Goal: Task Accomplishment & Management: Manage account settings

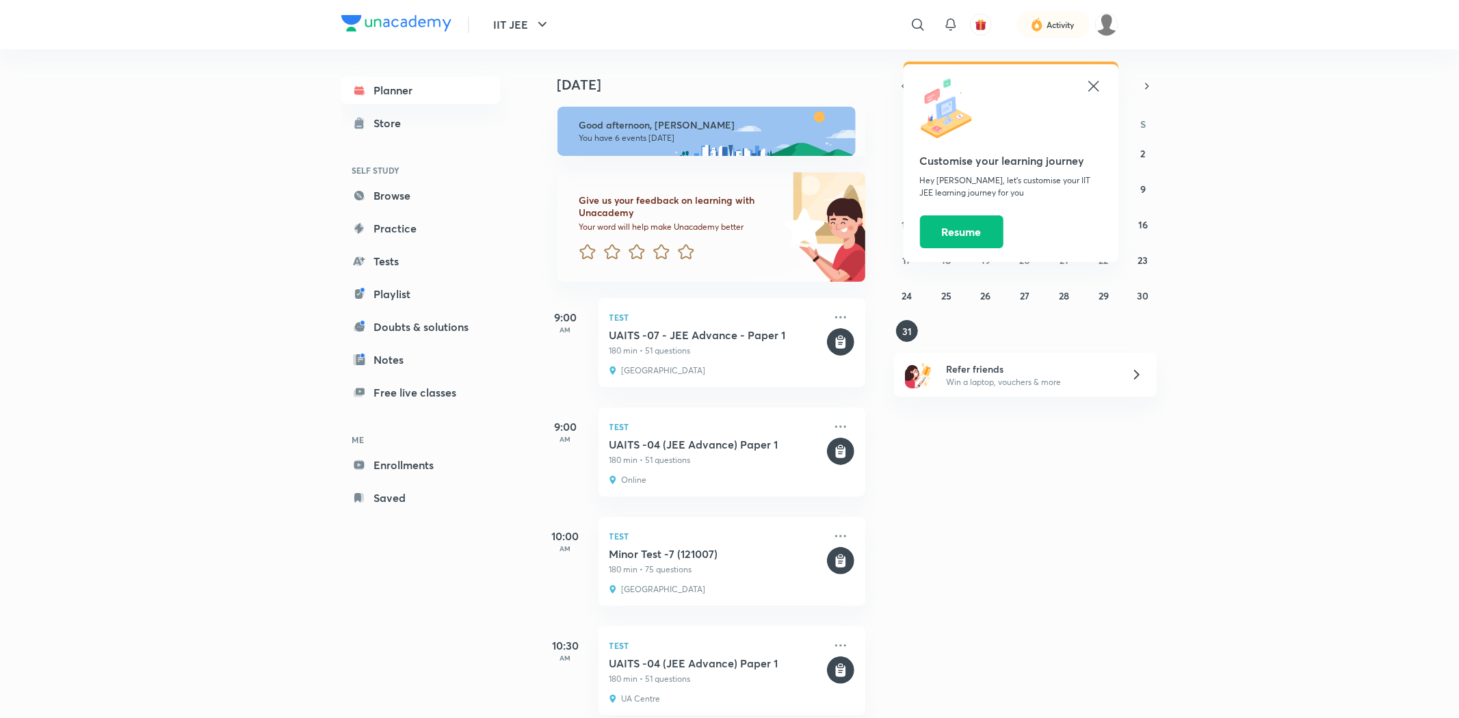
click at [1090, 90] on icon at bounding box center [1093, 86] width 10 height 10
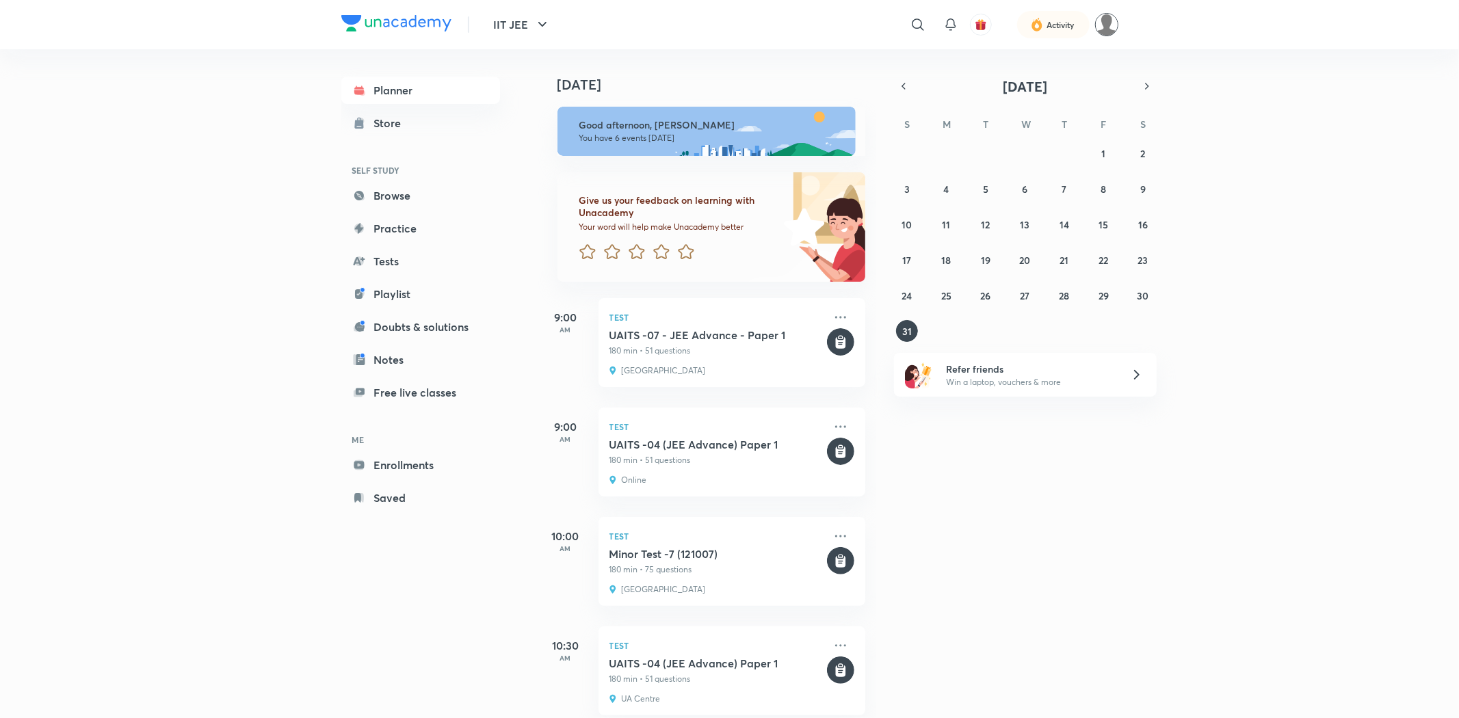
click at [1109, 26] on img at bounding box center [1106, 24] width 23 height 23
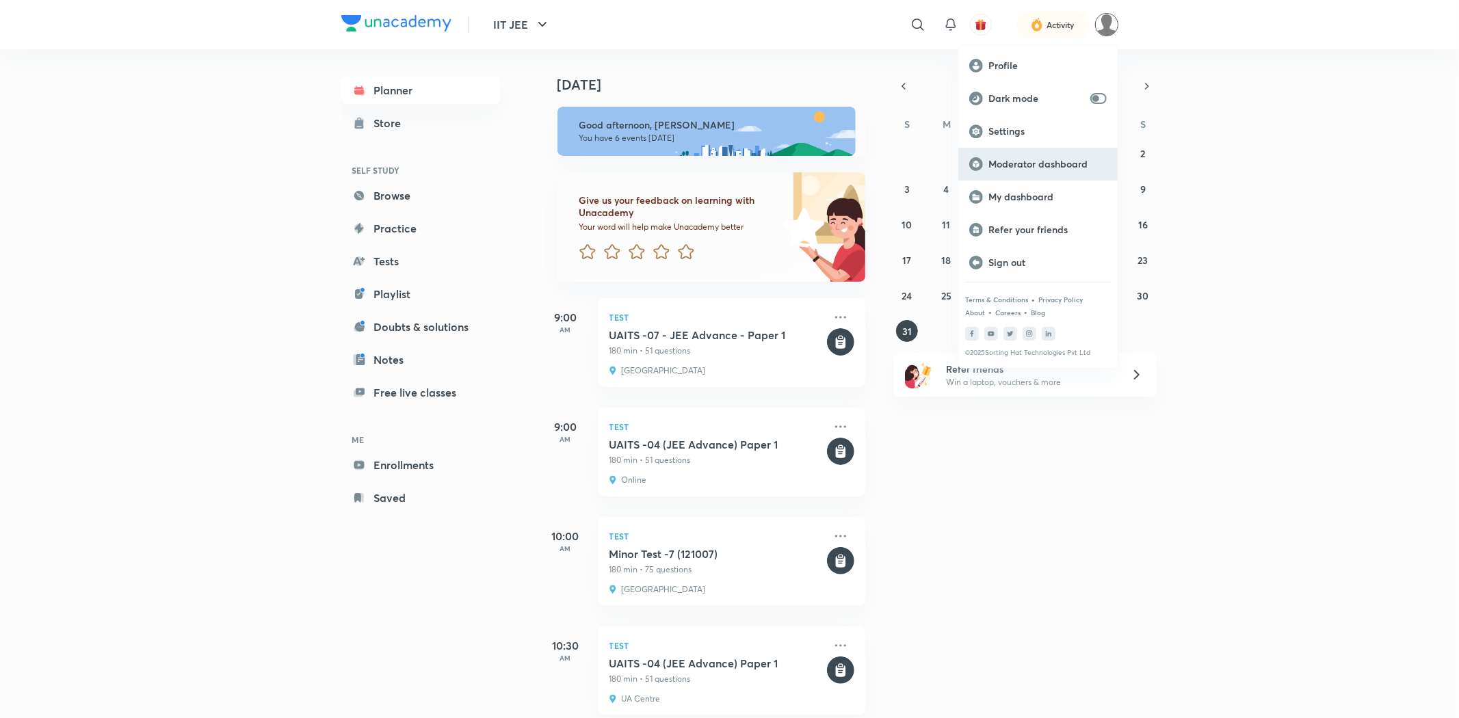
click at [1012, 158] on p "Moderator dashboard" at bounding box center [1047, 164] width 118 height 12
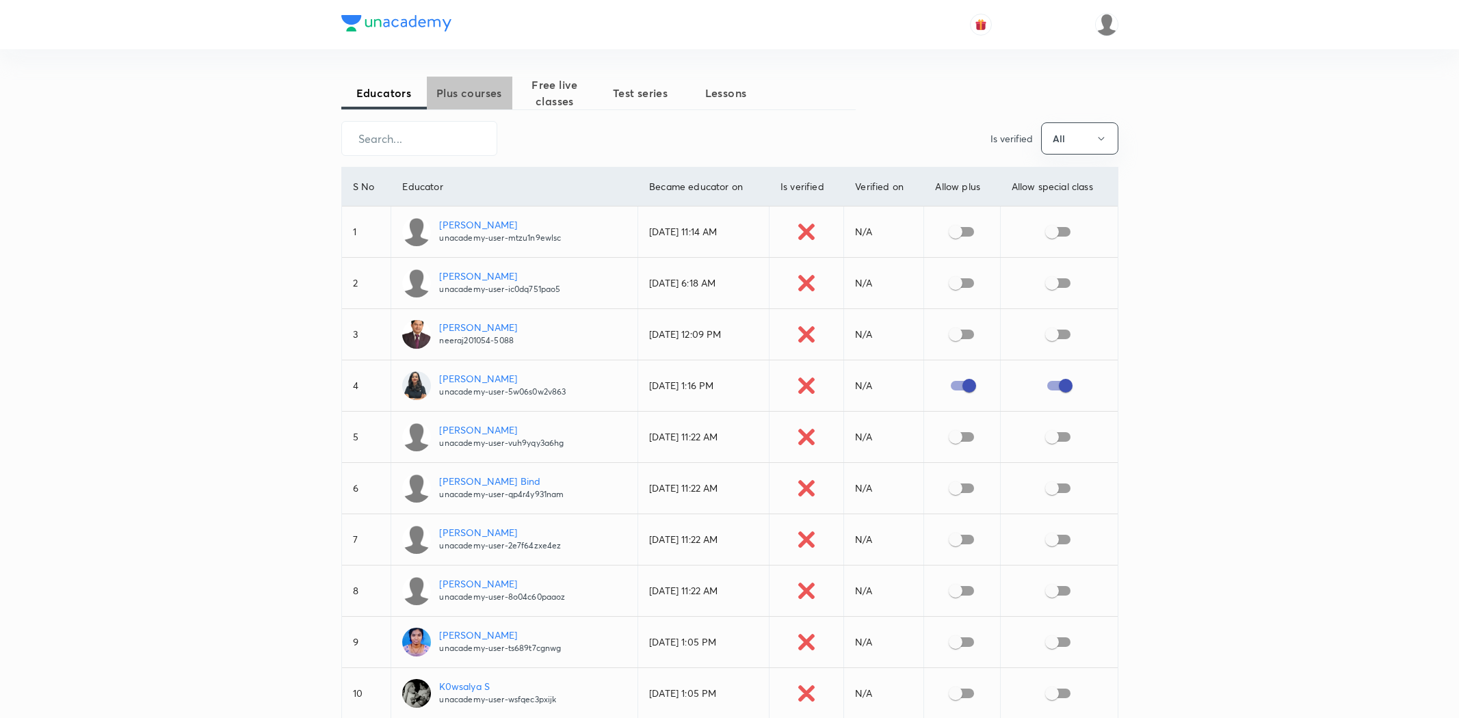
click at [465, 99] on span "Plus courses" at bounding box center [469, 93] width 85 height 16
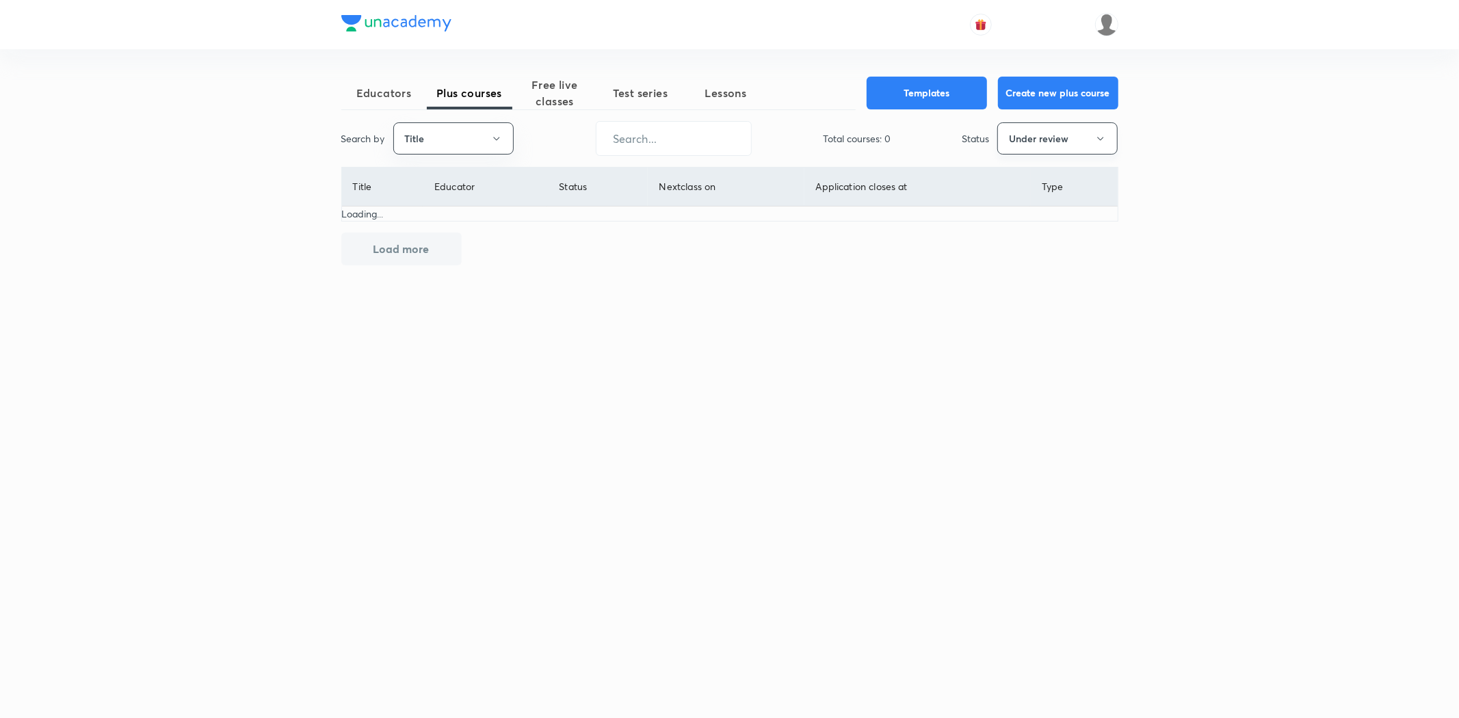
click at [1038, 140] on button "Under review" at bounding box center [1057, 138] width 120 height 32
click at [1016, 178] on span "All" at bounding box center [1057, 180] width 103 height 14
click at [682, 145] on input "text" at bounding box center [673, 138] width 155 height 35
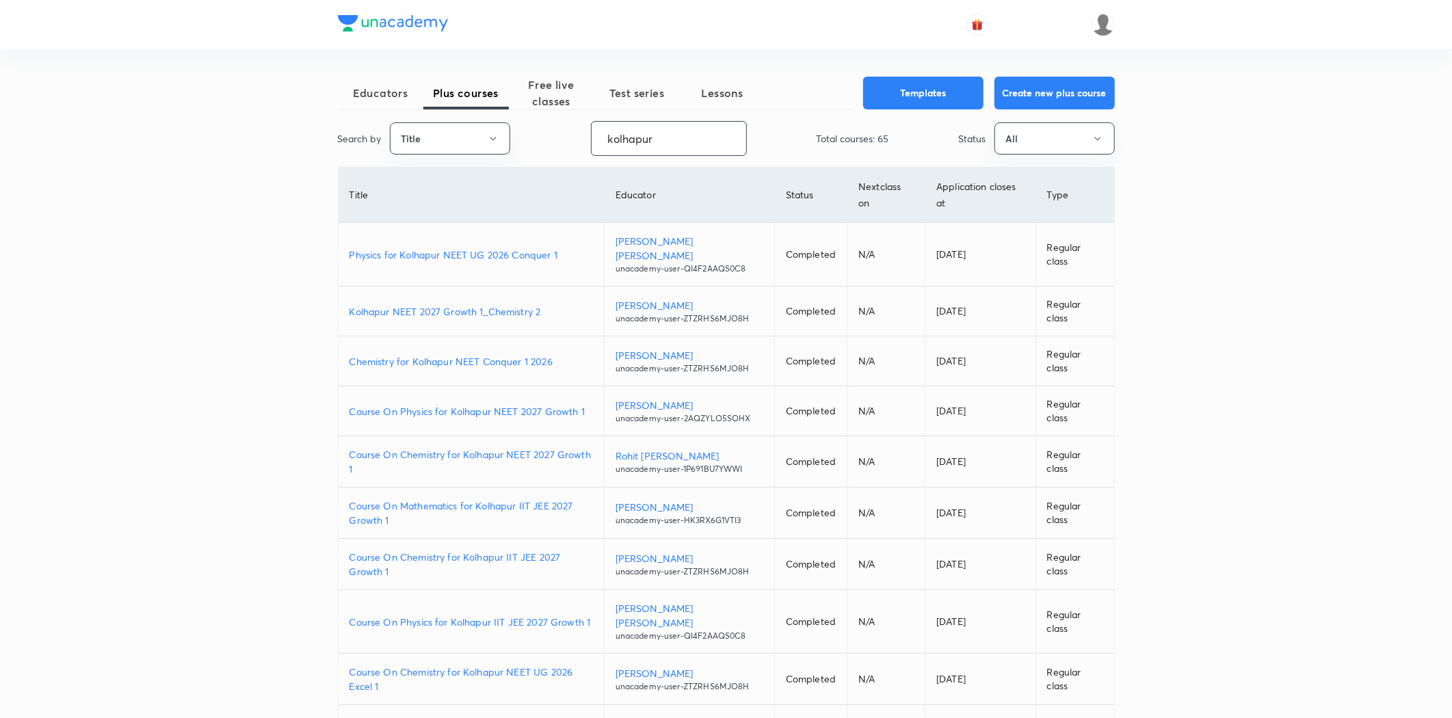
type input "kolhapur"
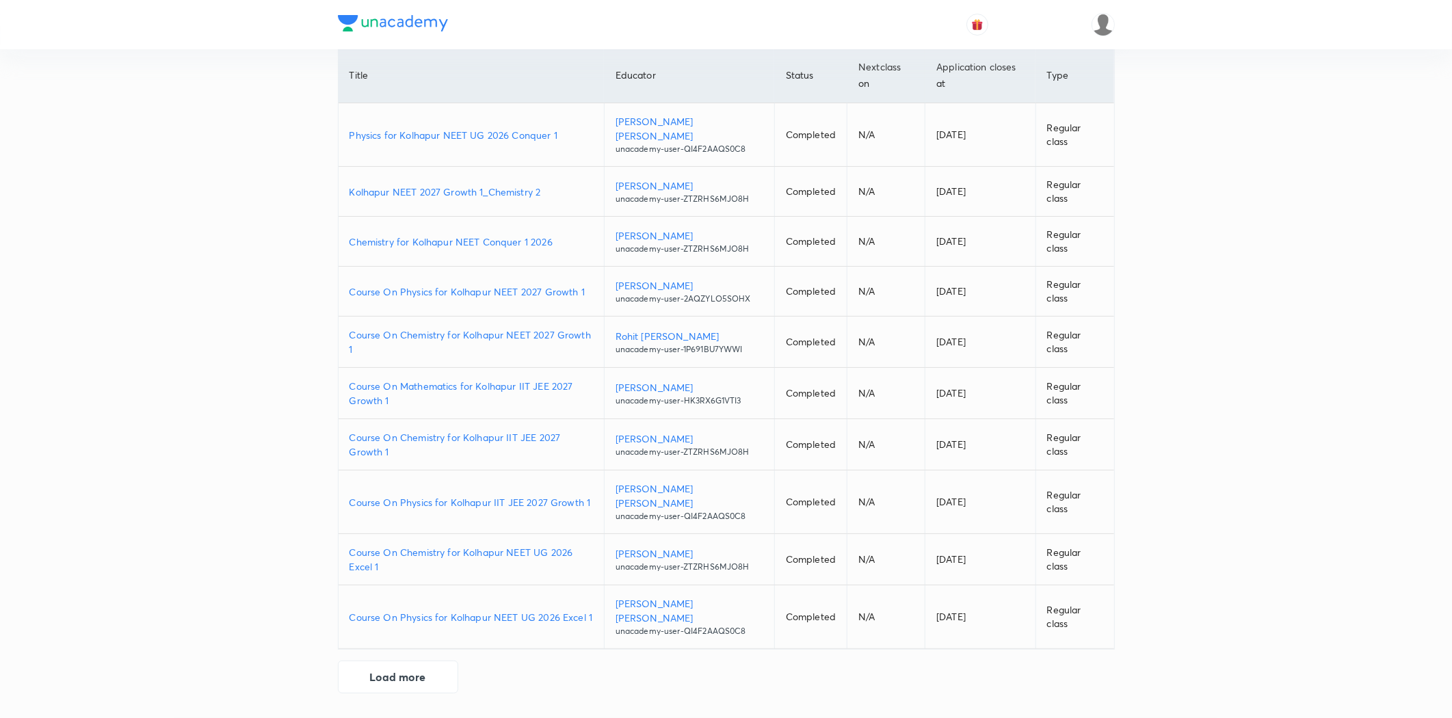
scroll to position [168, 0]
click at [420, 679] on button "Load more" at bounding box center [398, 675] width 120 height 33
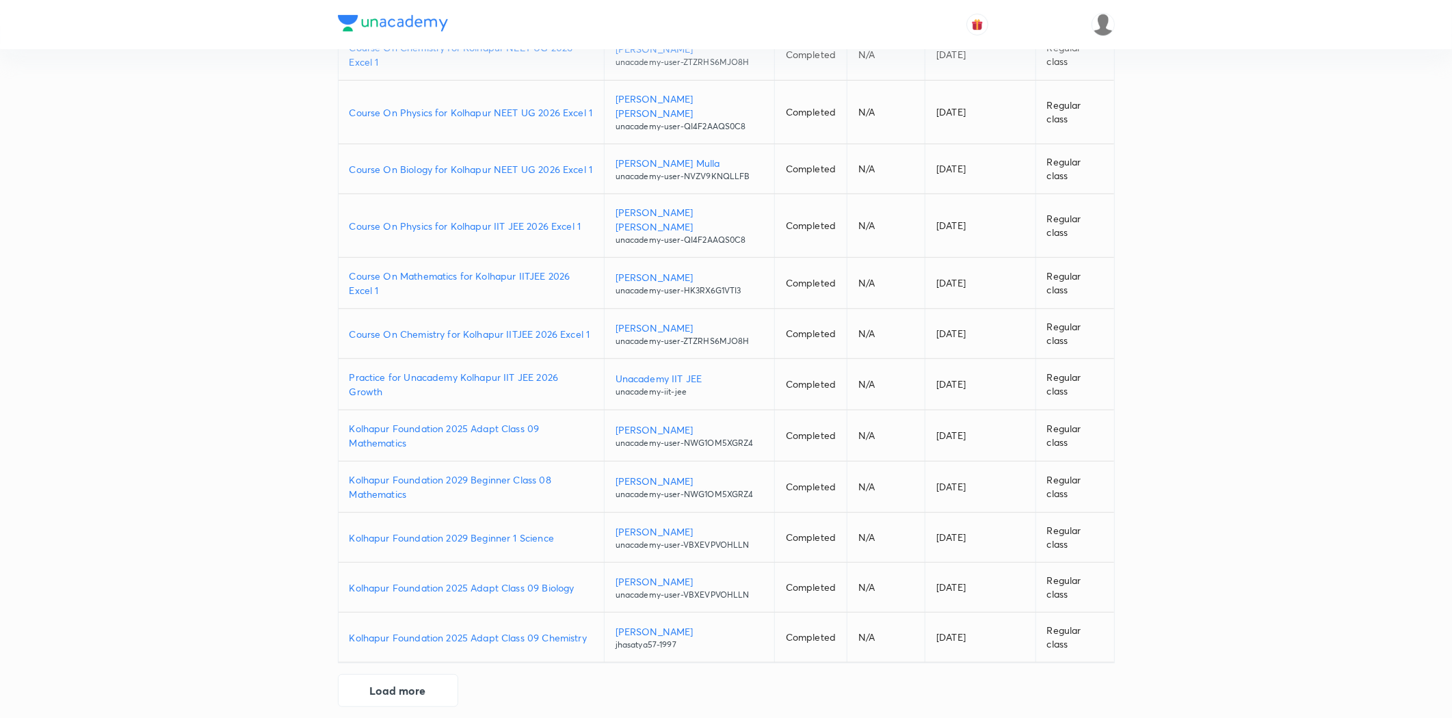
scroll to position [549, 0]
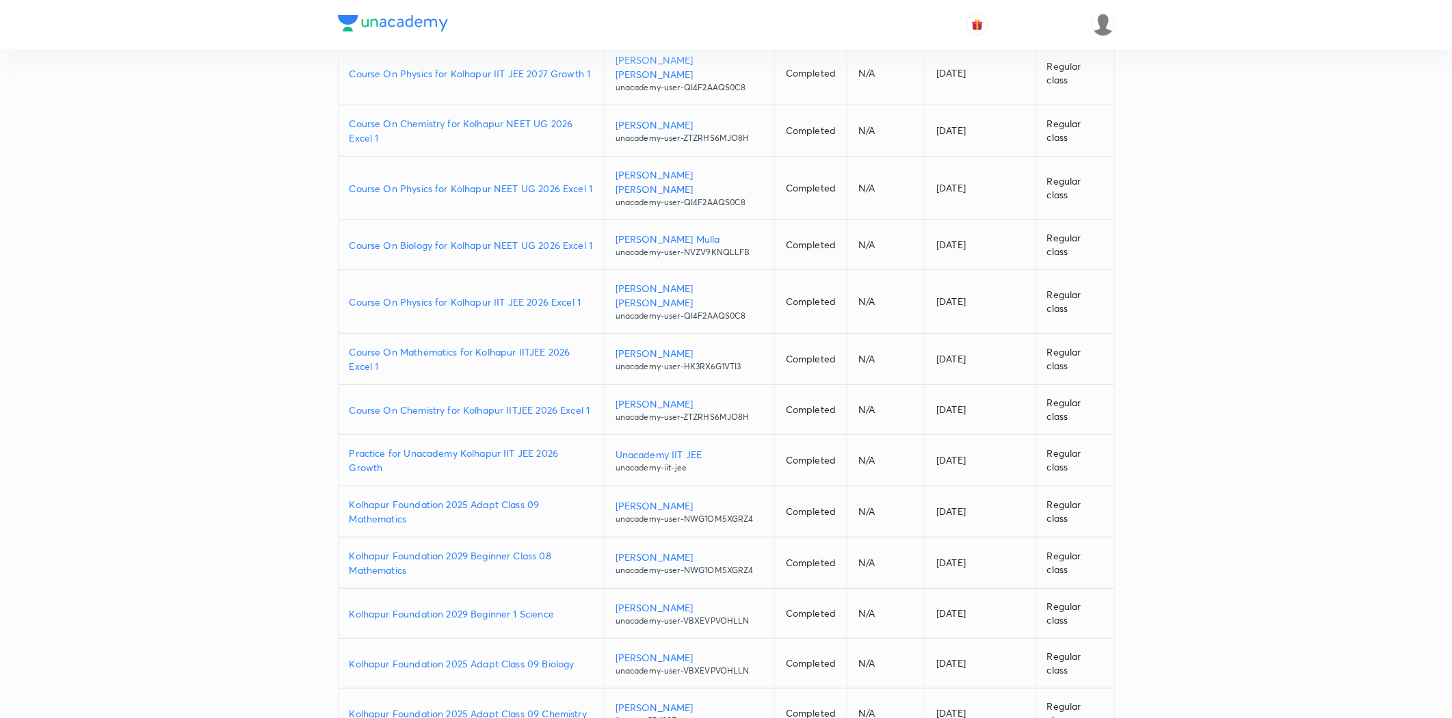
click at [441, 309] on p "Course On Physics for Kolhapur IIT JEE 2026 Excel 1" at bounding box center [471, 302] width 243 height 14
click at [435, 364] on p "Course On Mathematics for Kolhapur IITJEE 2026 Excel 1" at bounding box center [471, 359] width 243 height 29
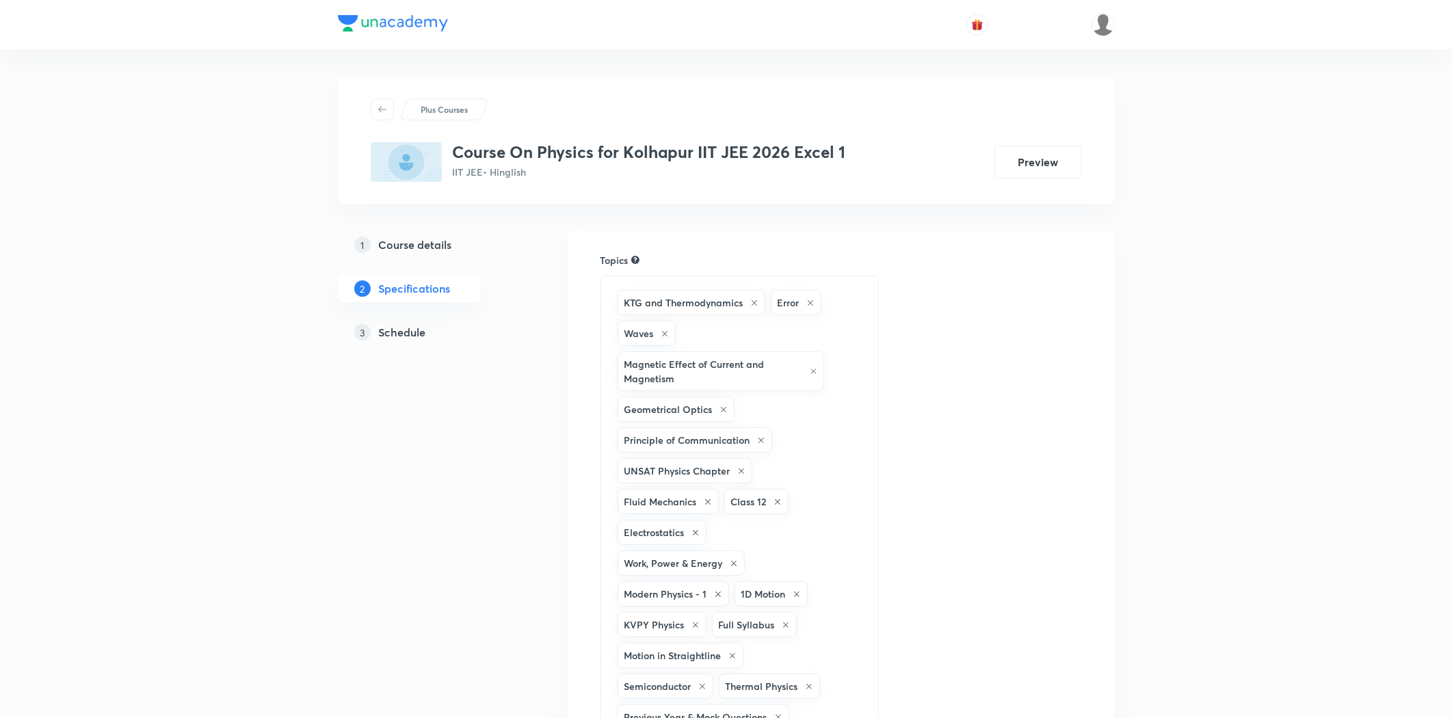
click at [408, 330] on h5 "Schedule" at bounding box center [402, 332] width 47 height 16
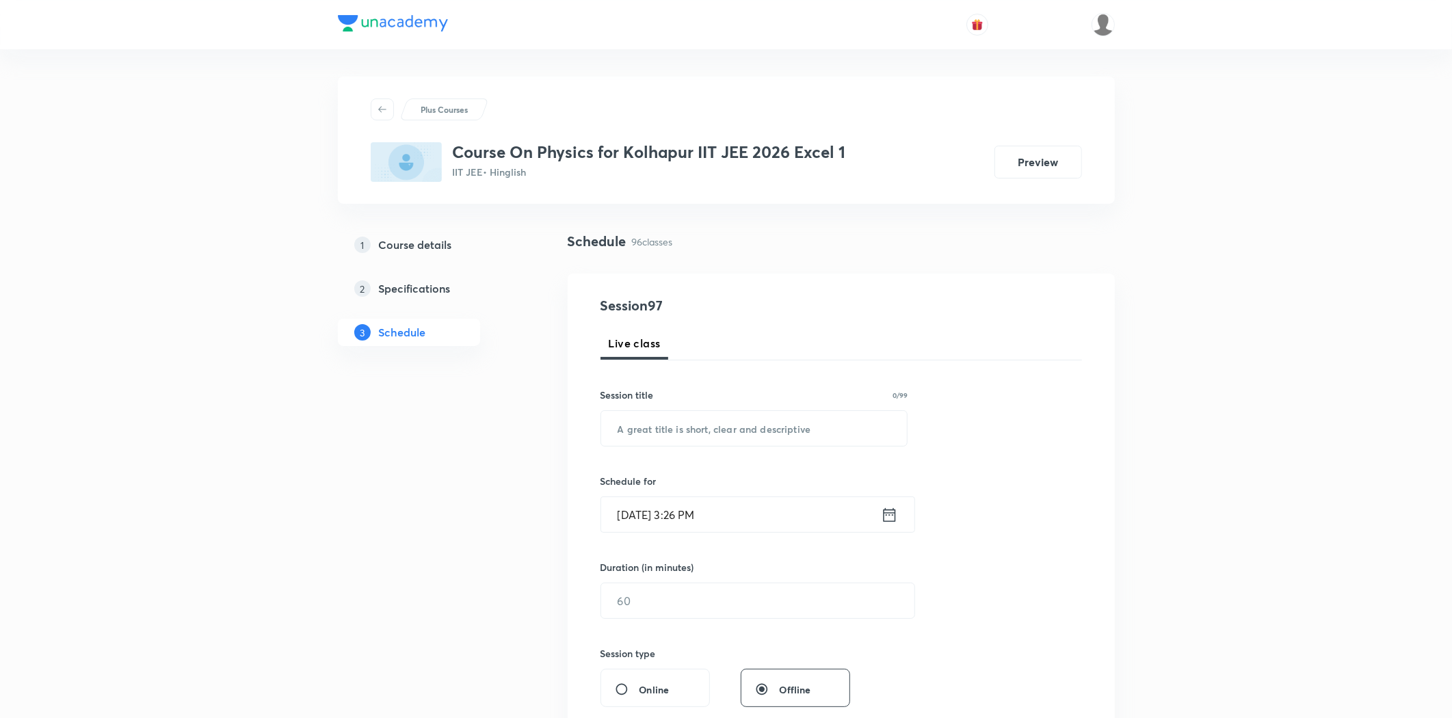
scroll to position [152, 0]
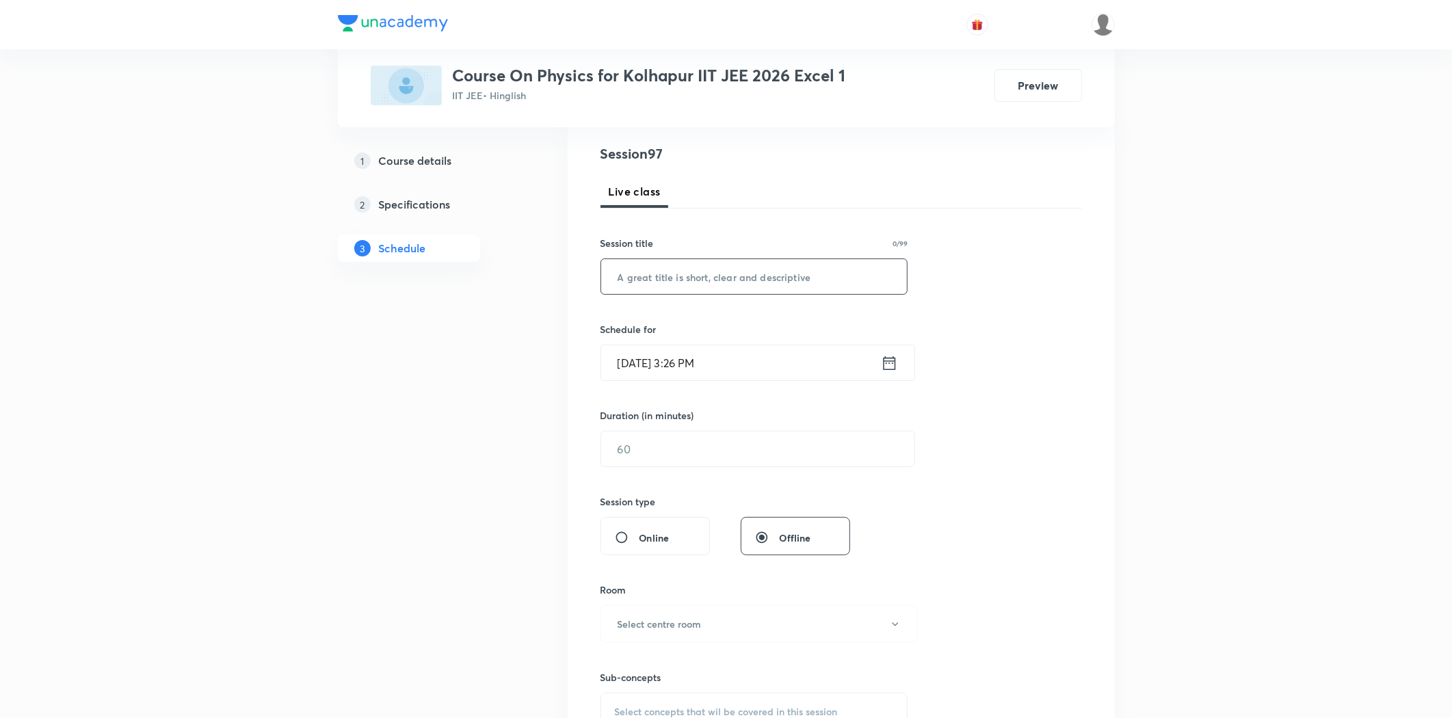
click at [627, 276] on input "text" at bounding box center [754, 276] width 306 height 35
drag, startPoint x: 726, startPoint y: 278, endPoint x: 618, endPoint y: 296, distance: 109.5
click at [618, 296] on div "Session 97 Live class Session title 21/99 Differential Equation ​ Schedule for …" at bounding box center [842, 465] width 482 height 642
type input "Differential Equation"
click at [729, 380] on input "Aug 31, 2025, 3:26 PM" at bounding box center [741, 362] width 280 height 35
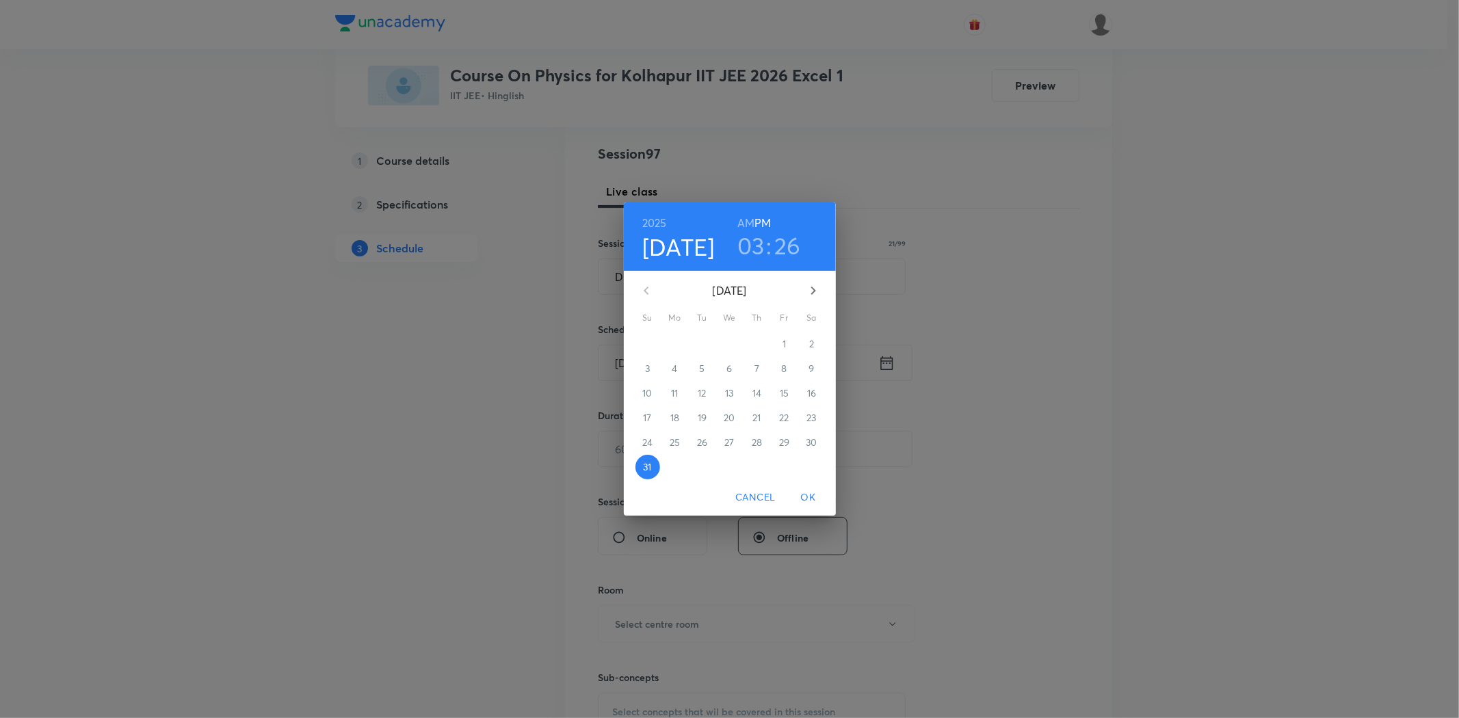
click at [814, 290] on icon "button" at bounding box center [813, 291] width 5 height 8
click at [679, 346] on span "1" at bounding box center [675, 344] width 25 height 14
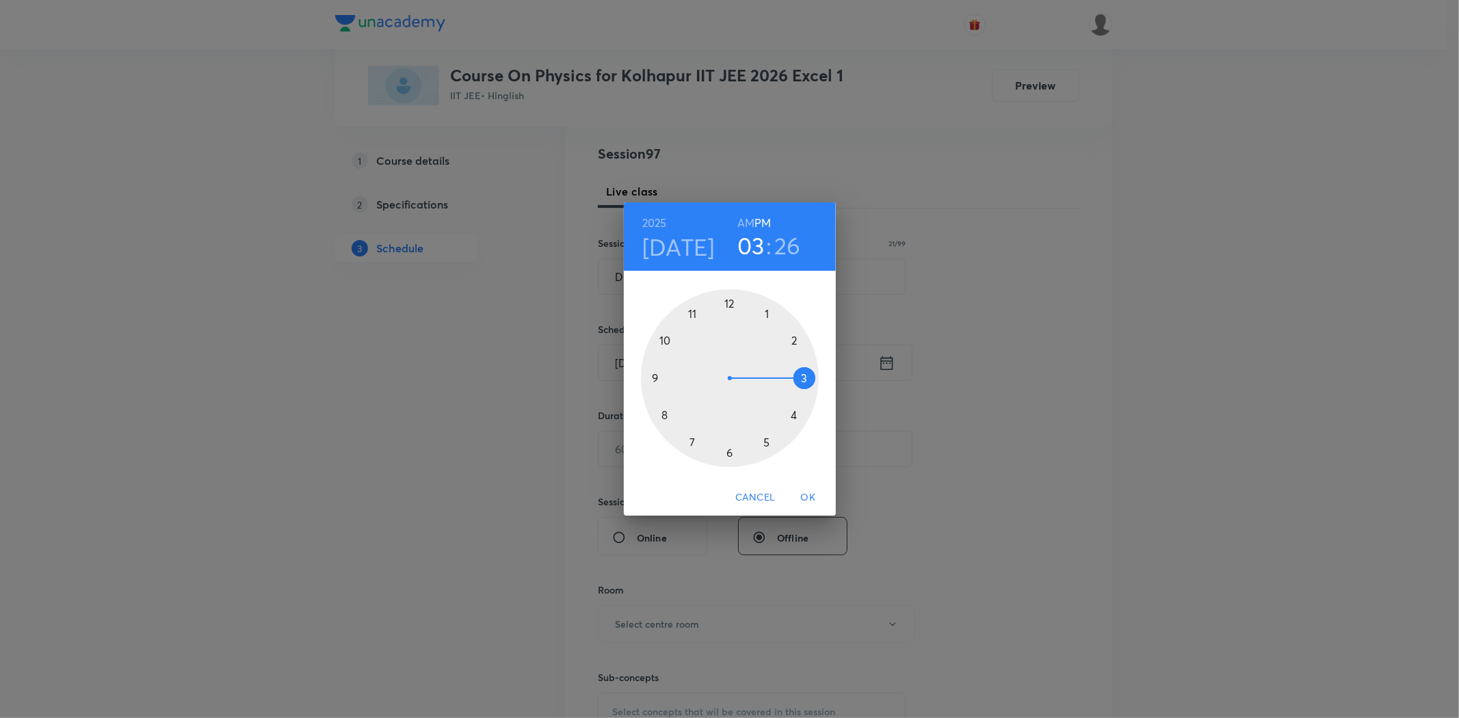
click at [662, 418] on div at bounding box center [730, 378] width 178 height 178
click at [750, 226] on h6 "AM" at bounding box center [745, 222] width 17 height 19
drag, startPoint x: 729, startPoint y: 306, endPoint x: 752, endPoint y: 329, distance: 32.4
click at [729, 308] on div at bounding box center [730, 378] width 178 height 178
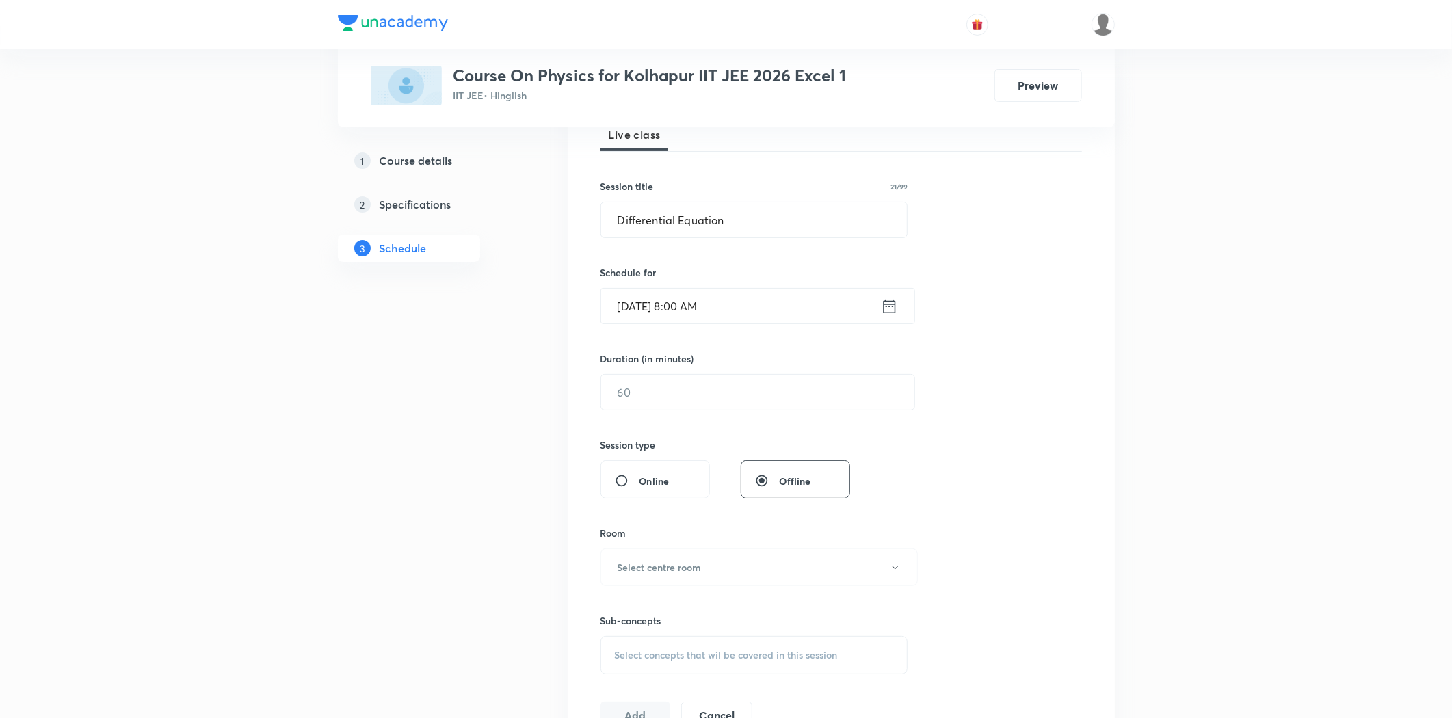
scroll to position [304, 0]
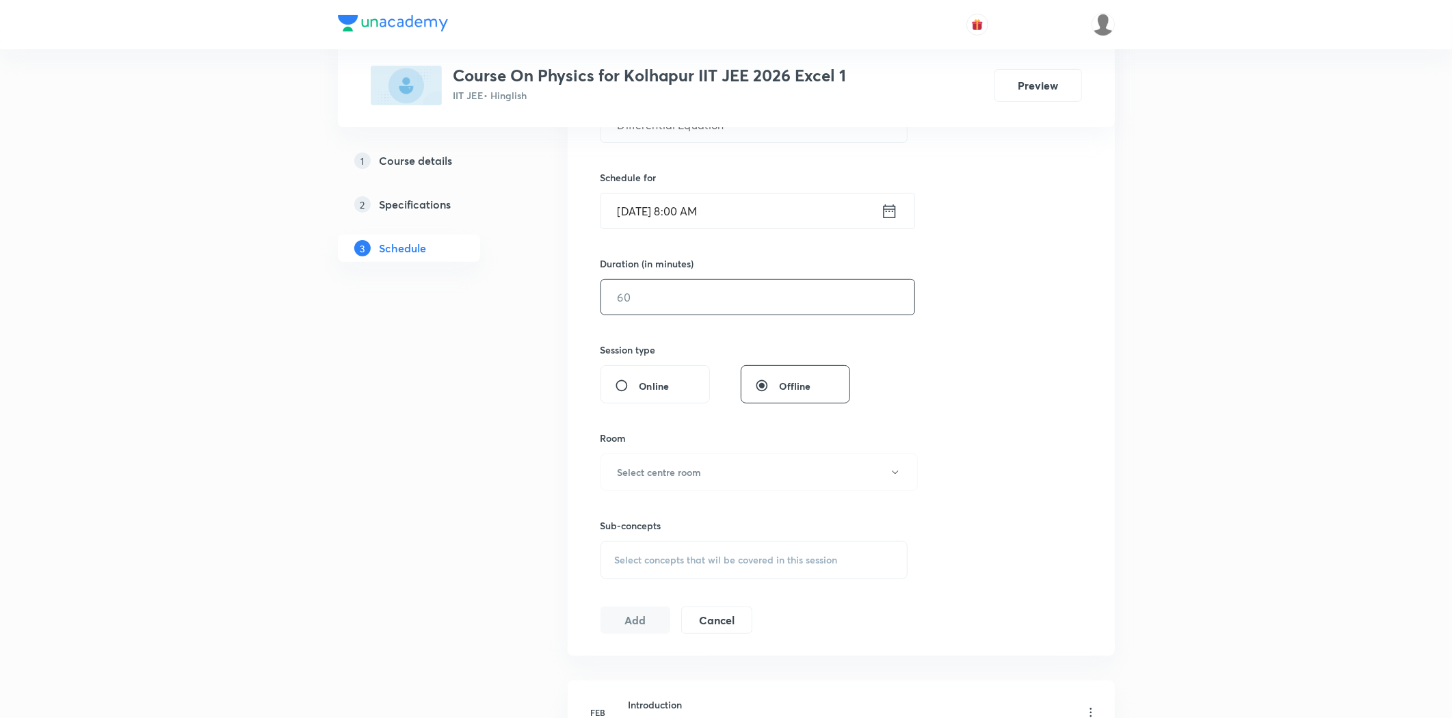
click at [681, 291] on input "text" at bounding box center [757, 297] width 313 height 35
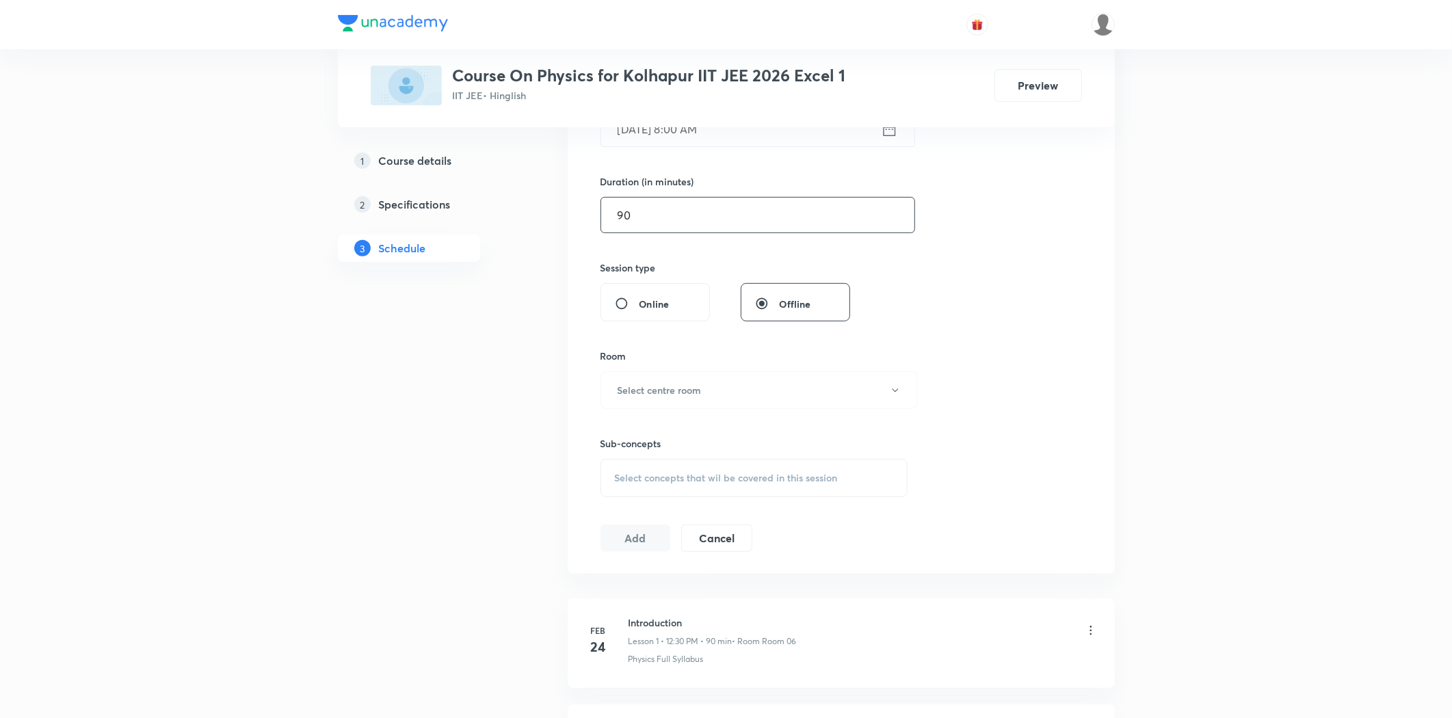
scroll to position [456, 0]
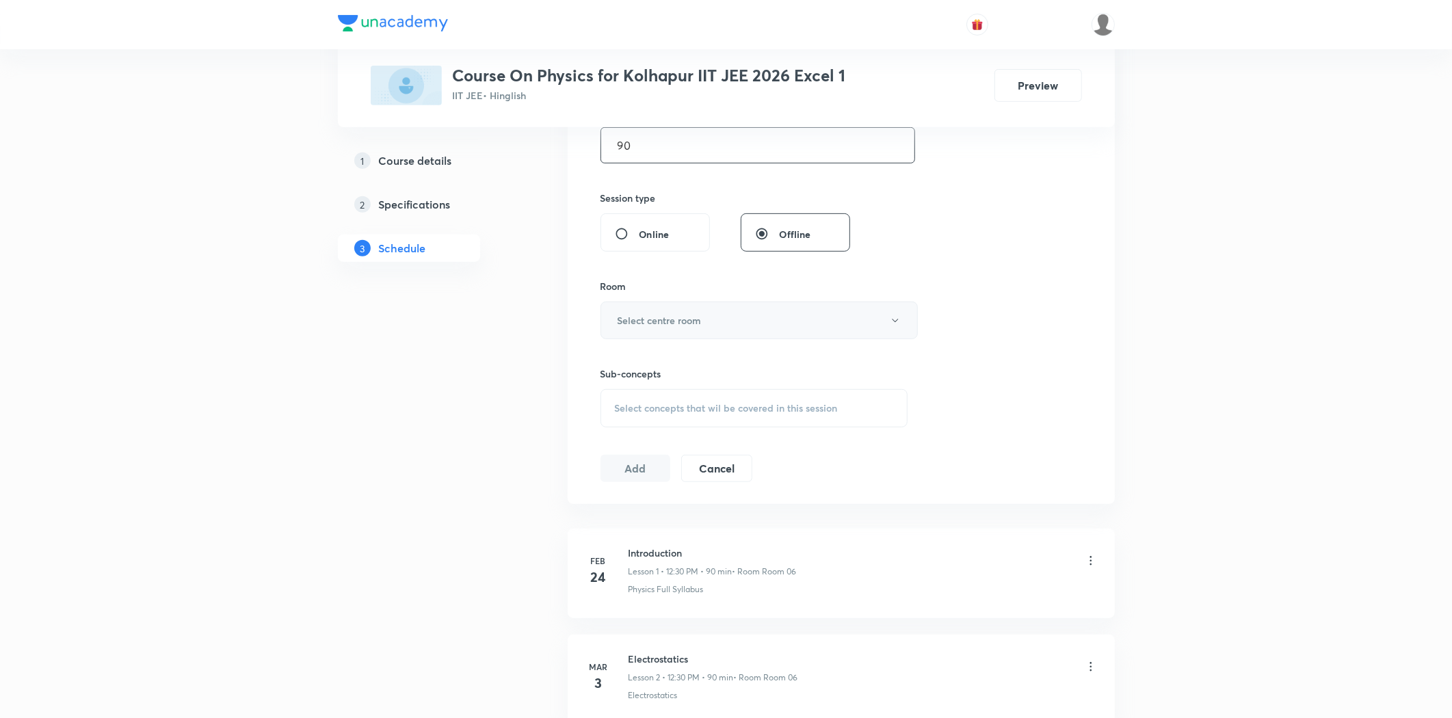
type input "90"
click at [675, 321] on h6 "Select centre room" at bounding box center [660, 320] width 84 height 14
click at [627, 411] on span "Room 03" at bounding box center [757, 415] width 300 height 14
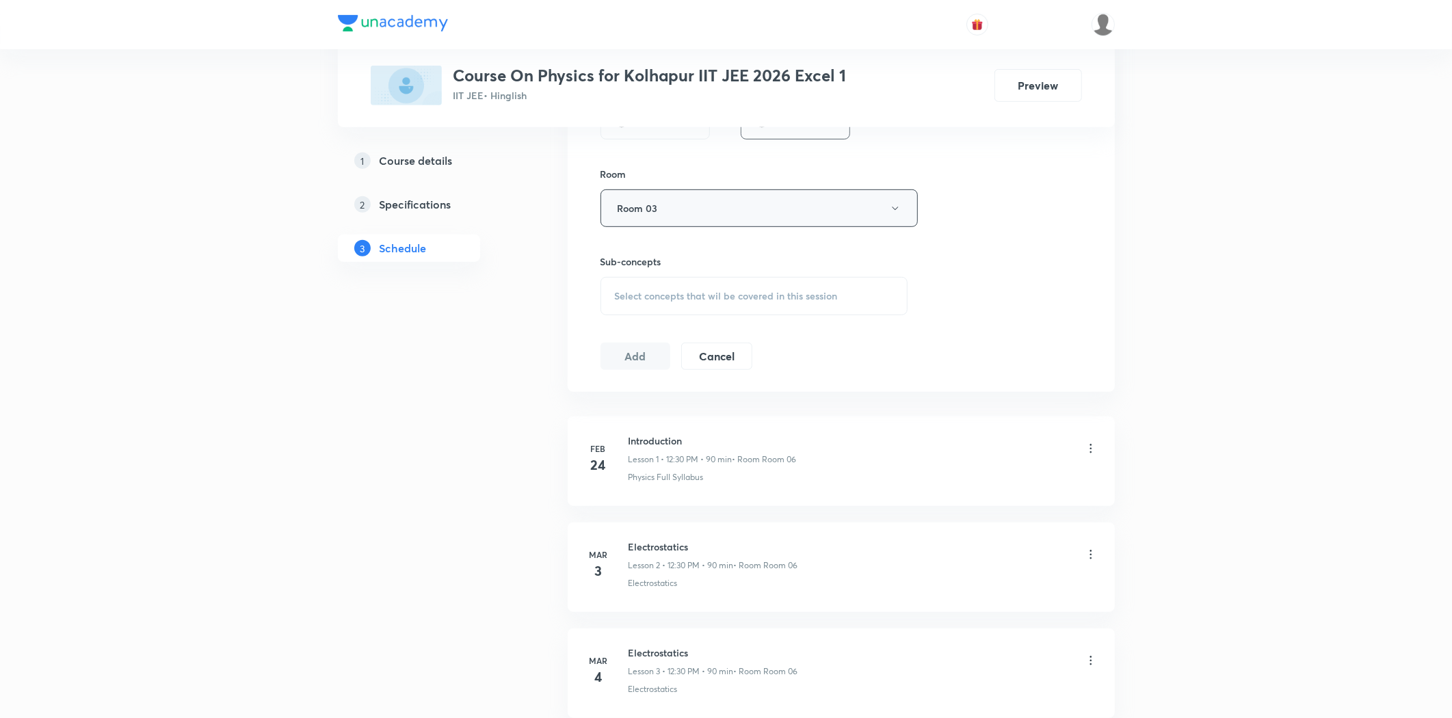
scroll to position [684, 0]
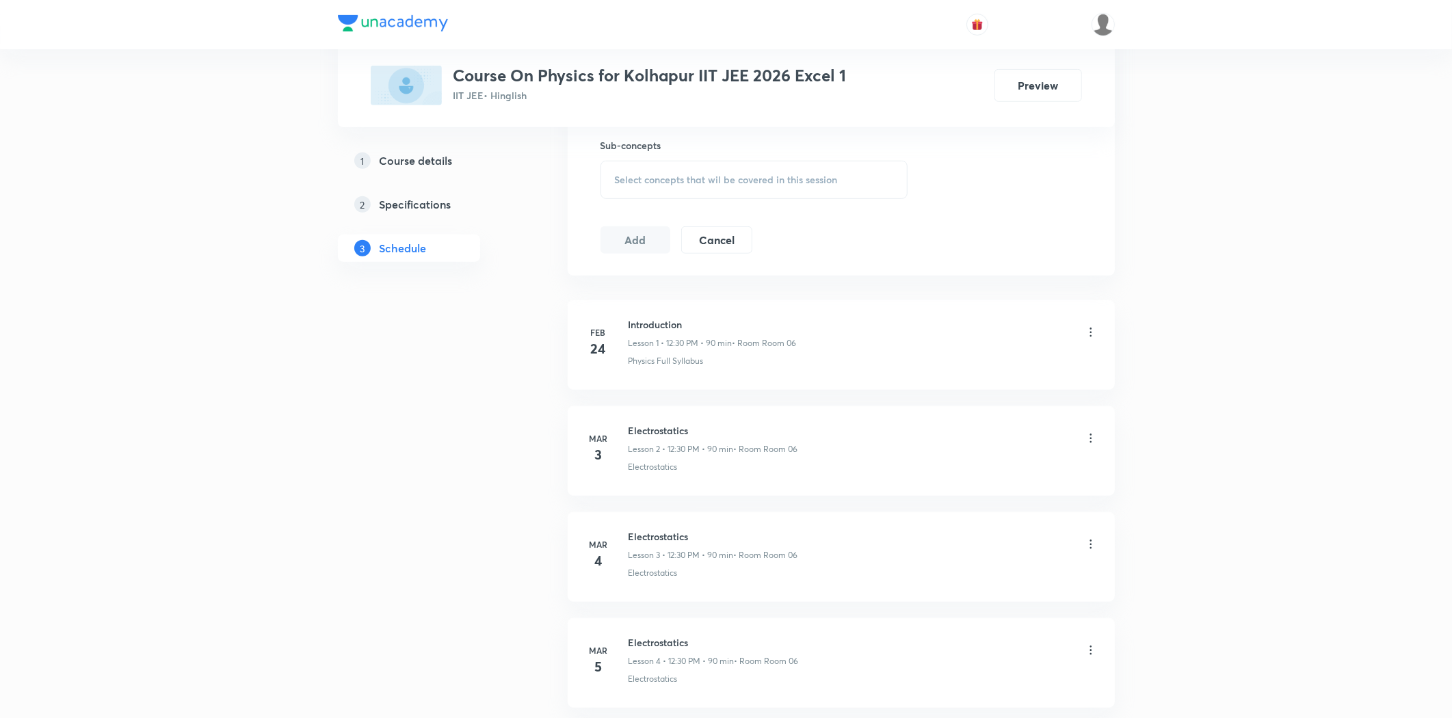
click at [655, 180] on span "Select concepts that wil be covered in this session" at bounding box center [726, 179] width 223 height 11
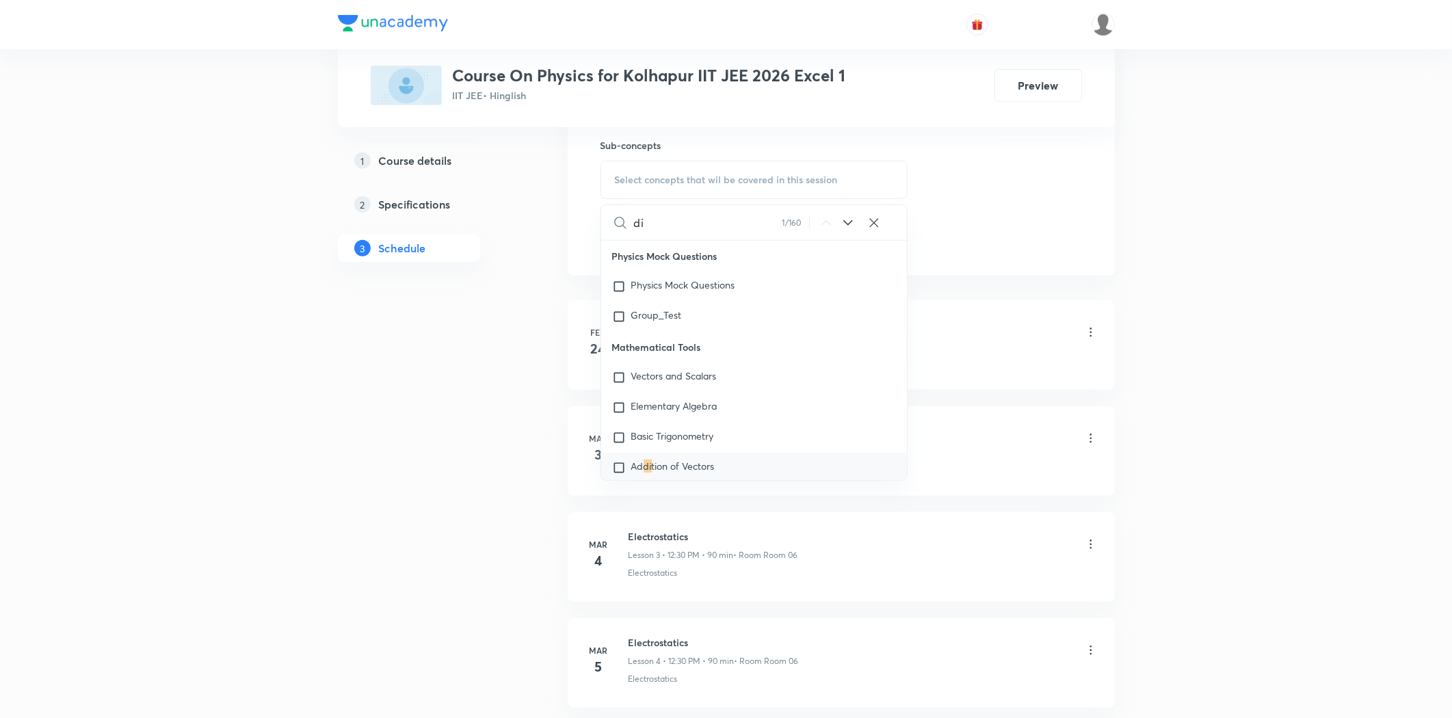
scroll to position [51, 0]
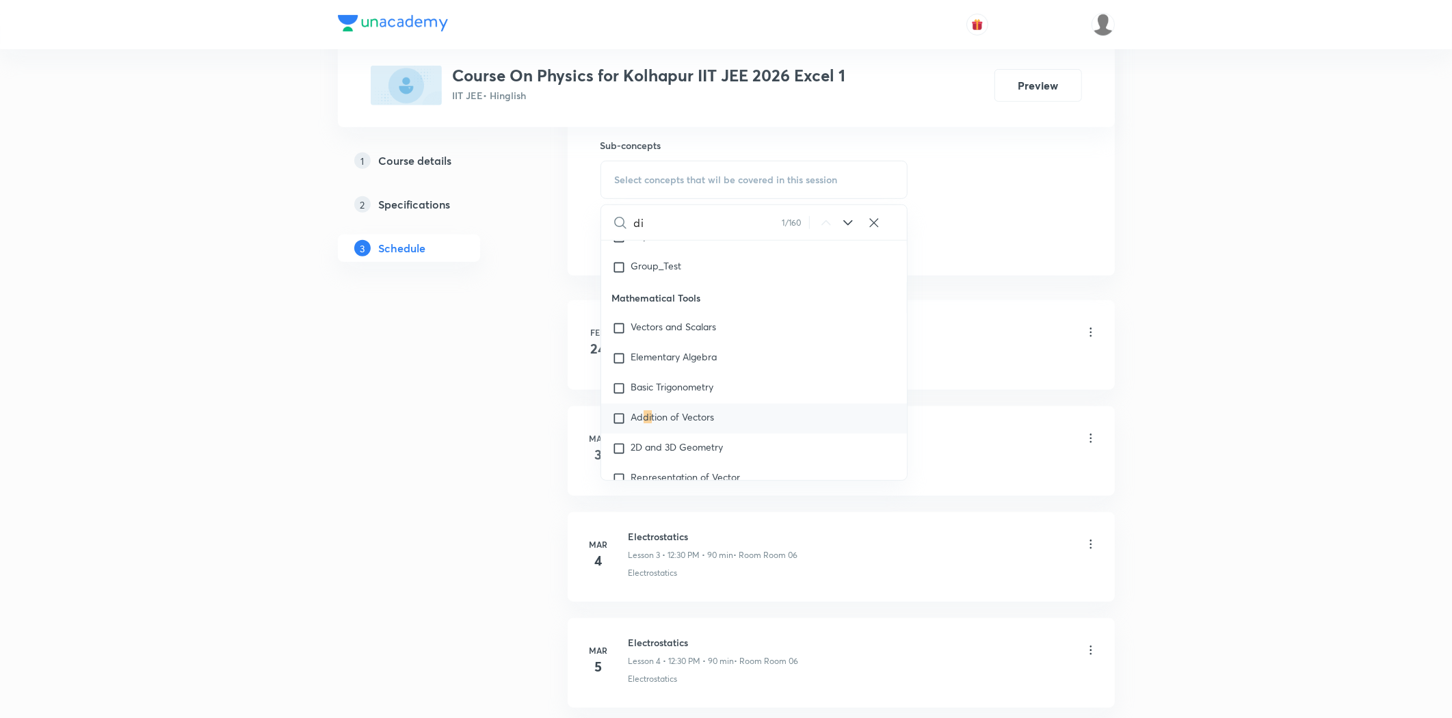
type input "d"
click at [843, 221] on icon at bounding box center [848, 223] width 16 height 16
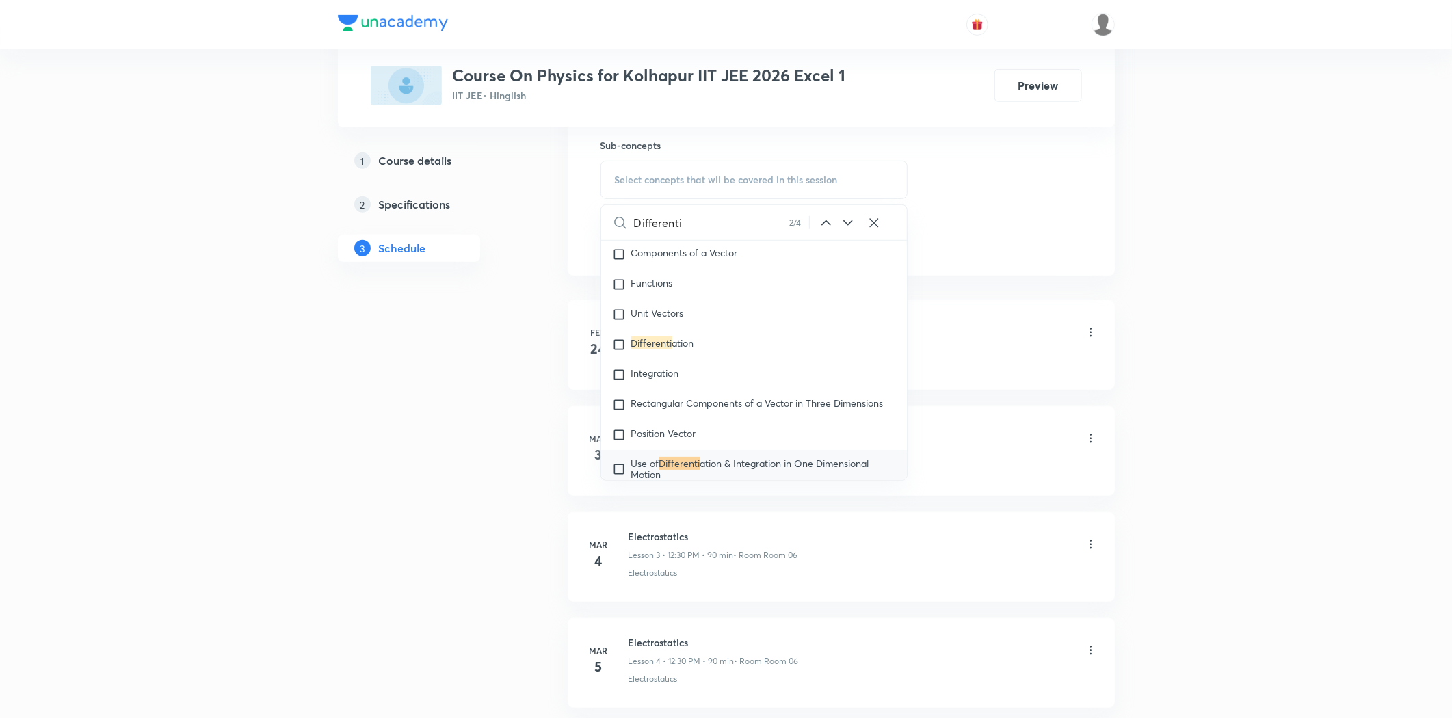
scroll to position [359, 0]
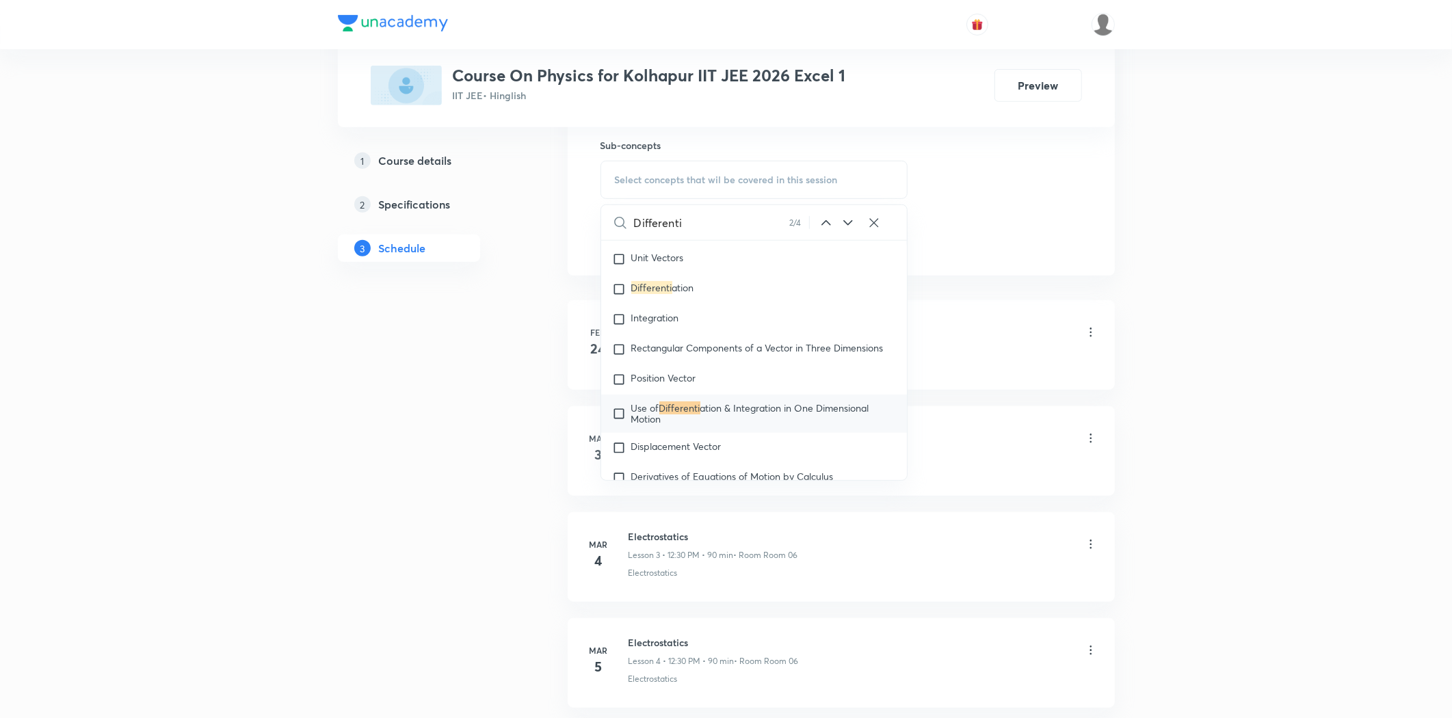
click at [843, 221] on icon at bounding box center [848, 223] width 16 height 16
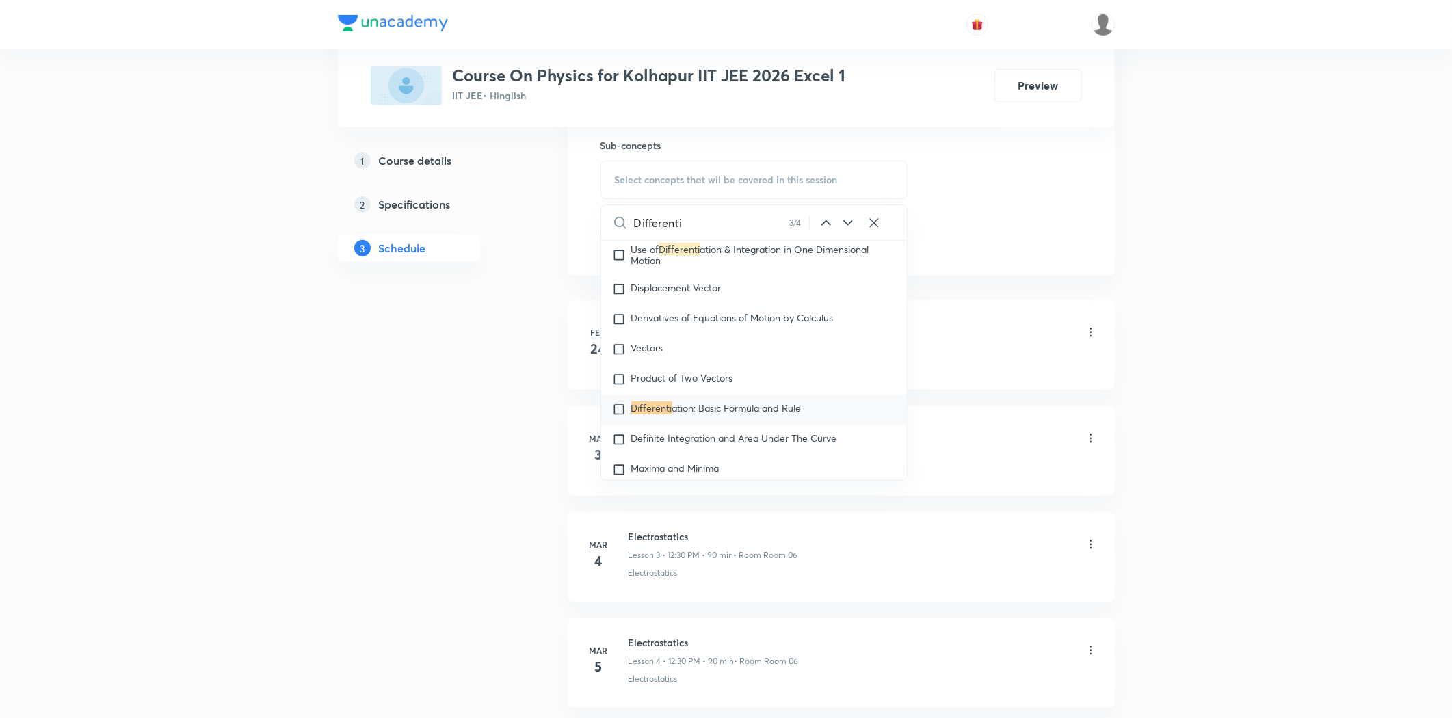
click at [843, 221] on icon at bounding box center [848, 223] width 16 height 16
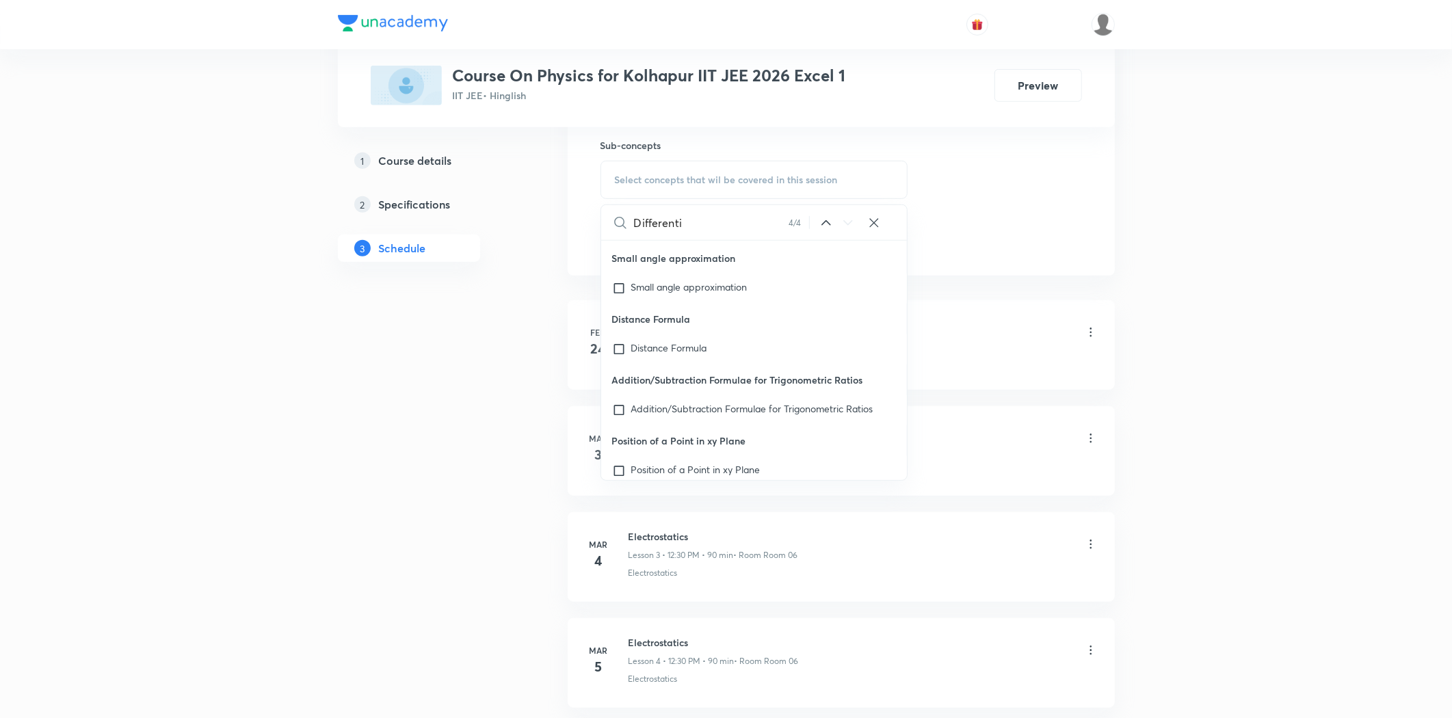
scroll to position [23615, 0]
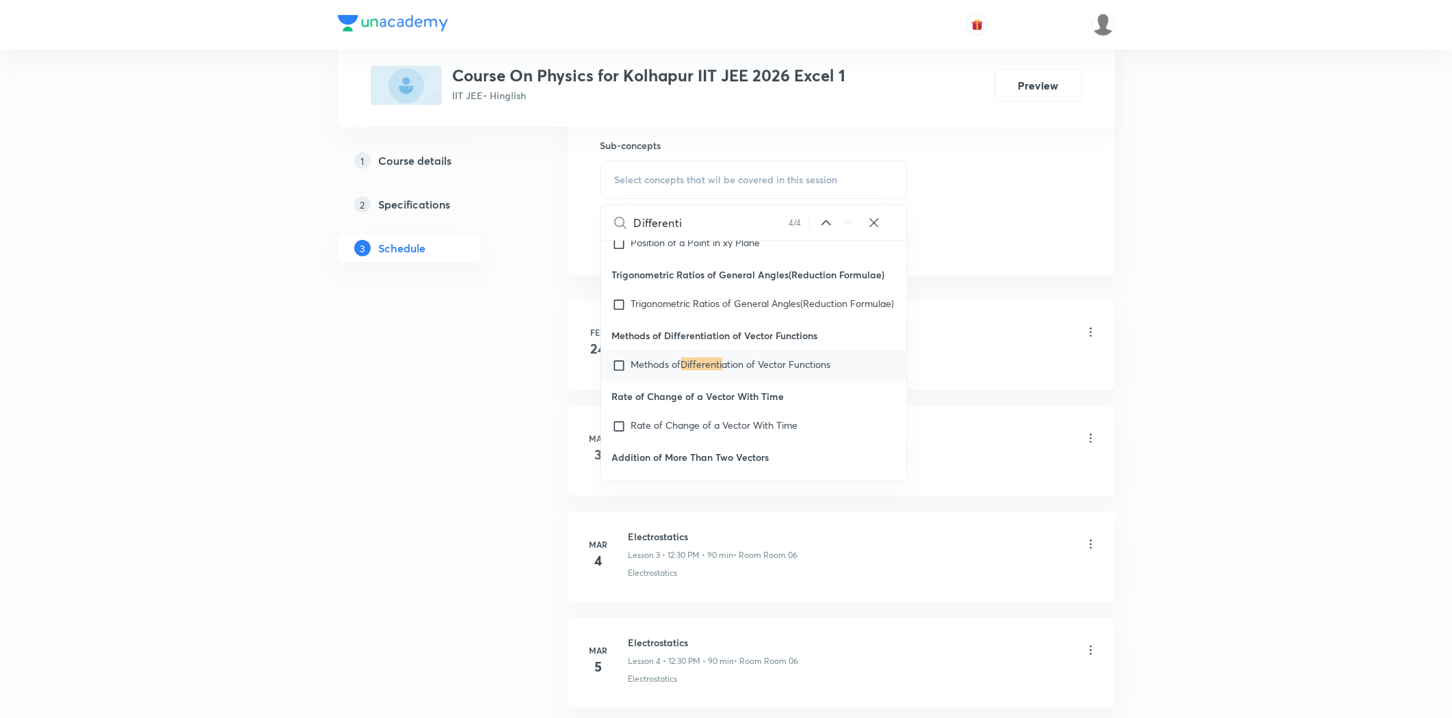
click at [824, 227] on icon at bounding box center [826, 223] width 16 height 16
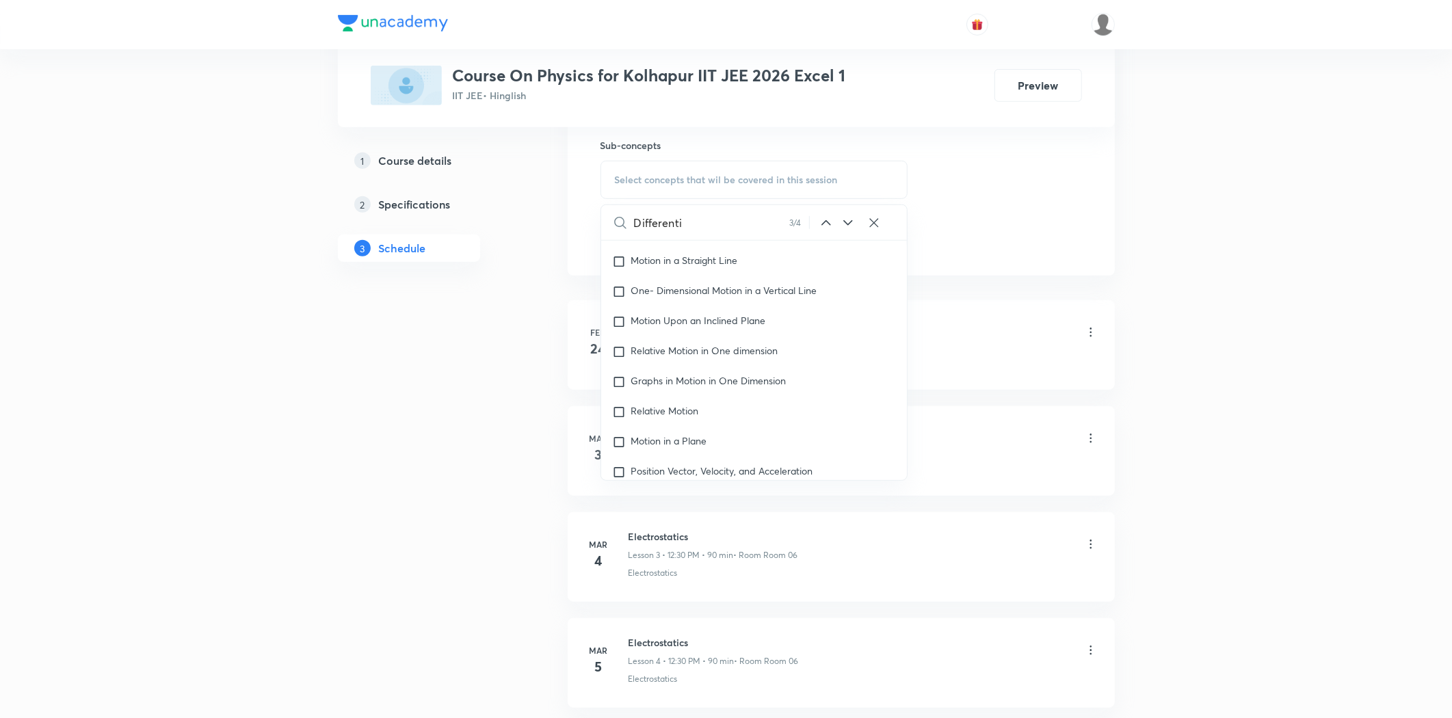
scroll to position [518, 0]
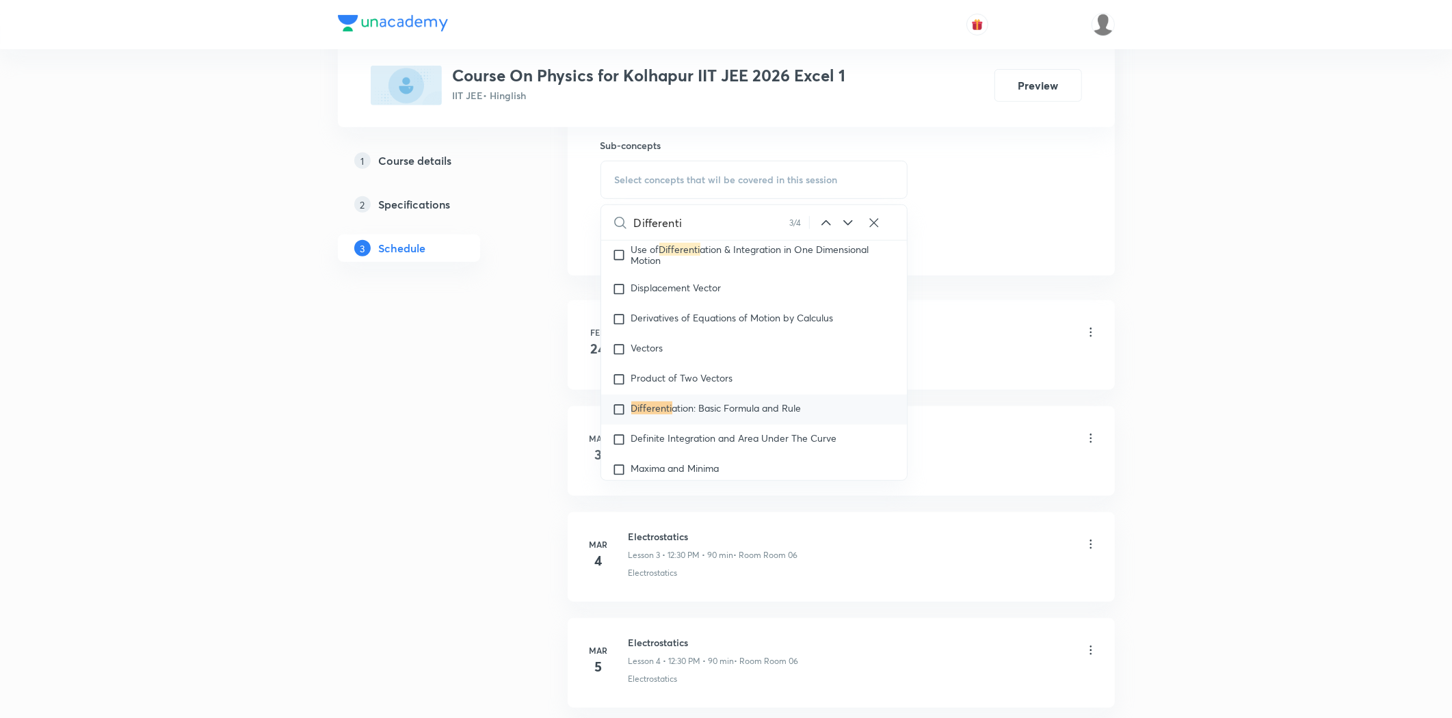
drag, startPoint x: 696, startPoint y: 221, endPoint x: 614, endPoint y: 229, distance: 82.5
click at [614, 229] on div "Differenti 3 / 4 ​" at bounding box center [754, 222] width 306 height 35
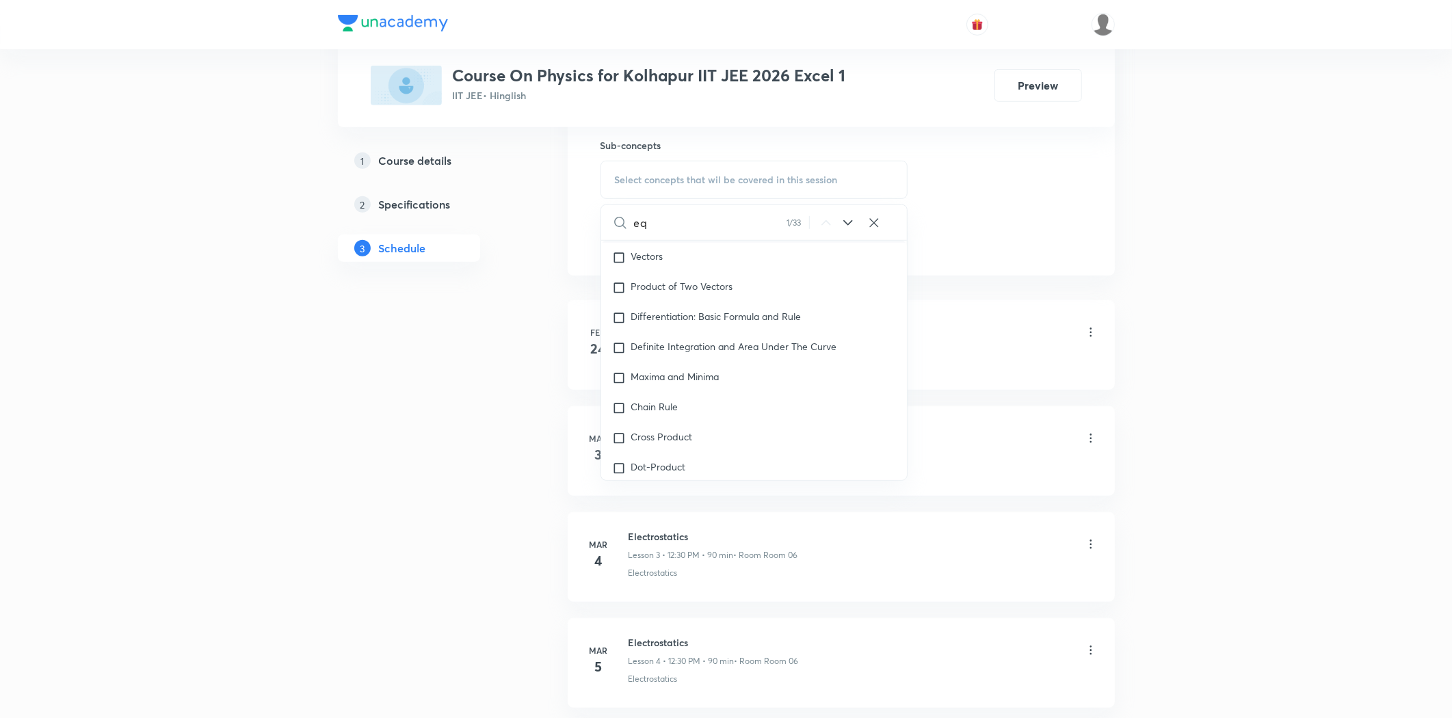
scroll to position [427, 0]
click at [844, 220] on icon at bounding box center [848, 223] width 16 height 16
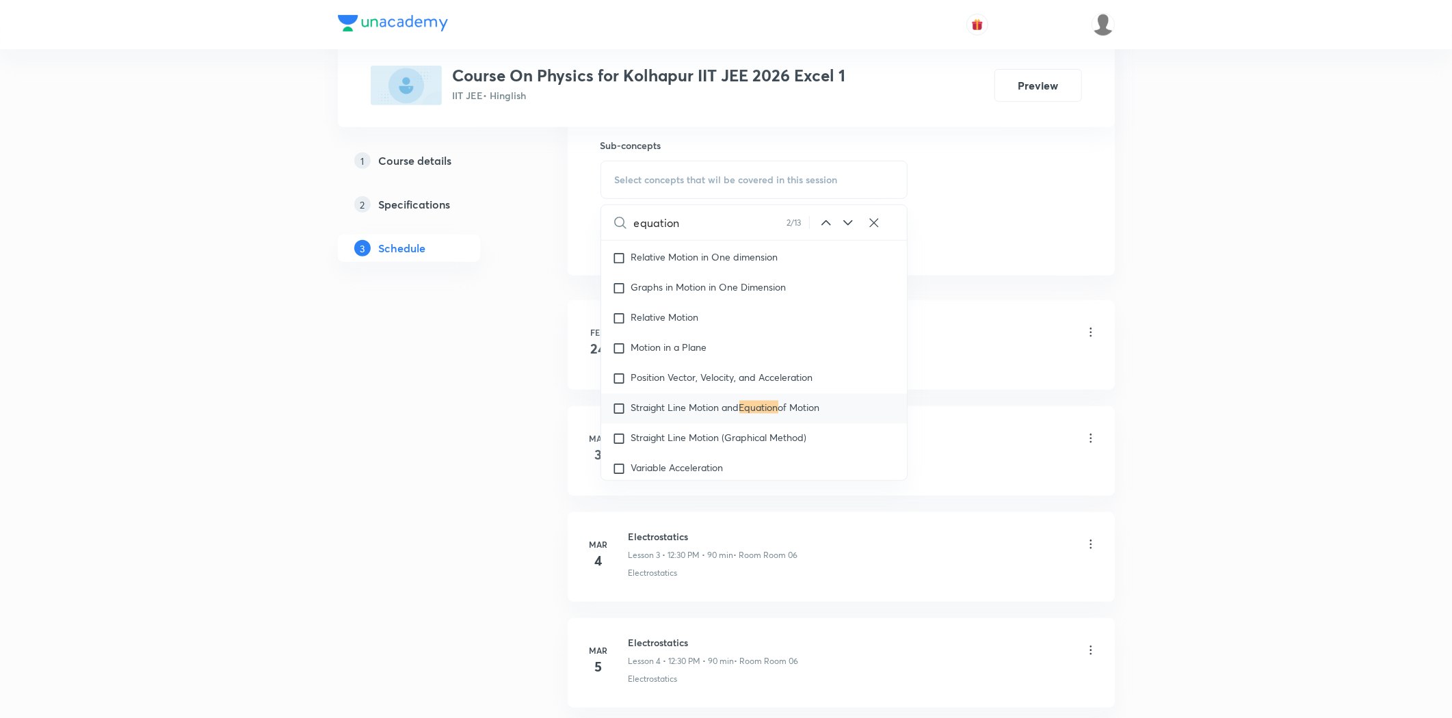
click at [844, 220] on icon at bounding box center [848, 223] width 16 height 16
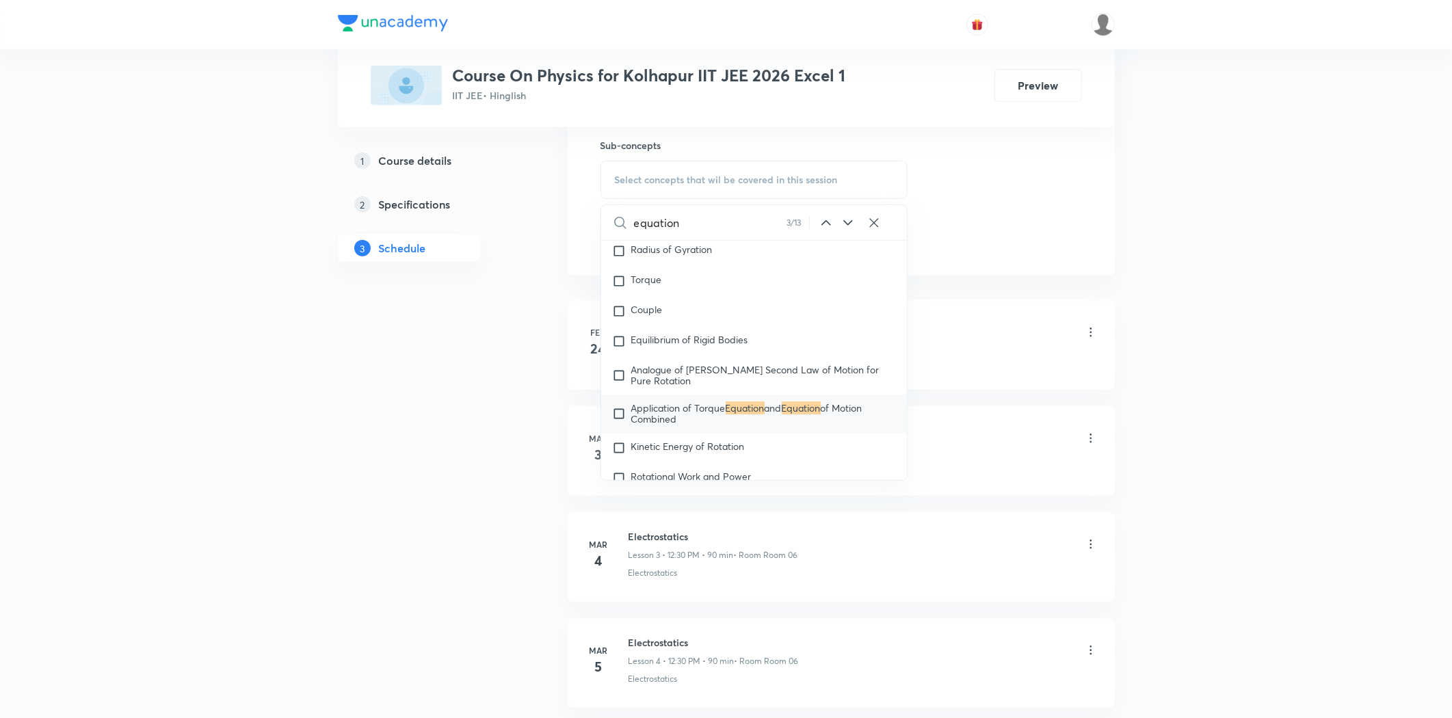
click at [844, 220] on icon at bounding box center [848, 223] width 16 height 16
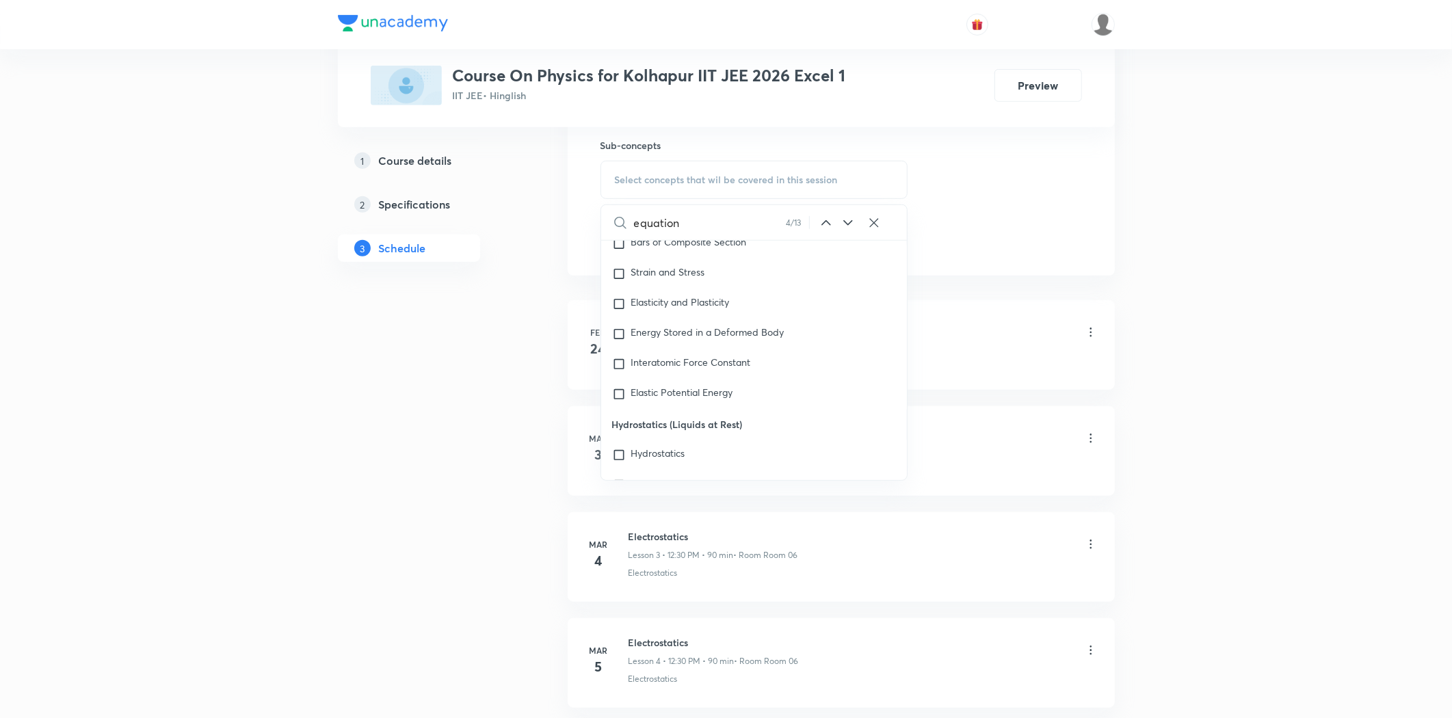
scroll to position [7139, 0]
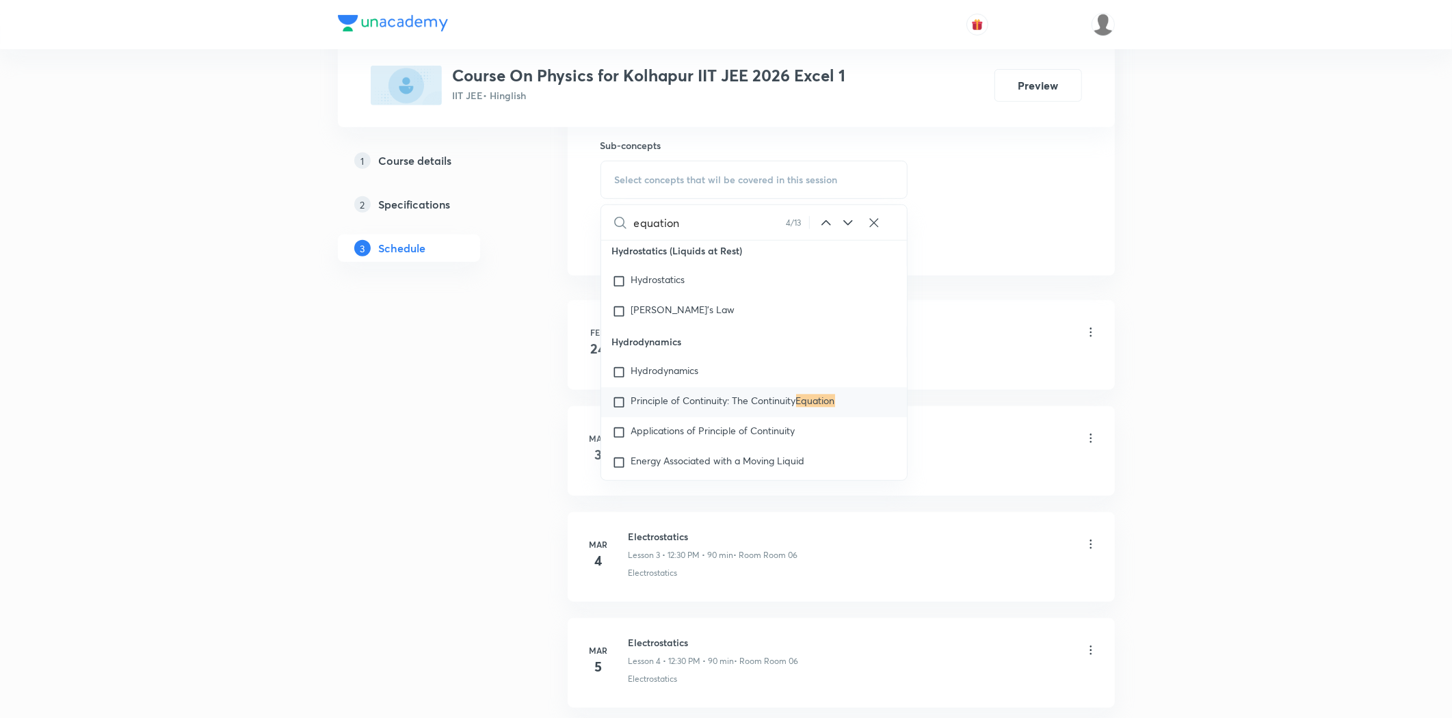
click at [844, 220] on icon at bounding box center [848, 223] width 16 height 16
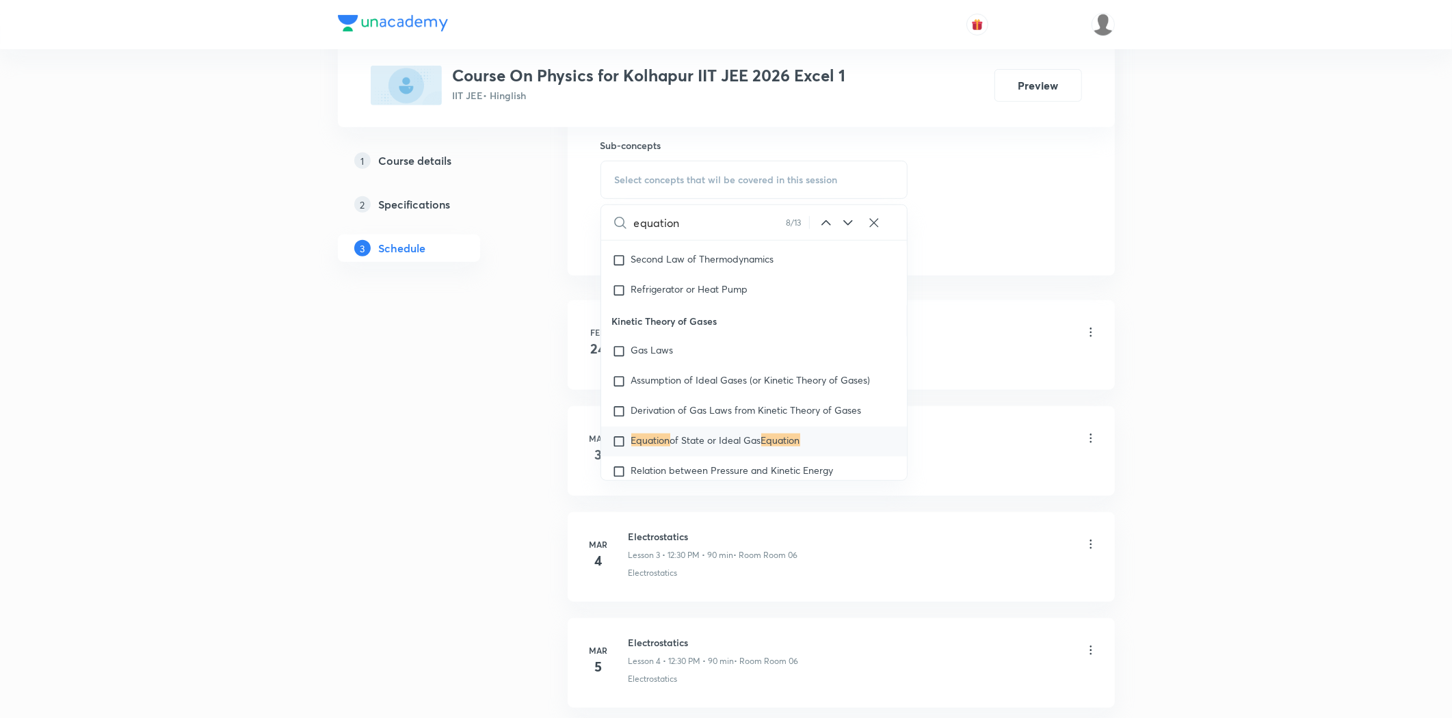
scroll to position [18946, 0]
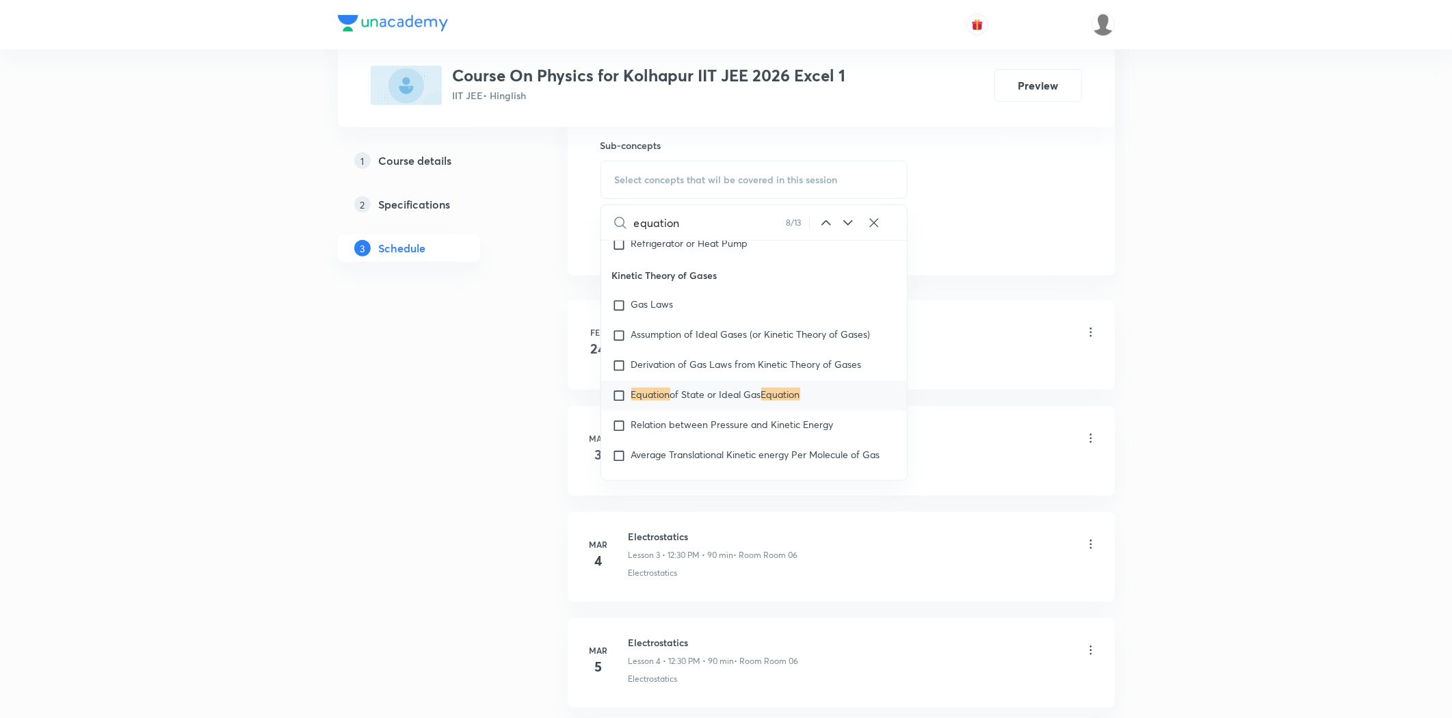
click at [844, 220] on icon at bounding box center [848, 223] width 16 height 16
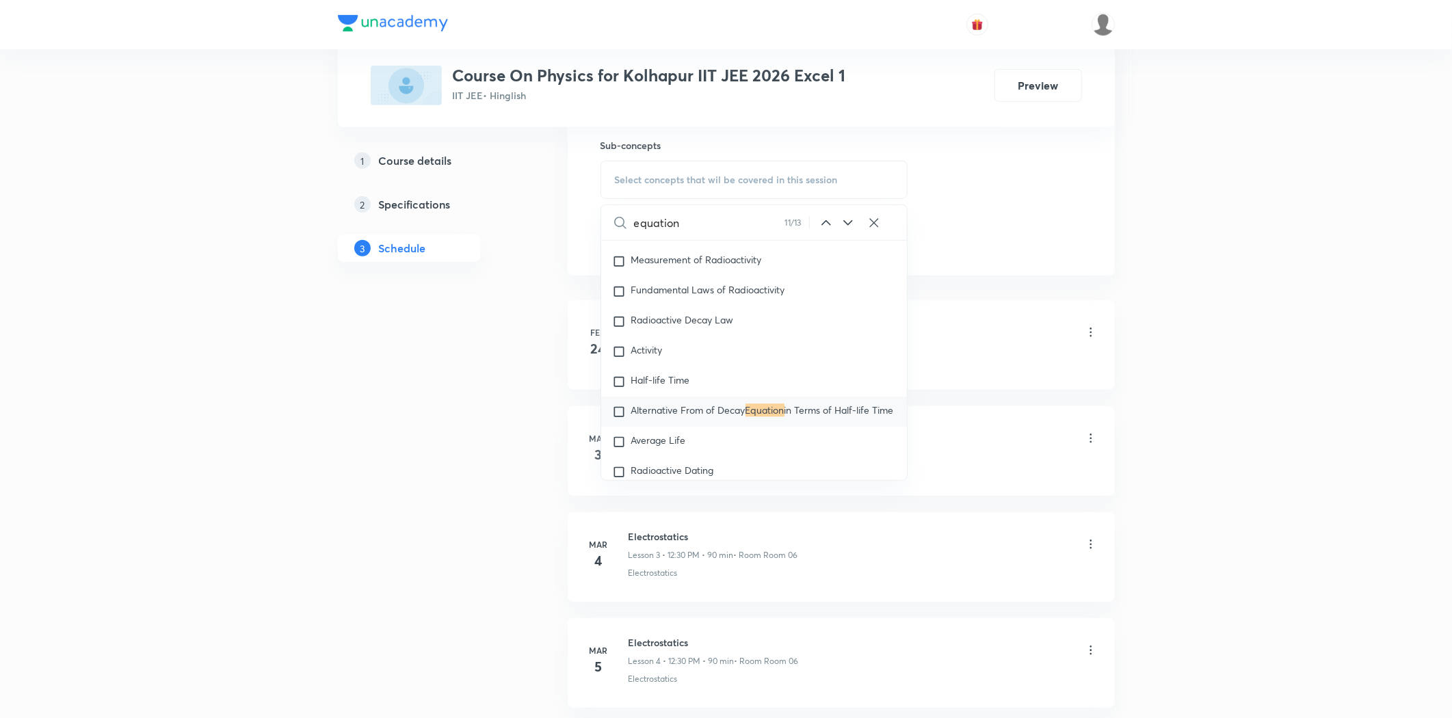
scroll to position [20723, 0]
click at [844, 220] on icon at bounding box center [848, 223] width 16 height 16
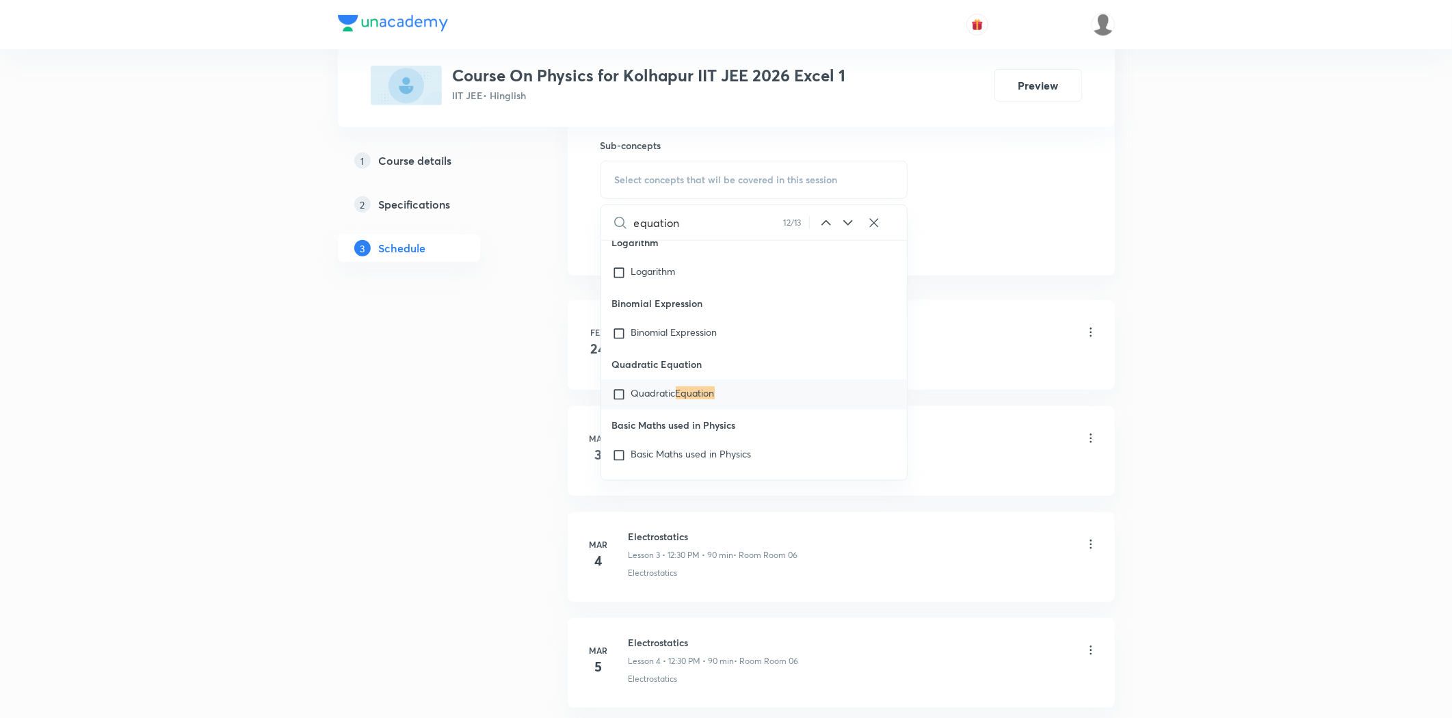
scroll to position [22368, 0]
click at [844, 220] on icon at bounding box center [848, 223] width 16 height 16
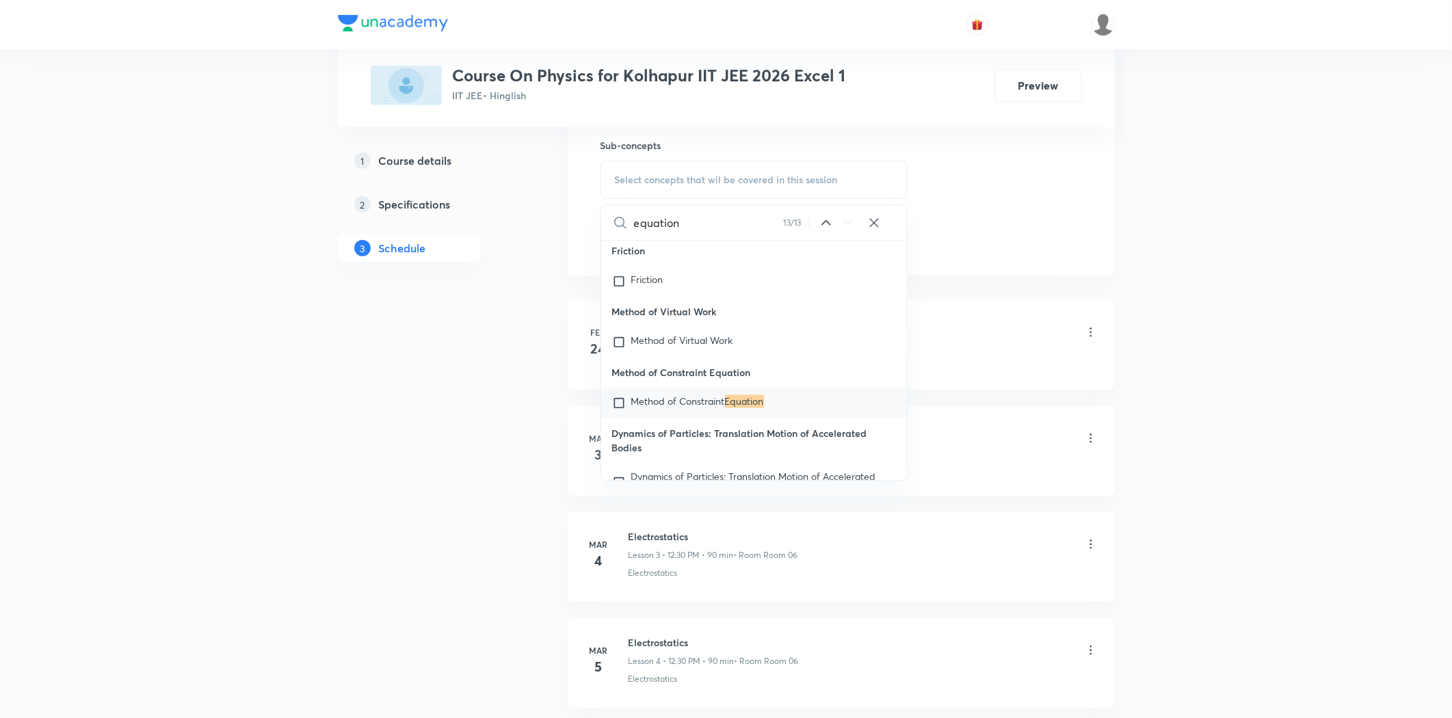
scroll to position [24476, 0]
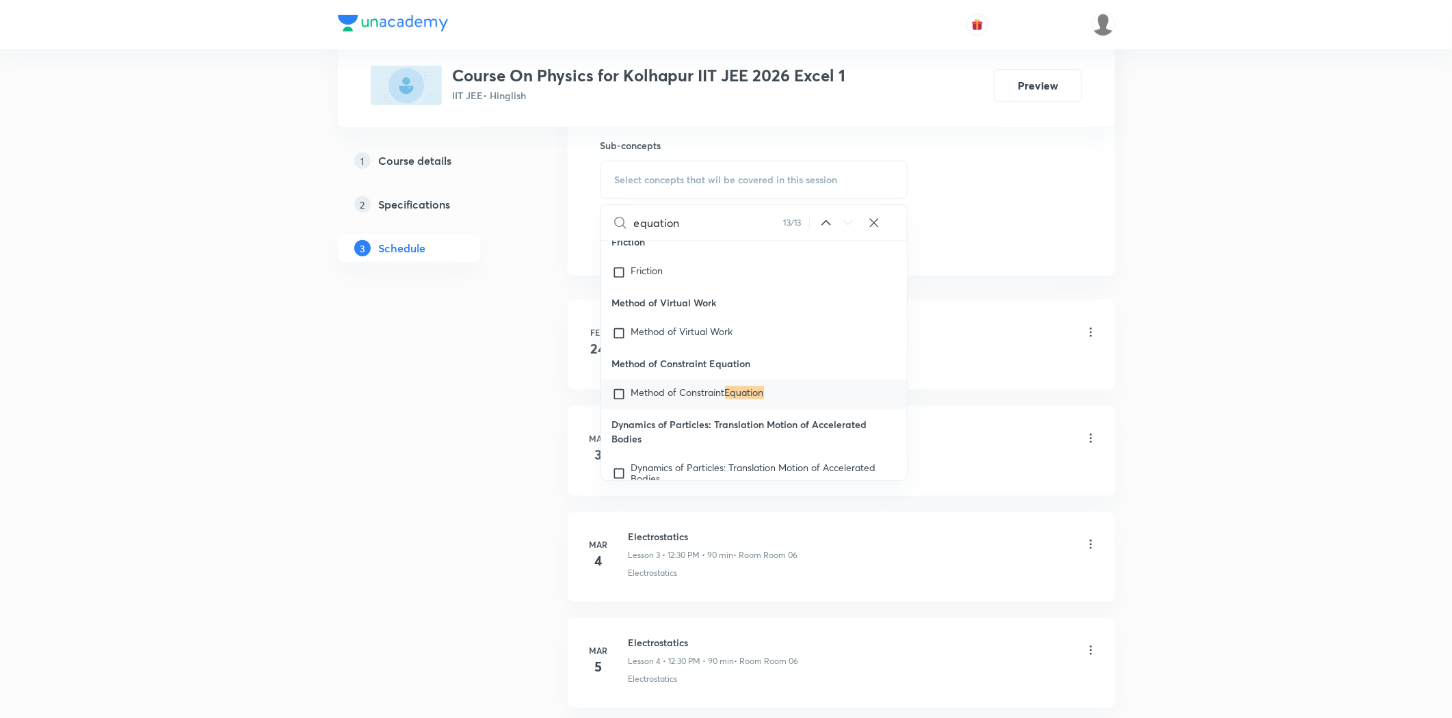
click at [844, 220] on icon at bounding box center [848, 223] width 16 height 16
drag, startPoint x: 720, startPoint y: 229, endPoint x: 626, endPoint y: 233, distance: 93.8
click at [626, 233] on div "equation 13 / 13 ​" at bounding box center [754, 222] width 306 height 35
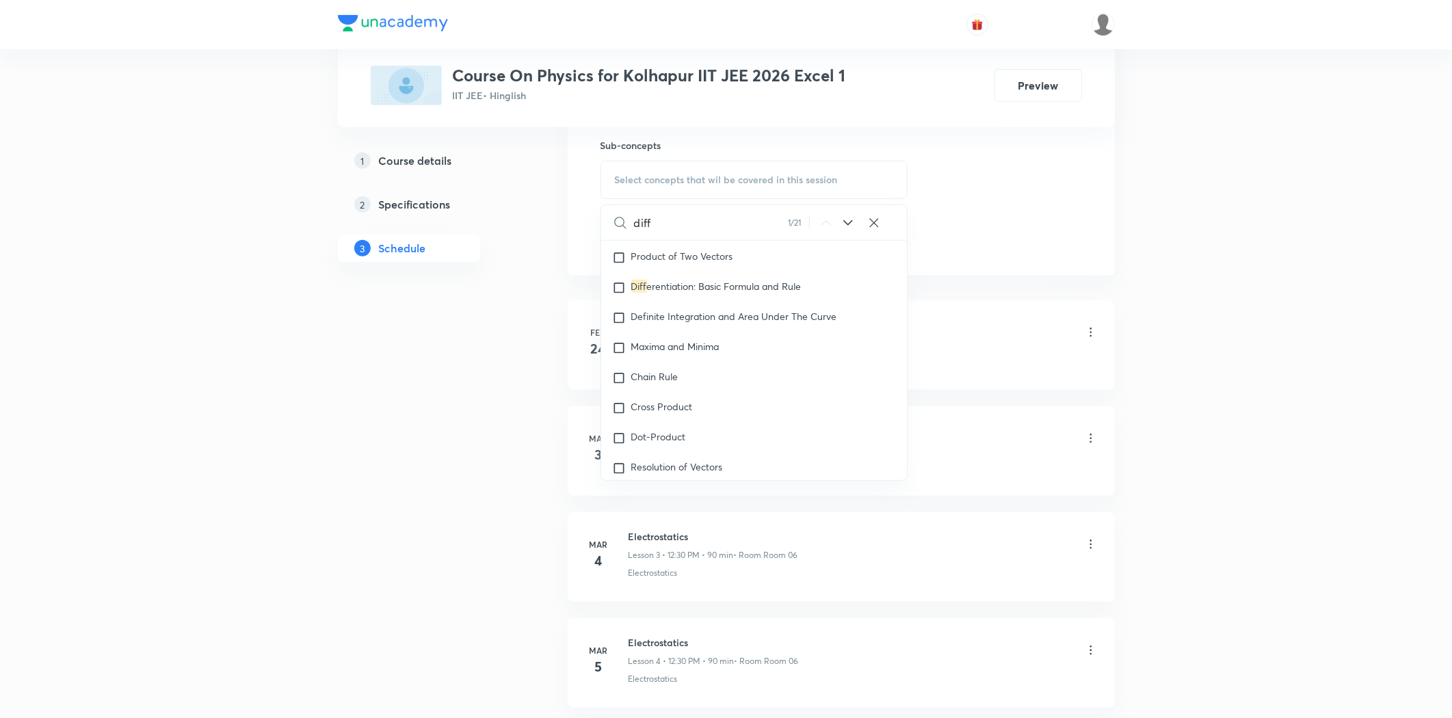
scroll to position [231, 0]
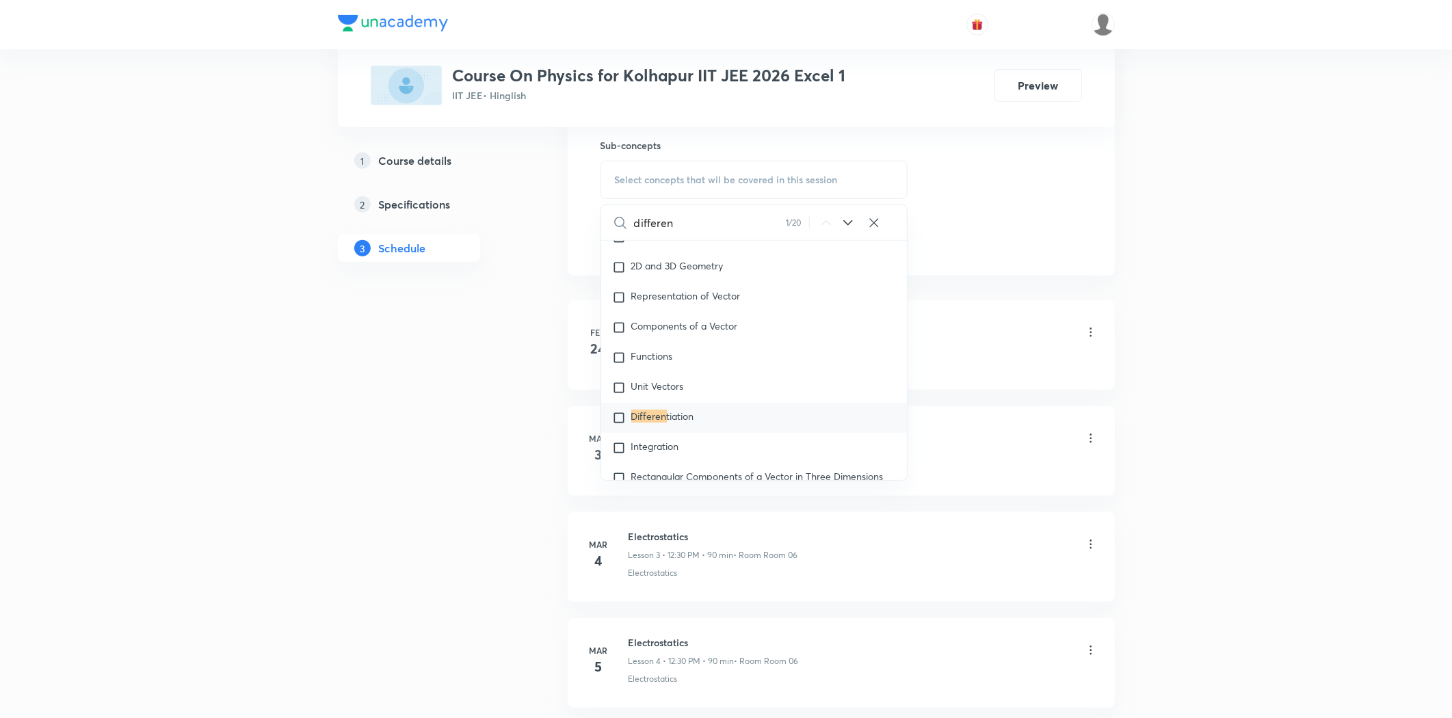
type input "differen"
drag, startPoint x: 658, startPoint y: 419, endPoint x: 438, endPoint y: 401, distance: 221.0
click at [657, 419] on mark "Differen" at bounding box center [649, 416] width 36 height 13
checkbox input "true"
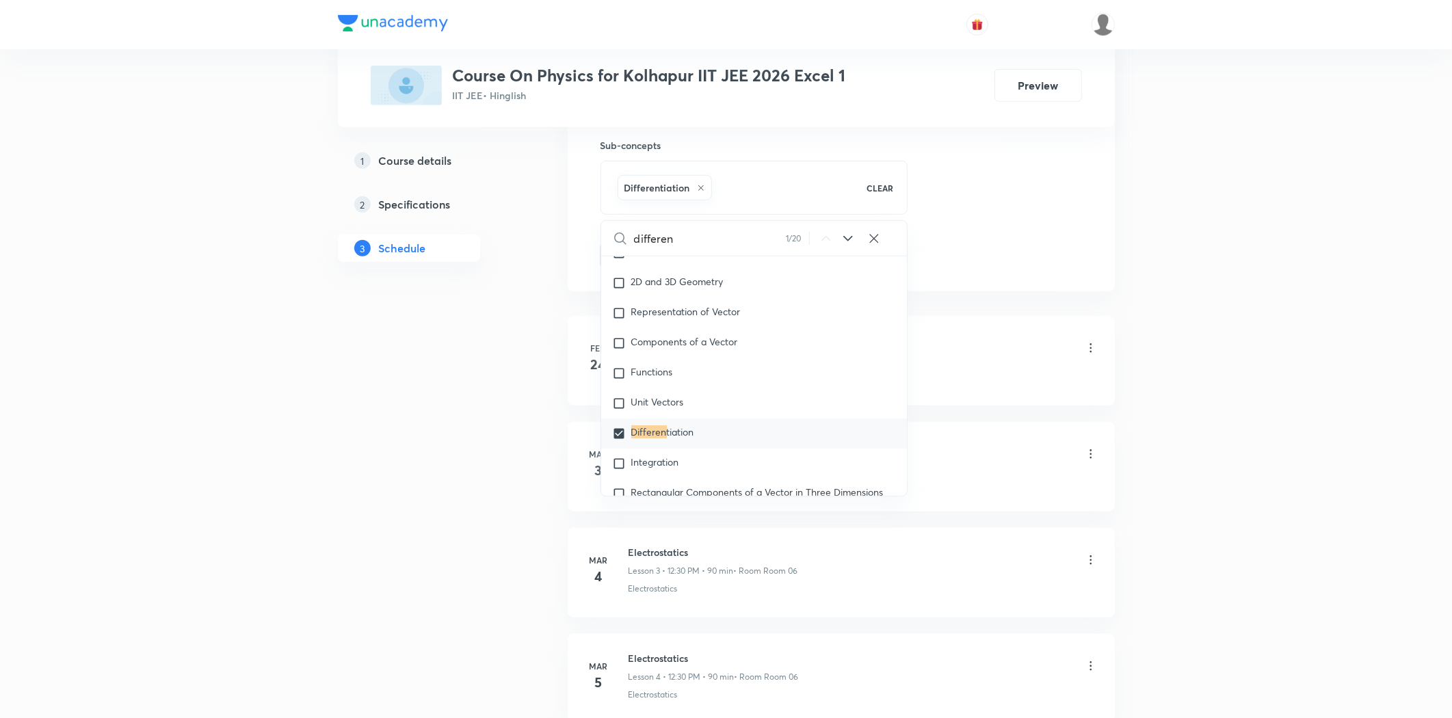
drag, startPoint x: 428, startPoint y: 400, endPoint x: 474, endPoint y: 400, distance: 45.8
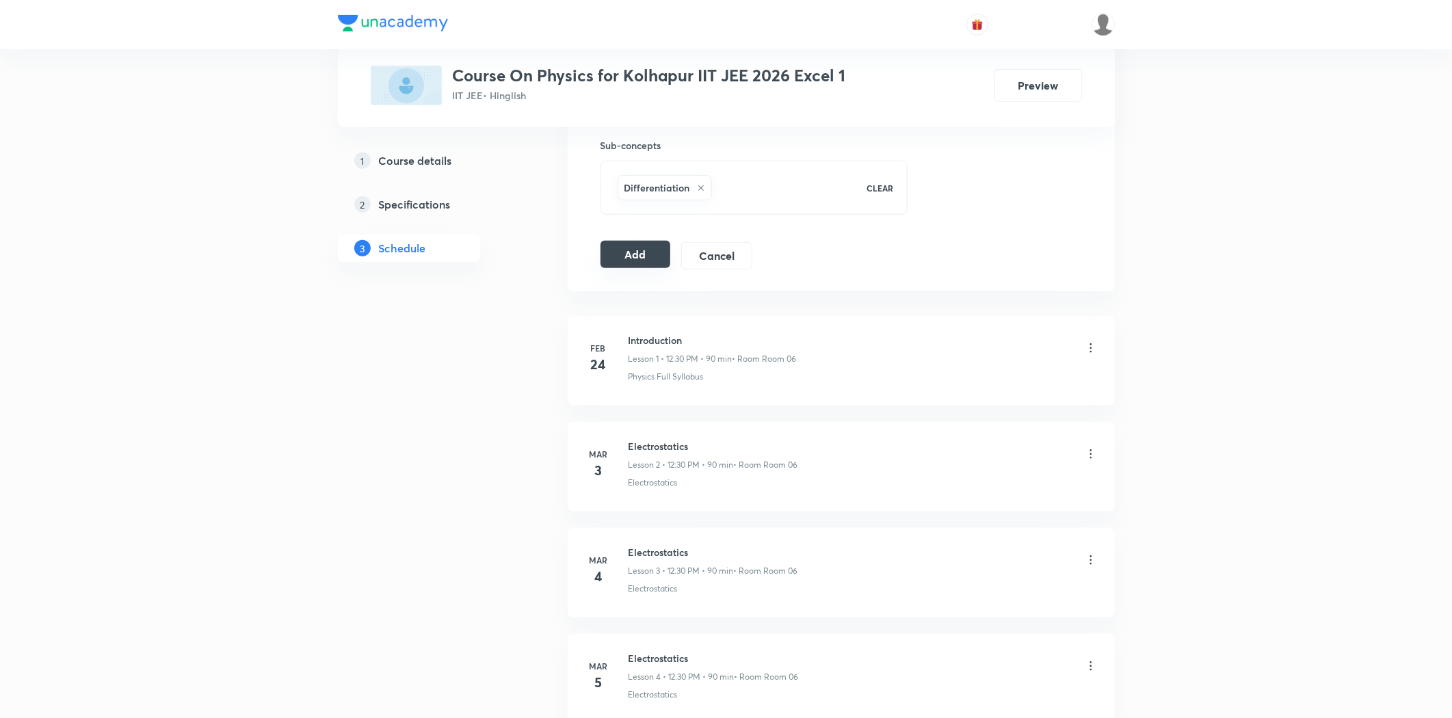
click at [628, 250] on button "Add" at bounding box center [636, 254] width 70 height 27
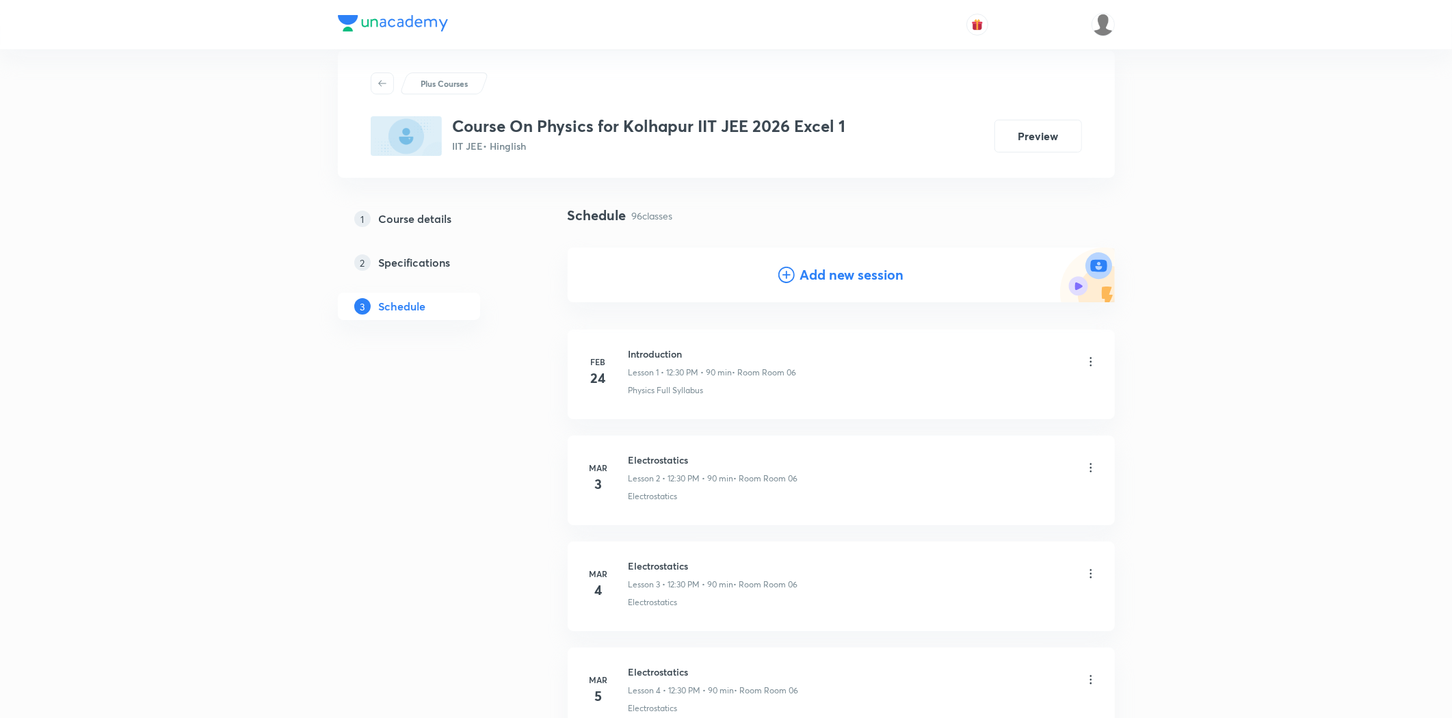
scroll to position [0, 0]
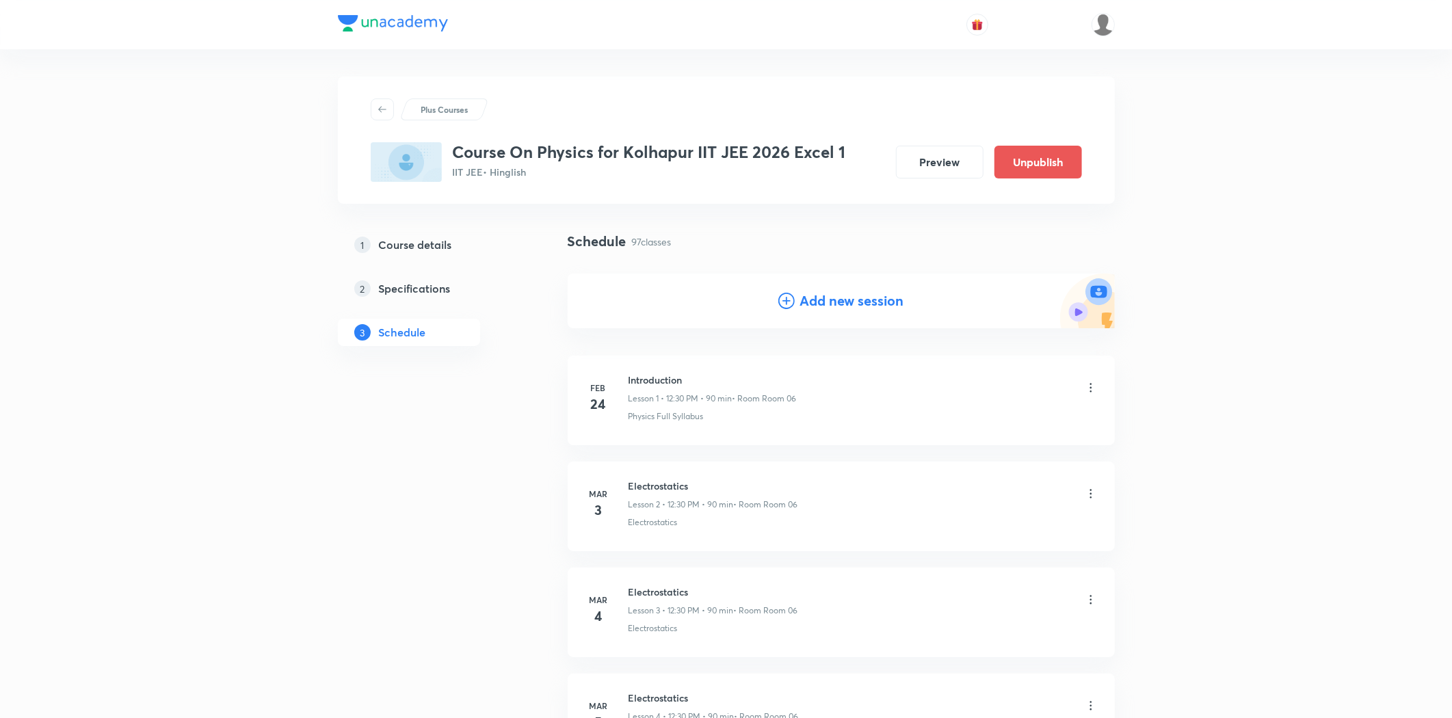
click at [817, 301] on h4 "Add new session" at bounding box center [852, 301] width 104 height 21
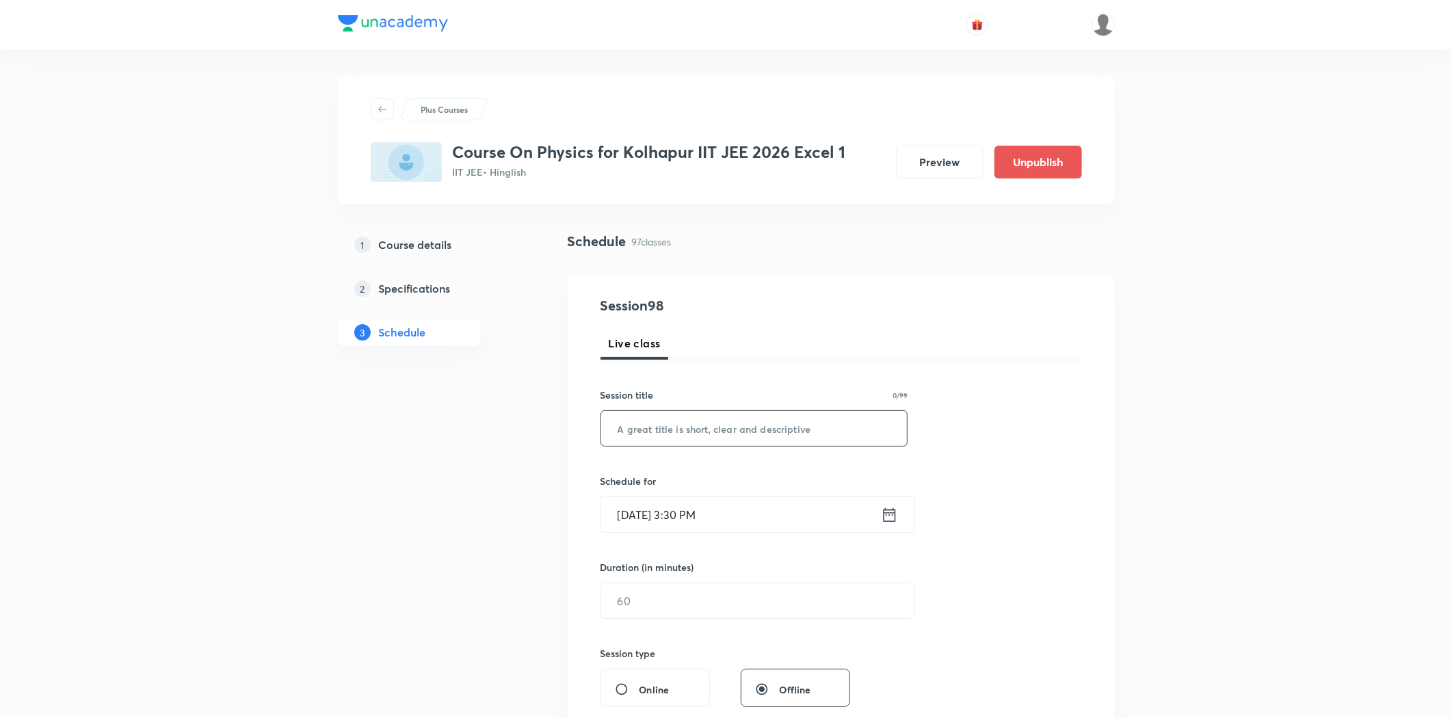
click at [646, 427] on input "text" at bounding box center [754, 428] width 306 height 35
paste input "Differential Equation"
drag, startPoint x: 736, startPoint y: 432, endPoint x: 597, endPoint y: 447, distance: 139.7
click at [595, 447] on div "Session 98 Live class Session title 21/99 Differential Equation ​ Schedule for …" at bounding box center [841, 617] width 547 height 686
drag, startPoint x: 672, startPoint y: 427, endPoint x: 550, endPoint y: 432, distance: 121.9
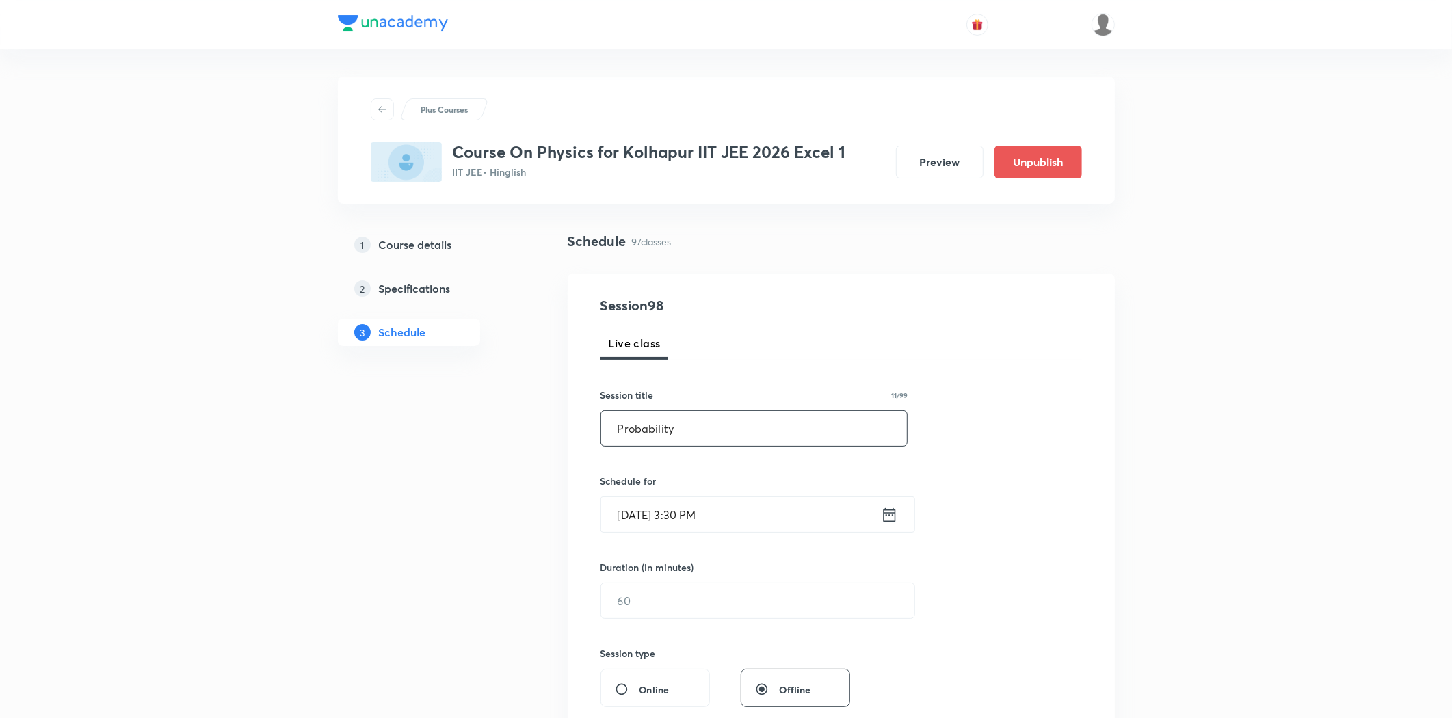
click at [687, 517] on input "Aug 31, 2025, 3:30 PM" at bounding box center [741, 514] width 280 height 35
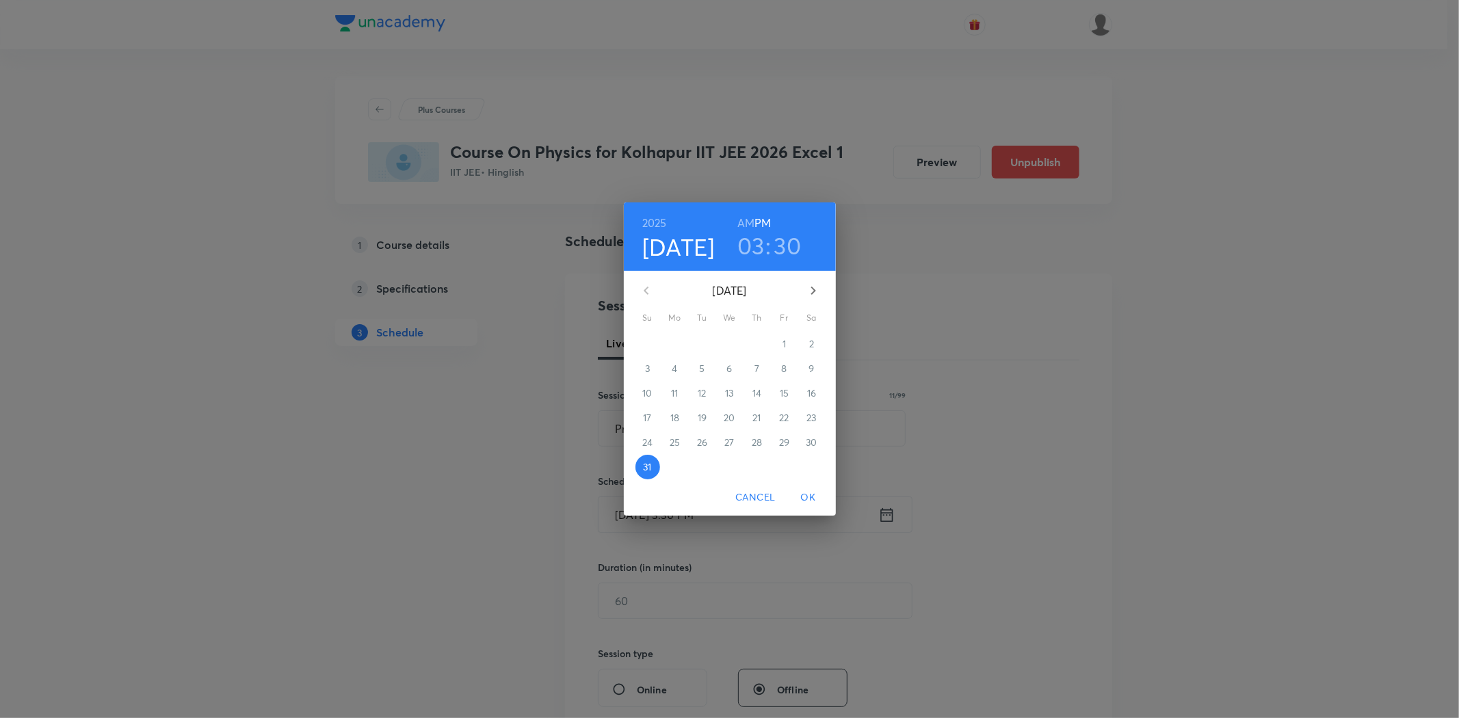
click at [812, 290] on icon "button" at bounding box center [813, 290] width 16 height 16
click at [709, 342] on span "2" at bounding box center [702, 344] width 25 height 14
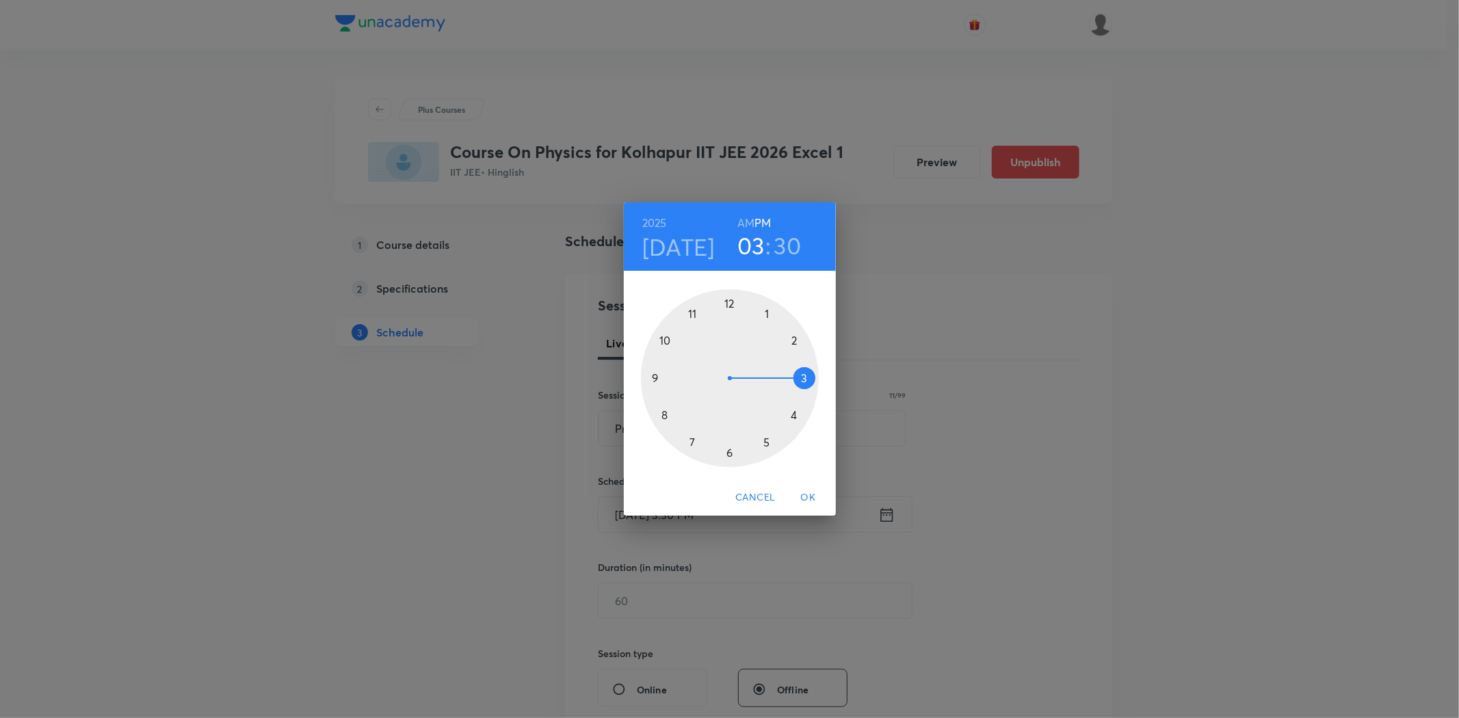
click at [814, 498] on span "OK" at bounding box center [808, 497] width 33 height 17
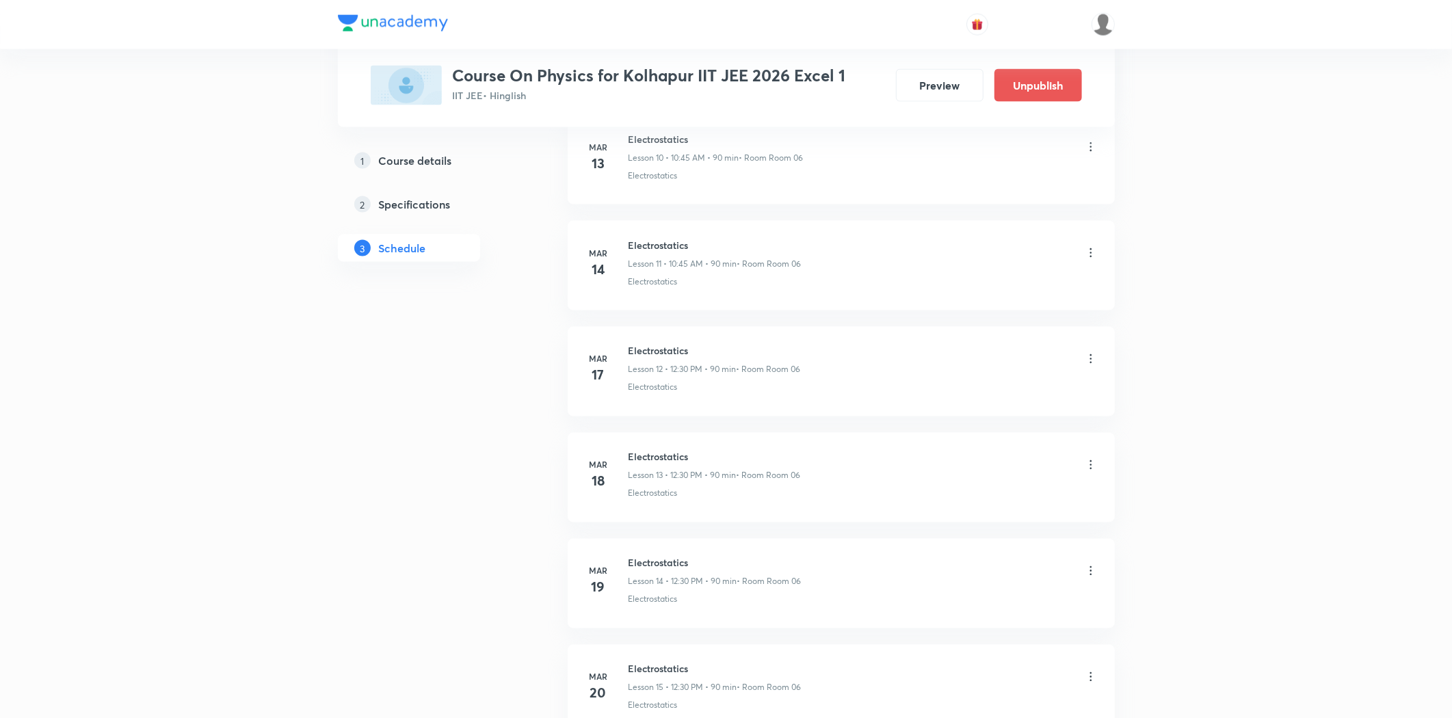
scroll to position [10674, 0]
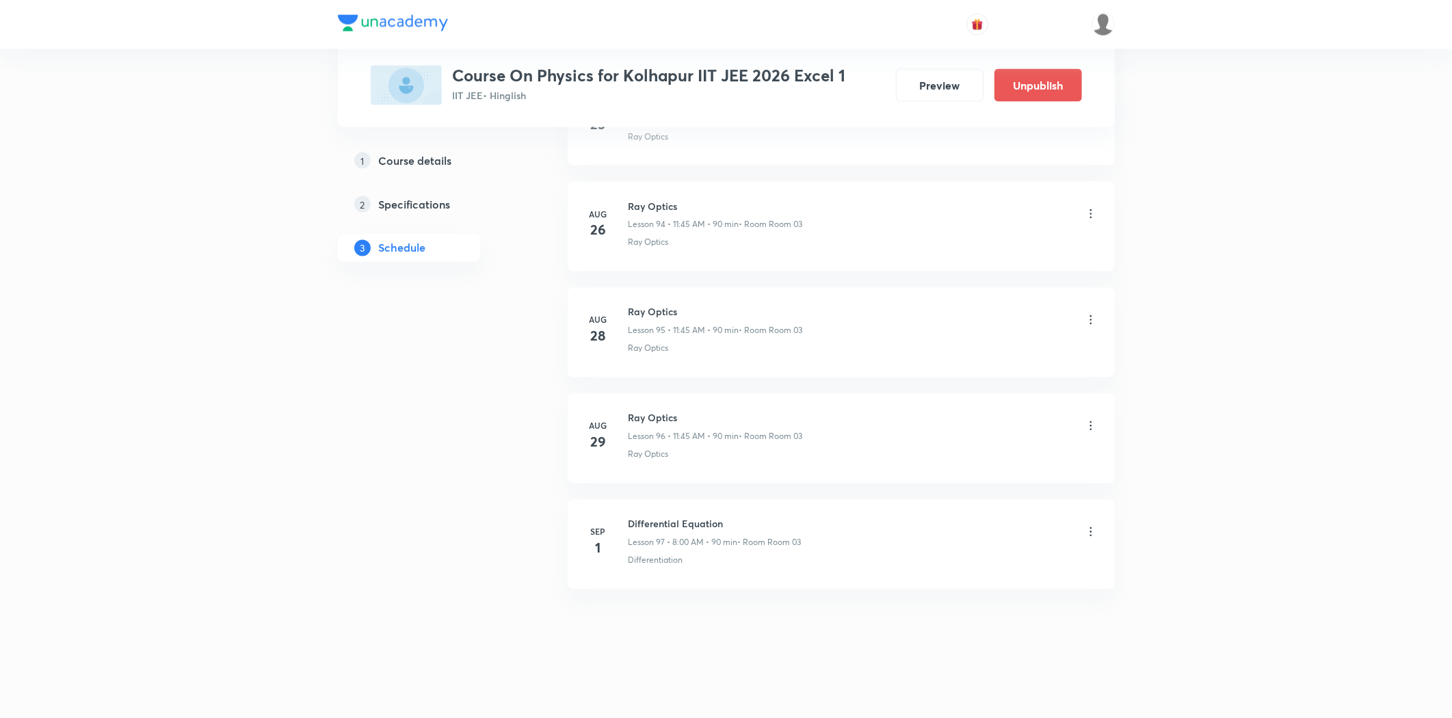
click at [1090, 532] on icon at bounding box center [1091, 532] width 14 height 14
click at [969, 589] on p "Delete" at bounding box center [970, 592] width 29 height 14
click at [946, 689] on button "Delete" at bounding box center [923, 689] width 120 height 33
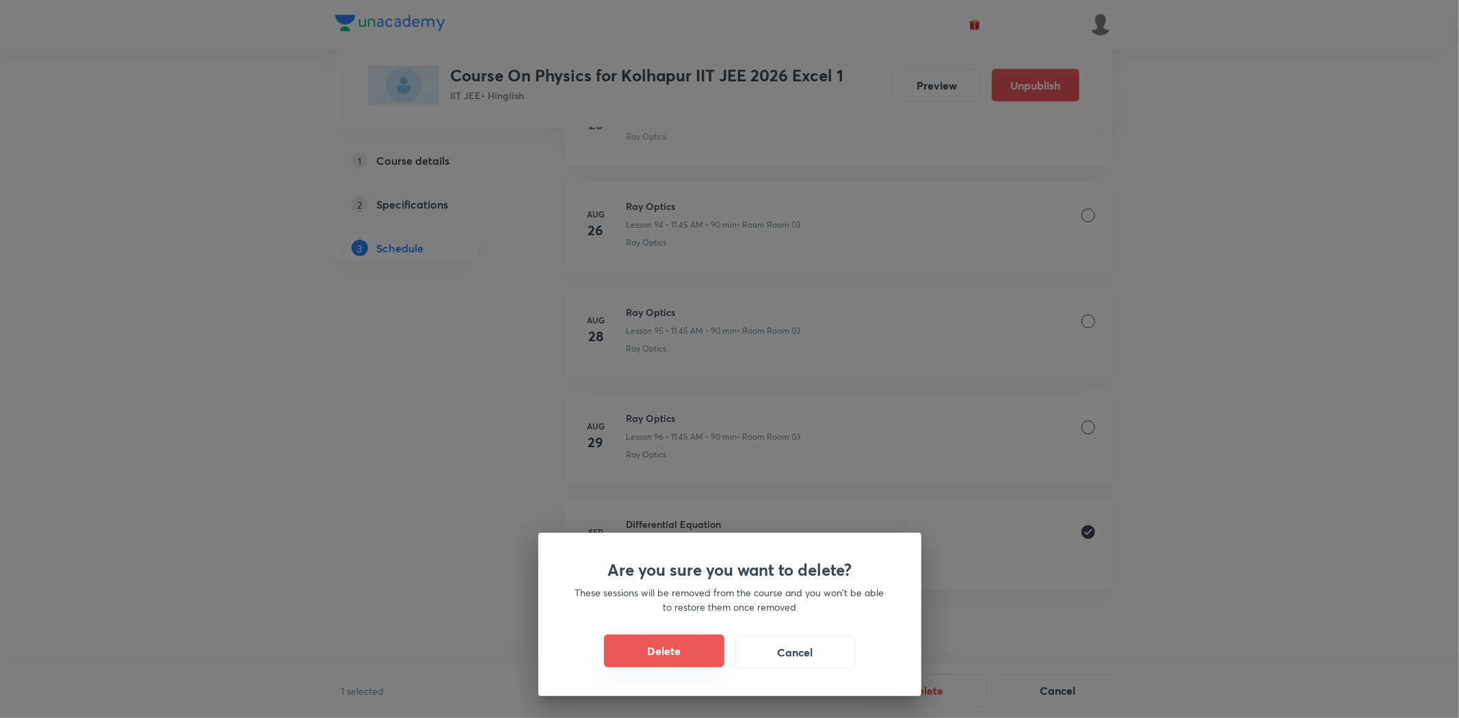
click at [710, 648] on button "Delete" at bounding box center [664, 651] width 120 height 33
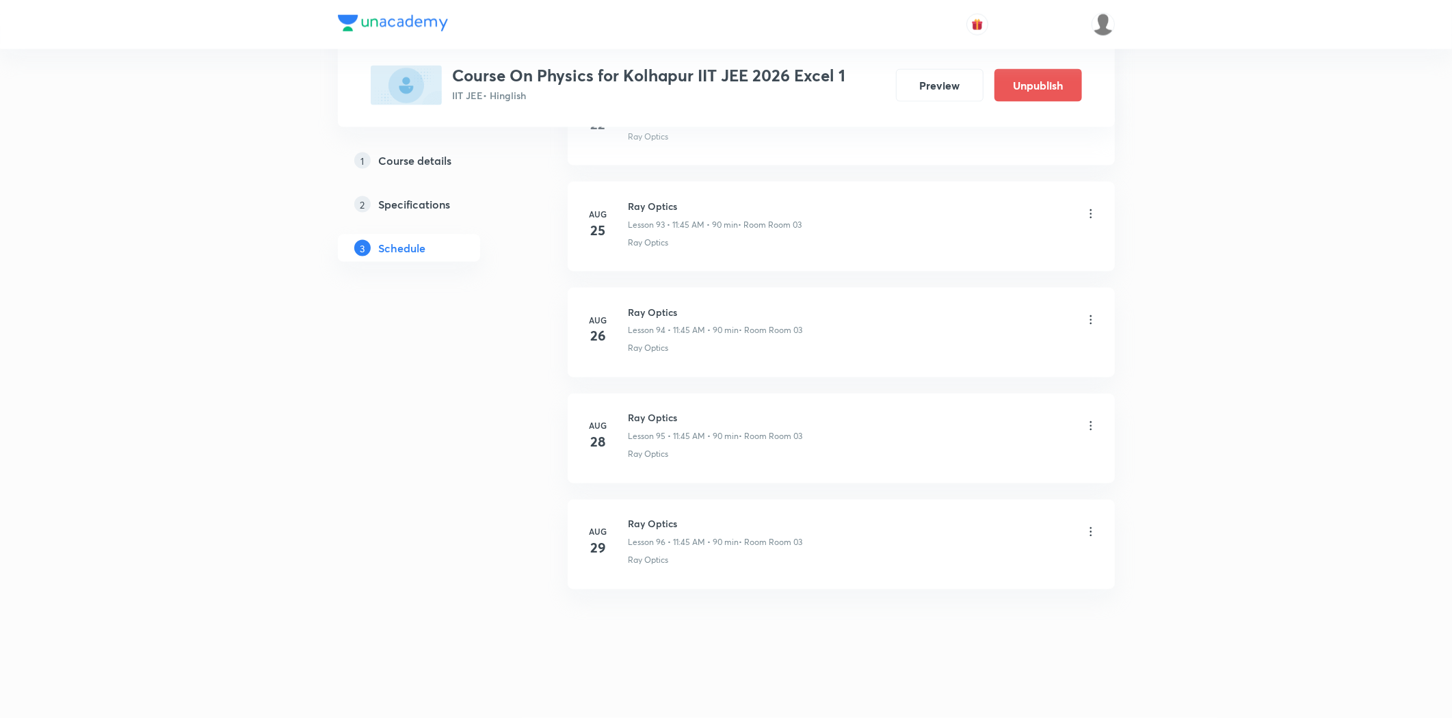
scroll to position [10568, 0]
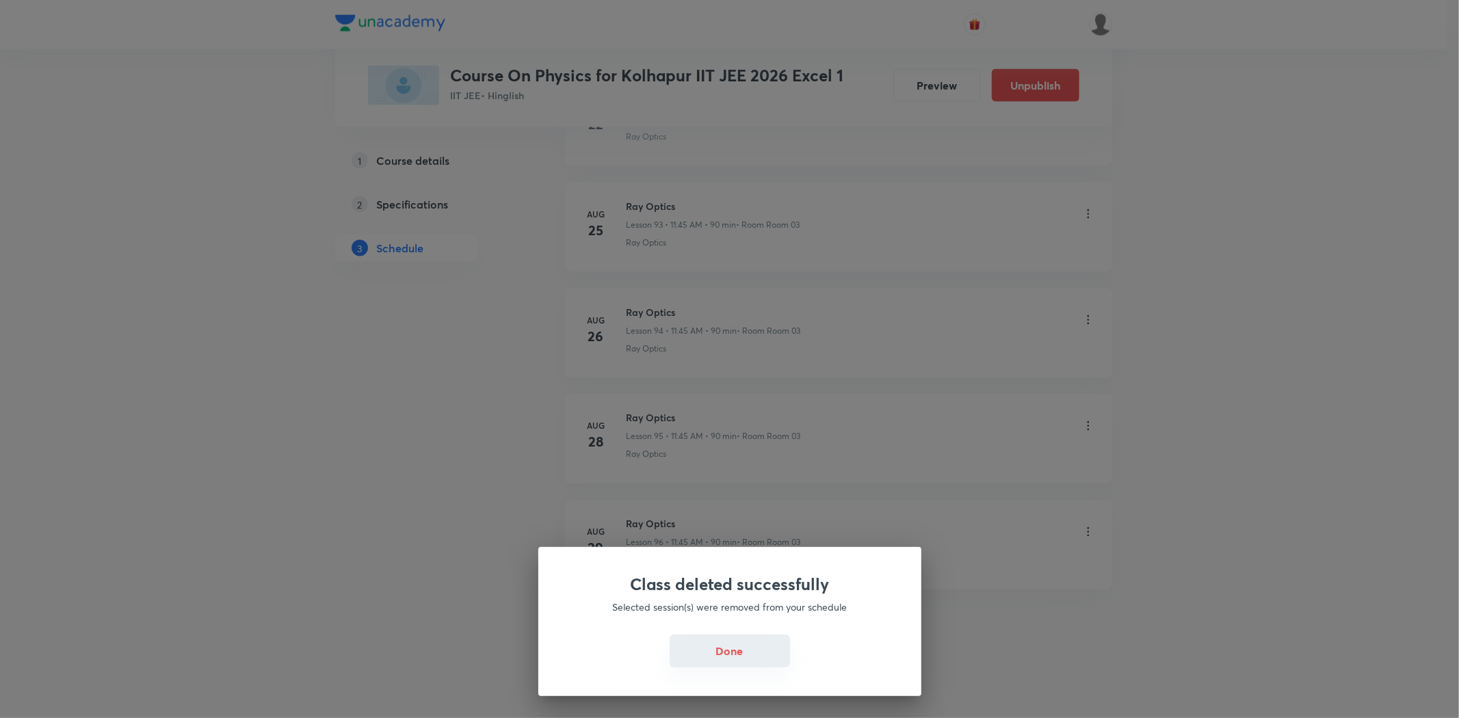
click at [766, 646] on button "Done" at bounding box center [730, 651] width 120 height 33
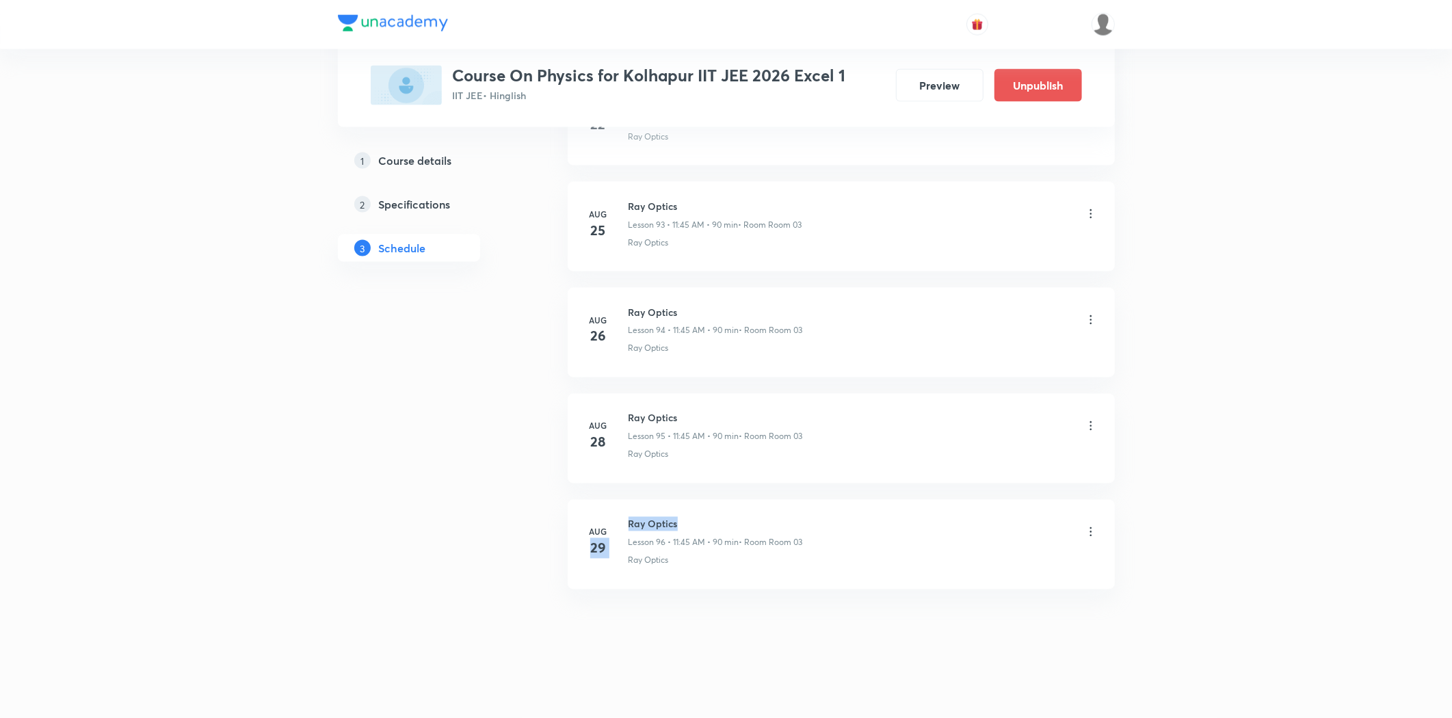
drag, startPoint x: 626, startPoint y: 524, endPoint x: 681, endPoint y: 521, distance: 55.5
click at [681, 521] on div "Aug 29 Ray Optics Lesson 96 • 11:45 AM • 90 min • Room Room 03 Ray Optics" at bounding box center [841, 542] width 513 height 50
click at [684, 532] on div "Ray Optics Lesson 96 • 11:45 AM • 90 min • Room Room 03" at bounding box center [716, 533] width 174 height 32
drag, startPoint x: 680, startPoint y: 521, endPoint x: 621, endPoint y: 527, distance: 59.1
click at [621, 527] on div "Aug 29 Ray Optics Lesson 96 • 11:45 AM • 90 min • Room Room 03 Ray Optics" at bounding box center [841, 542] width 513 height 50
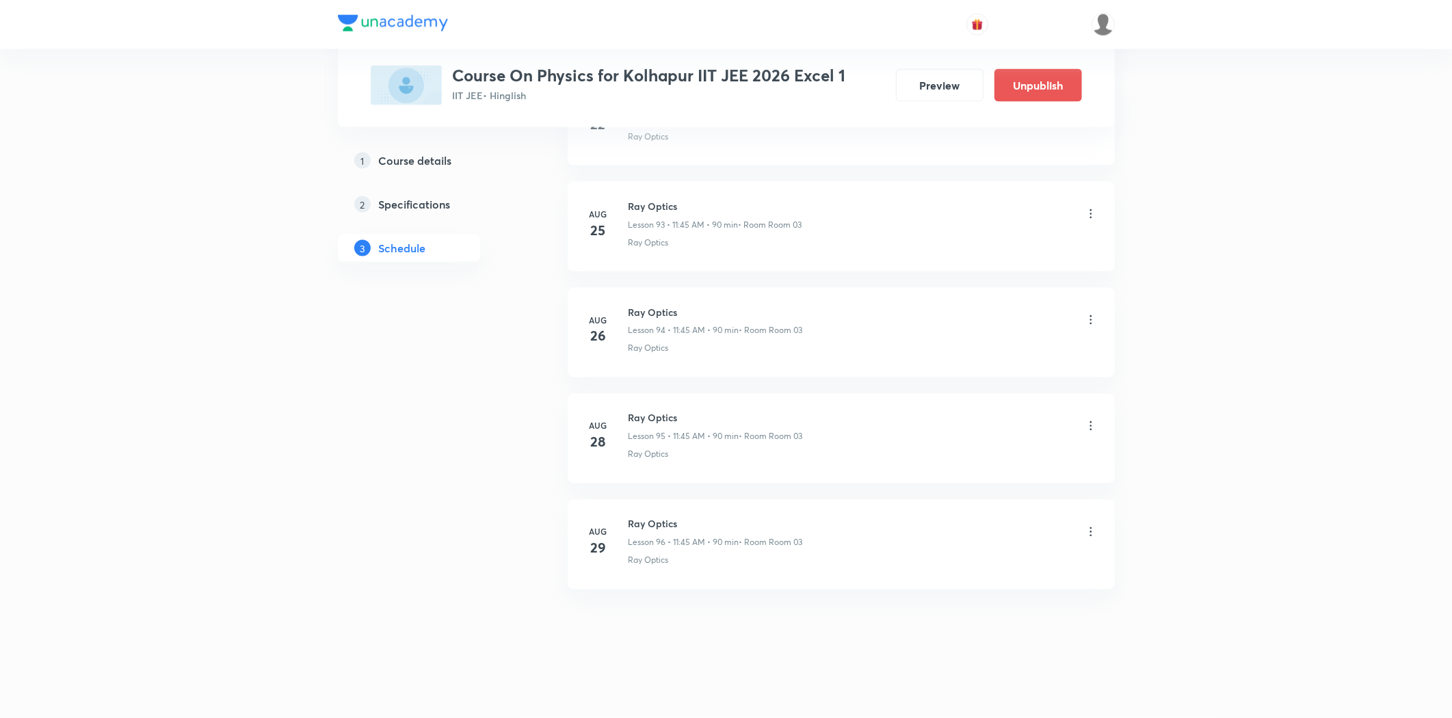
click at [648, 589] on li "Aug 29 Ray Optics Lesson 96 • 11:45 AM • 90 min • Room Room 03 Ray Optics" at bounding box center [841, 545] width 547 height 90
drag, startPoint x: 627, startPoint y: 529, endPoint x: 651, endPoint y: 522, distance: 25.6
click at [651, 522] on div "Aug 29 Ray Optics Lesson 96 • 11:45 AM • 90 min • Room Room 03 Ray Optics" at bounding box center [841, 542] width 513 height 50
click at [657, 523] on h6 "Ray Optics" at bounding box center [716, 524] width 174 height 14
drag, startPoint x: 624, startPoint y: 523, endPoint x: 670, endPoint y: 523, distance: 46.5
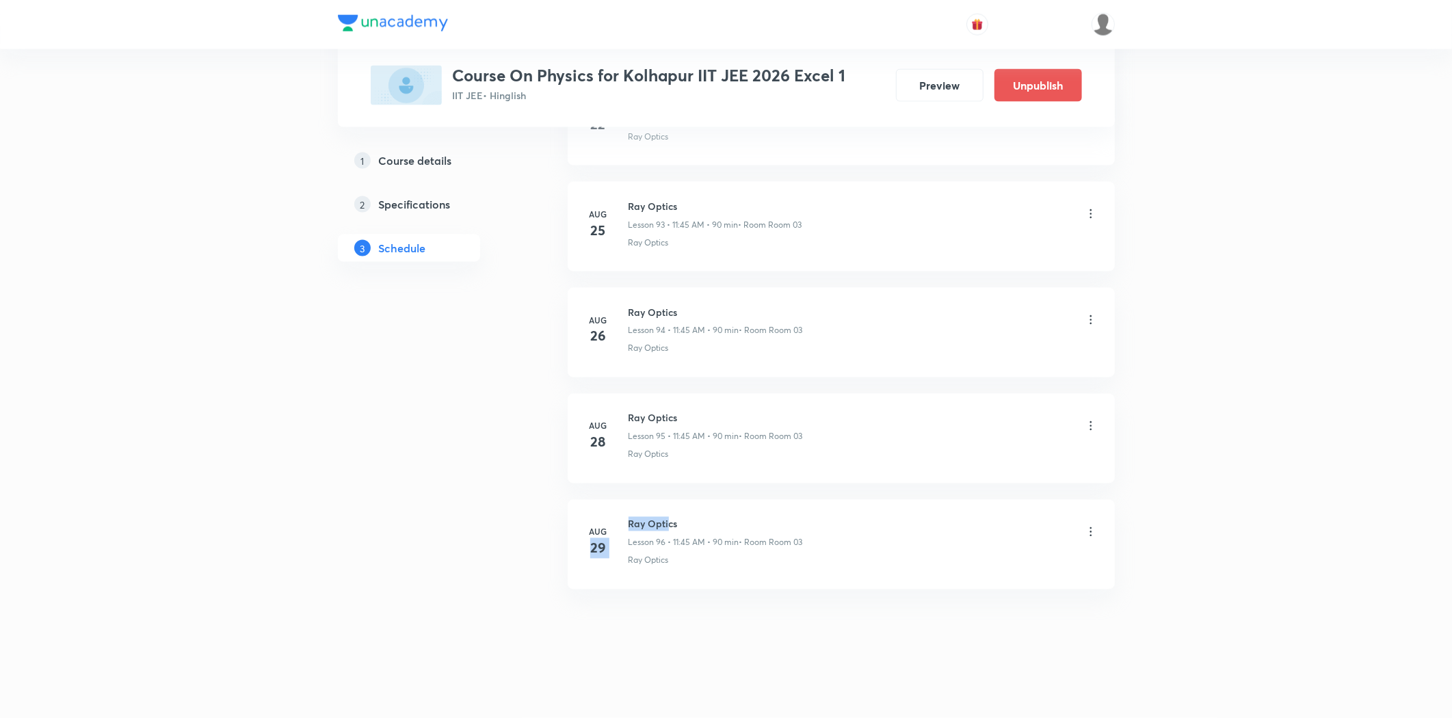
click at [668, 523] on div "Aug 29 Ray Optics Lesson 96 • 11:45 AM • 90 min • Room Room 03 Ray Optics" at bounding box center [841, 542] width 513 height 50
drag, startPoint x: 684, startPoint y: 525, endPoint x: 627, endPoint y: 527, distance: 57.5
click at [627, 527] on div "Aug 29 Ray Optics Lesson 96 • 11:45 AM • 90 min • Room Room 03 Ray Optics" at bounding box center [841, 542] width 513 height 50
click at [627, 527] on div "Aug 29" at bounding box center [607, 542] width 44 height 33
drag, startPoint x: 683, startPoint y: 527, endPoint x: 630, endPoint y: 529, distance: 52.7
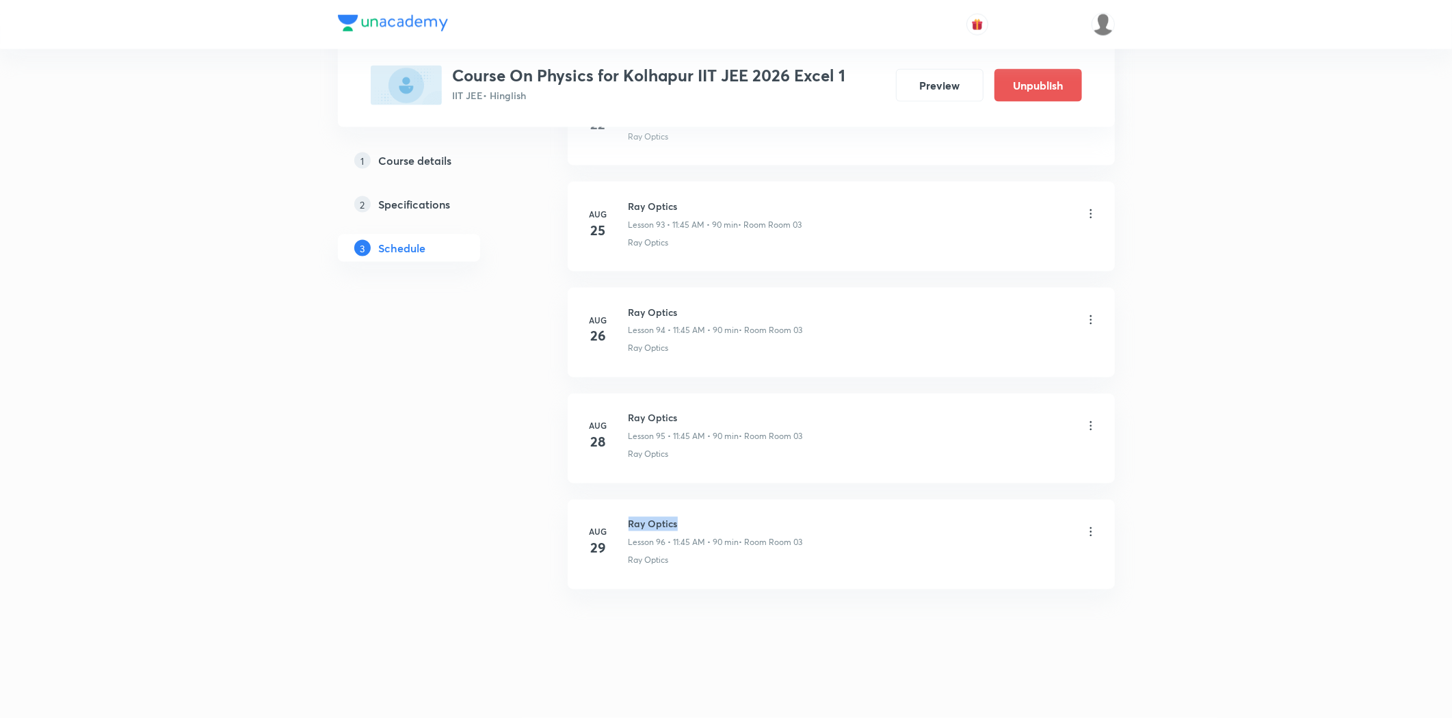
click at [630, 529] on h6 "Ray Optics" at bounding box center [716, 524] width 174 height 14
copy h6 "Ray Optics"
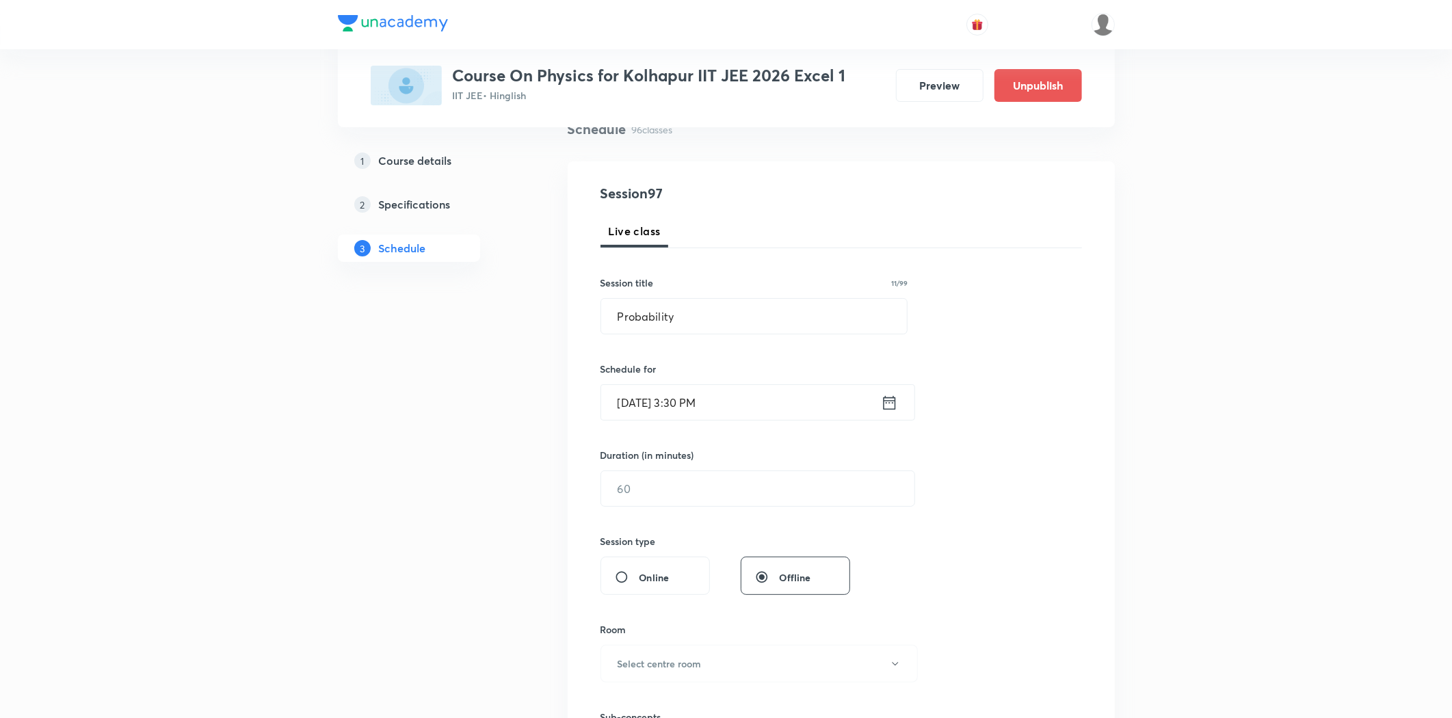
scroll to position [0, 0]
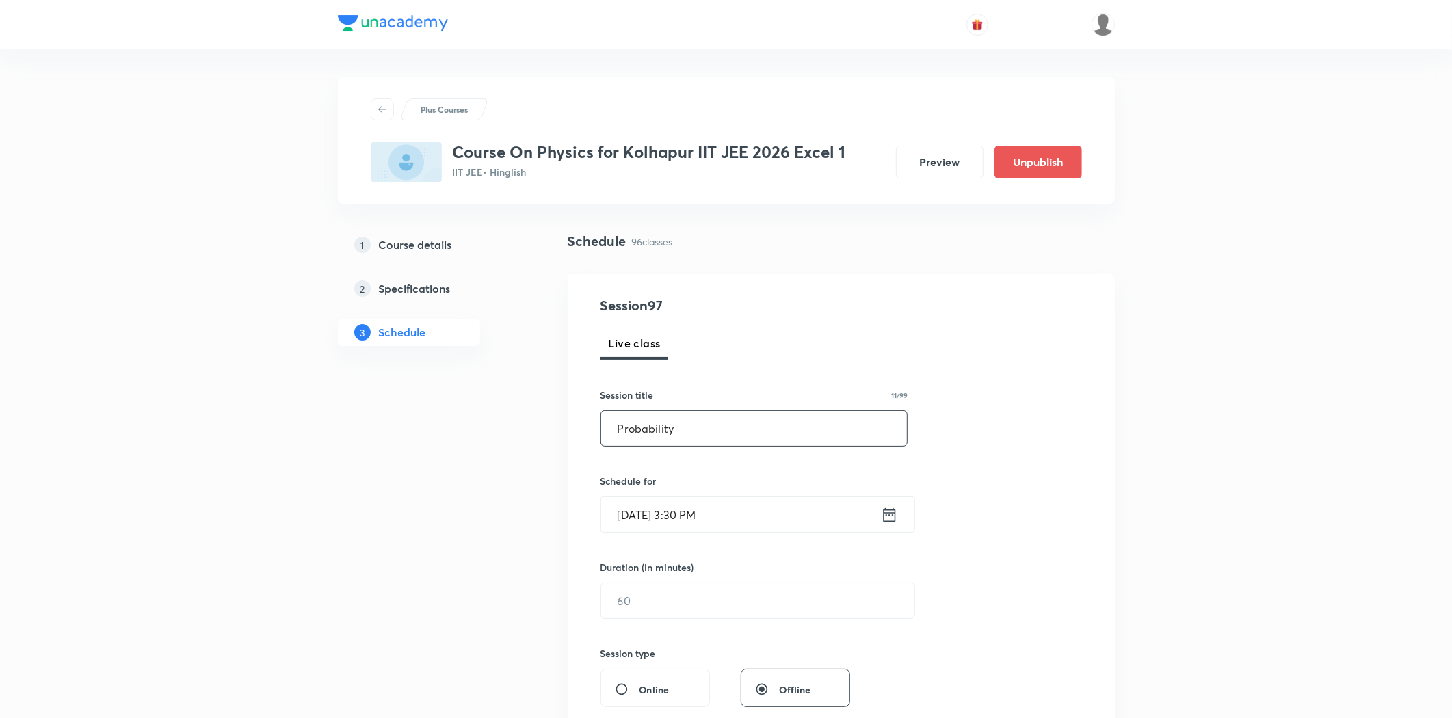
click at [729, 435] on input "Probability" at bounding box center [754, 428] width 306 height 35
paste input "Ray Optics"
drag, startPoint x: 747, startPoint y: 426, endPoint x: 583, endPoint y: 440, distance: 164.8
click at [583, 440] on div "Session 97 Live class Session title 21/99 ProbabilityRay Optics ​ Schedule for …" at bounding box center [841, 617] width 547 height 686
paste input "text"
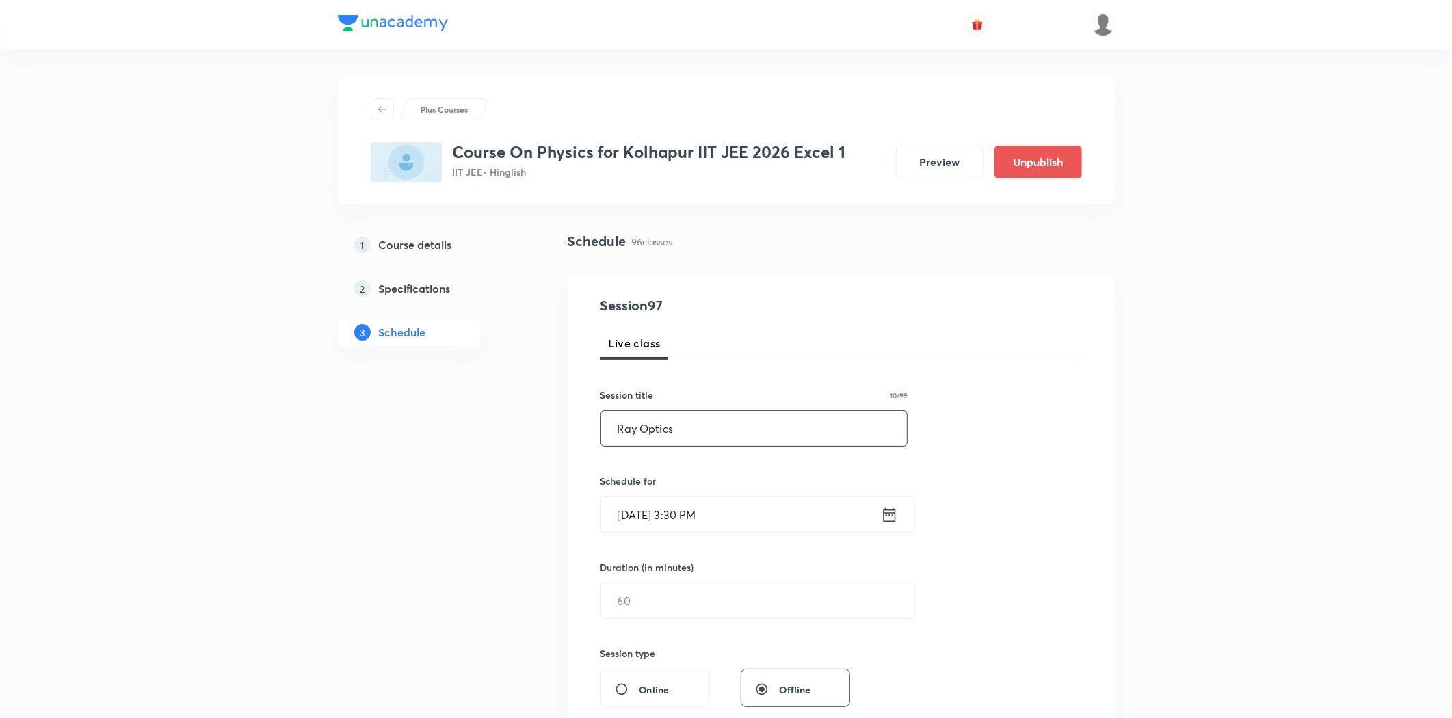
scroll to position [76, 0]
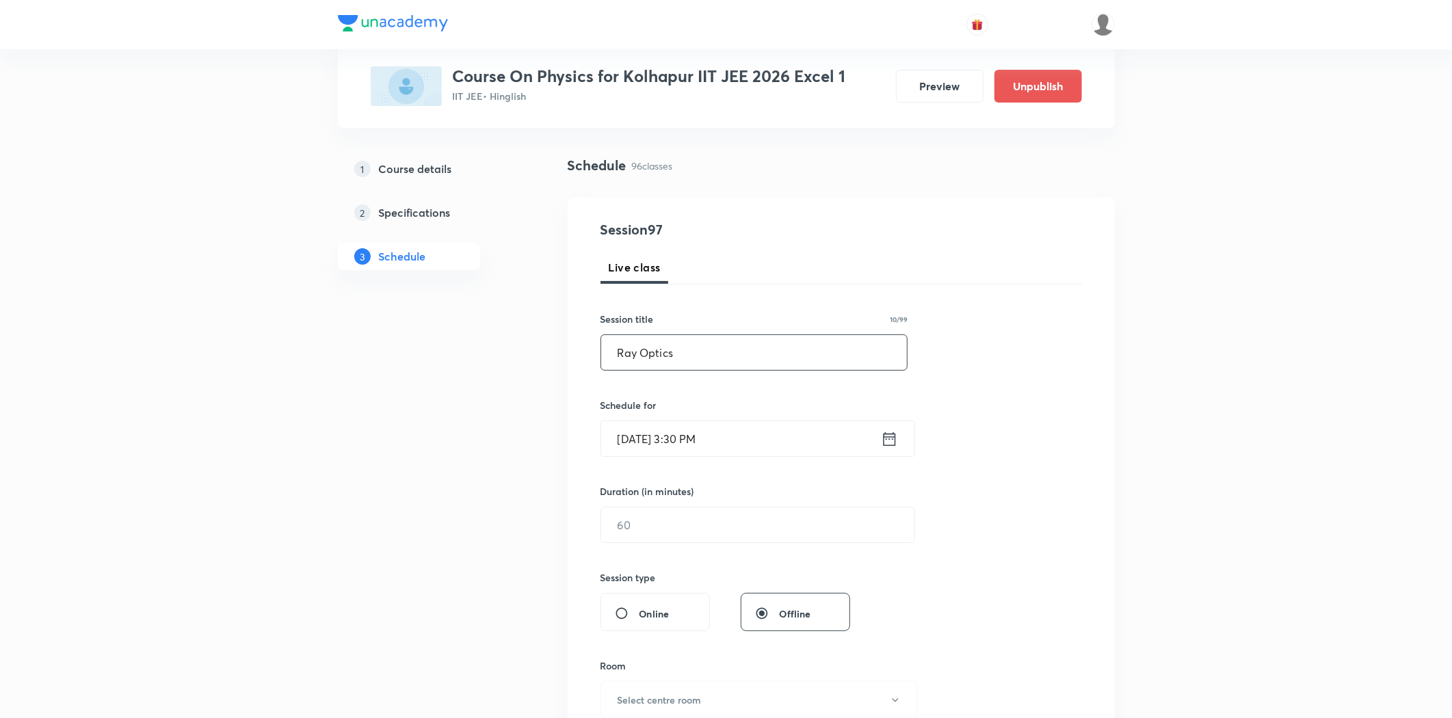
type input "Ray Optics"
click at [694, 442] on input "Sep 2, 2025, 3:30 PM" at bounding box center [741, 438] width 280 height 35
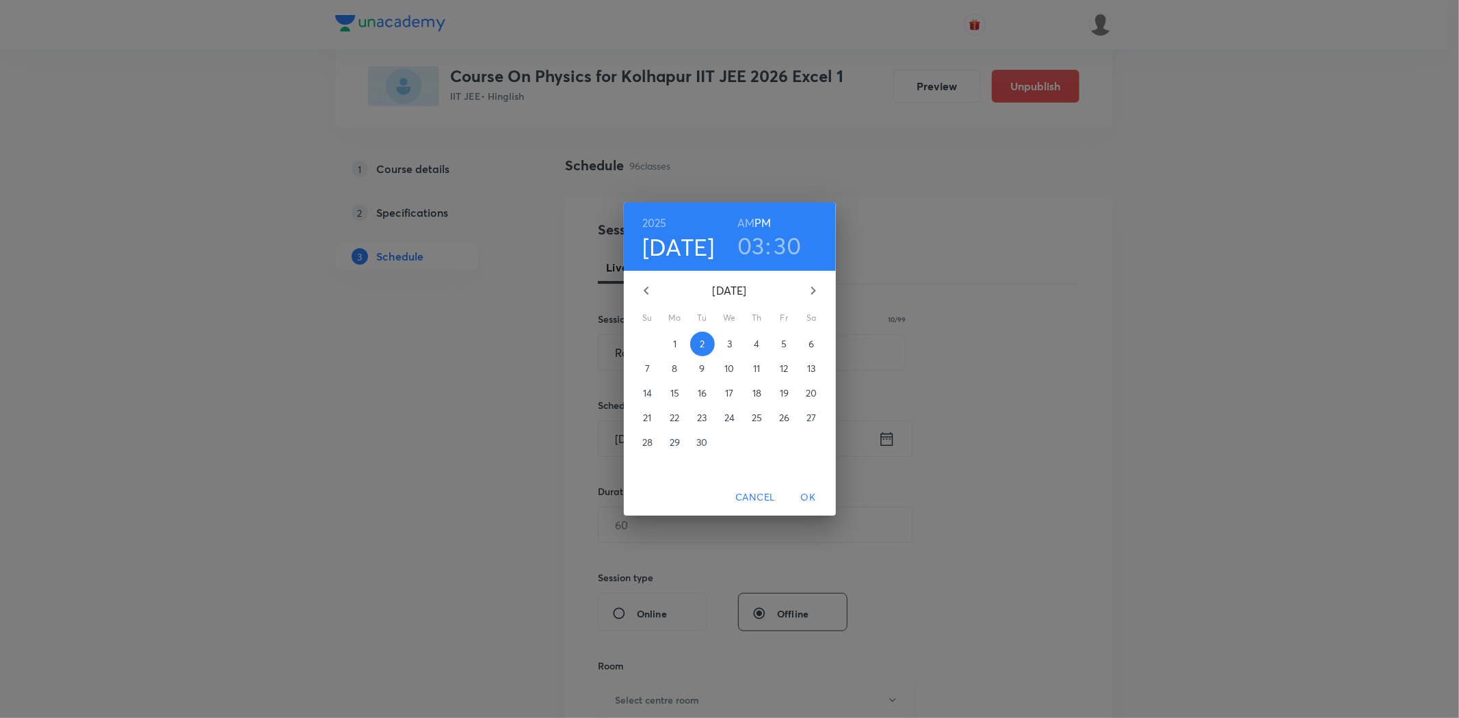
click at [673, 343] on p "1" at bounding box center [674, 344] width 3 height 14
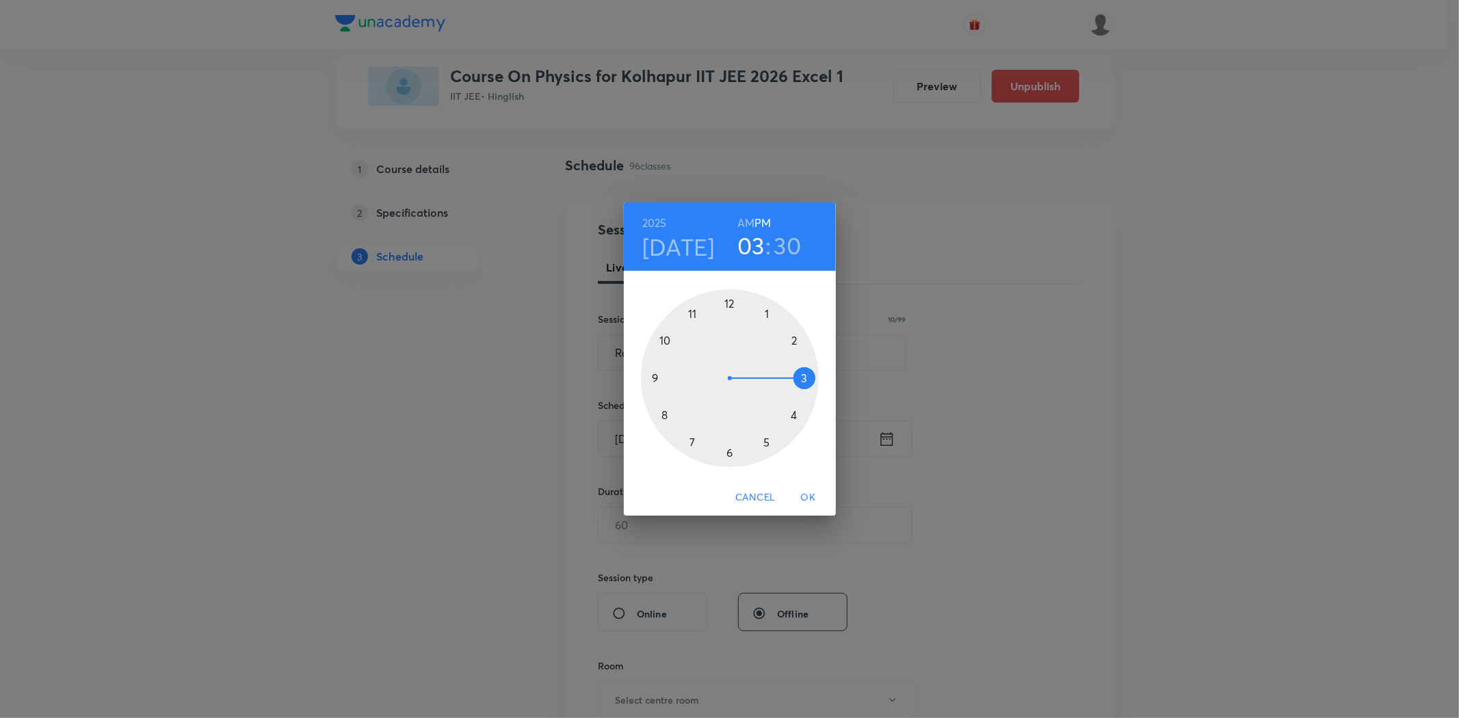
click at [662, 419] on div at bounding box center [730, 378] width 178 height 178
click at [737, 222] on h6 "AM" at bounding box center [745, 222] width 17 height 19
click at [727, 304] on div at bounding box center [730, 378] width 178 height 178
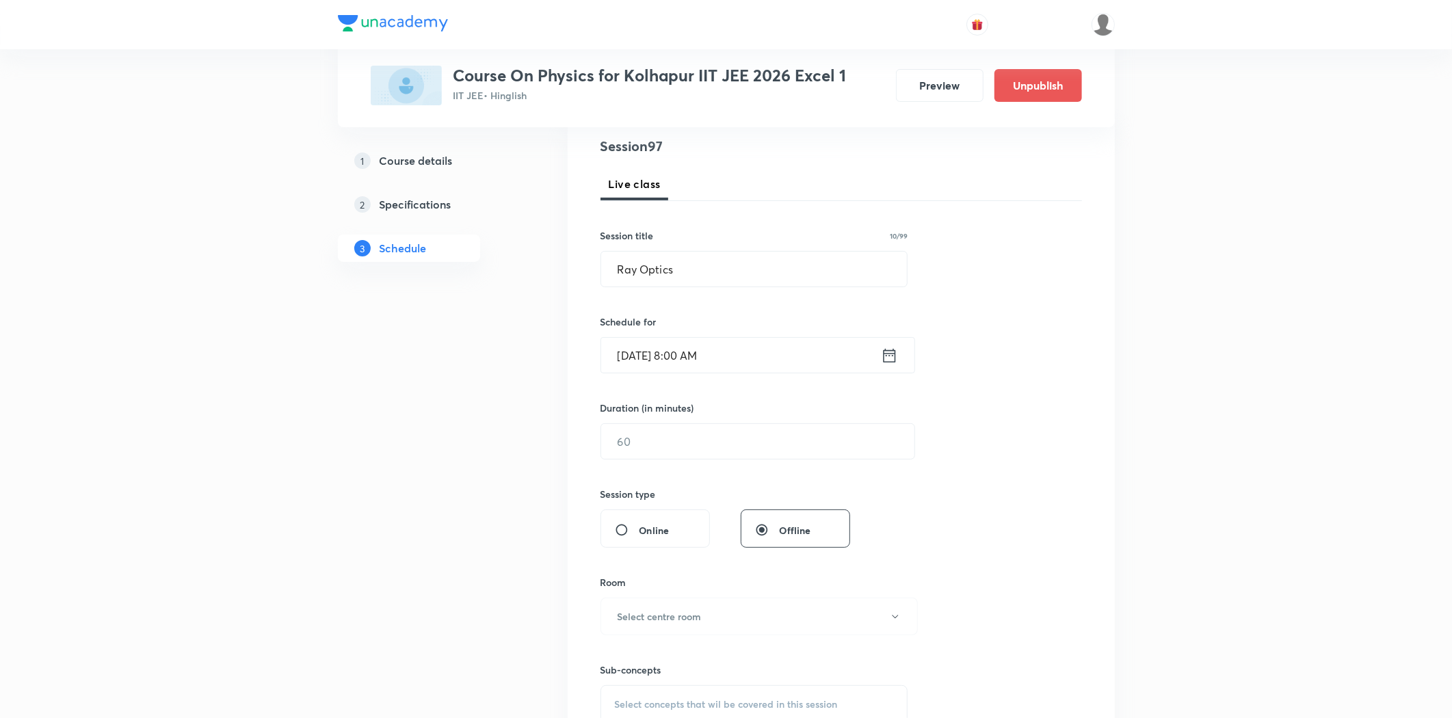
scroll to position [304, 0]
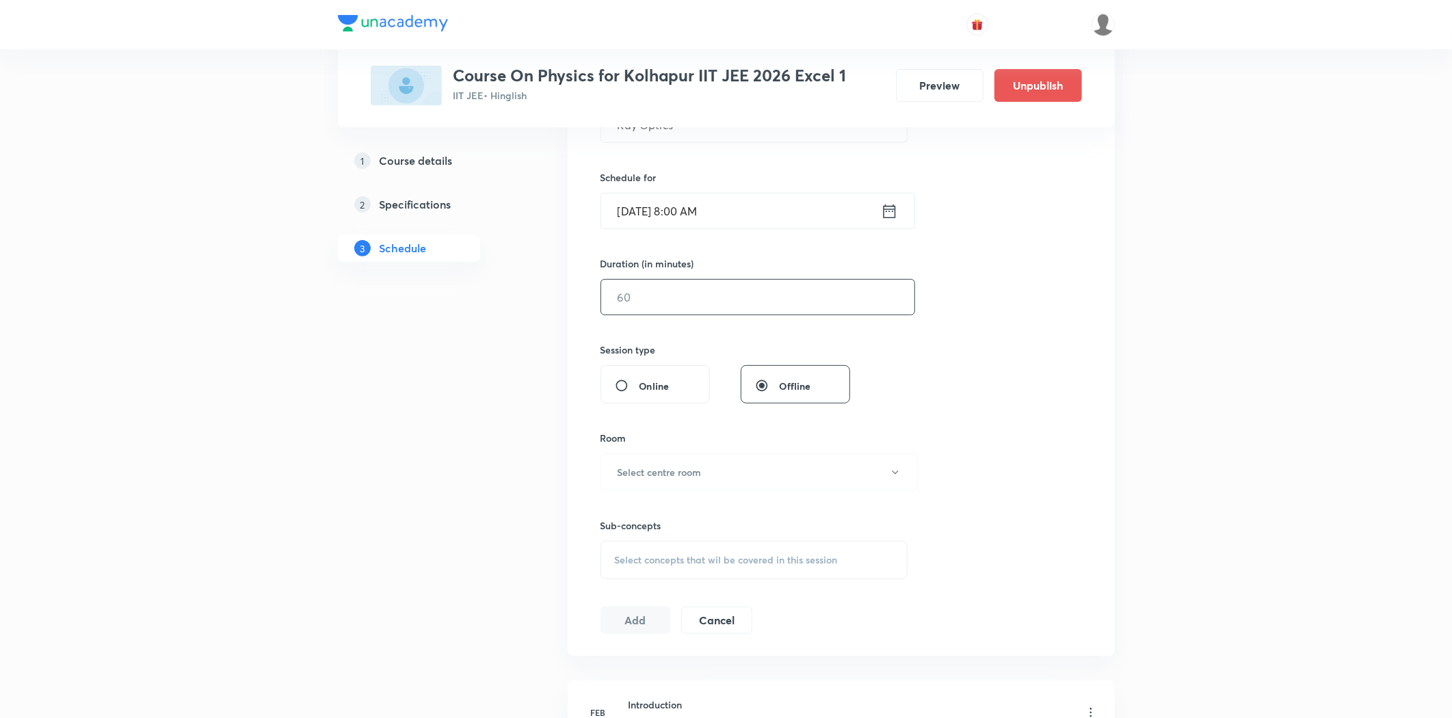
click at [674, 289] on input "text" at bounding box center [757, 297] width 313 height 35
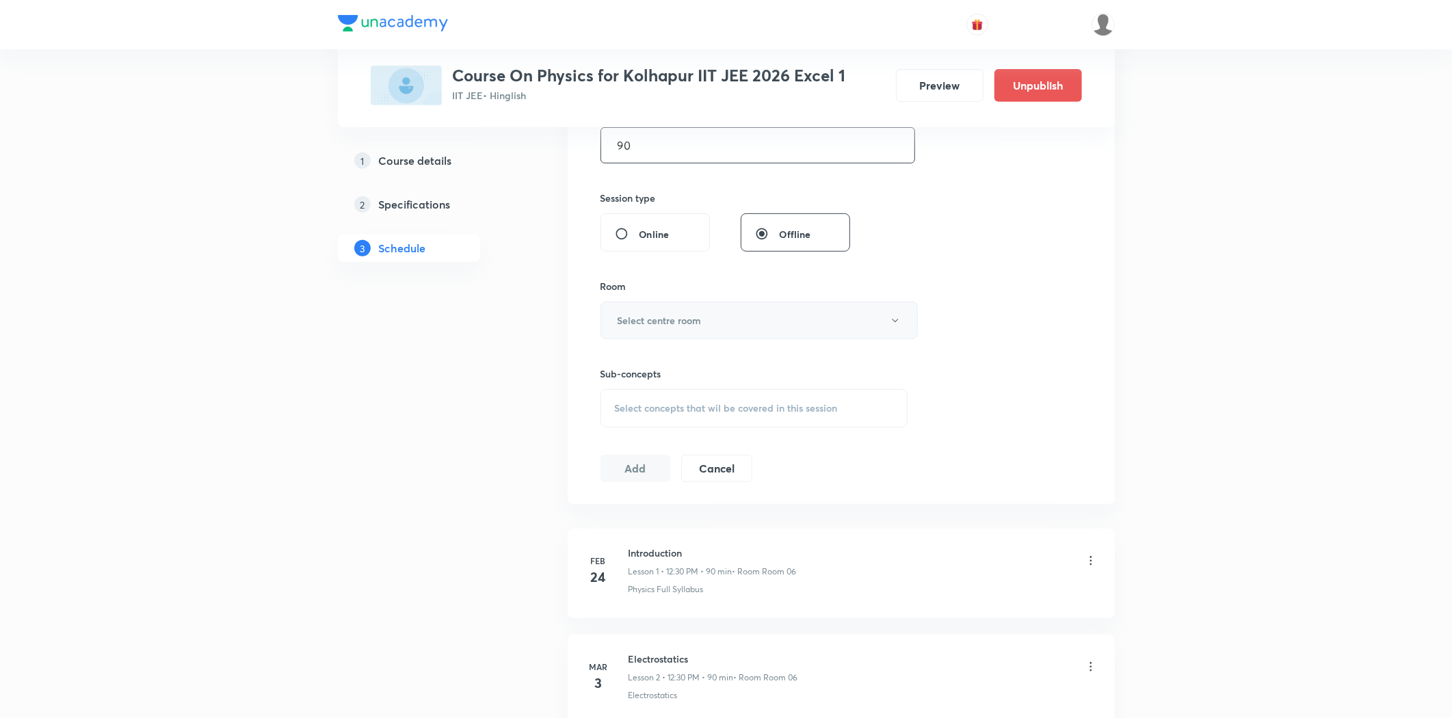
type input "90"
click at [672, 311] on button "Select centre room" at bounding box center [759, 321] width 317 height 38
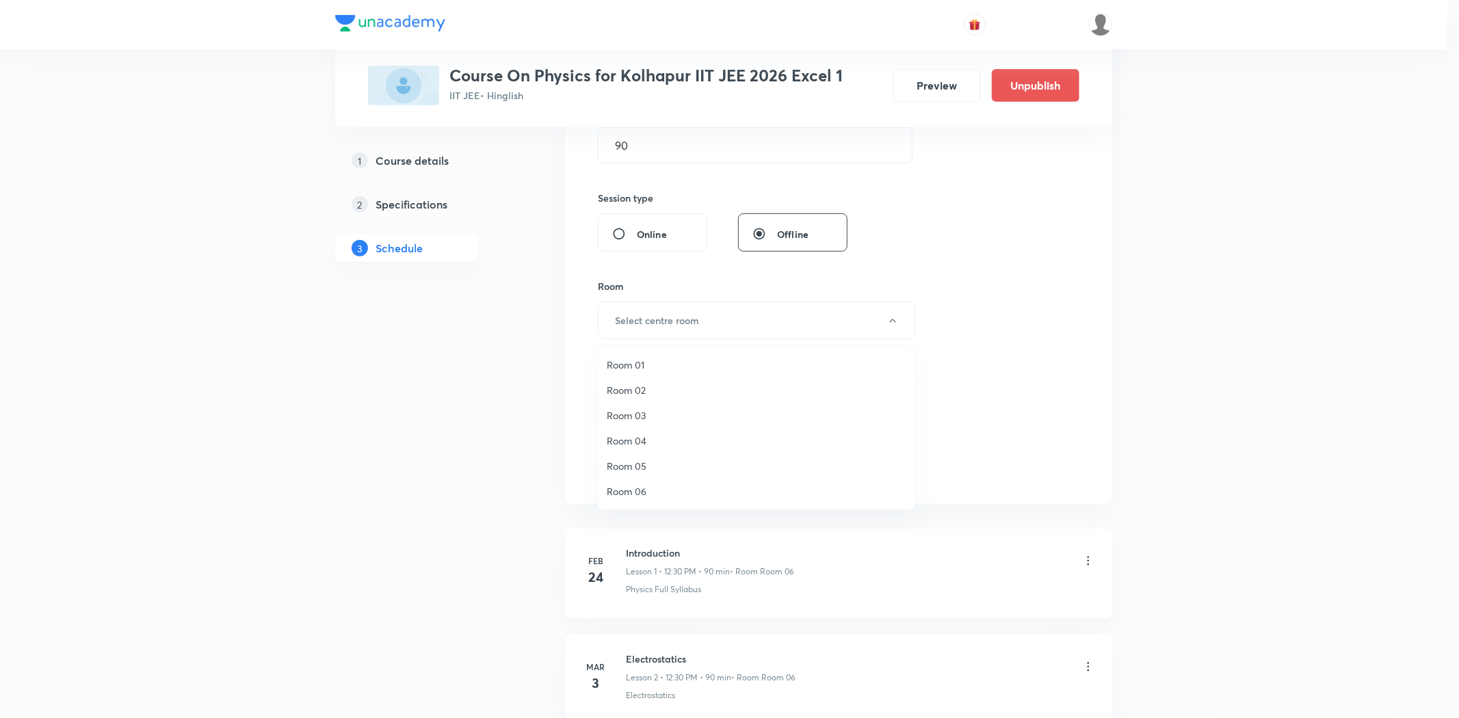
click at [646, 414] on span "Room 03" at bounding box center [757, 415] width 300 height 14
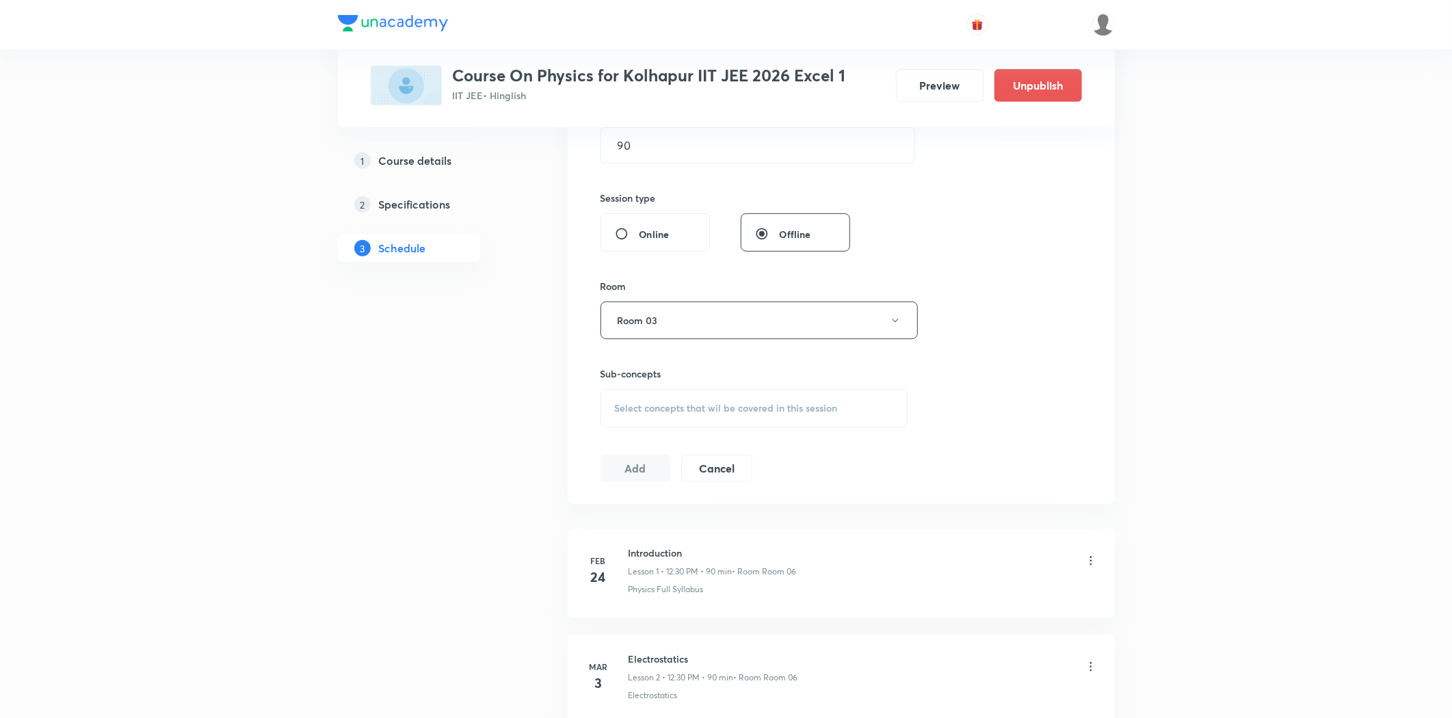
click at [662, 416] on div "Select concepts that wil be covered in this session" at bounding box center [755, 408] width 308 height 38
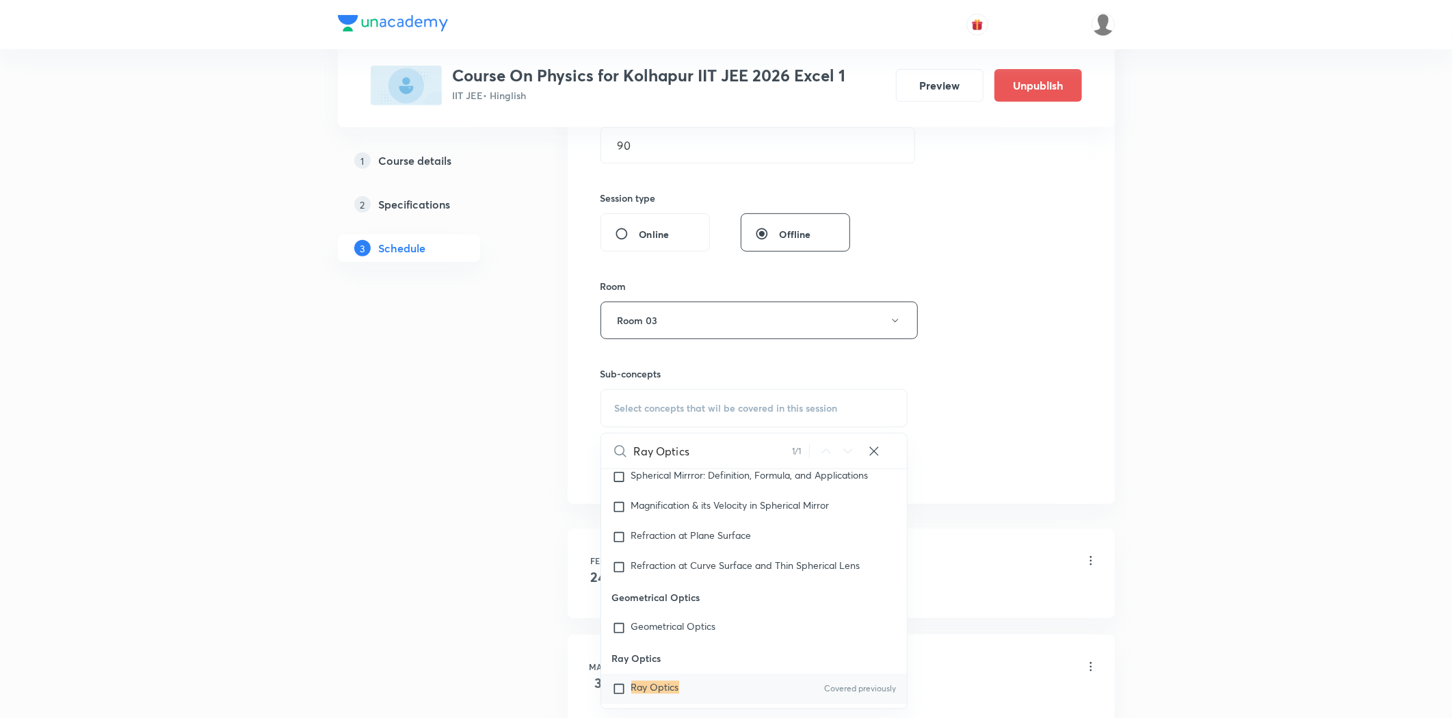
scroll to position [11455, 0]
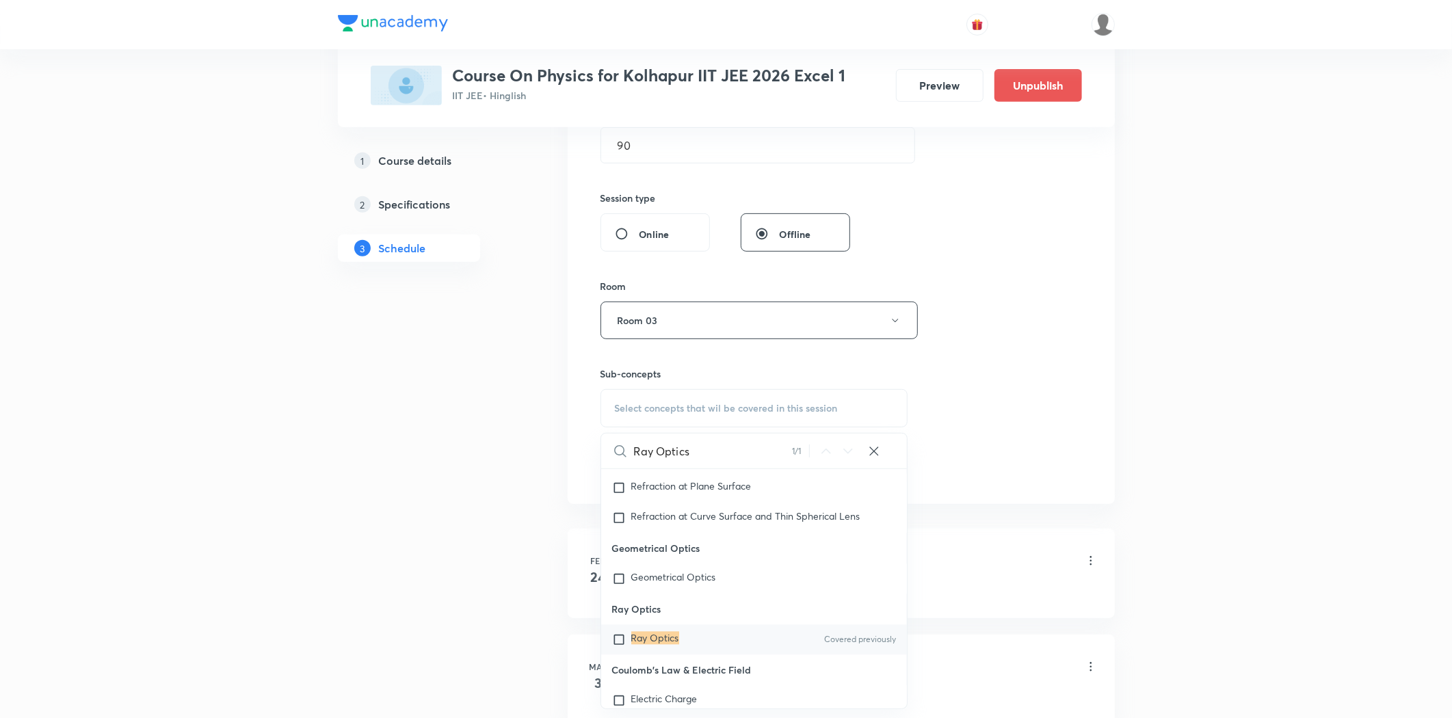
type input "Ray Optics"
drag, startPoint x: 661, startPoint y: 641, endPoint x: 443, endPoint y: 589, distance: 225.0
click at [660, 641] on mark "Ray Optics" at bounding box center [655, 638] width 48 height 13
checkbox input "true"
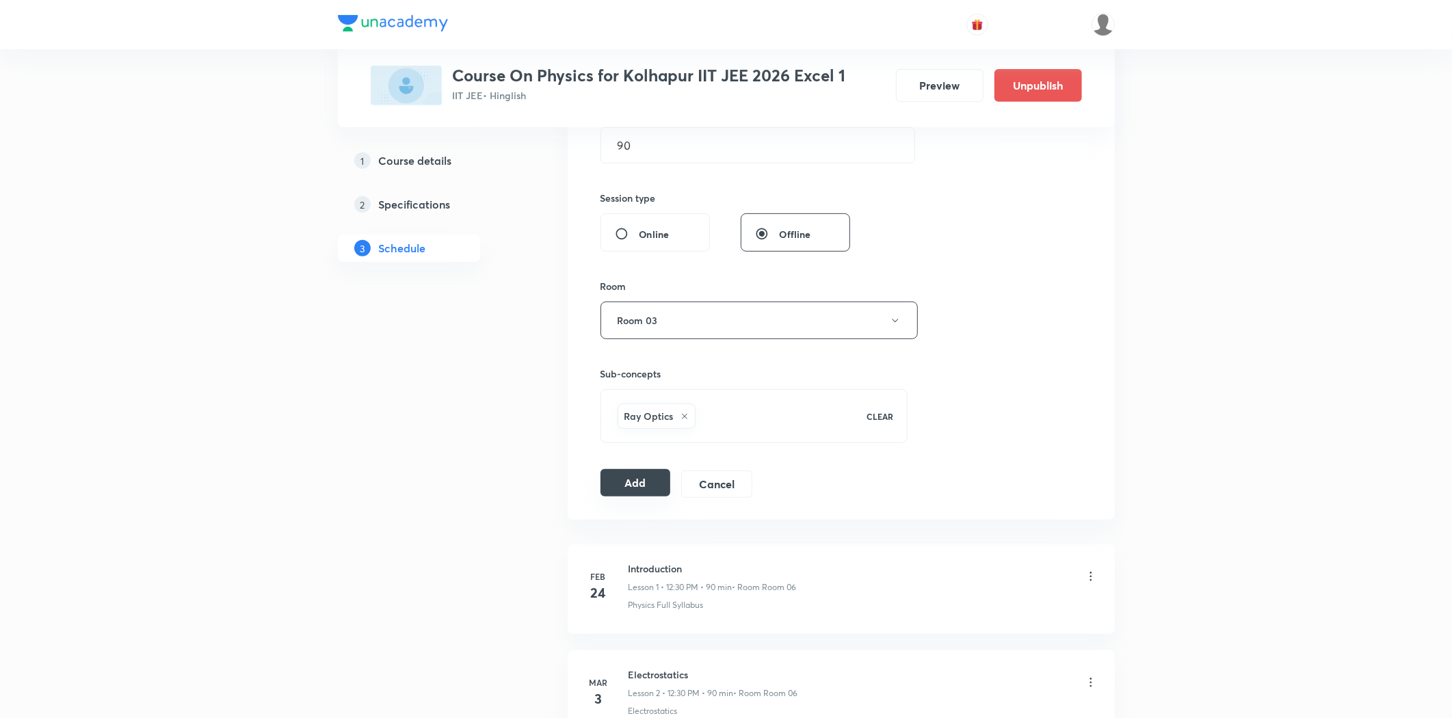
click at [632, 488] on button "Add" at bounding box center [636, 482] width 70 height 27
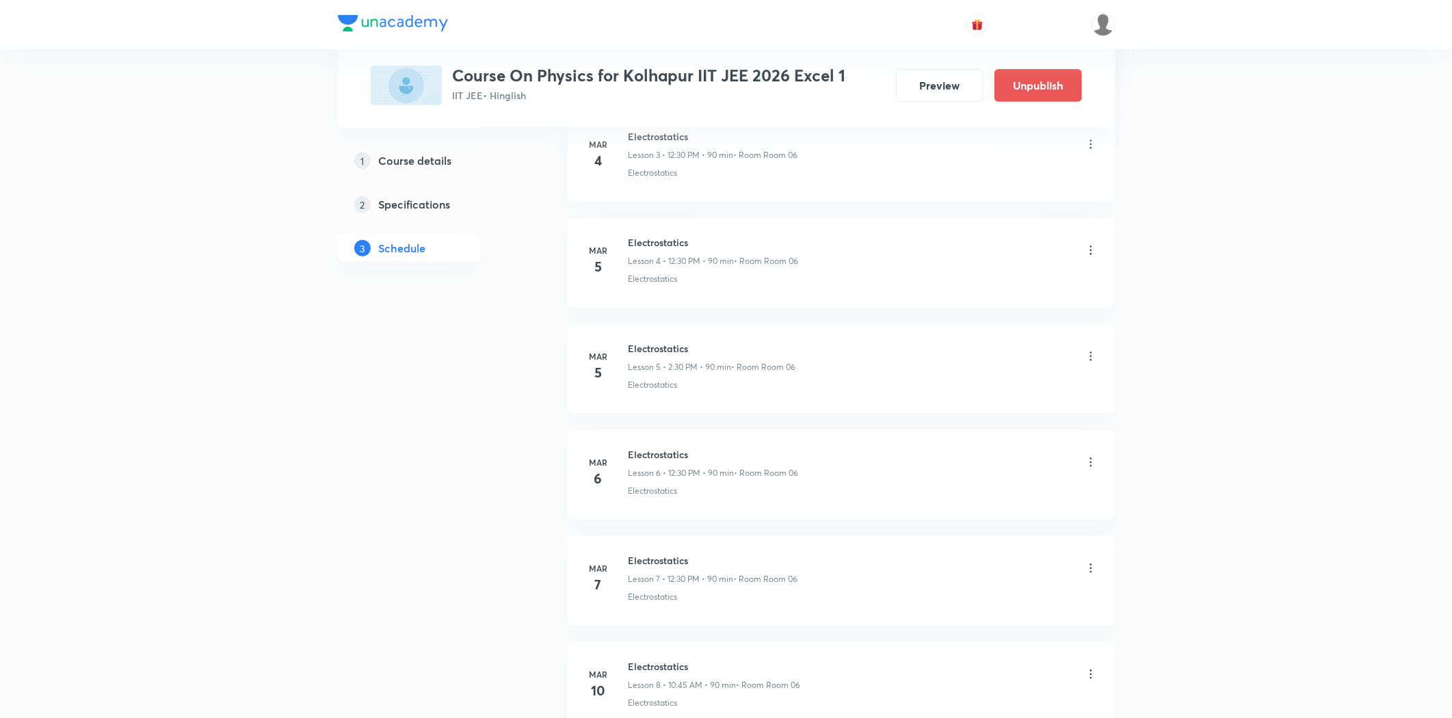
scroll to position [0, 0]
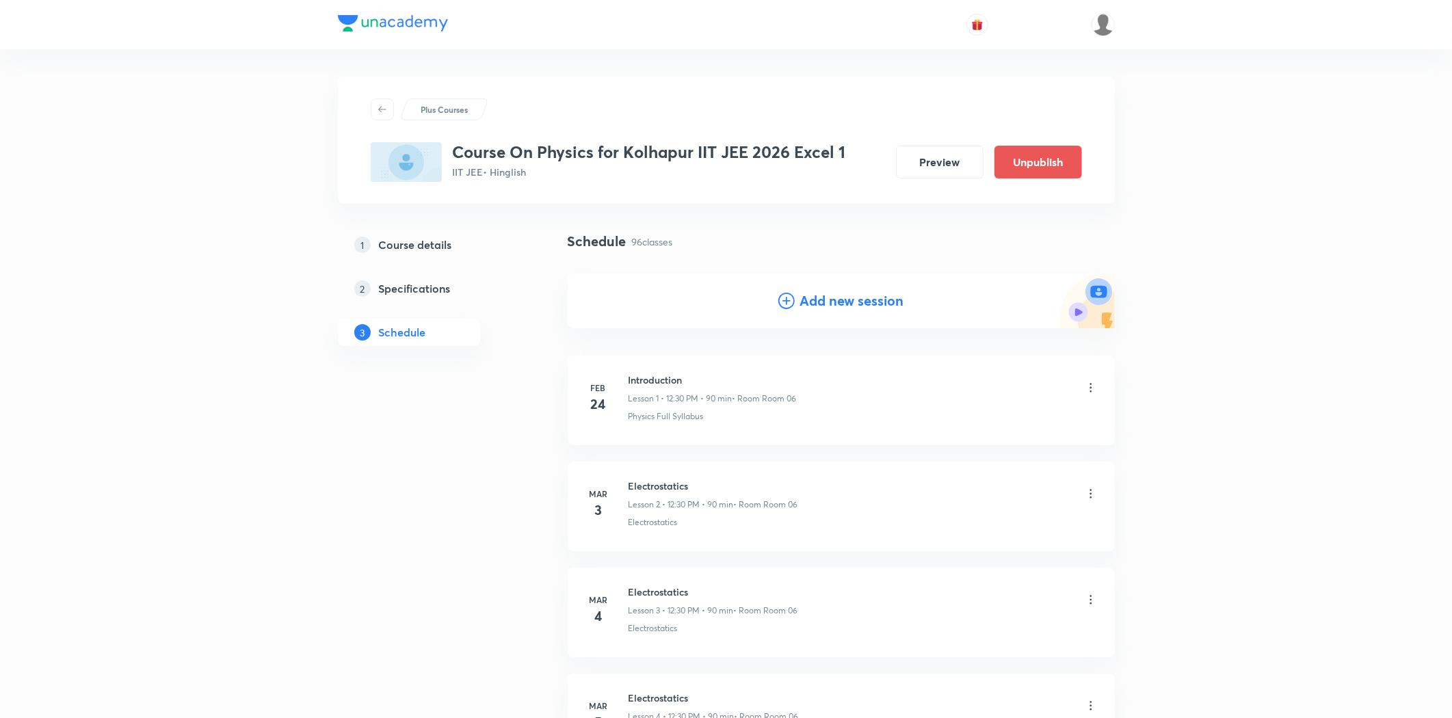
click at [823, 303] on h4 "Add new session" at bounding box center [852, 301] width 104 height 21
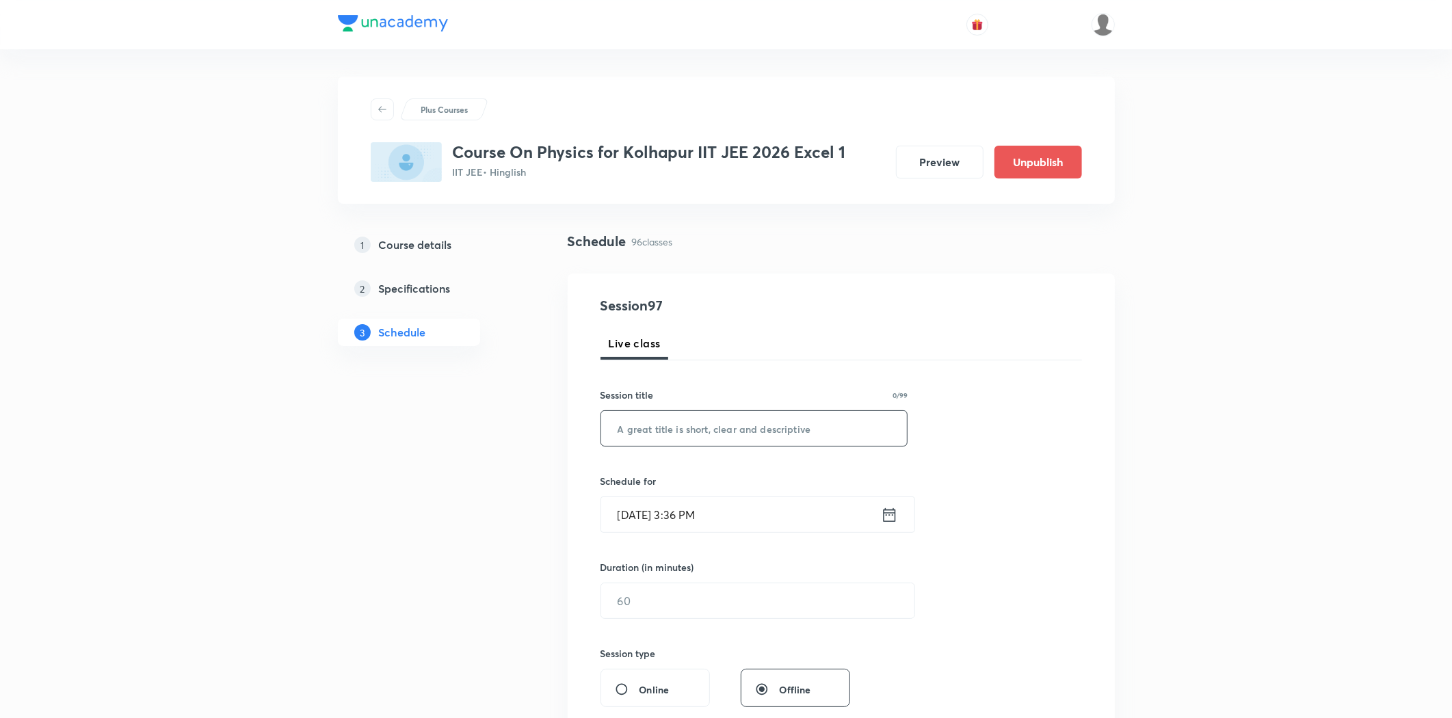
click at [706, 422] on input "text" at bounding box center [754, 428] width 306 height 35
paste input "Ray Optics"
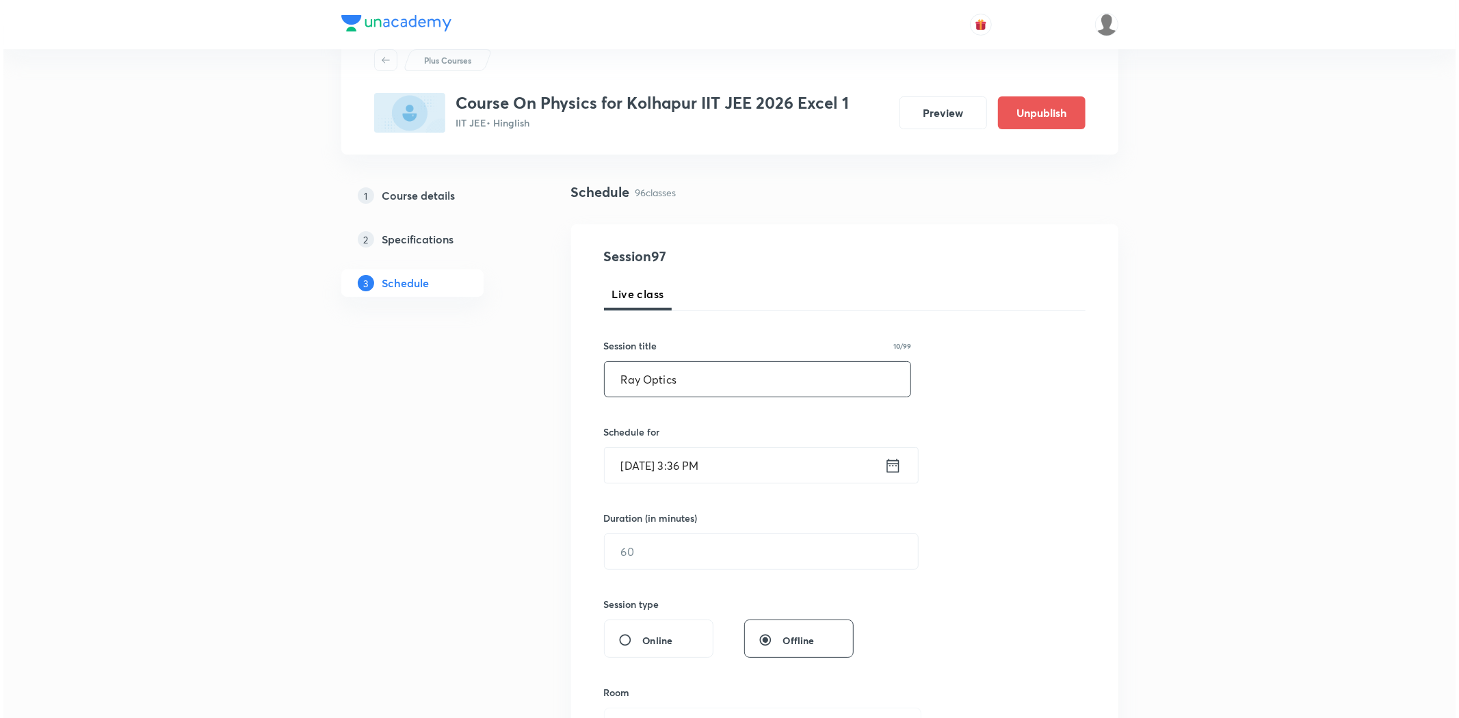
scroll to position [76, 0]
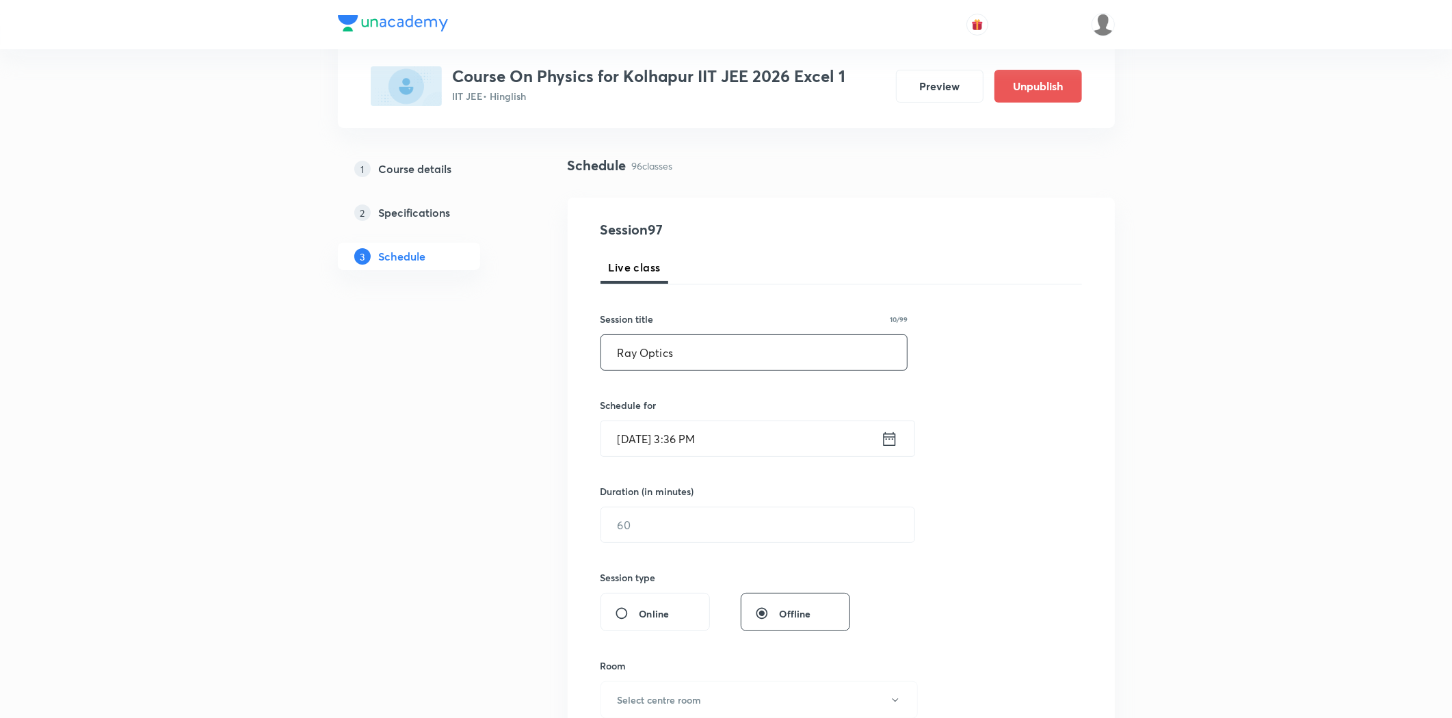
type input "Ray Optics"
click at [686, 436] on input "Aug 31, 2025, 3:36 PM" at bounding box center [741, 438] width 280 height 35
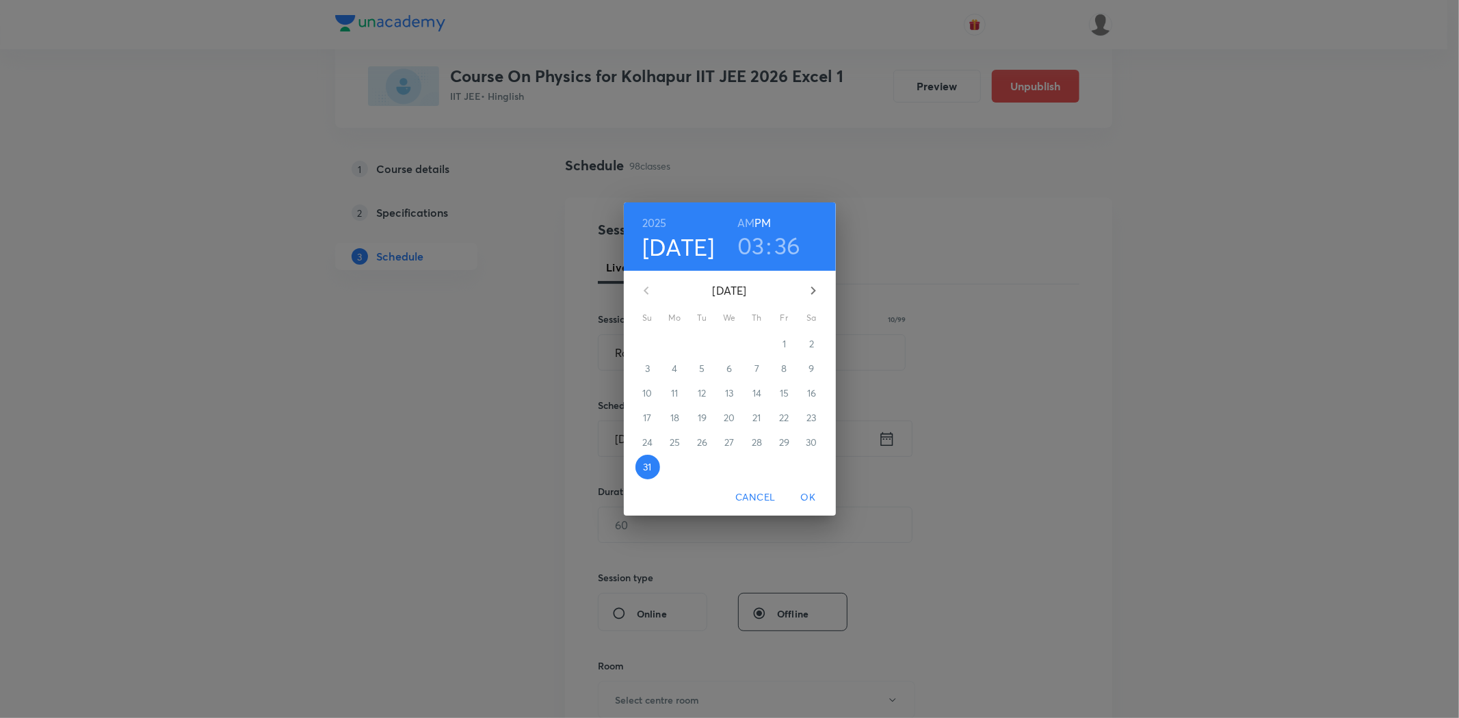
drag, startPoint x: 811, startPoint y: 293, endPoint x: 774, endPoint y: 329, distance: 52.2
click at [811, 295] on icon "button" at bounding box center [813, 290] width 16 height 16
click at [700, 342] on p "2" at bounding box center [702, 344] width 5 height 14
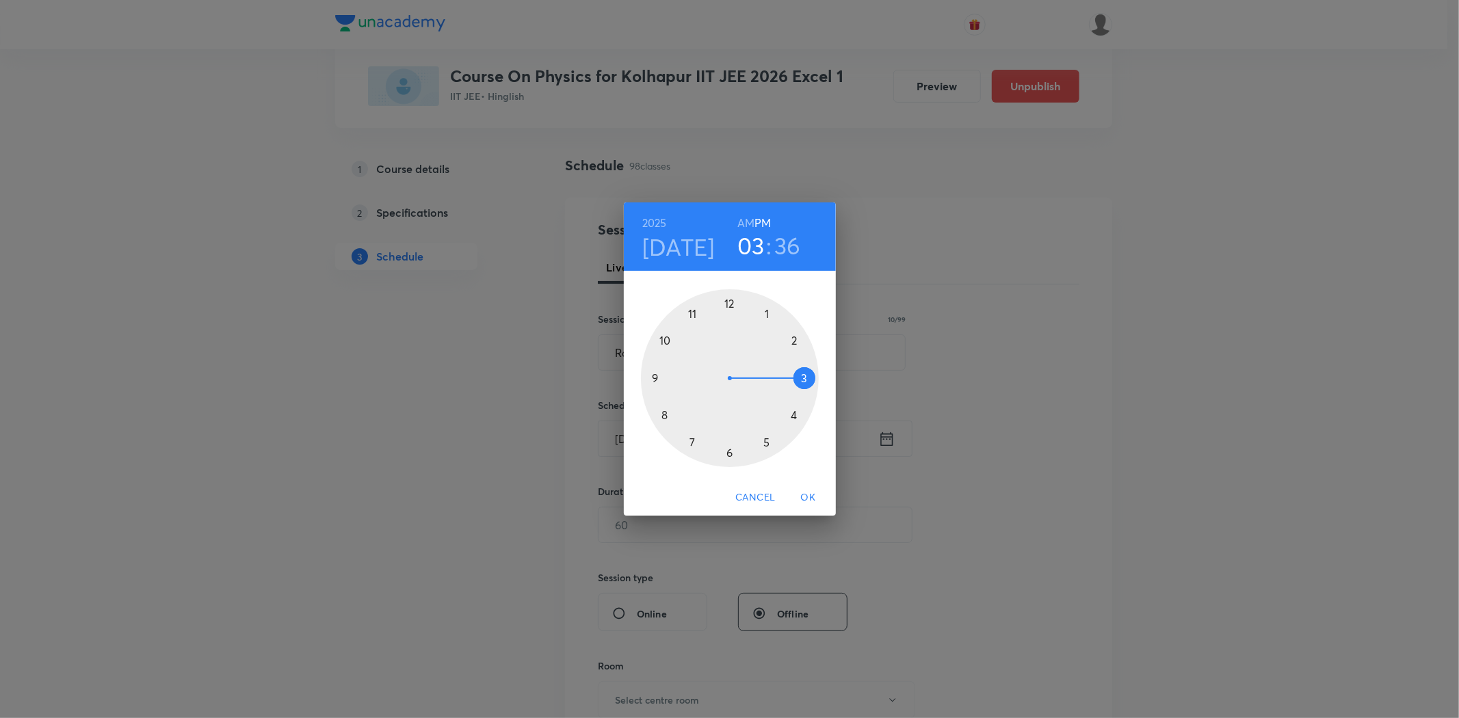
click at [662, 414] on div at bounding box center [730, 378] width 178 height 178
click at [740, 224] on h6 "AM" at bounding box center [745, 222] width 17 height 19
click at [728, 302] on div at bounding box center [730, 378] width 178 height 178
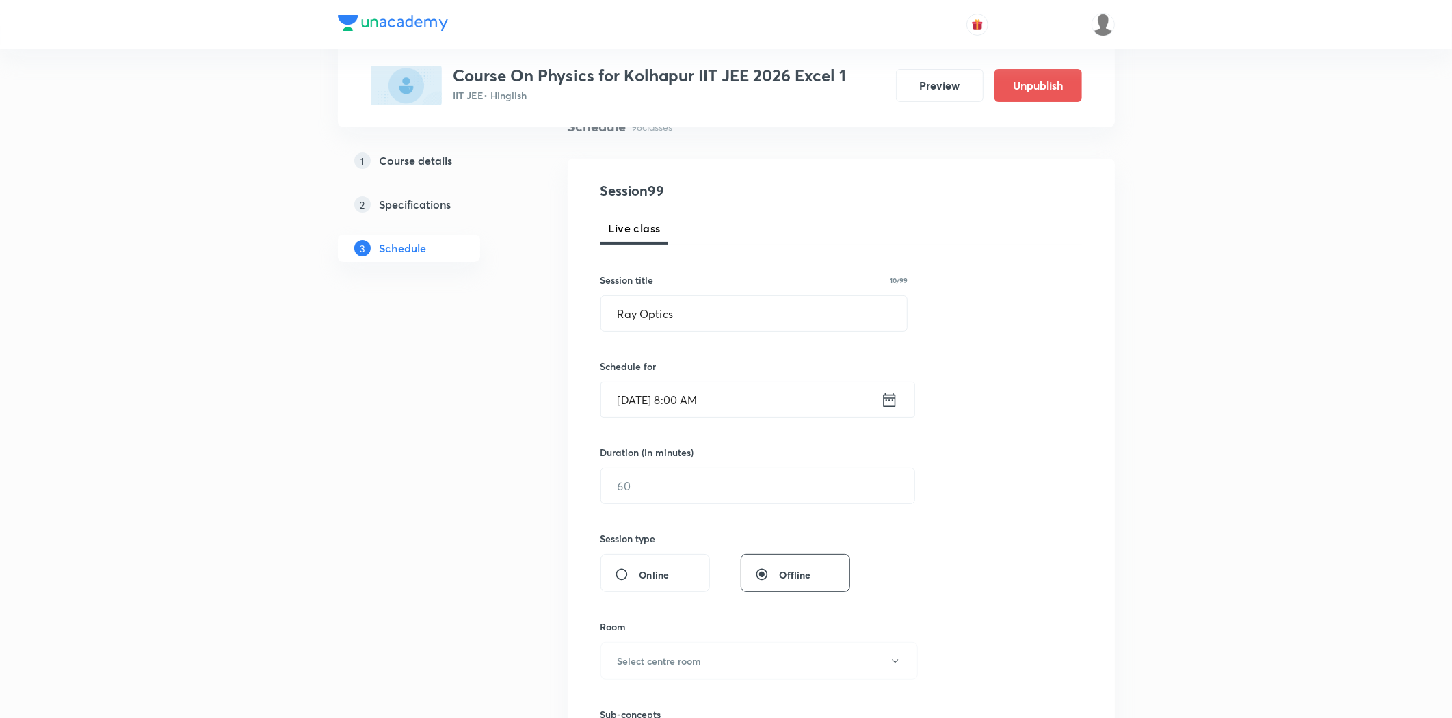
scroll to position [228, 0]
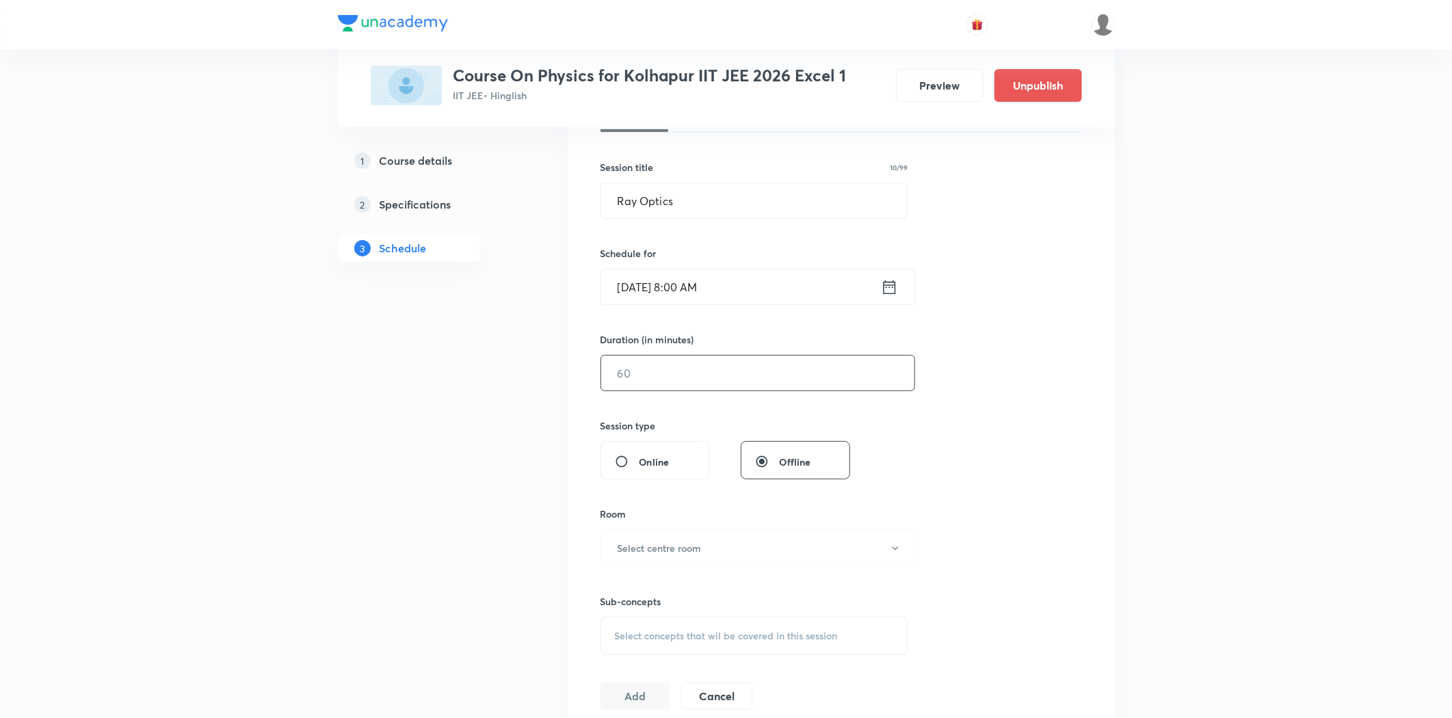
click at [668, 380] on input "text" at bounding box center [757, 373] width 313 height 35
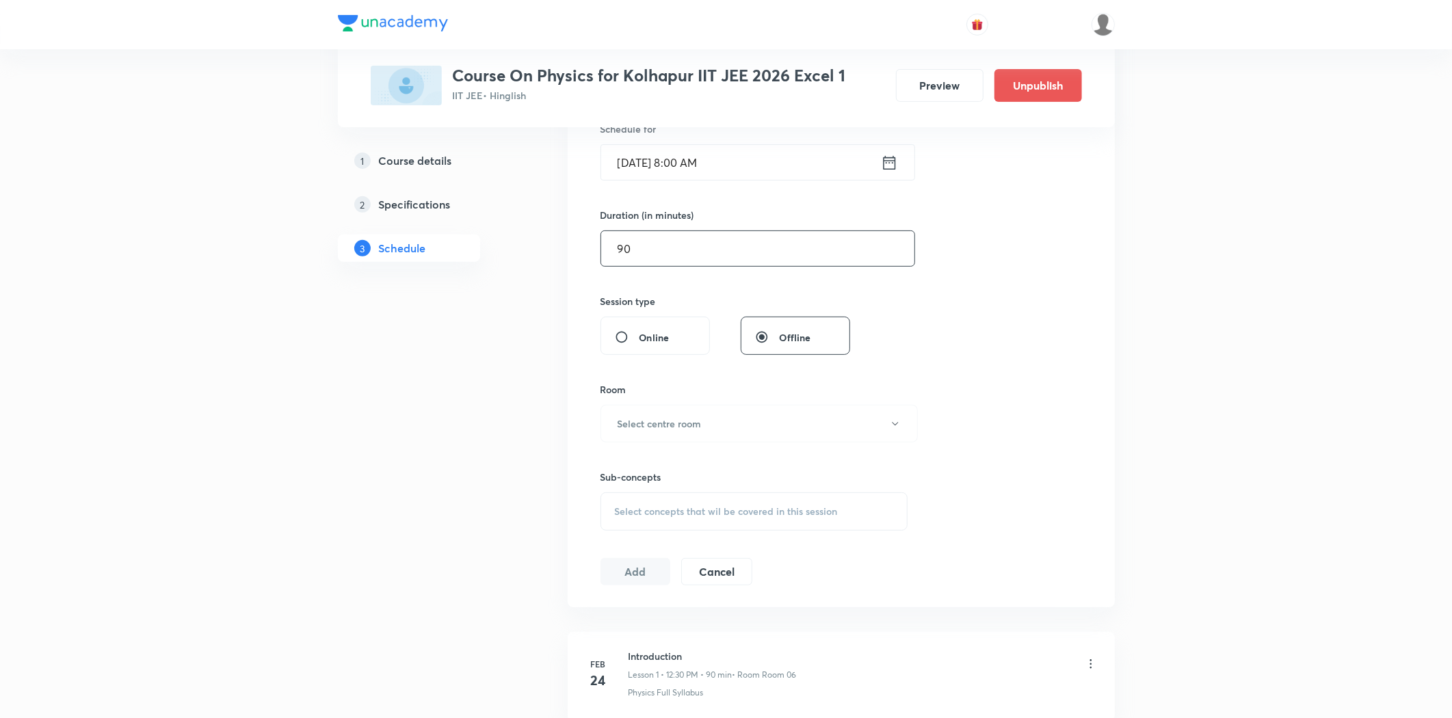
scroll to position [380, 0]
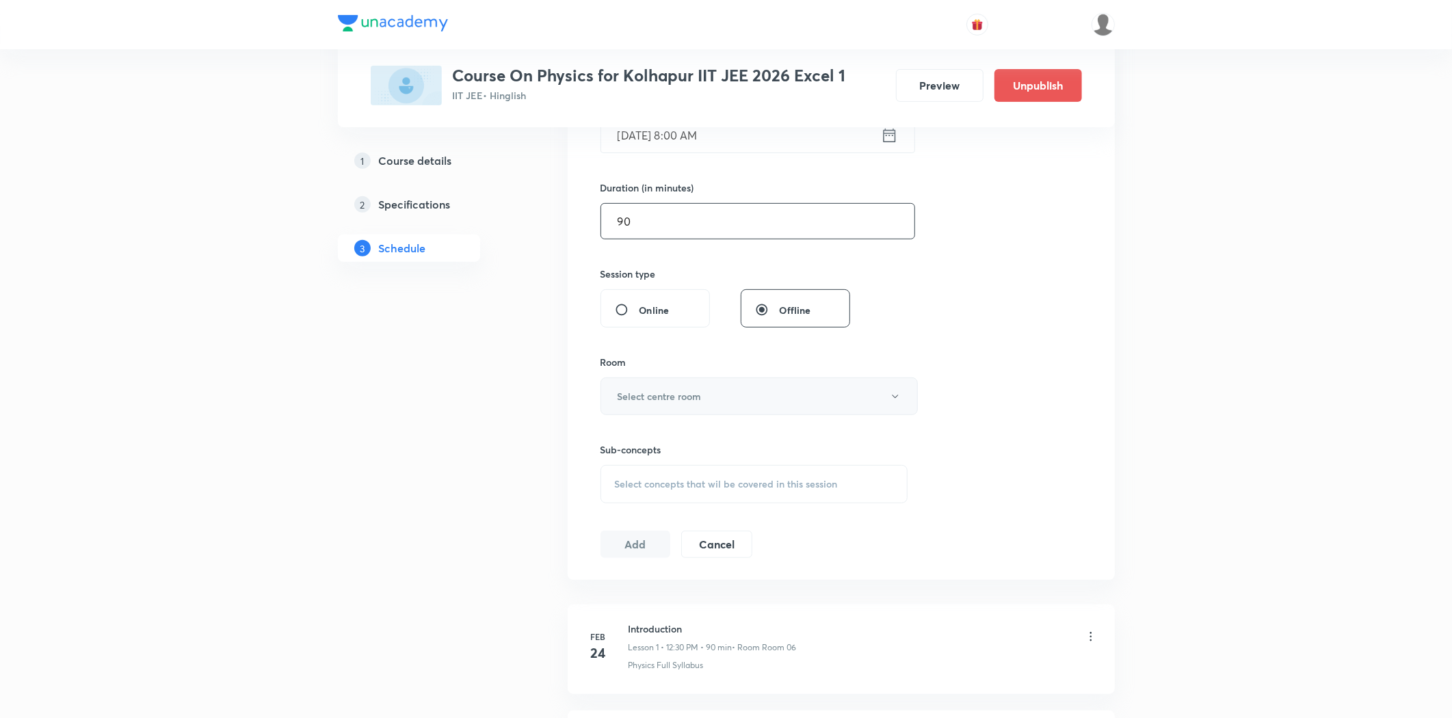
type input "90"
click at [669, 392] on h6 "Select centre room" at bounding box center [660, 396] width 84 height 14
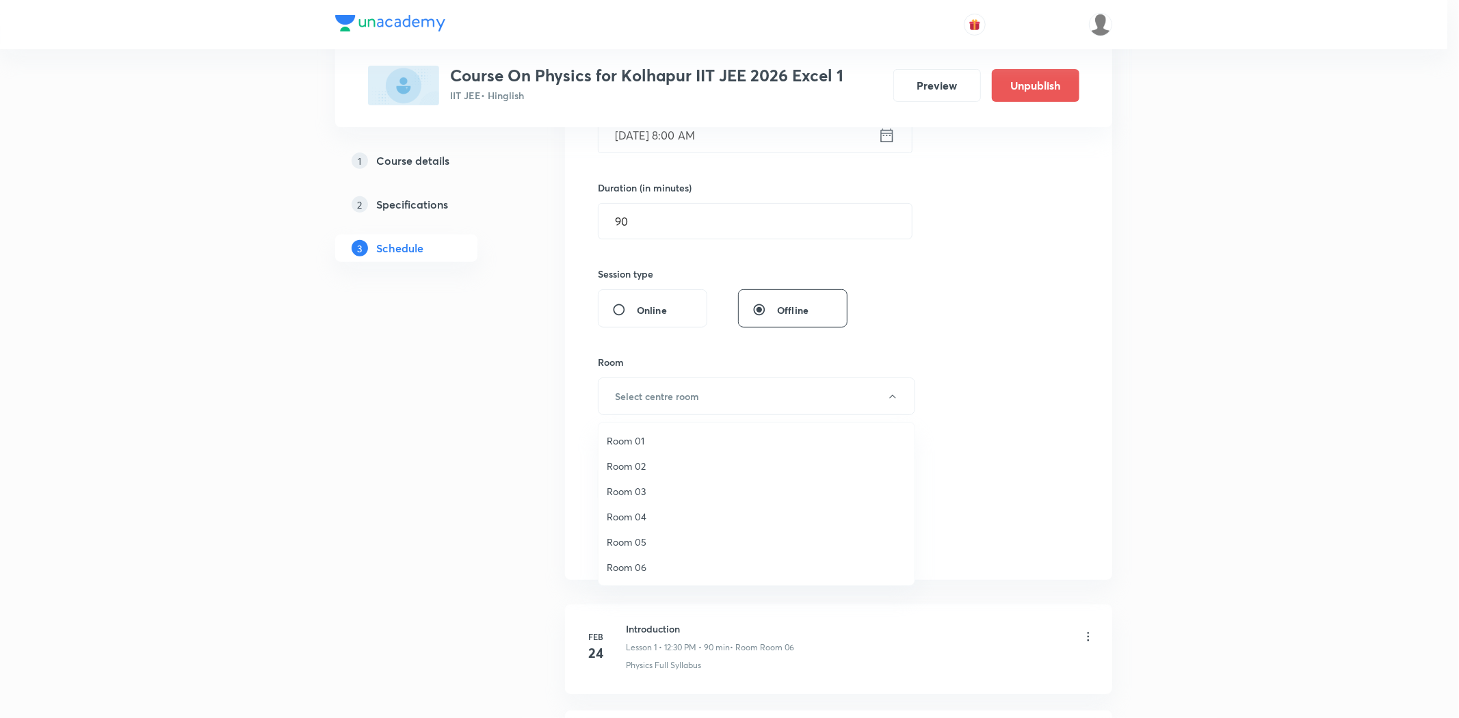
click at [625, 493] on span "Room 03" at bounding box center [757, 491] width 300 height 14
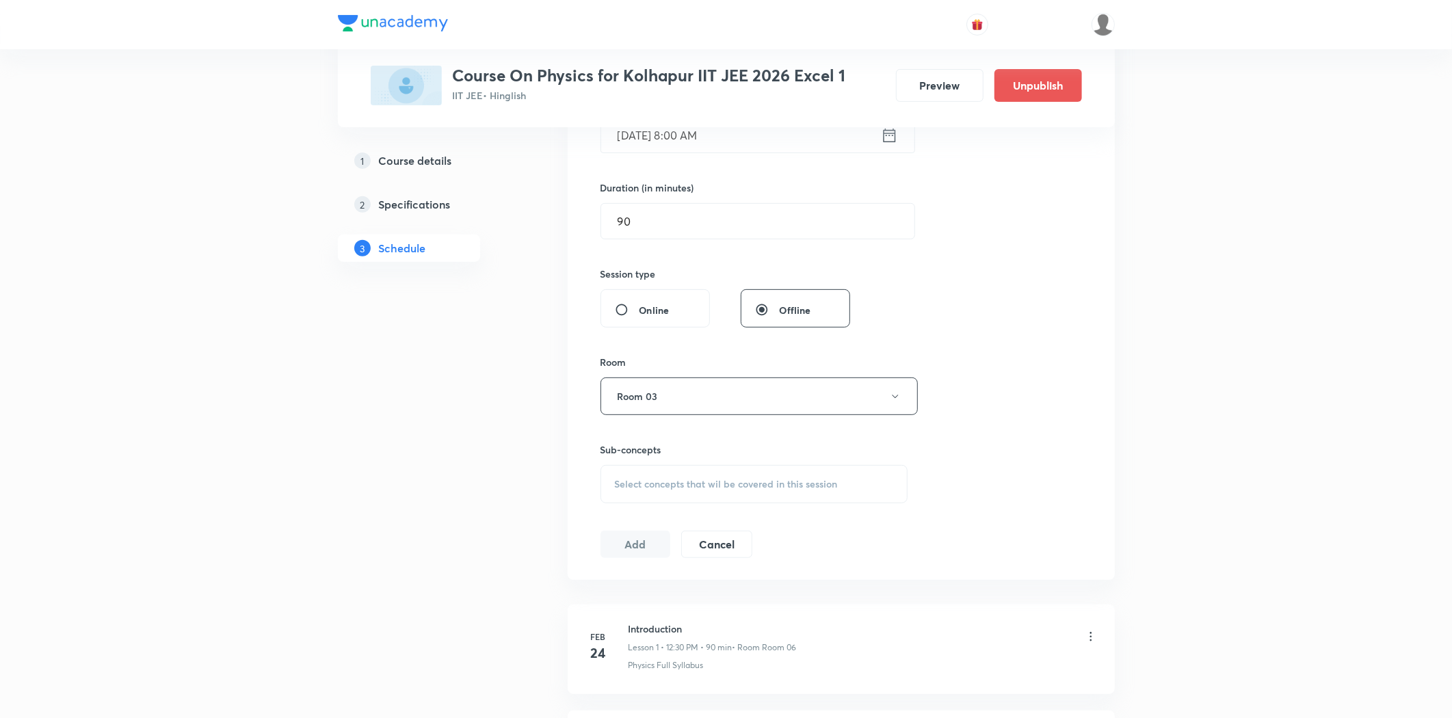
click at [675, 477] on div "Select concepts that wil be covered in this session" at bounding box center [755, 484] width 308 height 38
type input "Ray Optics"
click at [679, 643] on mark "Ray Optics" at bounding box center [655, 637] width 48 height 13
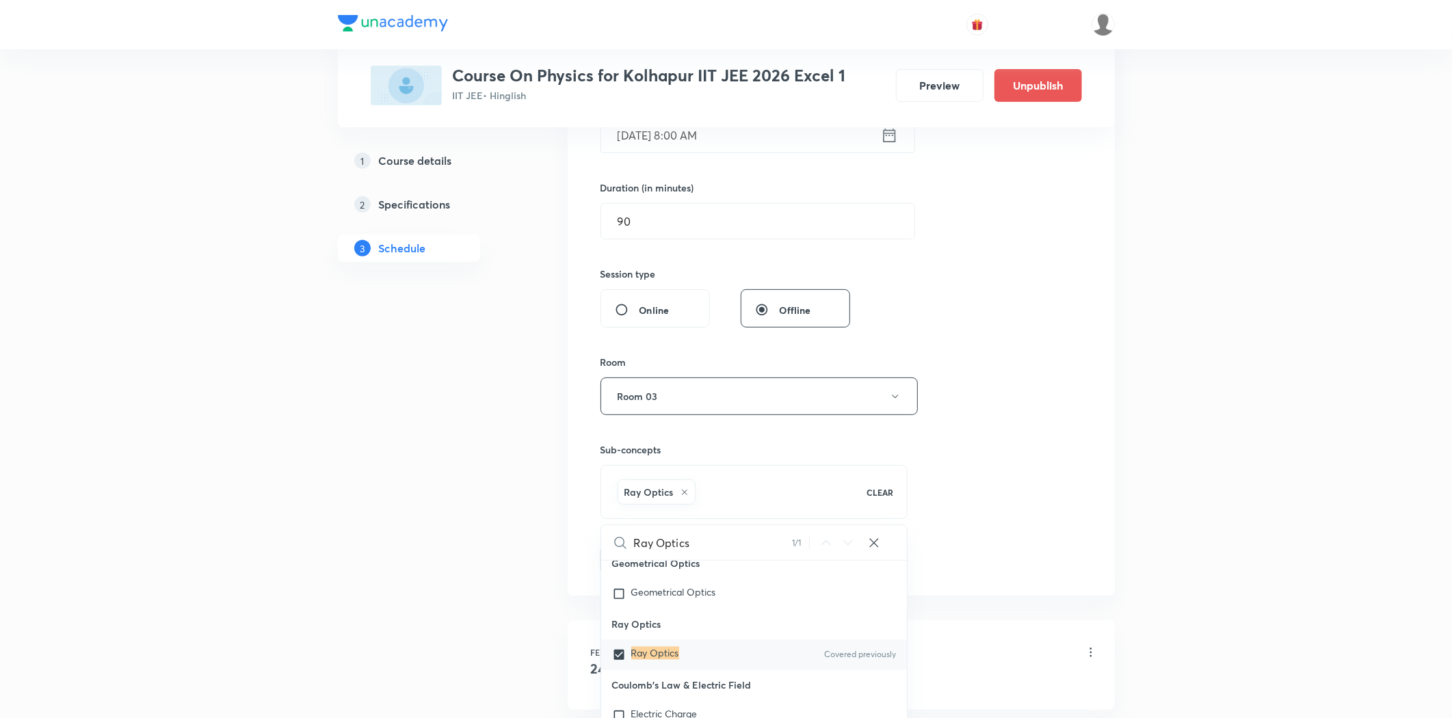
checkbox input "true"
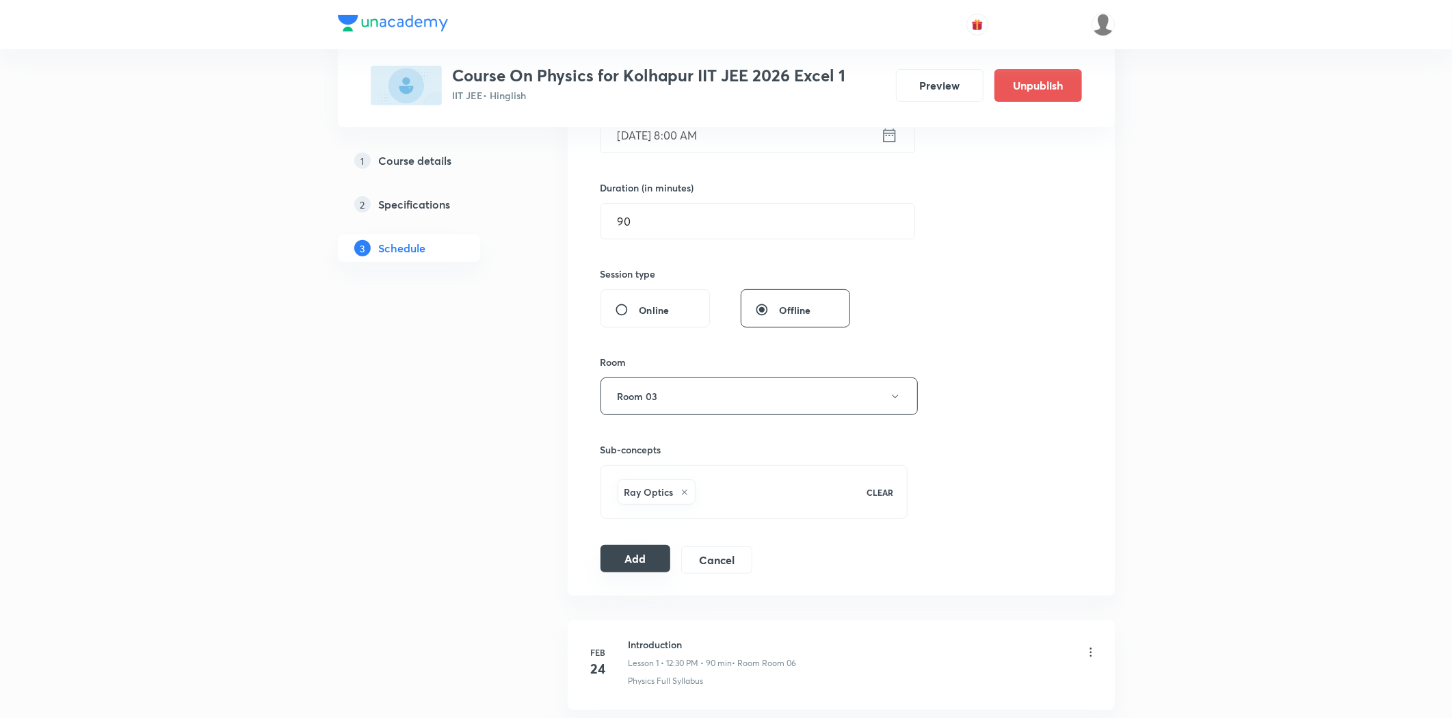
click at [630, 566] on button "Add" at bounding box center [636, 558] width 70 height 27
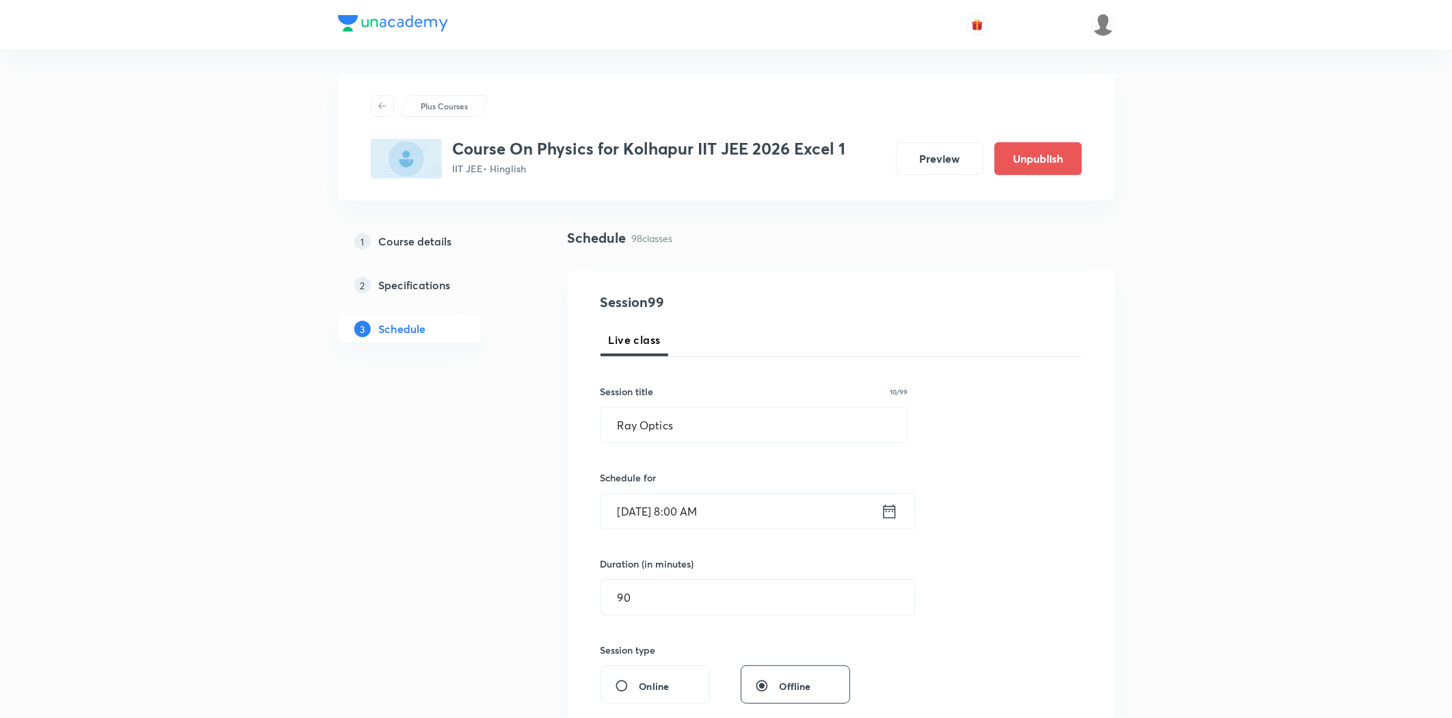
scroll to position [0, 0]
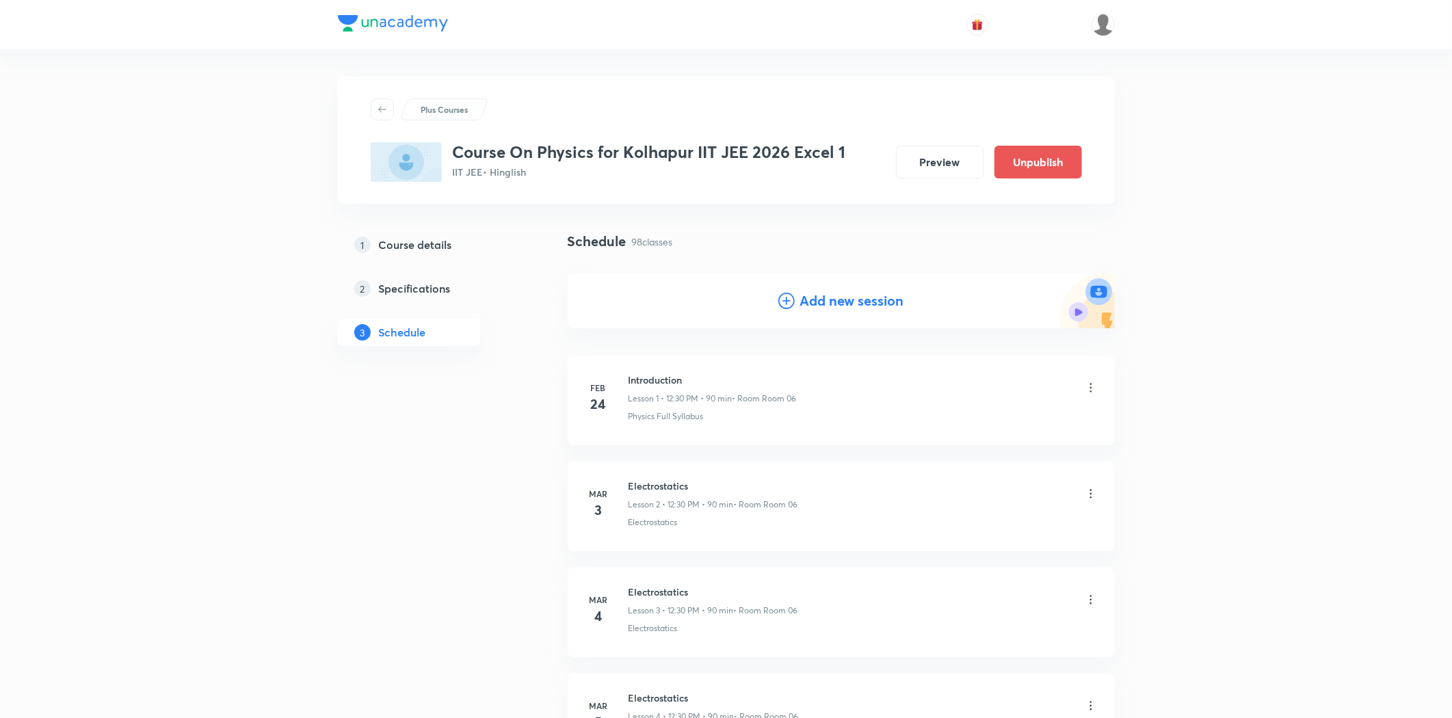
click at [850, 302] on h4 "Add new session" at bounding box center [852, 301] width 104 height 21
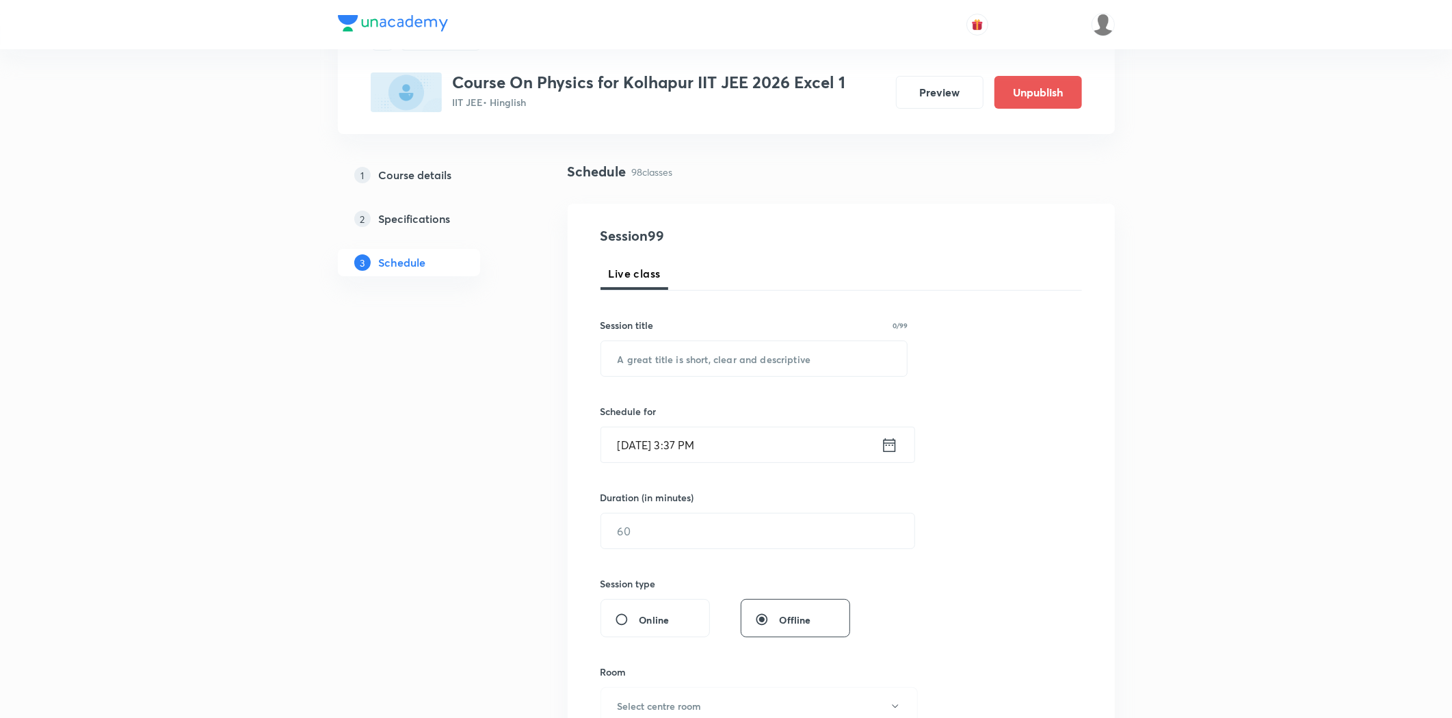
scroll to position [152, 0]
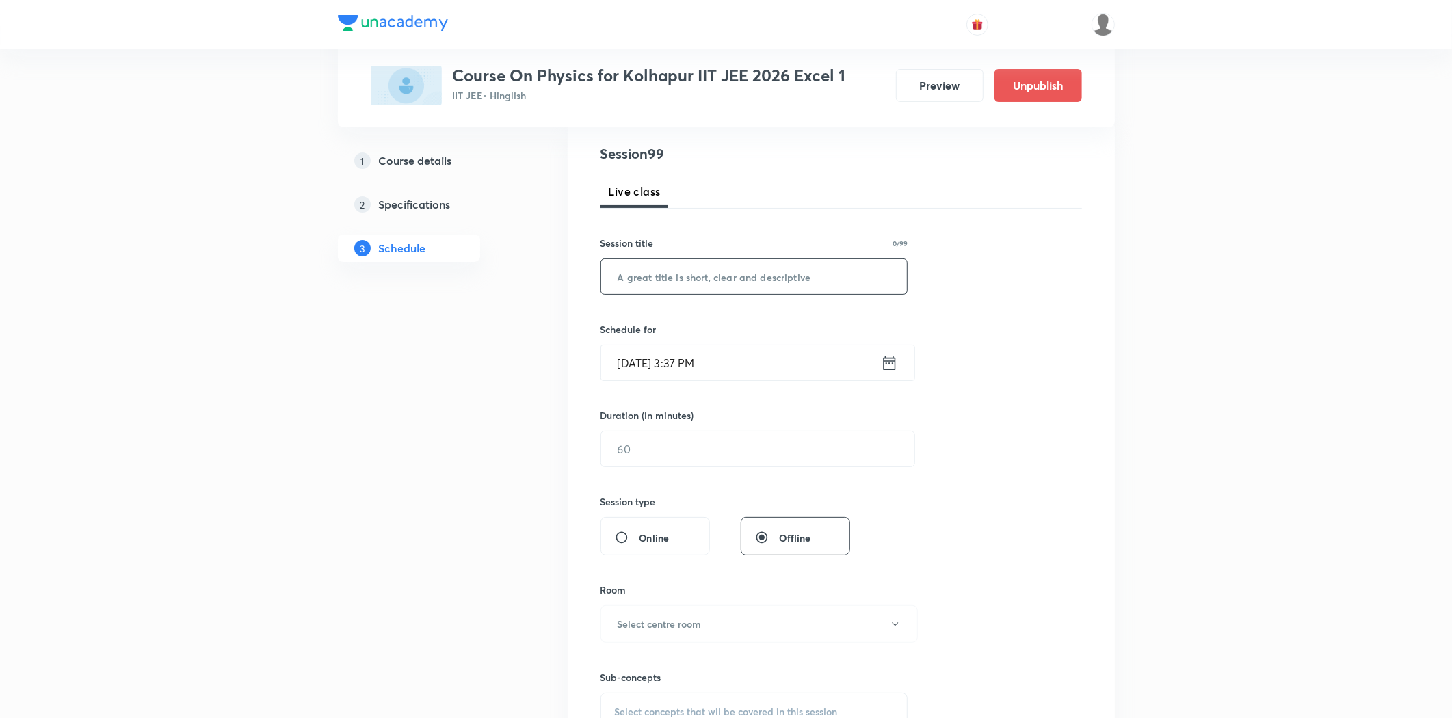
click at [696, 282] on input "text" at bounding box center [754, 276] width 306 height 35
paste input "Ray Optics"
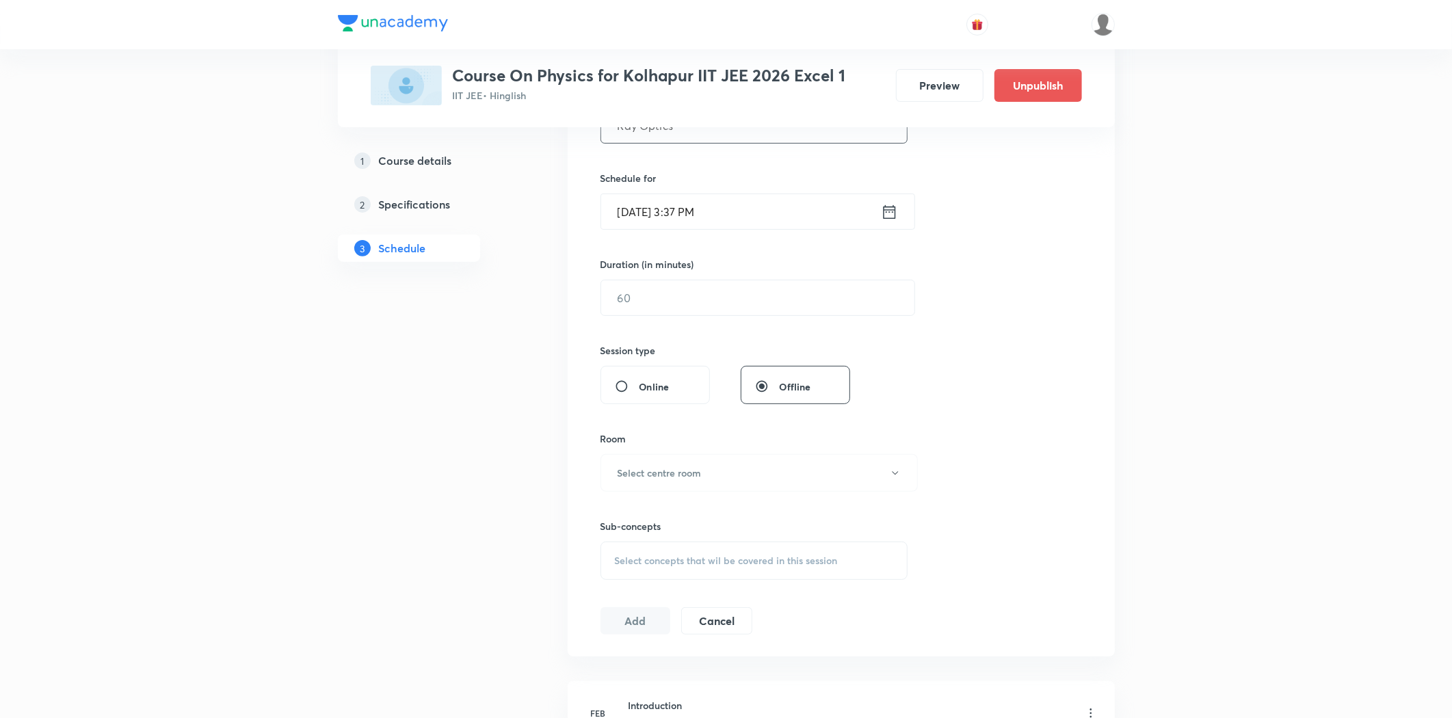
scroll to position [304, 0]
type input "Ray Optics"
click at [688, 224] on input "Aug 31, 2025, 3:37 PM" at bounding box center [741, 211] width 280 height 35
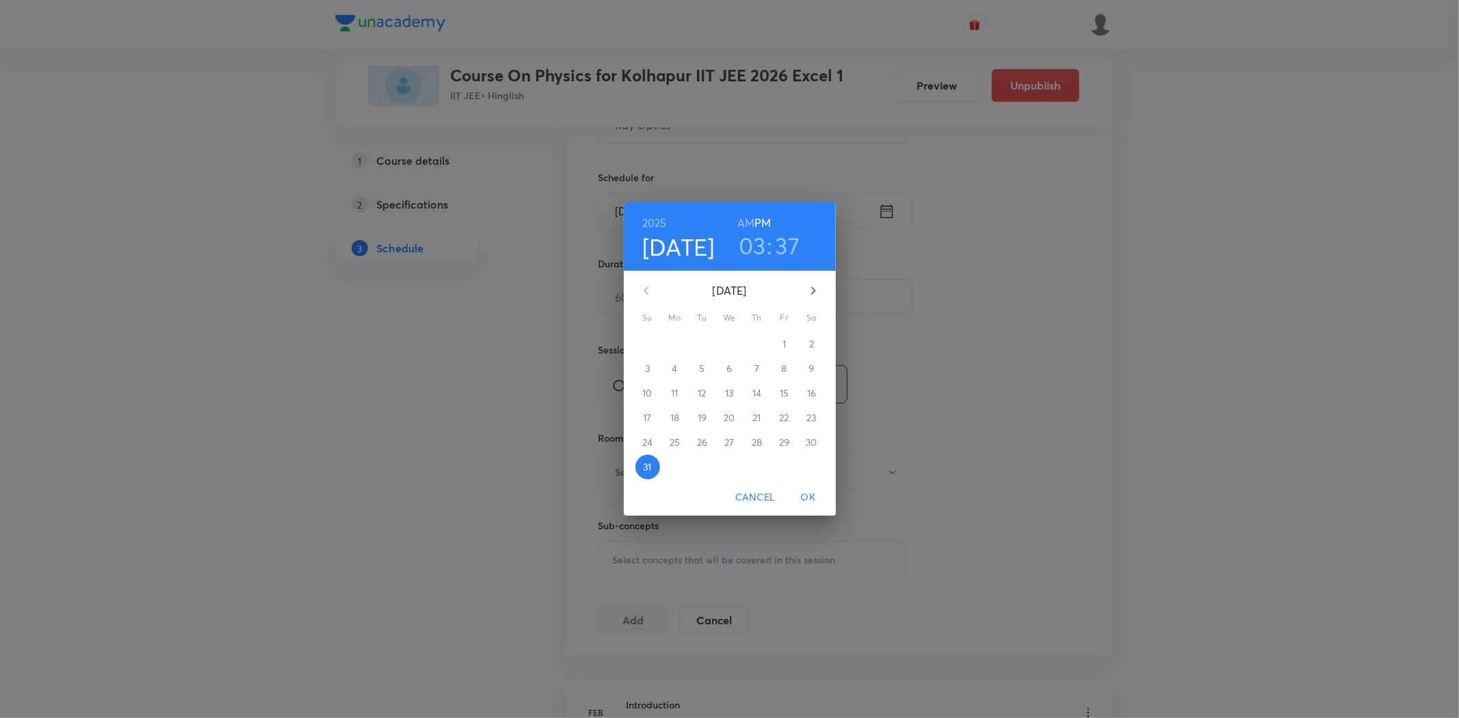
click at [806, 295] on icon "button" at bounding box center [813, 290] width 16 height 16
click at [728, 350] on p "3" at bounding box center [729, 344] width 5 height 14
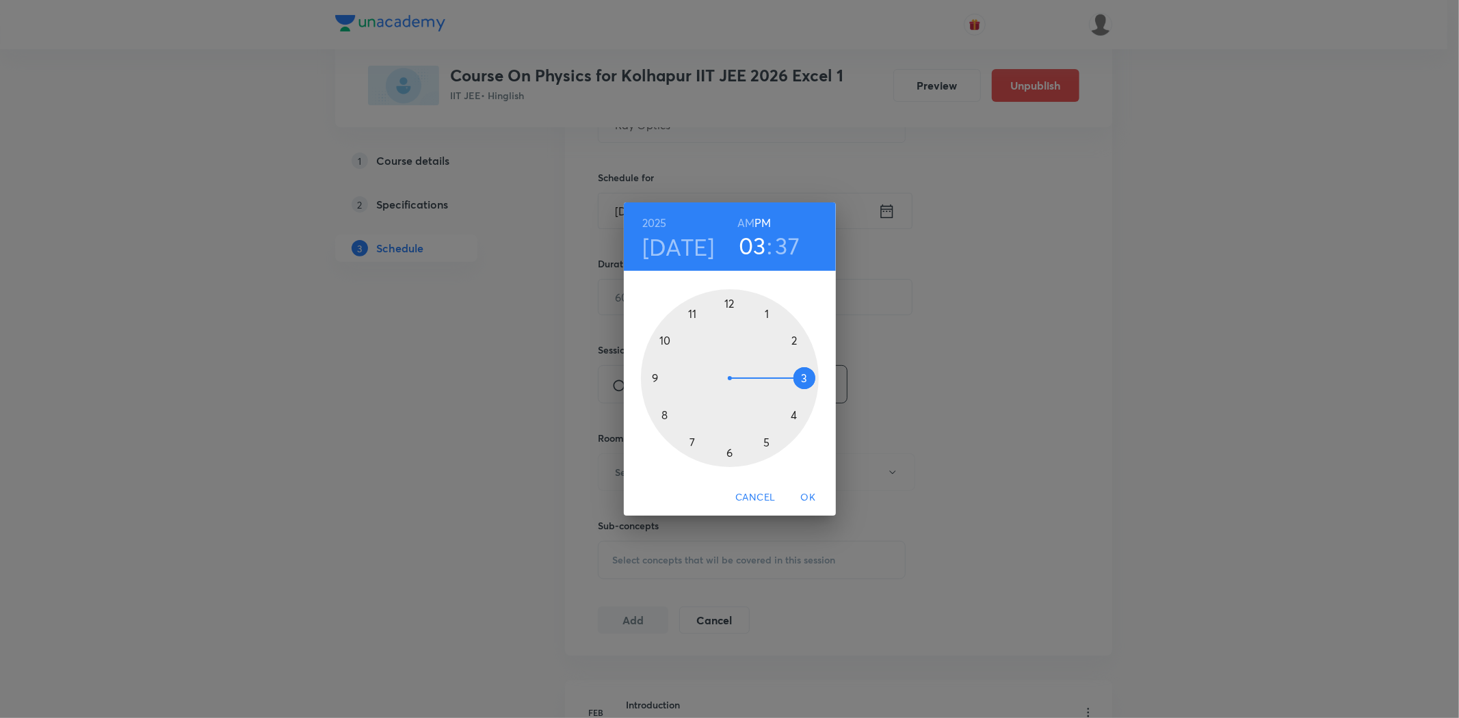
click at [665, 419] on div at bounding box center [730, 378] width 178 height 178
click at [751, 222] on h6 "AM" at bounding box center [745, 222] width 17 height 19
click at [729, 304] on div at bounding box center [730, 378] width 178 height 178
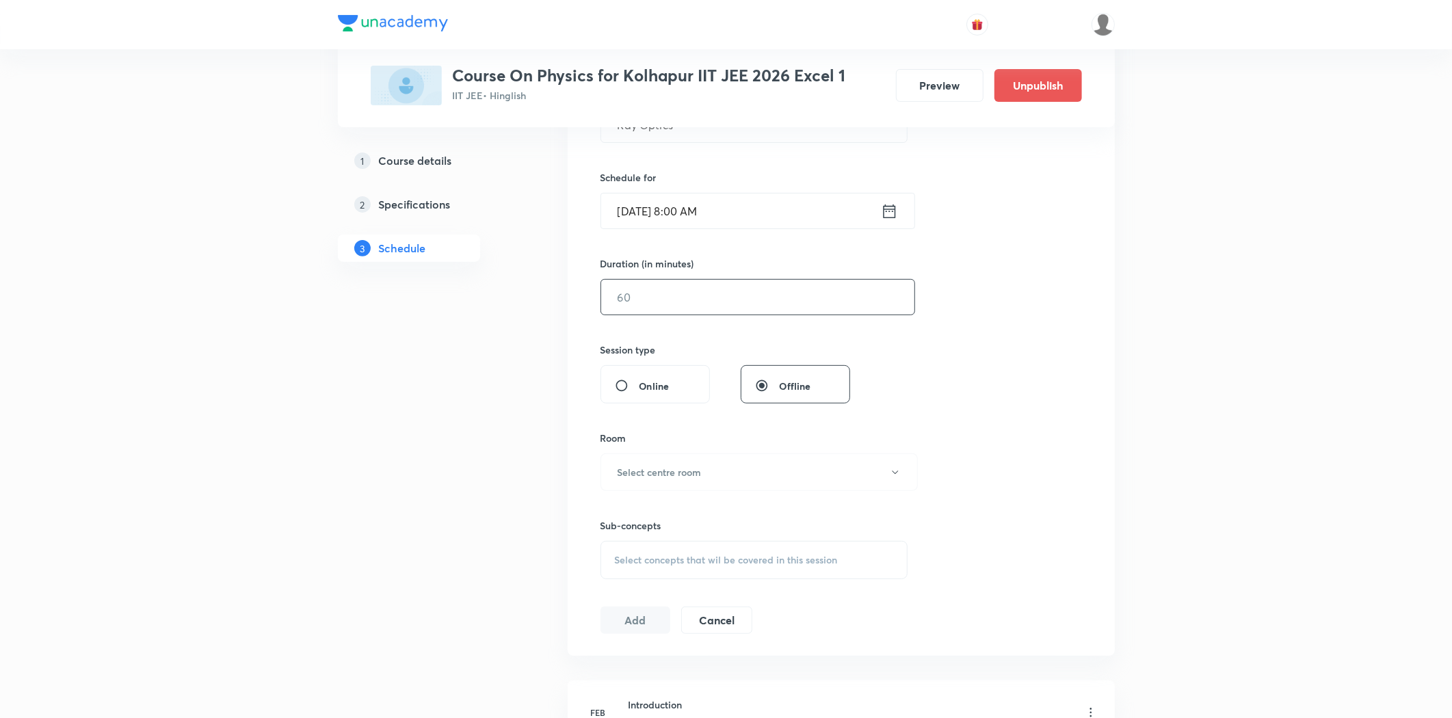
drag, startPoint x: 668, startPoint y: 286, endPoint x: 676, endPoint y: 285, distance: 8.3
click at [672, 286] on input "text" at bounding box center [757, 297] width 313 height 35
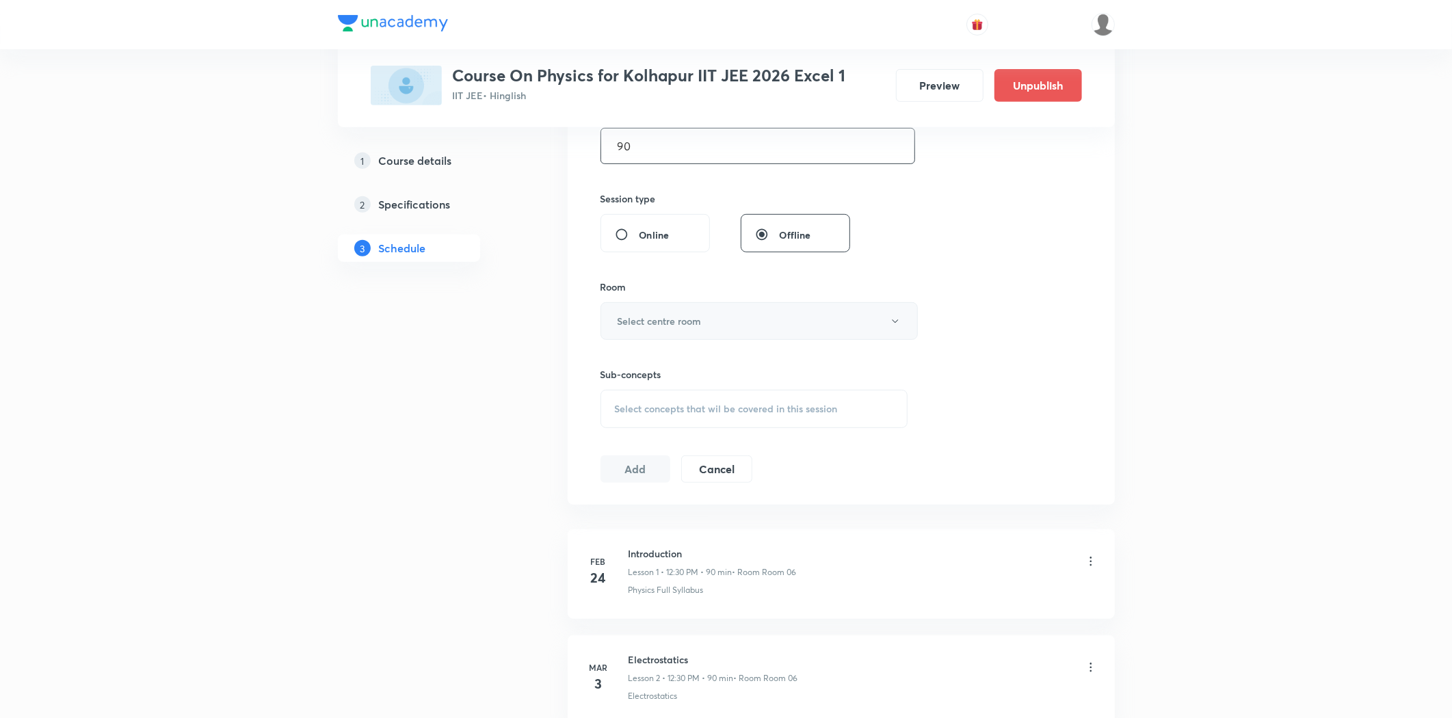
scroll to position [456, 0]
type input "90"
click at [669, 305] on button "Select centre room" at bounding box center [759, 321] width 317 height 38
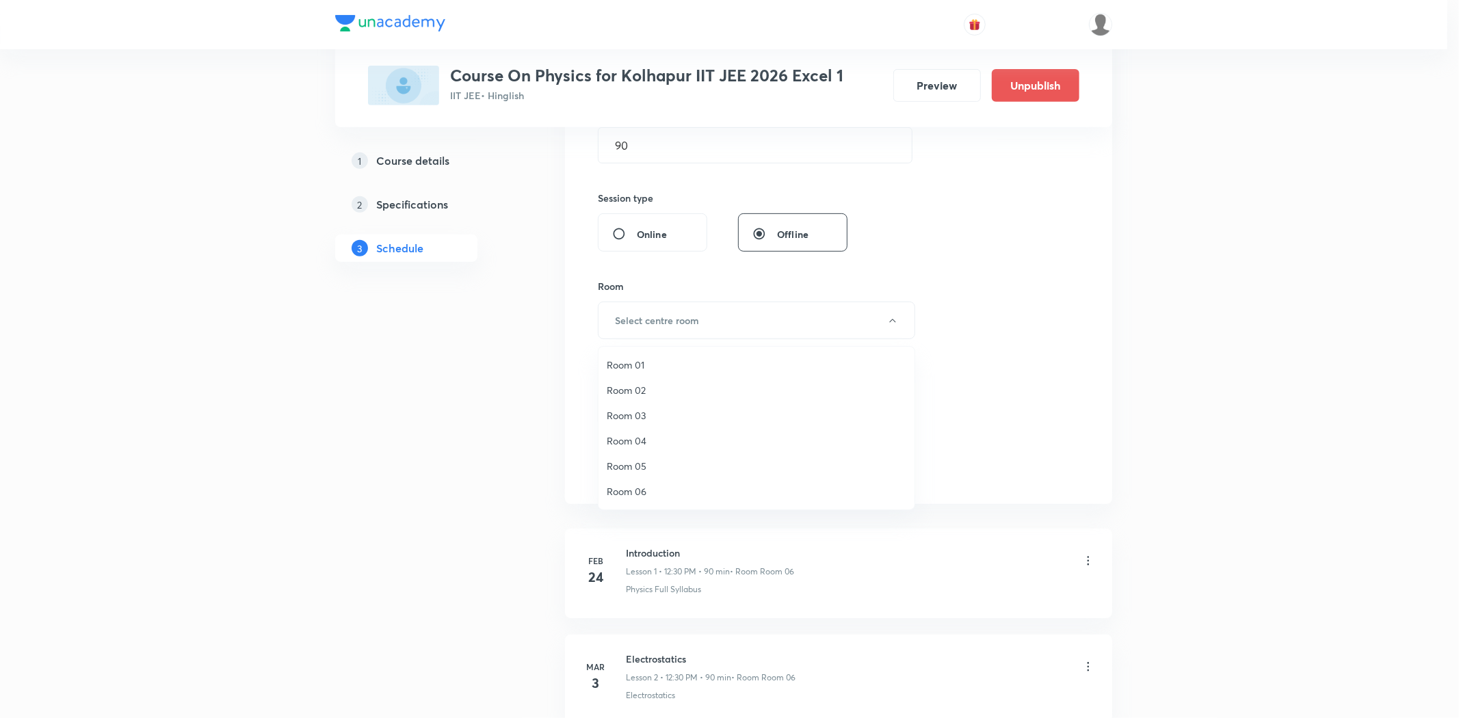
click at [612, 421] on span "Room 03" at bounding box center [757, 415] width 300 height 14
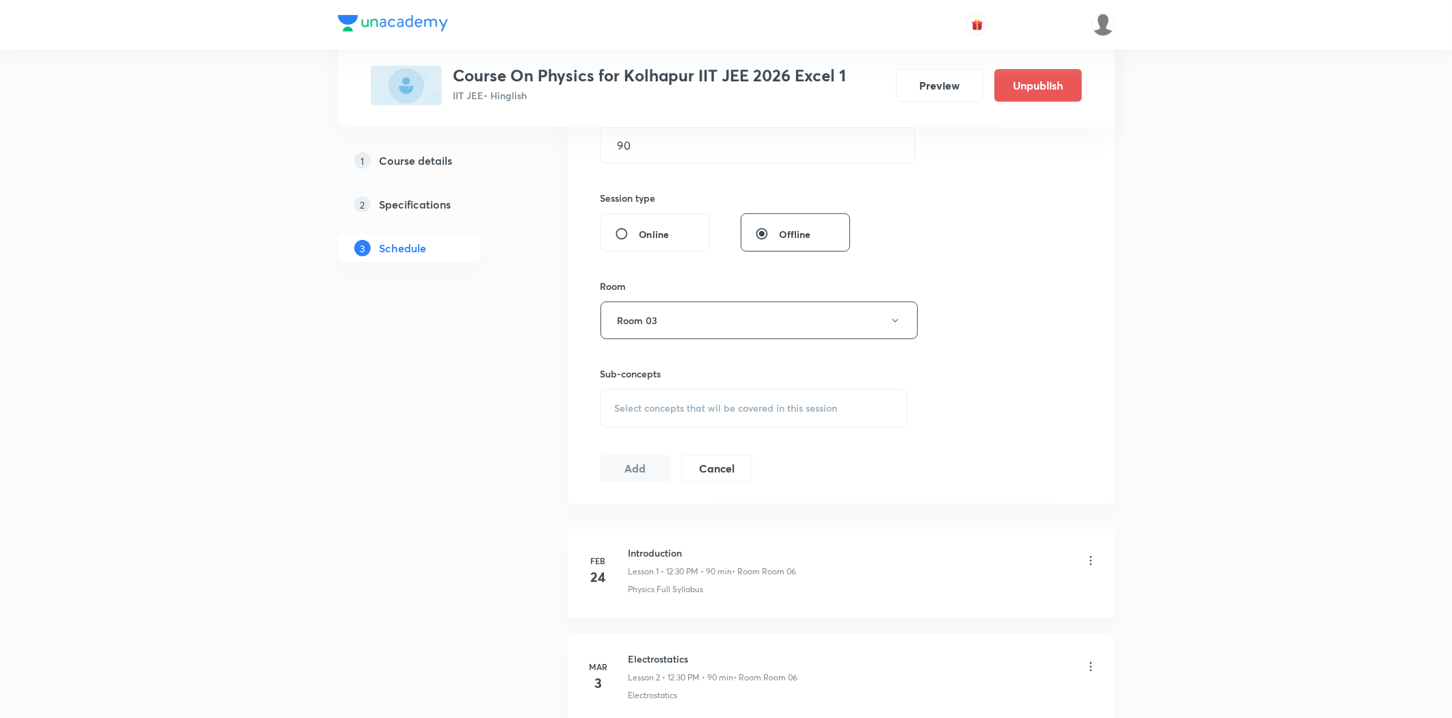
drag, startPoint x: 654, startPoint y: 383, endPoint x: 654, endPoint y: 400, distance: 17.1
click at [654, 397] on div "Sub-concepts Select concepts that wil be covered in this session" at bounding box center [755, 397] width 308 height 61
click at [654, 400] on div "Select concepts that wil be covered in this session" at bounding box center [755, 408] width 308 height 38
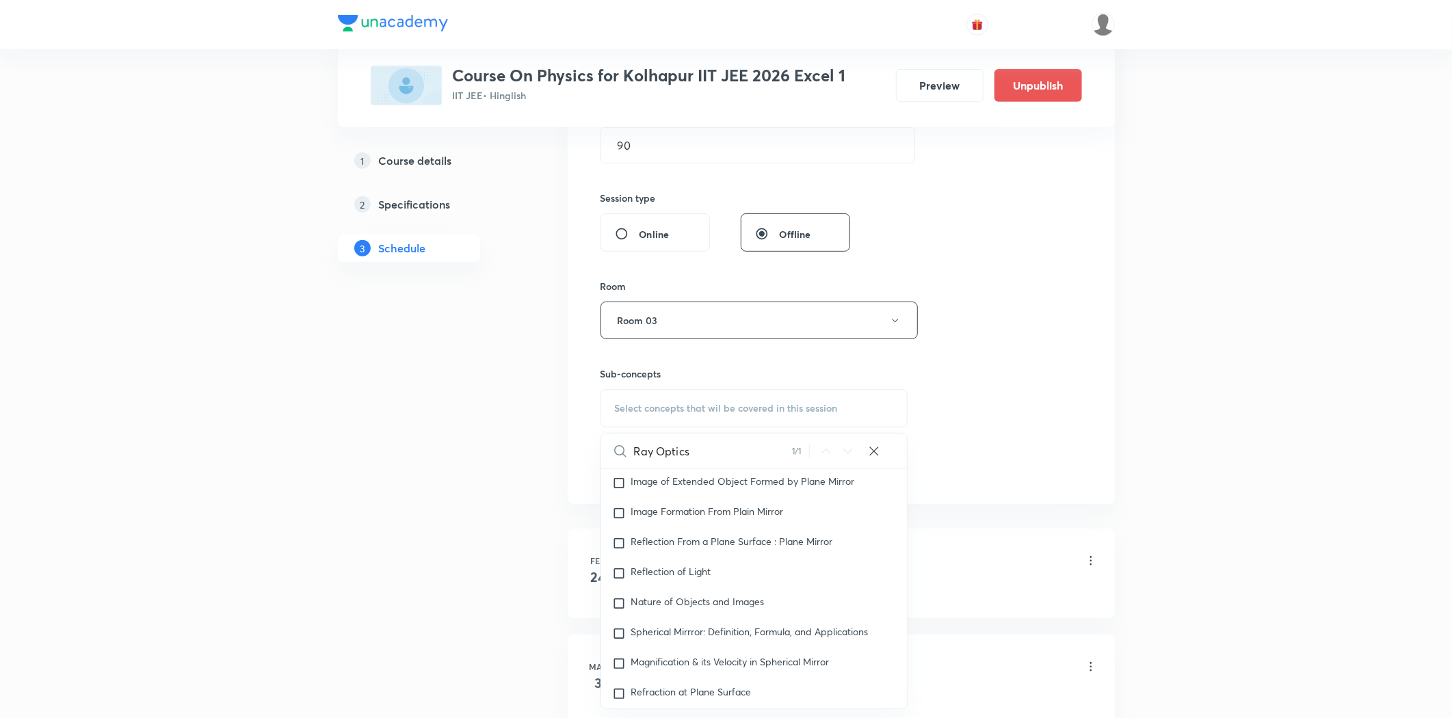
scroll to position [11455, 0]
type input "Ray Optics"
drag, startPoint x: 659, startPoint y: 648, endPoint x: 486, endPoint y: 635, distance: 173.6
click at [659, 645] on mark "Ray Optics" at bounding box center [655, 638] width 48 height 13
checkbox input "true"
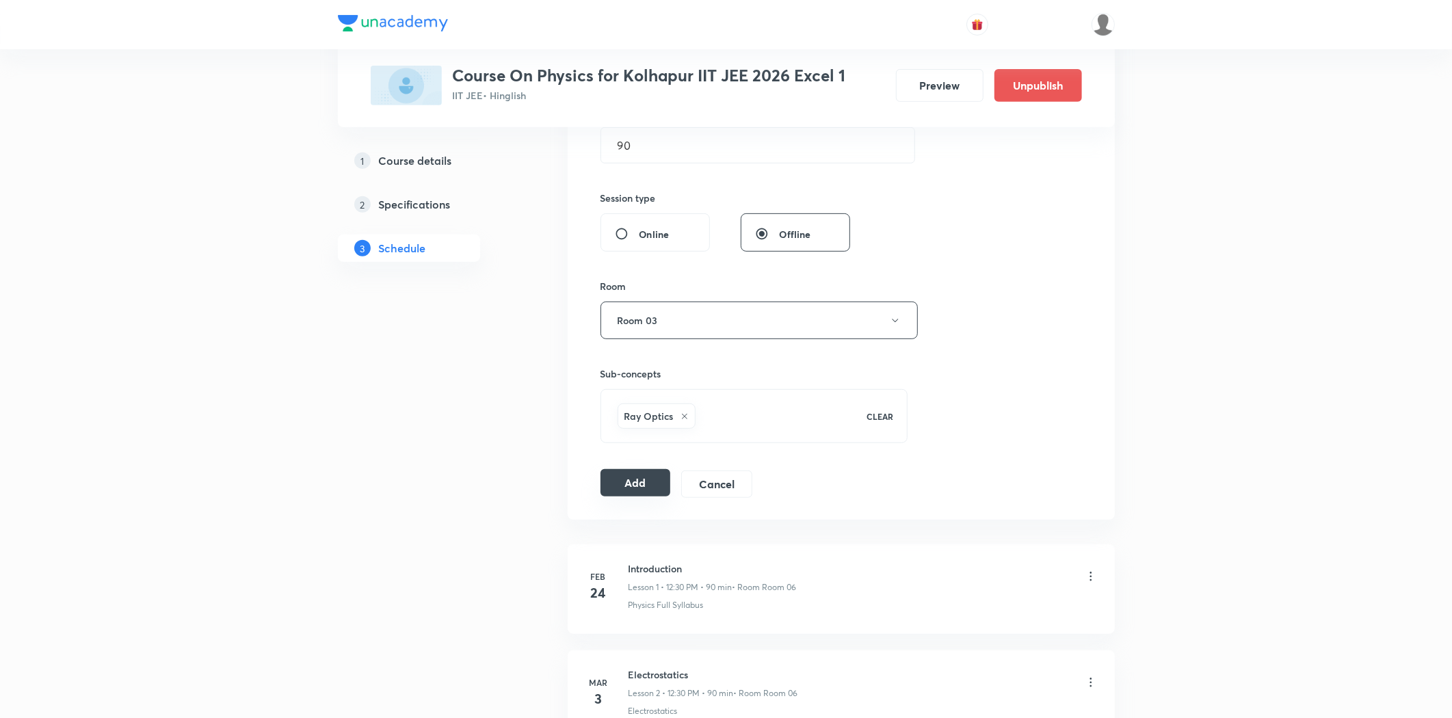
click at [642, 488] on button "Add" at bounding box center [636, 482] width 70 height 27
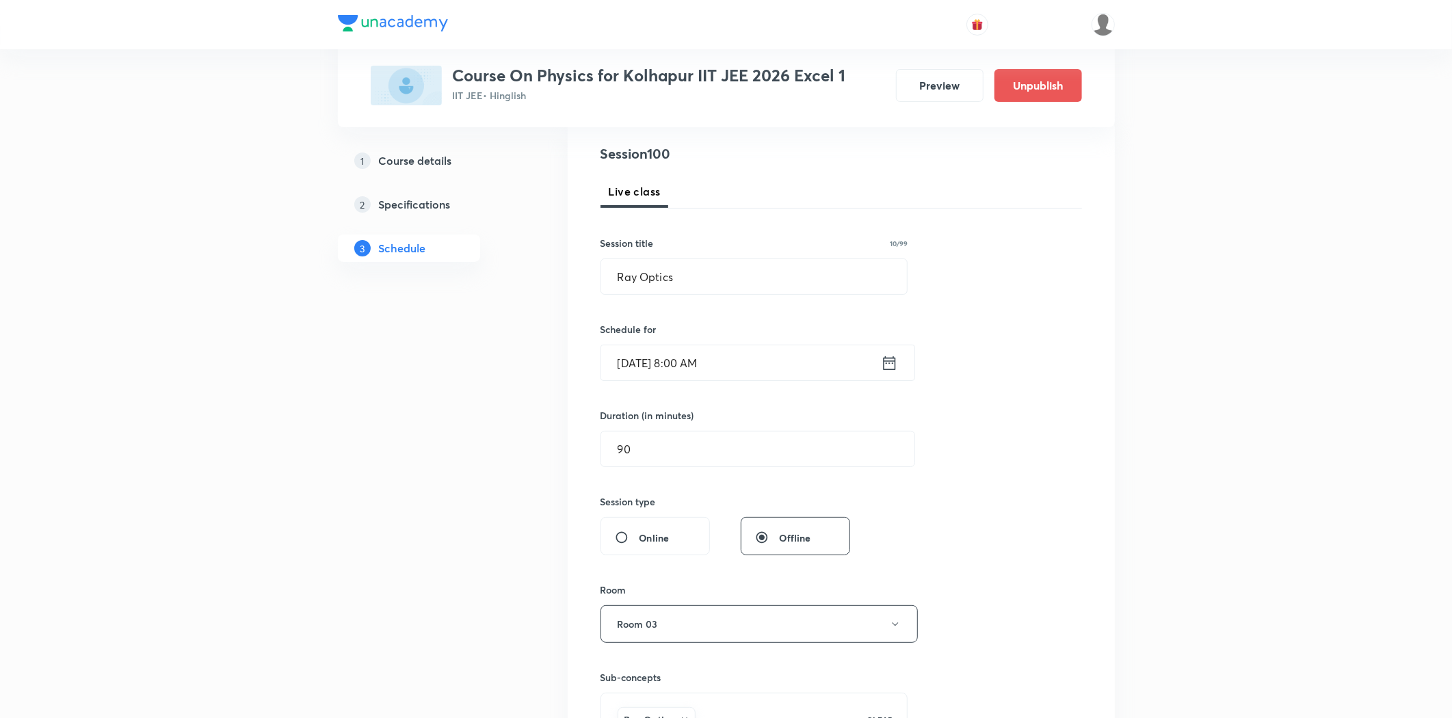
scroll to position [0, 0]
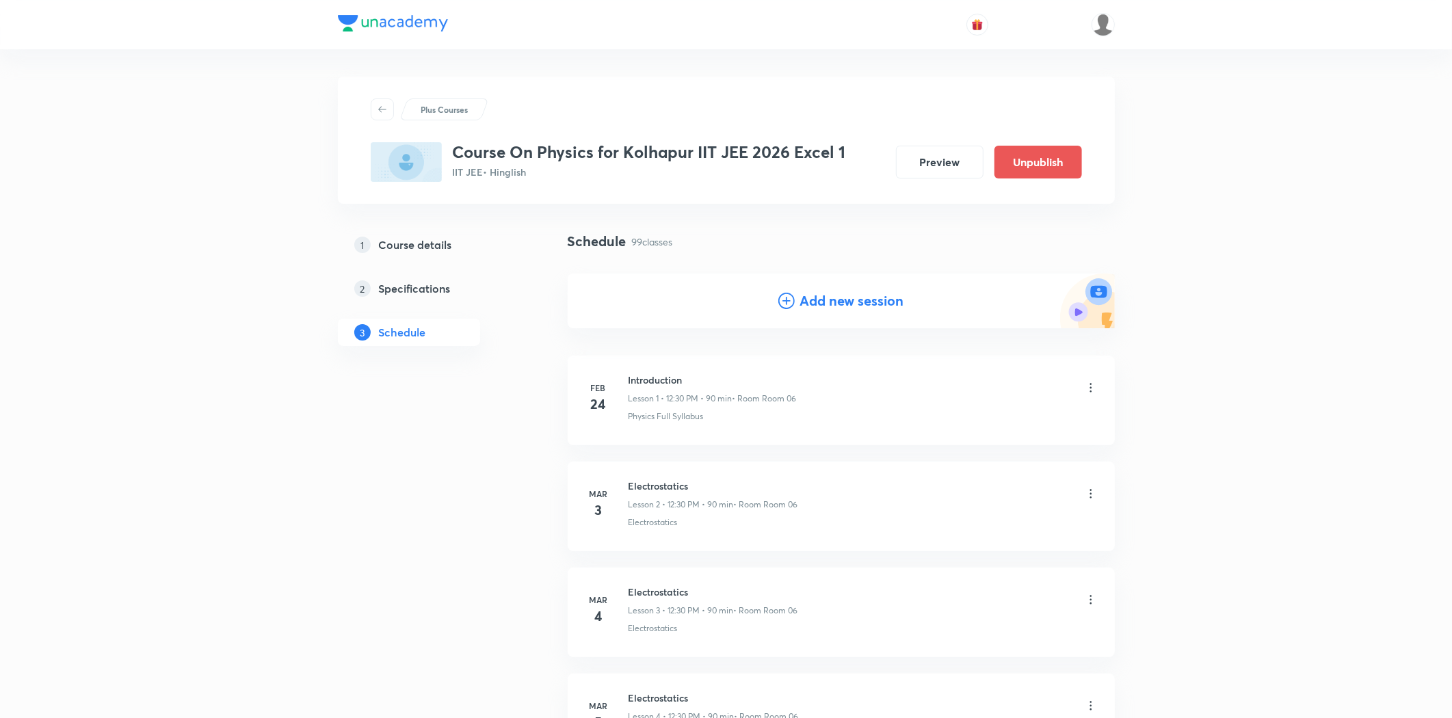
click at [815, 301] on h4 "Add new session" at bounding box center [852, 301] width 104 height 21
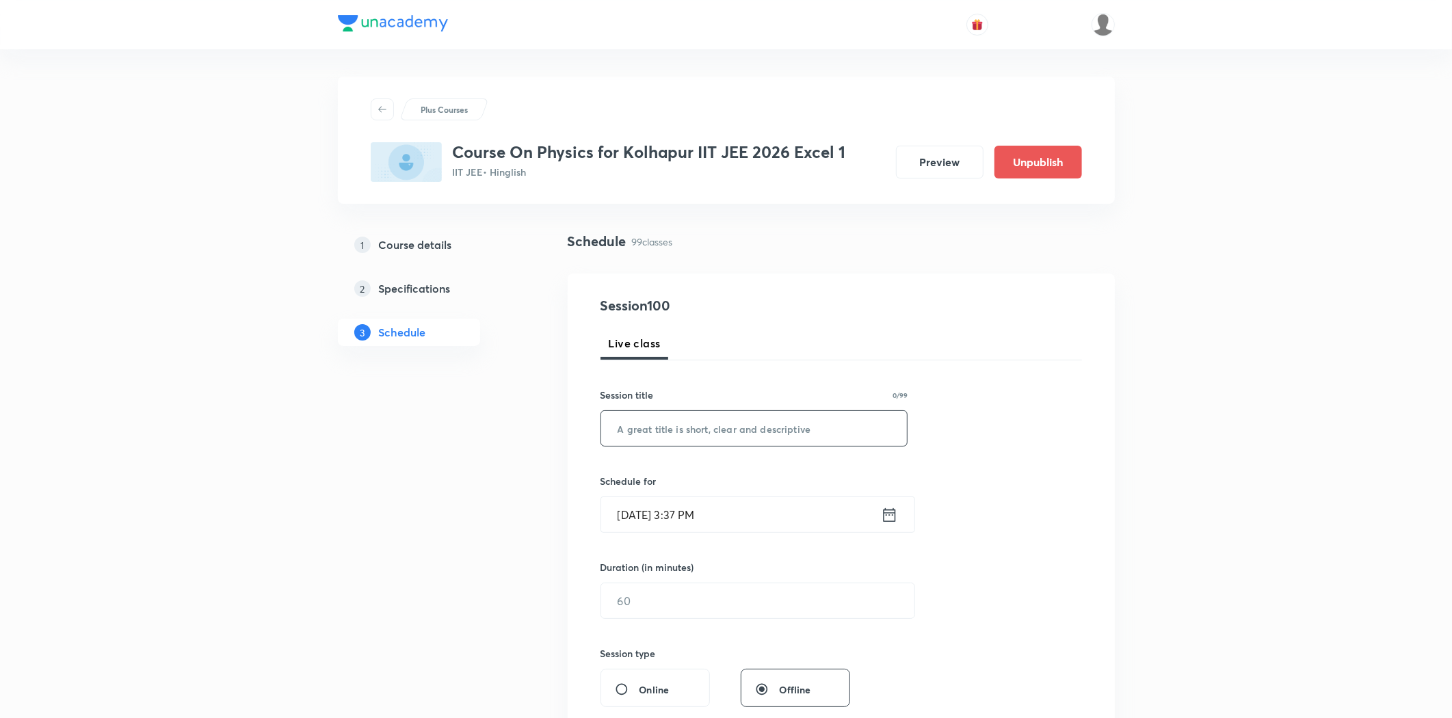
click at [676, 432] on input "text" at bounding box center [754, 428] width 306 height 35
paste input "Ray Optics"
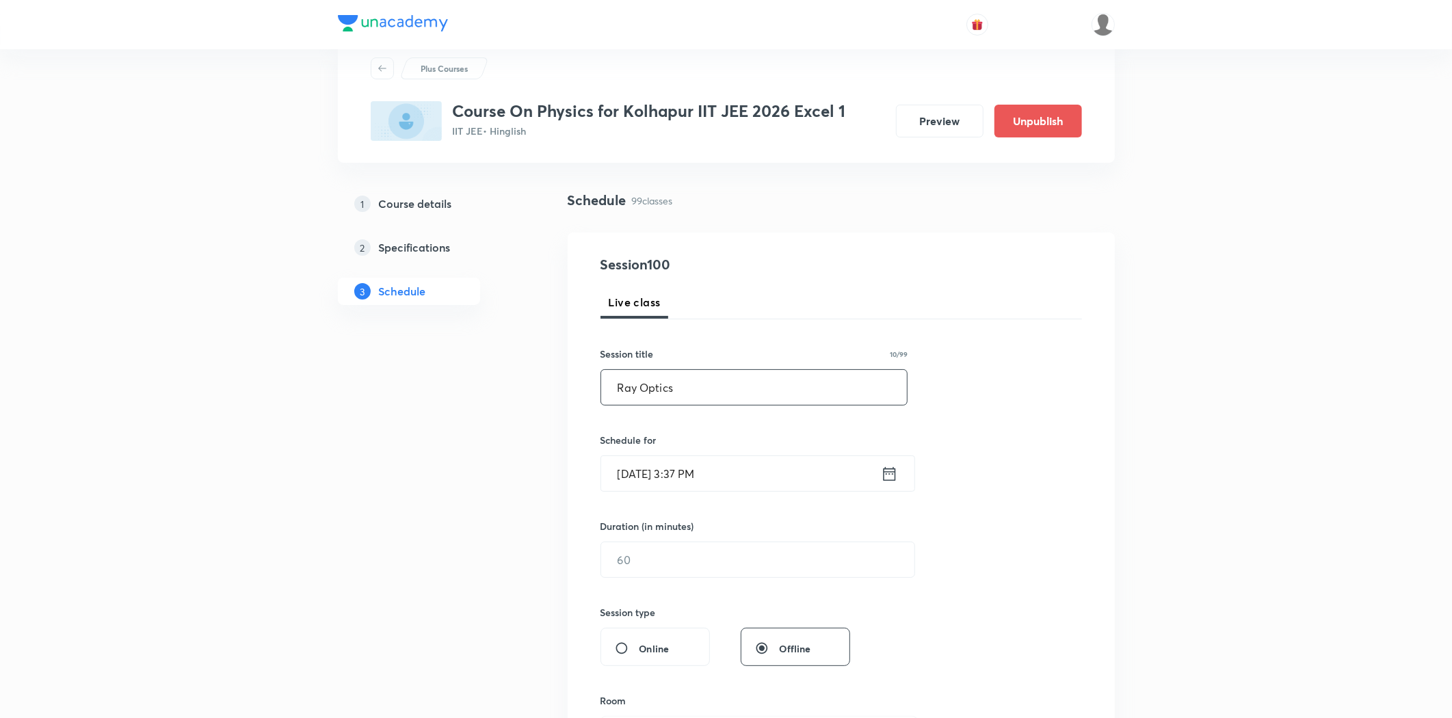
scroll to position [76, 0]
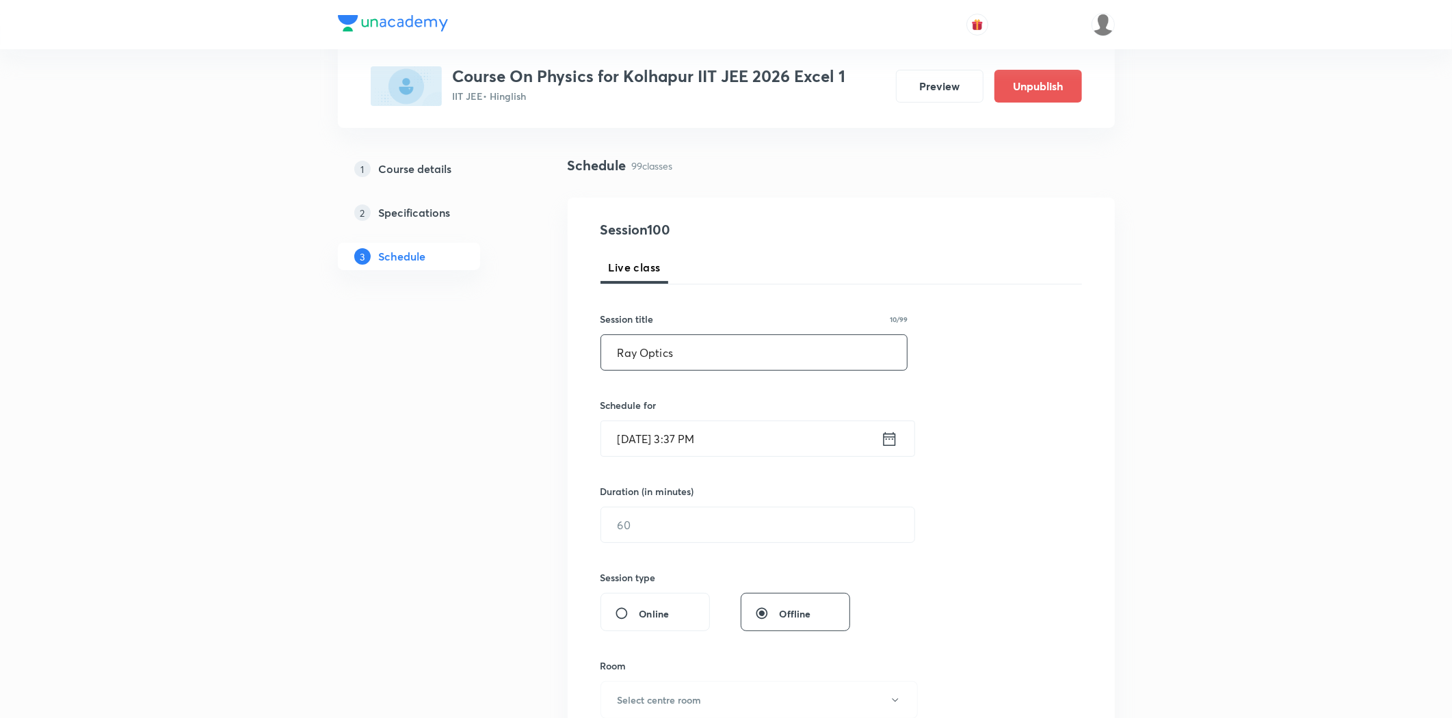
type input "Ray Optics"
click at [677, 428] on input "Aug 31, 2025, 3:37 PM" at bounding box center [741, 438] width 280 height 35
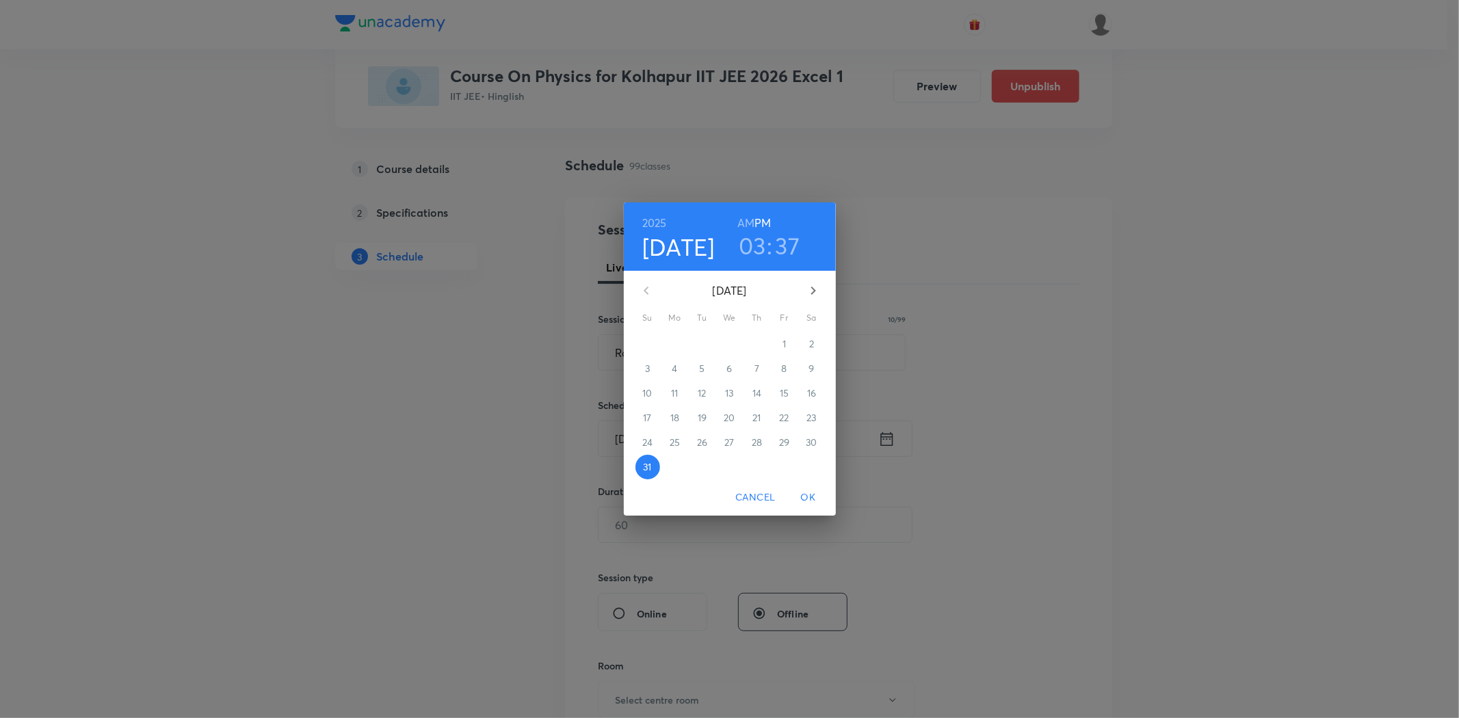
click at [813, 295] on icon "button" at bounding box center [813, 290] width 16 height 16
click at [763, 343] on span "4" at bounding box center [757, 344] width 25 height 14
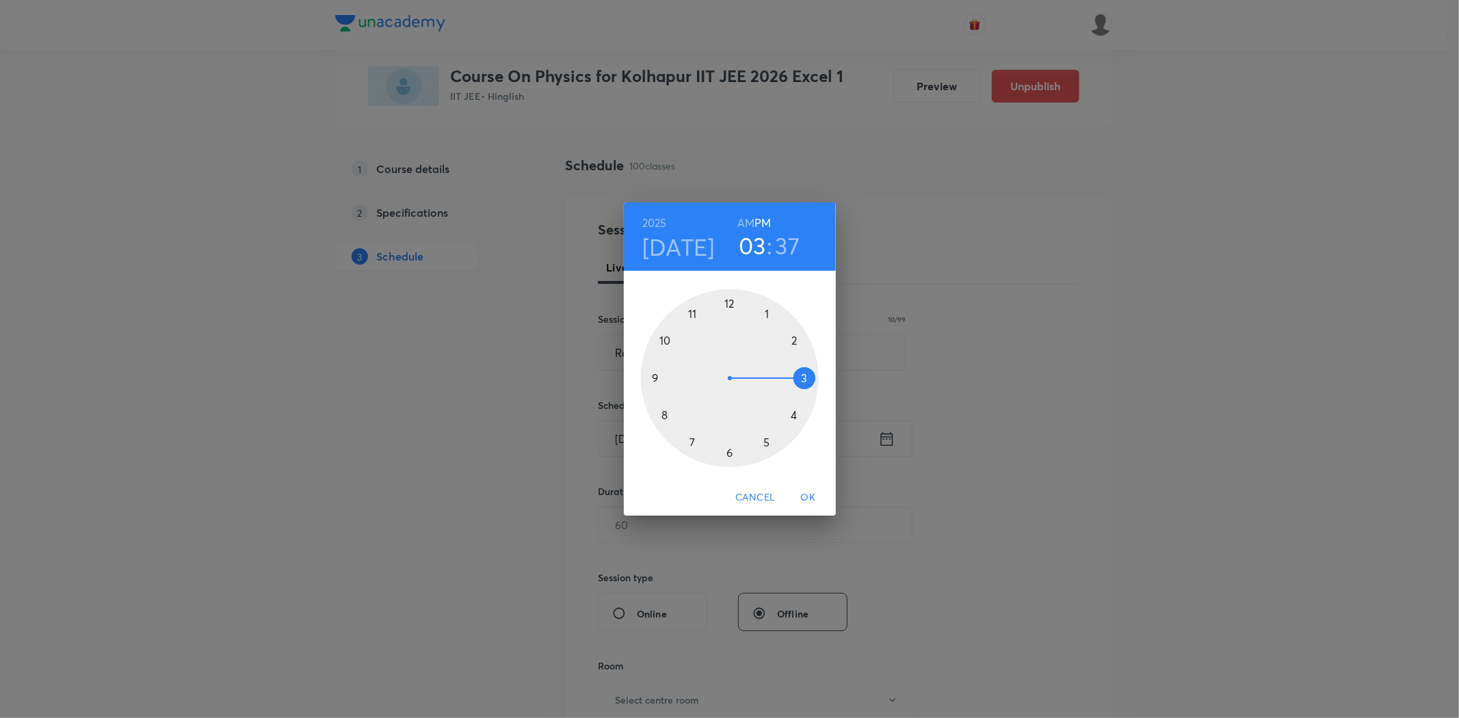
click at [665, 414] on div at bounding box center [730, 378] width 178 height 178
drag, startPoint x: 747, startPoint y: 223, endPoint x: 735, endPoint y: 288, distance: 66.1
click at [747, 224] on h6 "AM" at bounding box center [745, 222] width 17 height 19
click at [728, 306] on div at bounding box center [730, 378] width 178 height 178
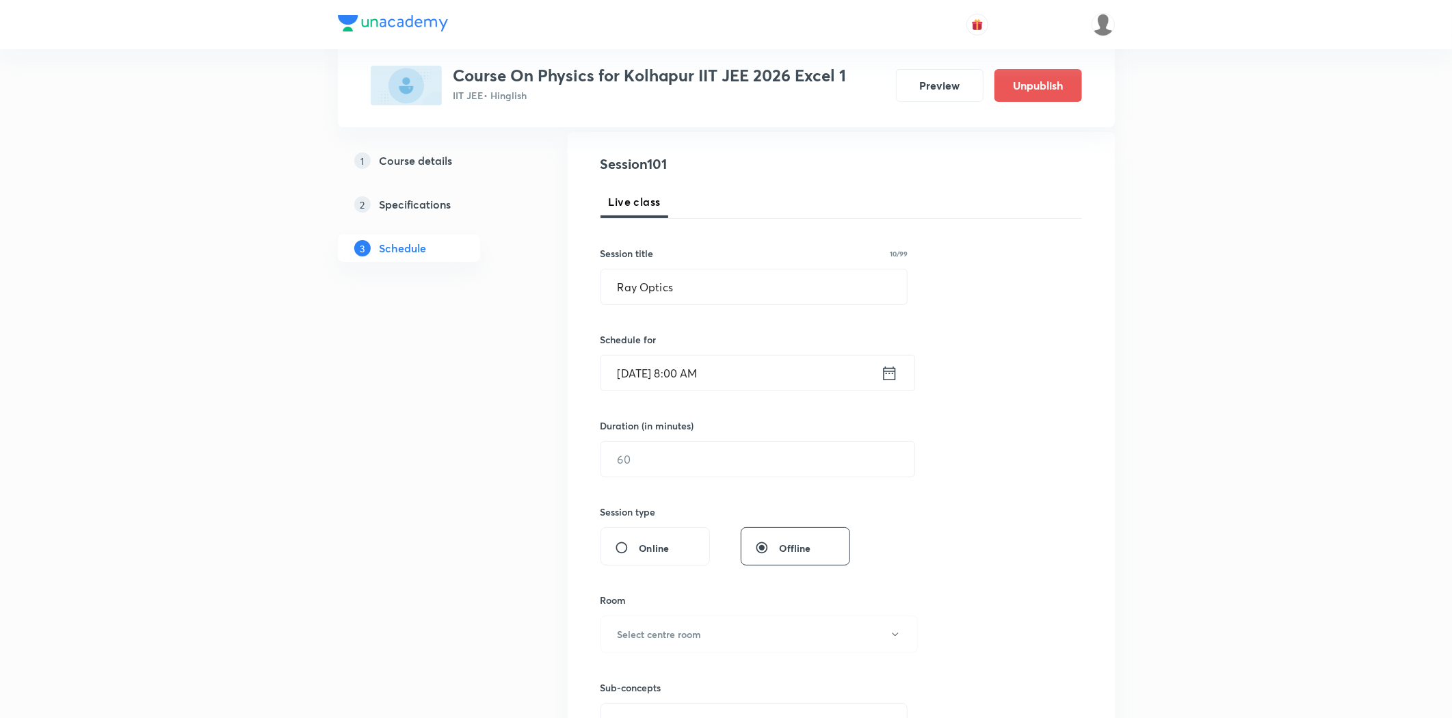
scroll to position [228, 0]
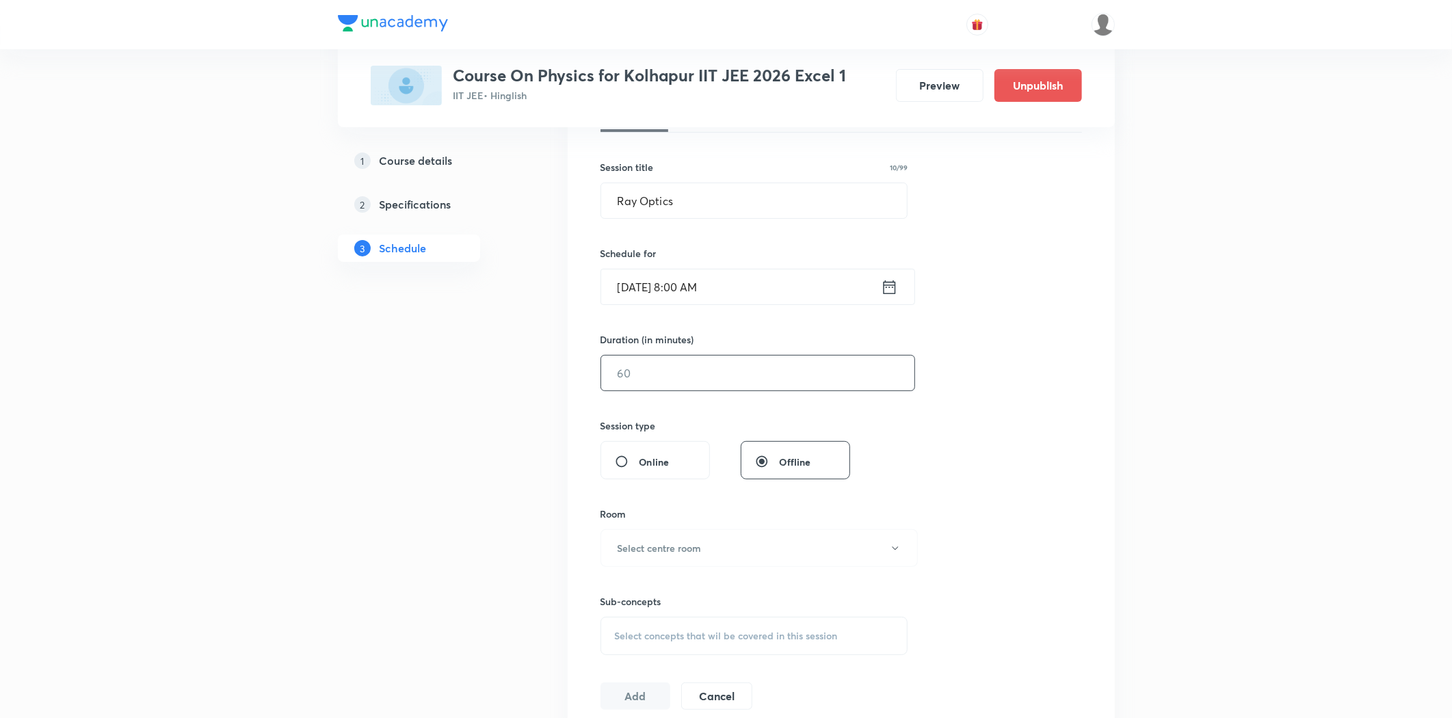
click at [688, 371] on input "text" at bounding box center [757, 373] width 313 height 35
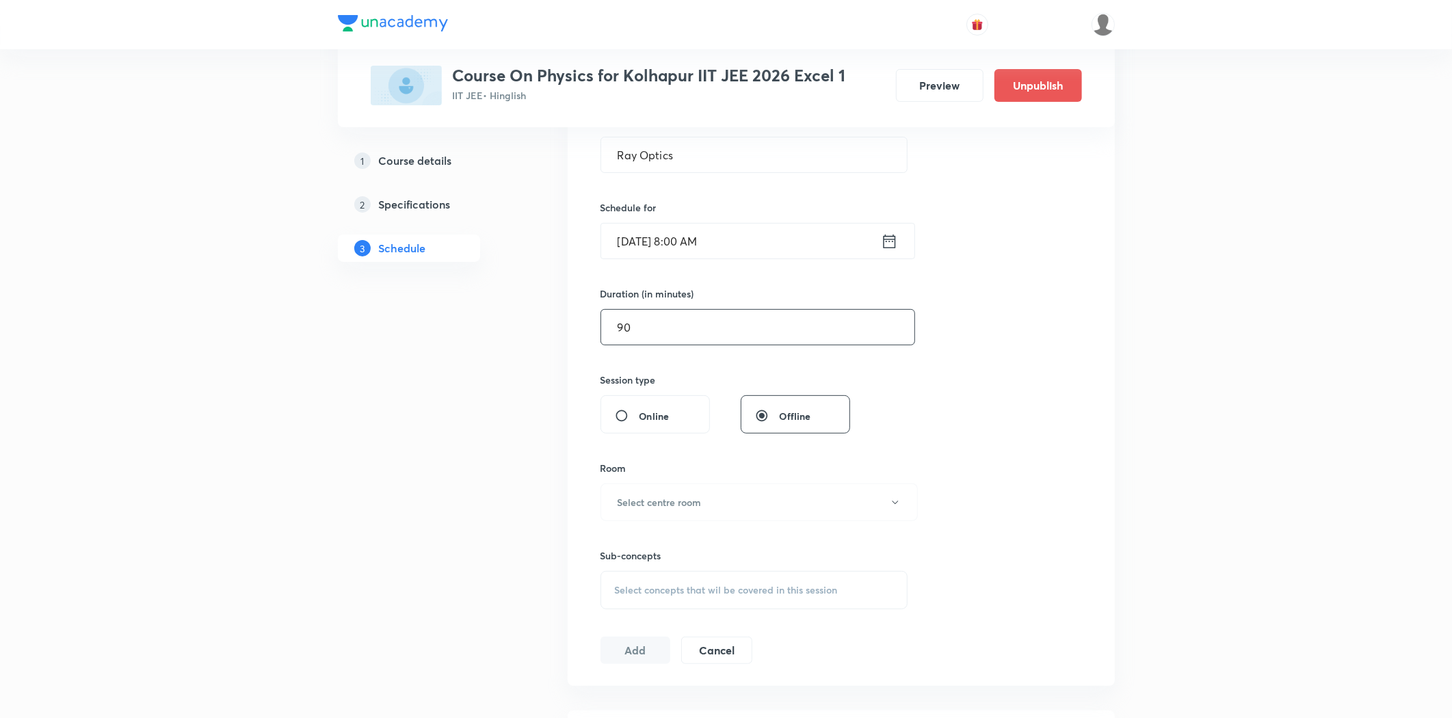
scroll to position [380, 0]
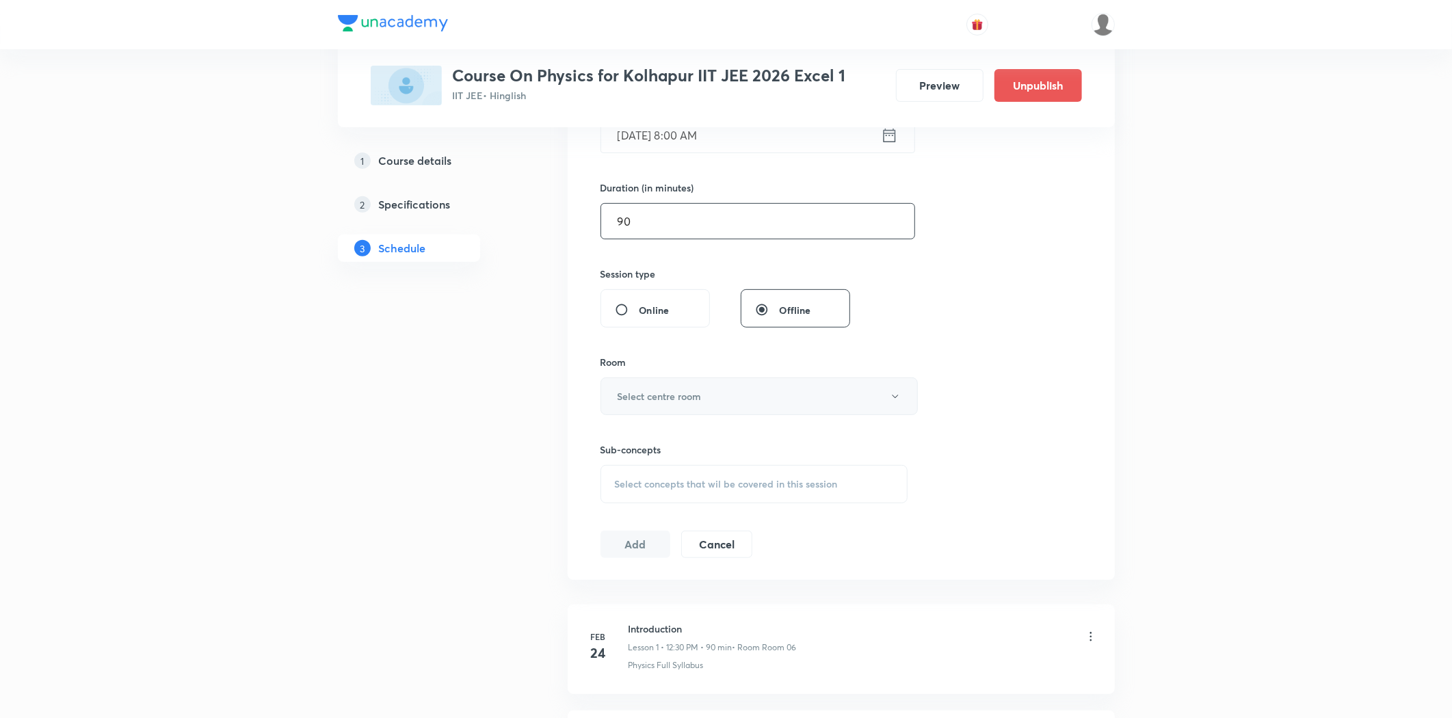
type input "90"
click at [700, 395] on h6 "Select centre room" at bounding box center [660, 396] width 84 height 14
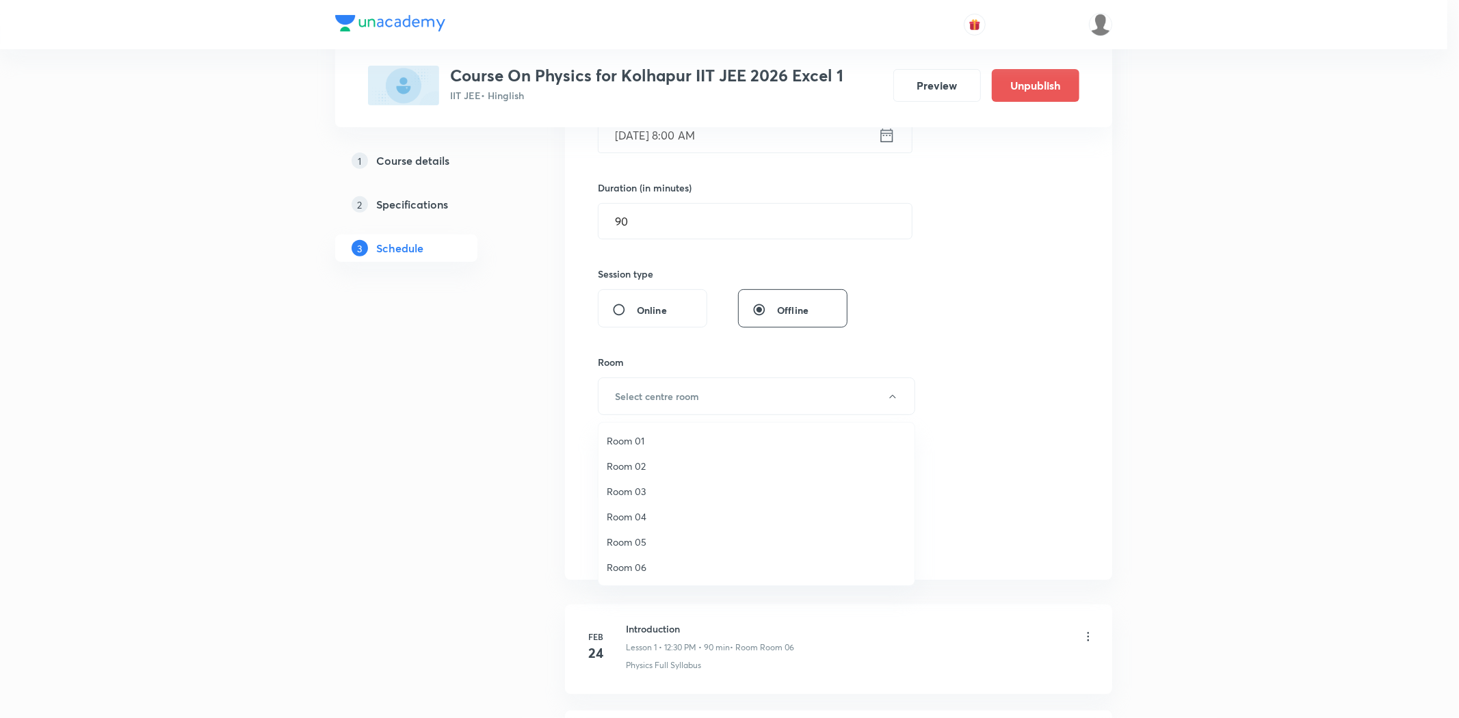
click at [624, 493] on span "Room 03" at bounding box center [757, 491] width 300 height 14
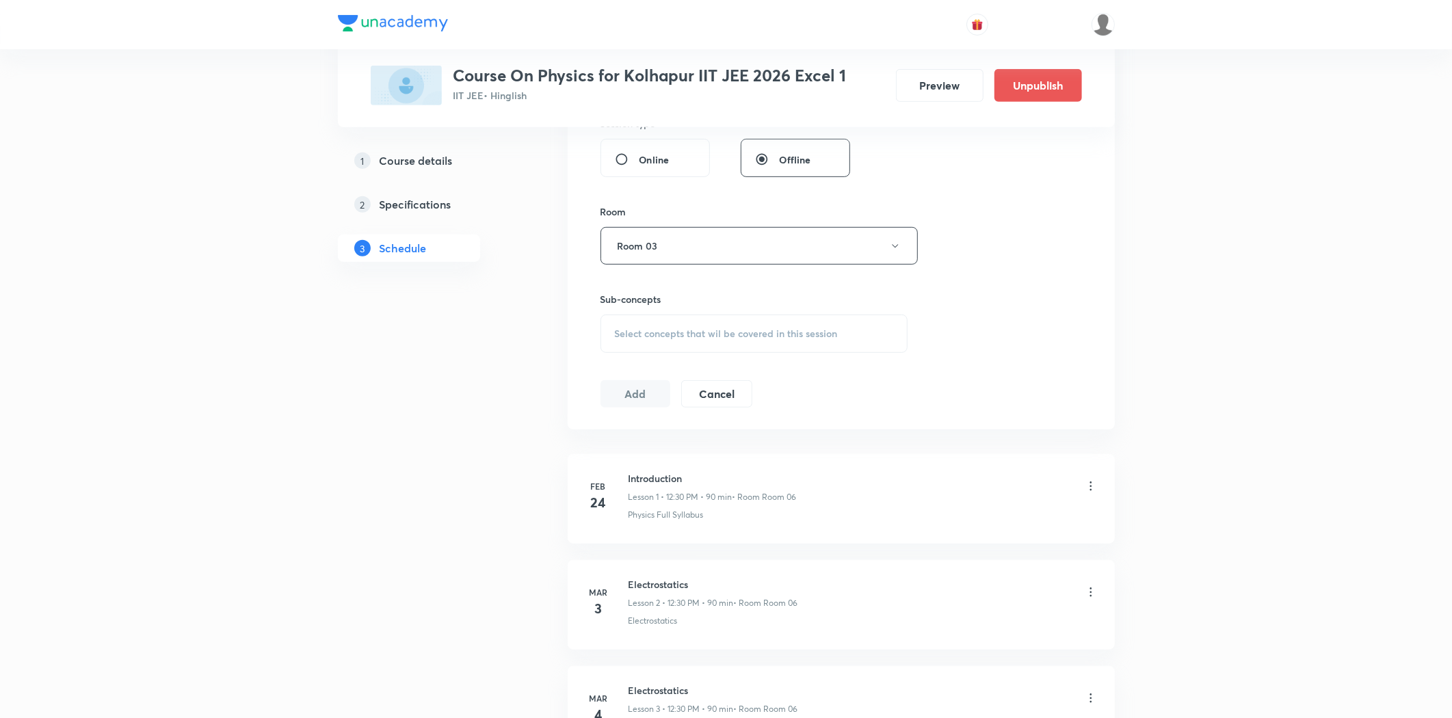
scroll to position [531, 0]
click at [650, 321] on div "Select concepts that wil be covered in this session" at bounding box center [755, 332] width 308 height 38
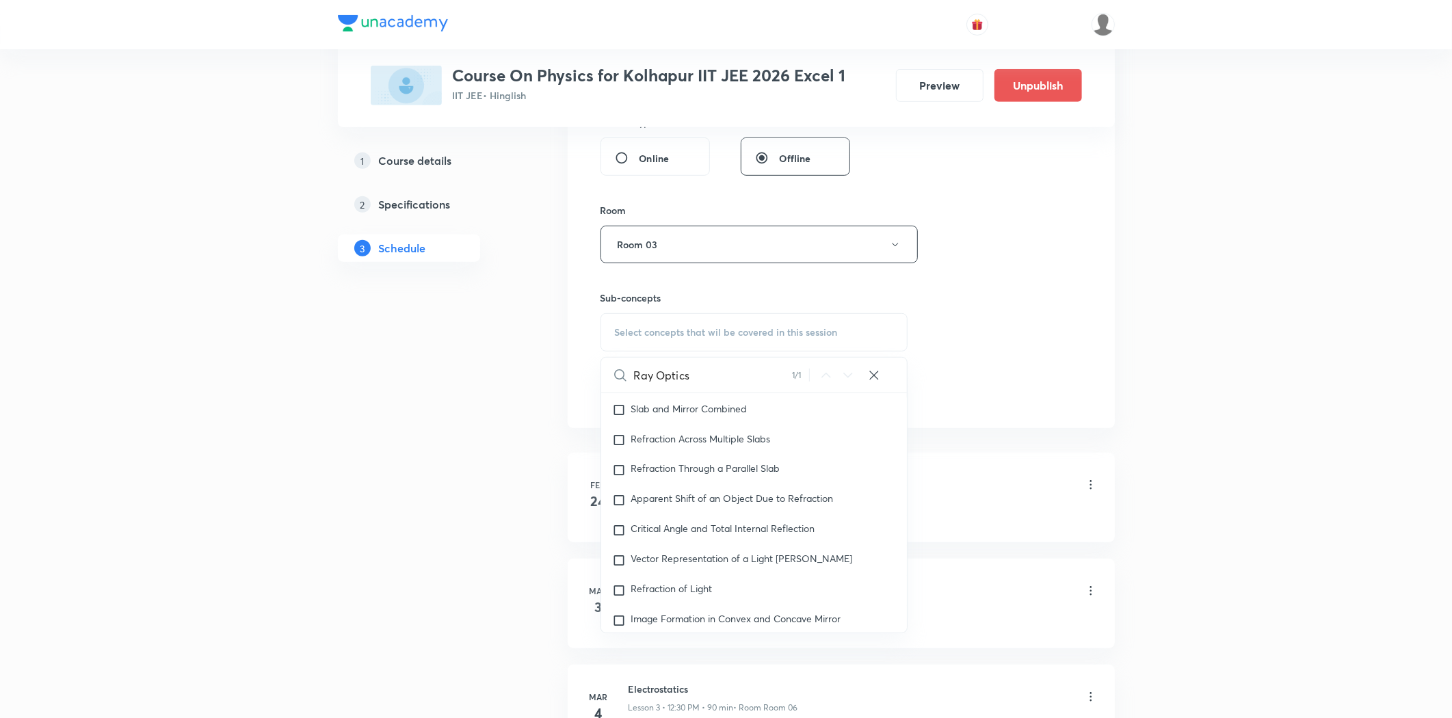
scroll to position [11455, 0]
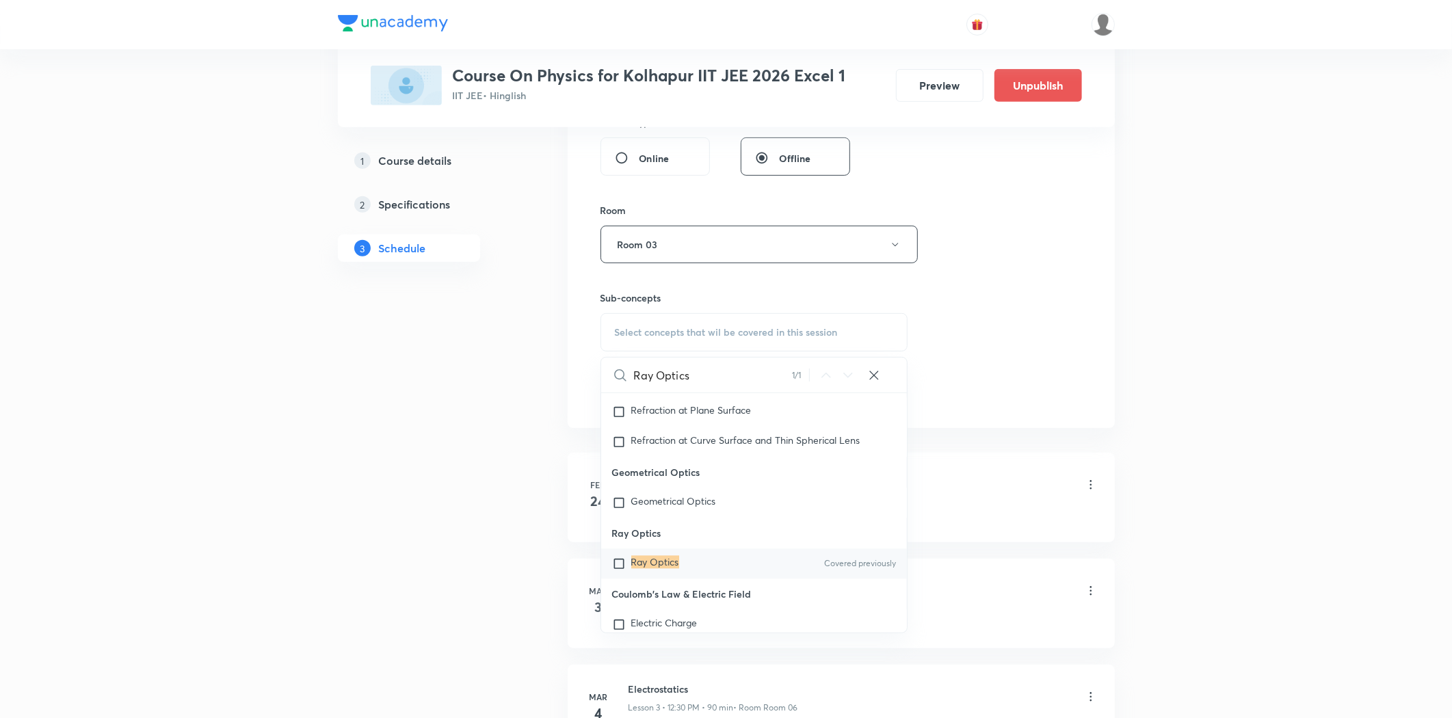
type input "Ray Optics"
click at [669, 564] on mark "Ray Optics" at bounding box center [655, 562] width 48 height 13
checkbox input "true"
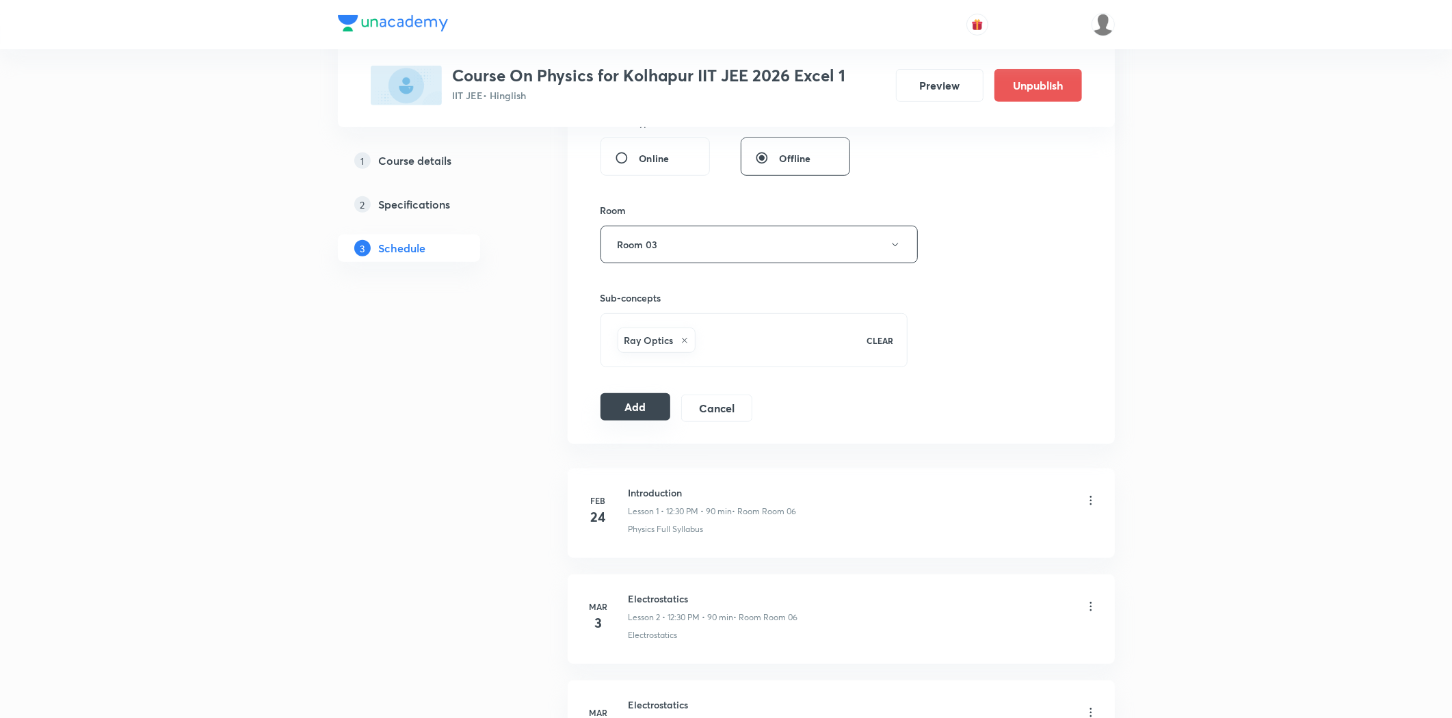
click at [616, 406] on button "Add" at bounding box center [636, 406] width 70 height 27
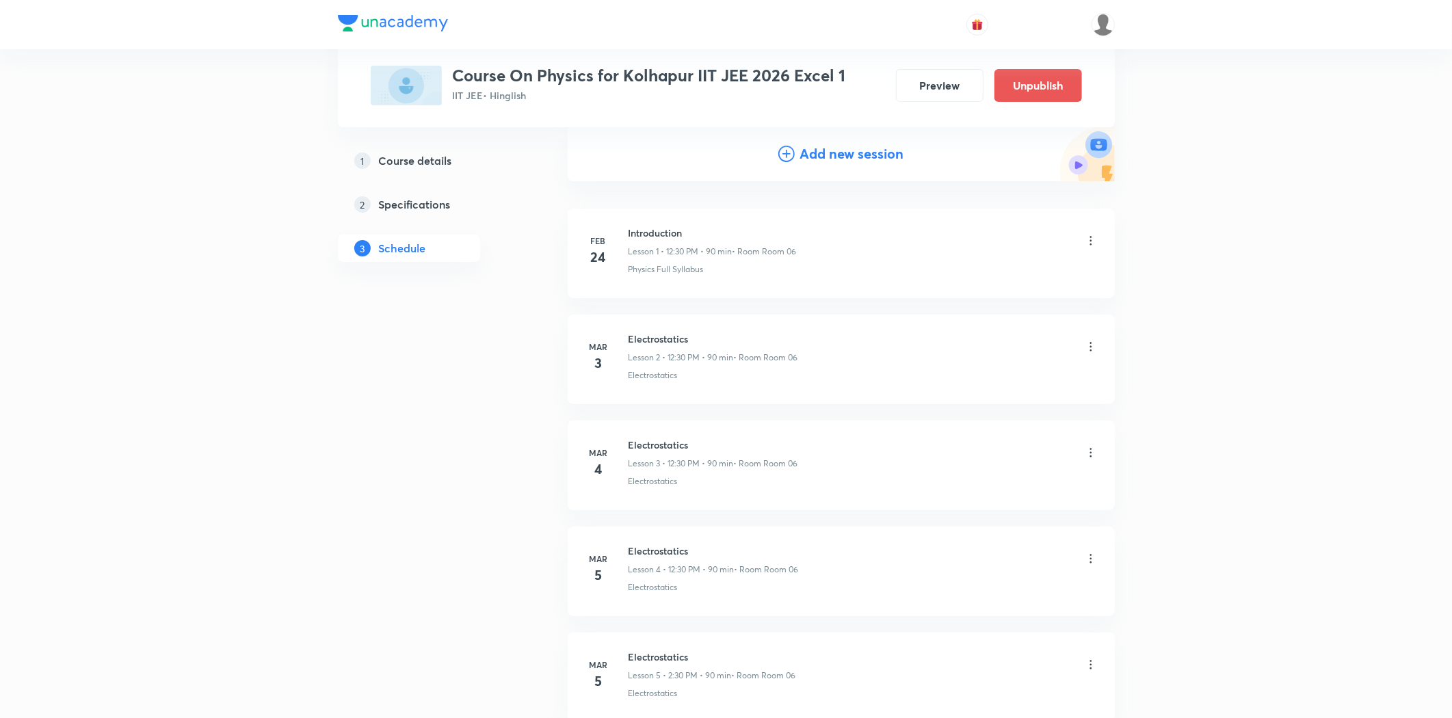
scroll to position [0, 0]
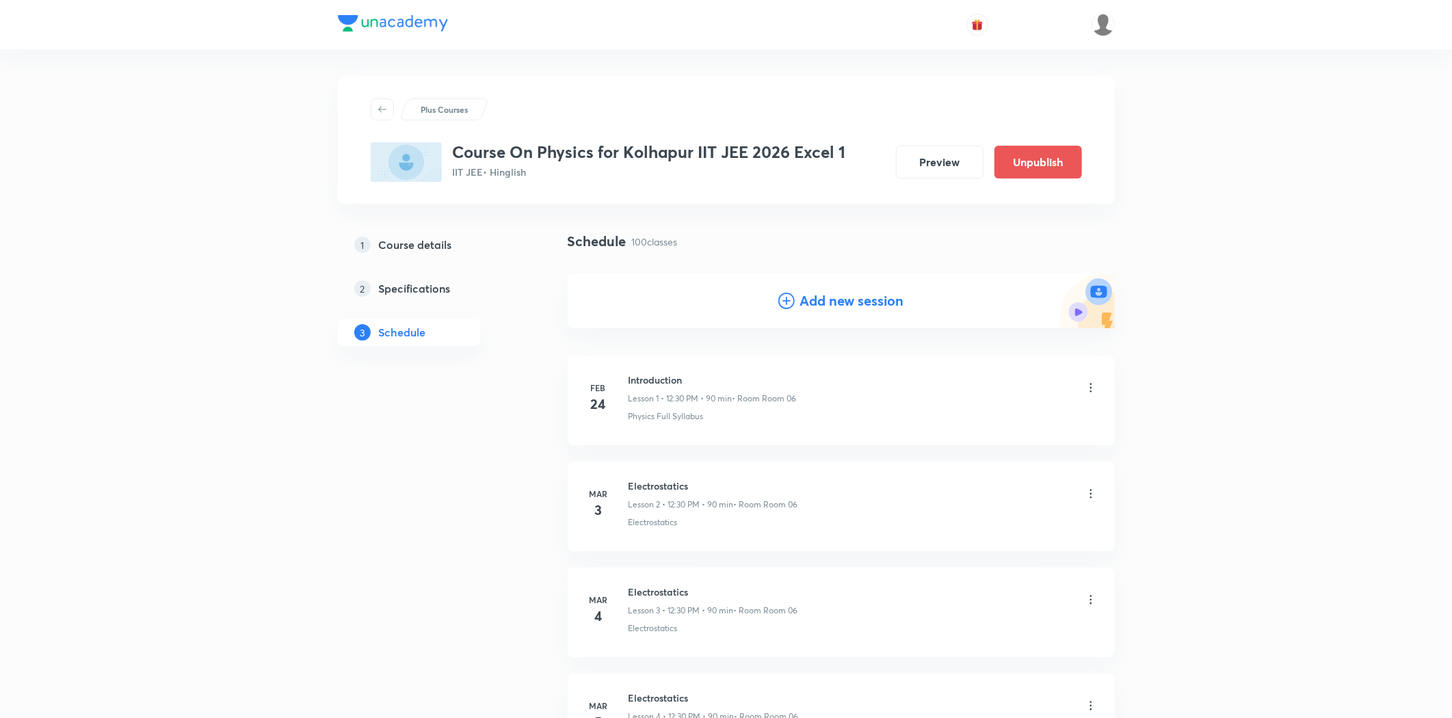
click at [798, 306] on div "Add new session" at bounding box center [841, 301] width 126 height 21
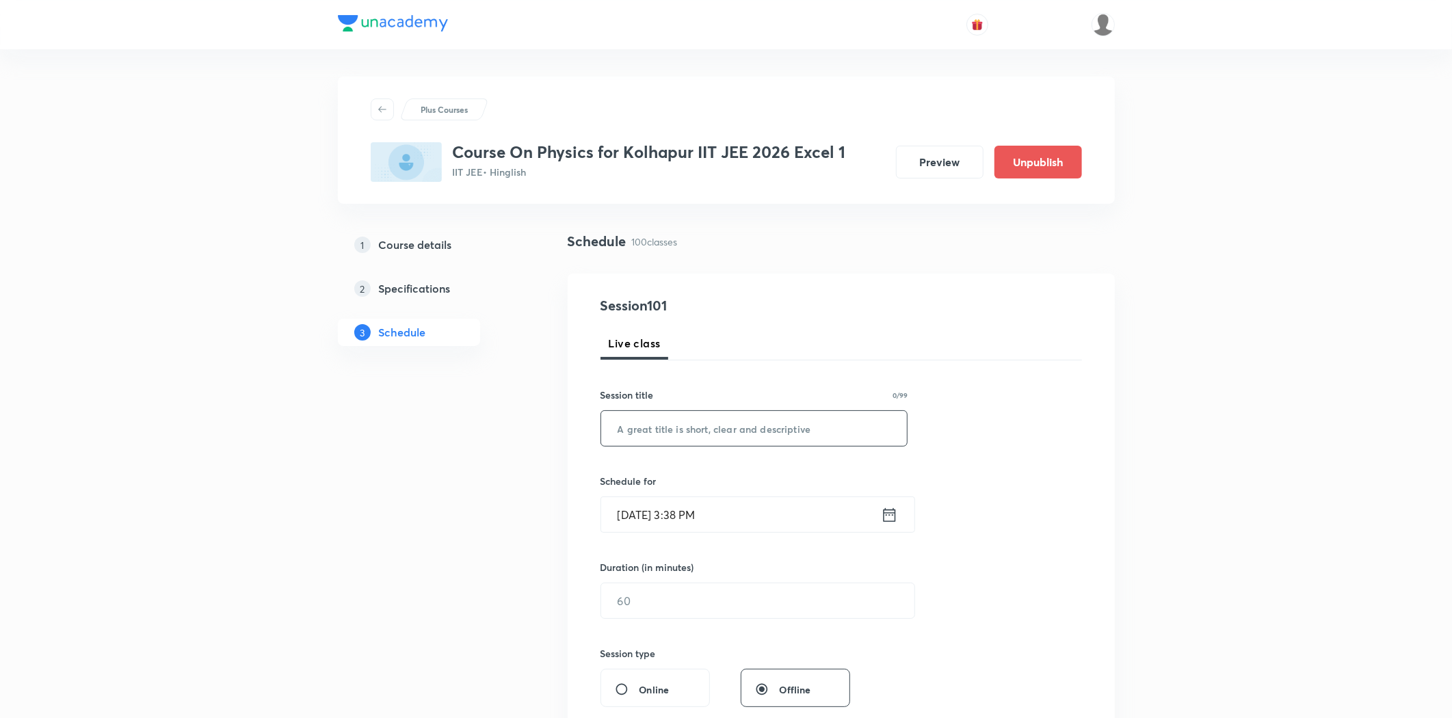
click at [687, 426] on input "text" at bounding box center [754, 428] width 306 height 35
paste input "Ray Optics"
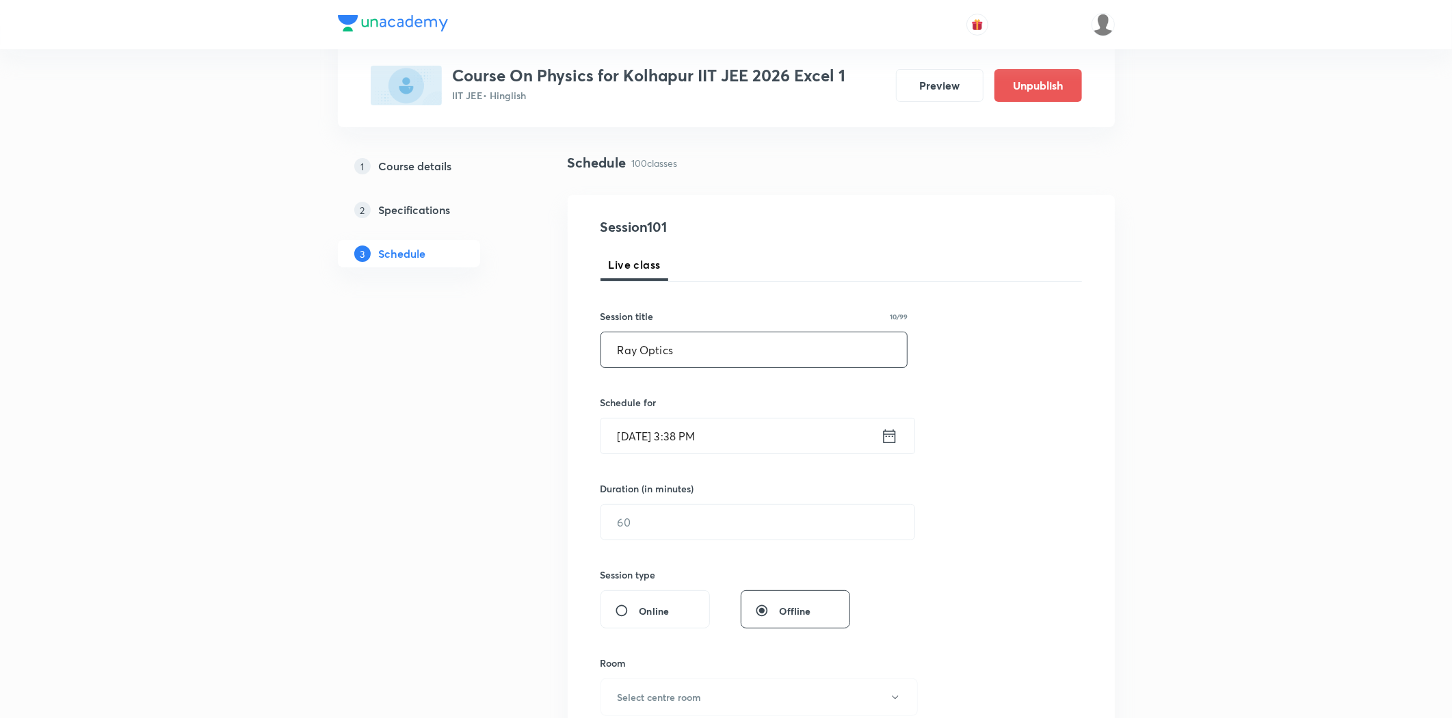
scroll to position [152, 0]
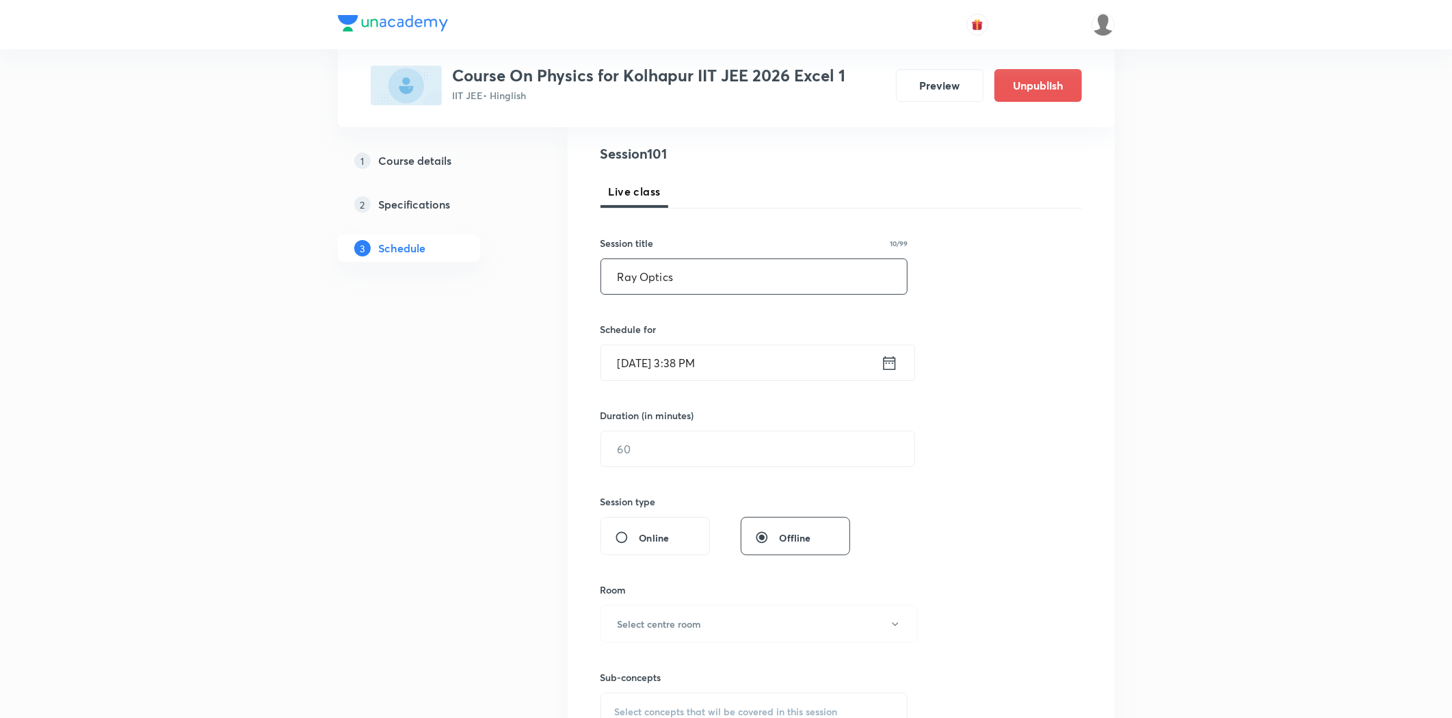
type input "Ray Optics"
click at [677, 340] on div "Schedule for Aug 31, 2025, 3:38 PM ​" at bounding box center [755, 351] width 308 height 59
click at [674, 363] on input "Aug 31, 2025, 3:38 PM" at bounding box center [741, 362] width 280 height 35
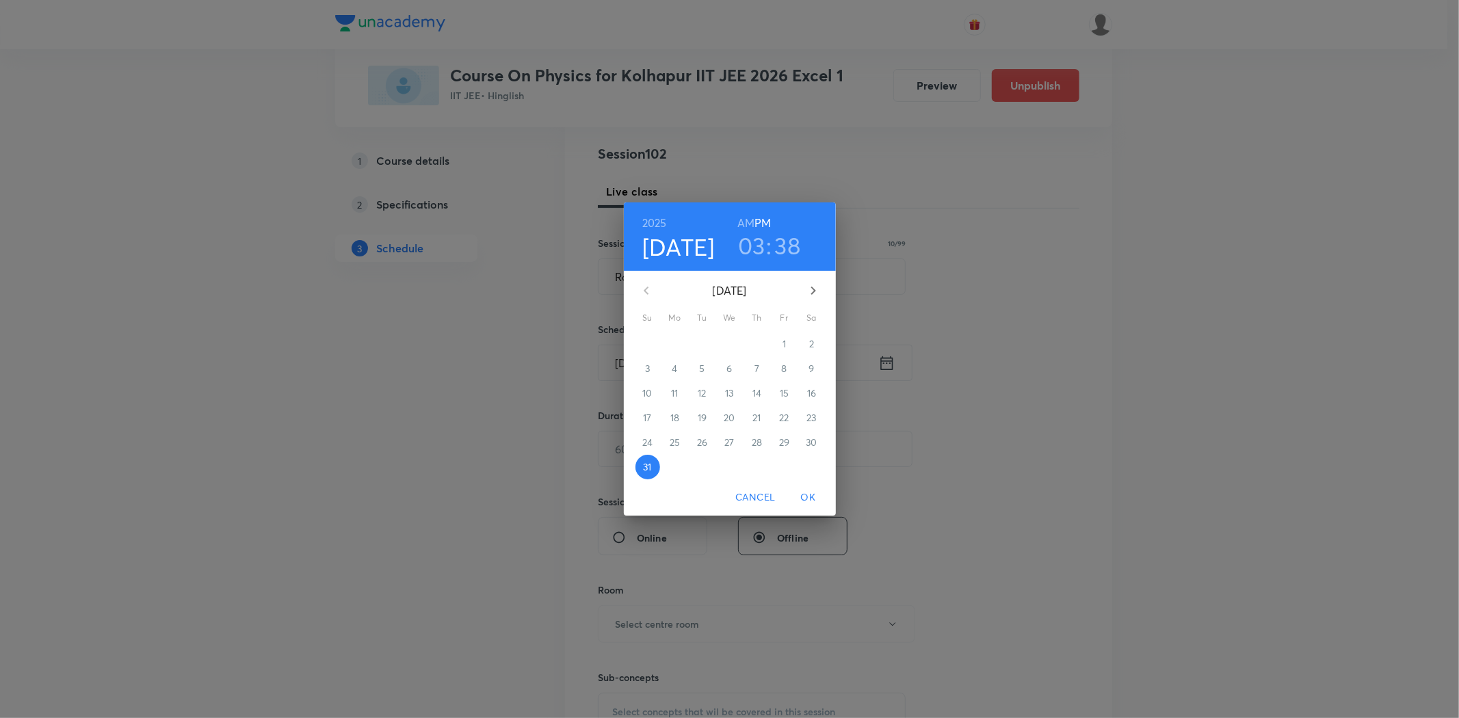
click at [812, 299] on button "button" at bounding box center [813, 290] width 33 height 33
click at [782, 342] on p "5" at bounding box center [783, 344] width 5 height 14
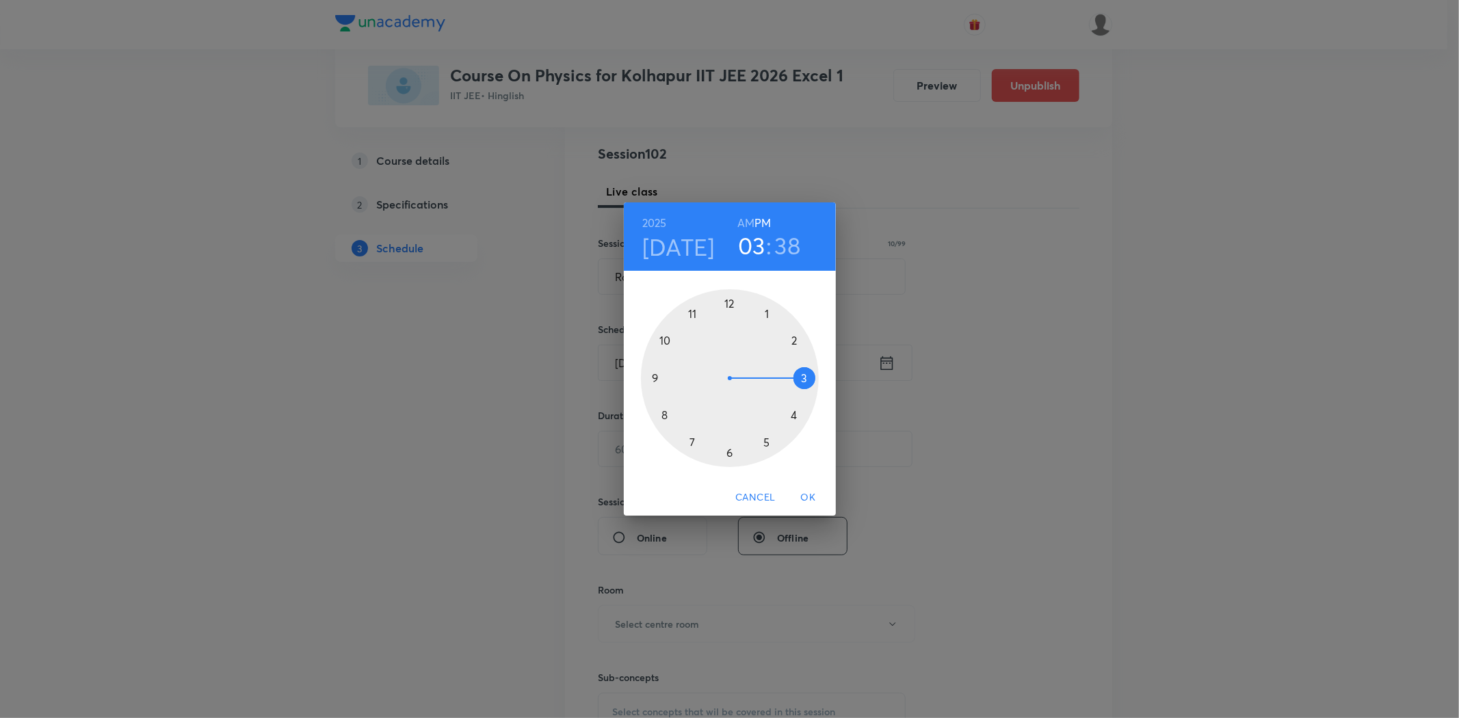
click at [661, 415] on div at bounding box center [730, 378] width 178 height 178
click at [743, 226] on h6 "AM" at bounding box center [745, 222] width 17 height 19
click at [728, 303] on div at bounding box center [730, 378] width 178 height 178
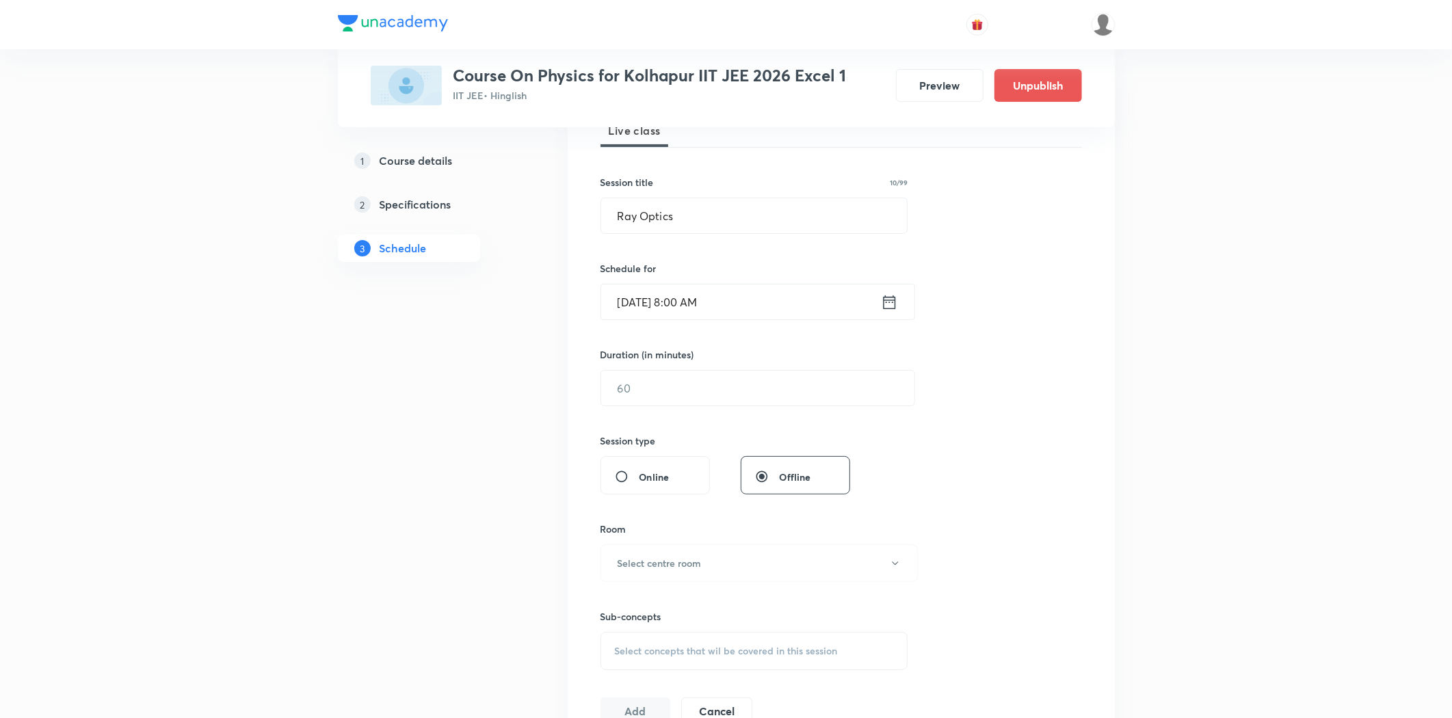
scroll to position [304, 0]
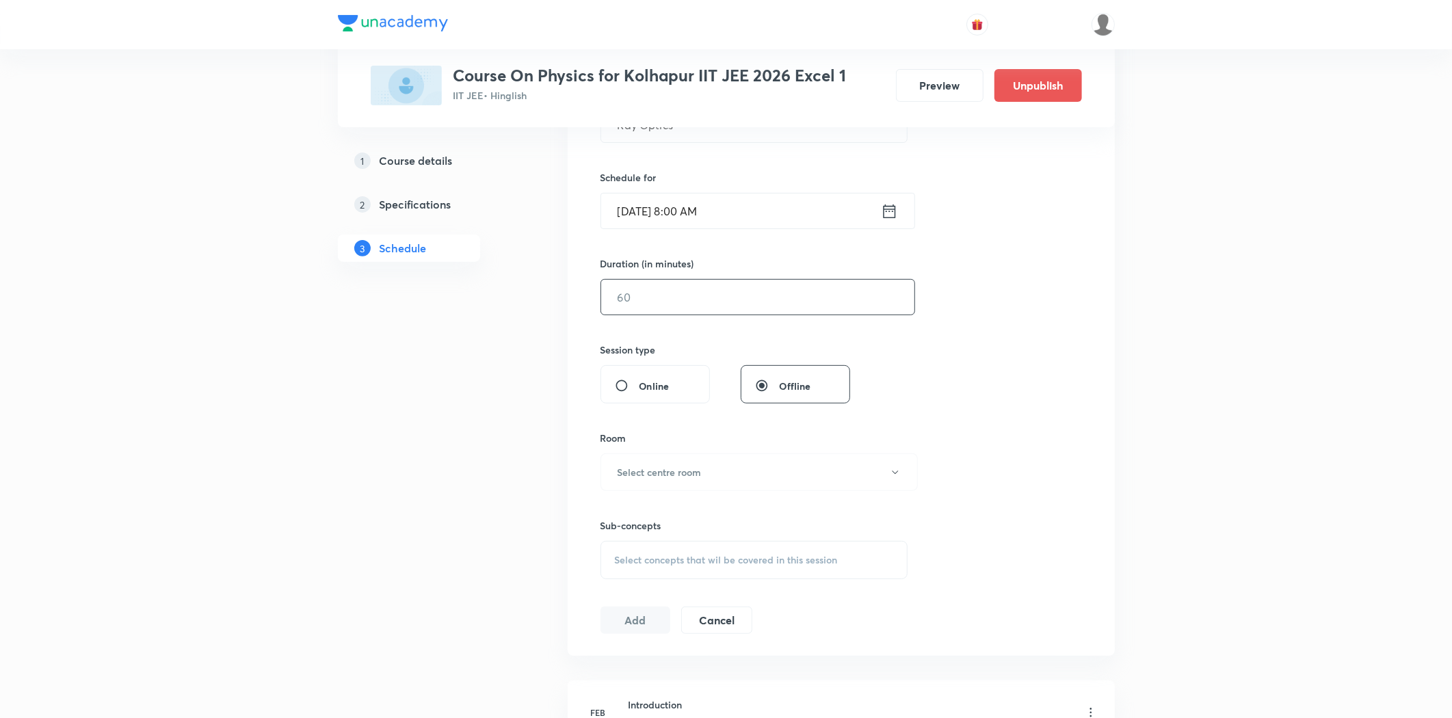
click at [700, 303] on input "text" at bounding box center [757, 297] width 313 height 35
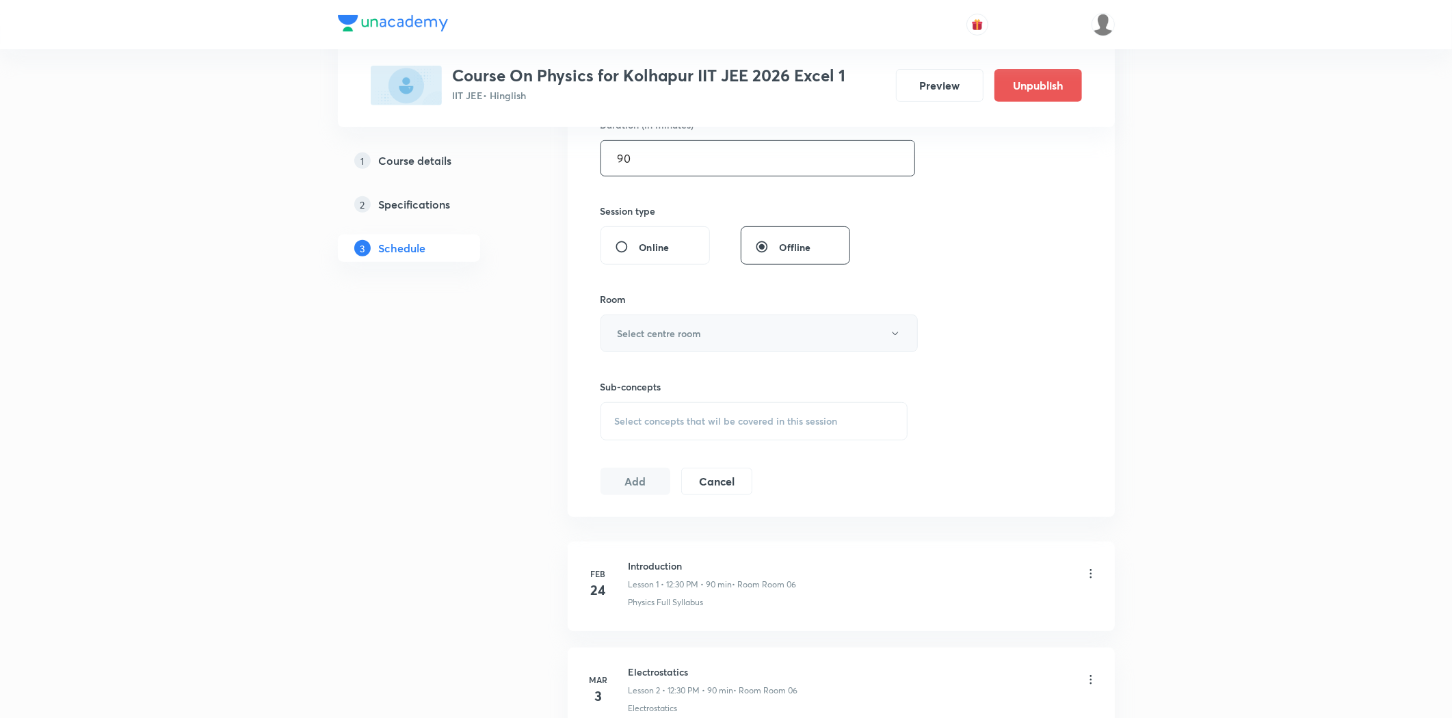
scroll to position [456, 0]
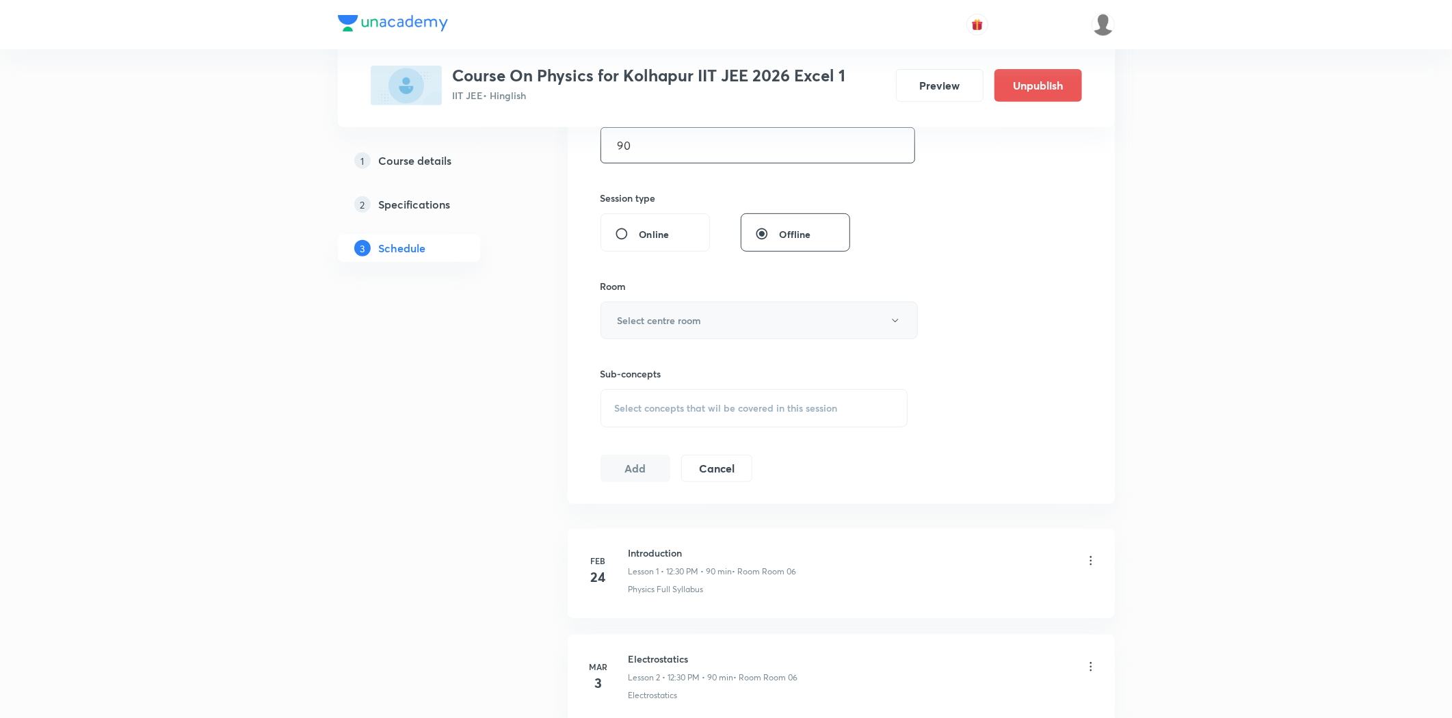
type input "90"
click at [703, 326] on button "Select centre room" at bounding box center [759, 321] width 317 height 38
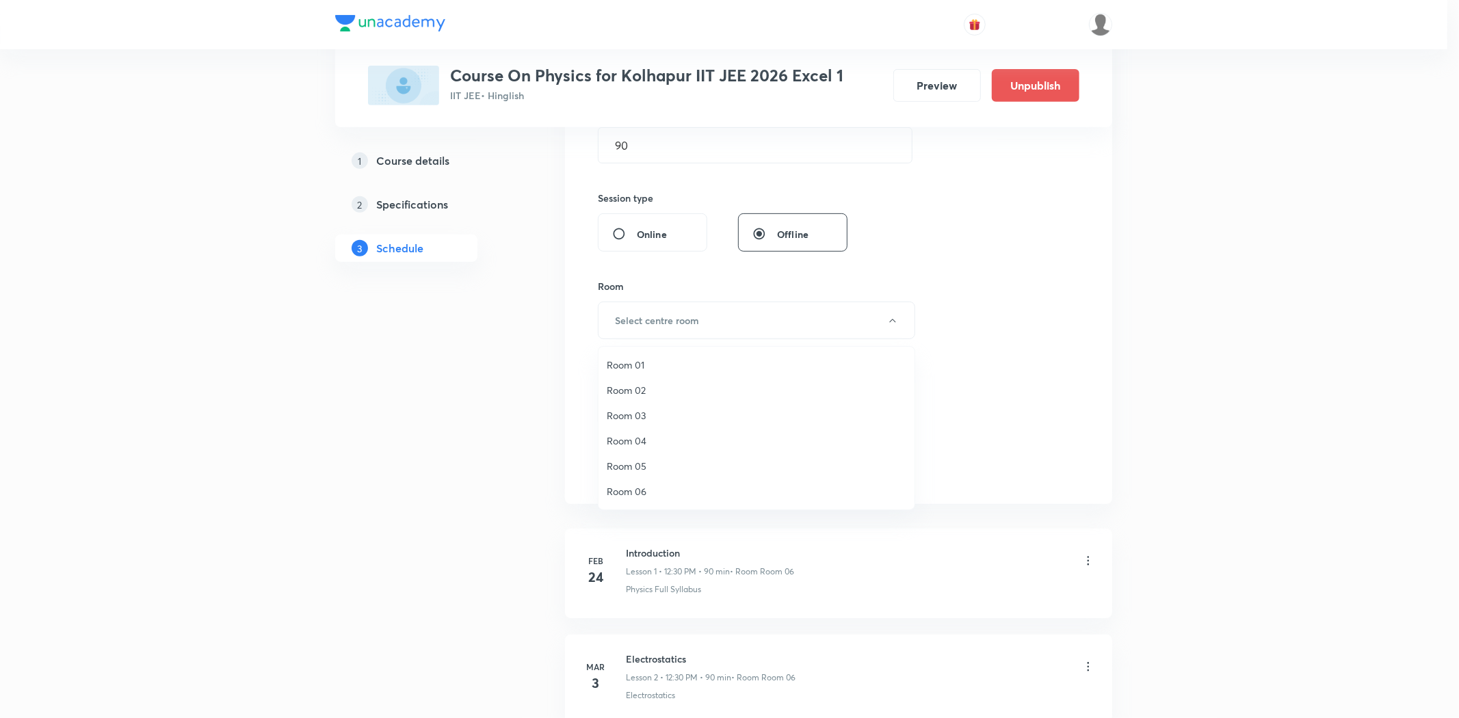
click at [634, 414] on span "Room 03" at bounding box center [757, 415] width 300 height 14
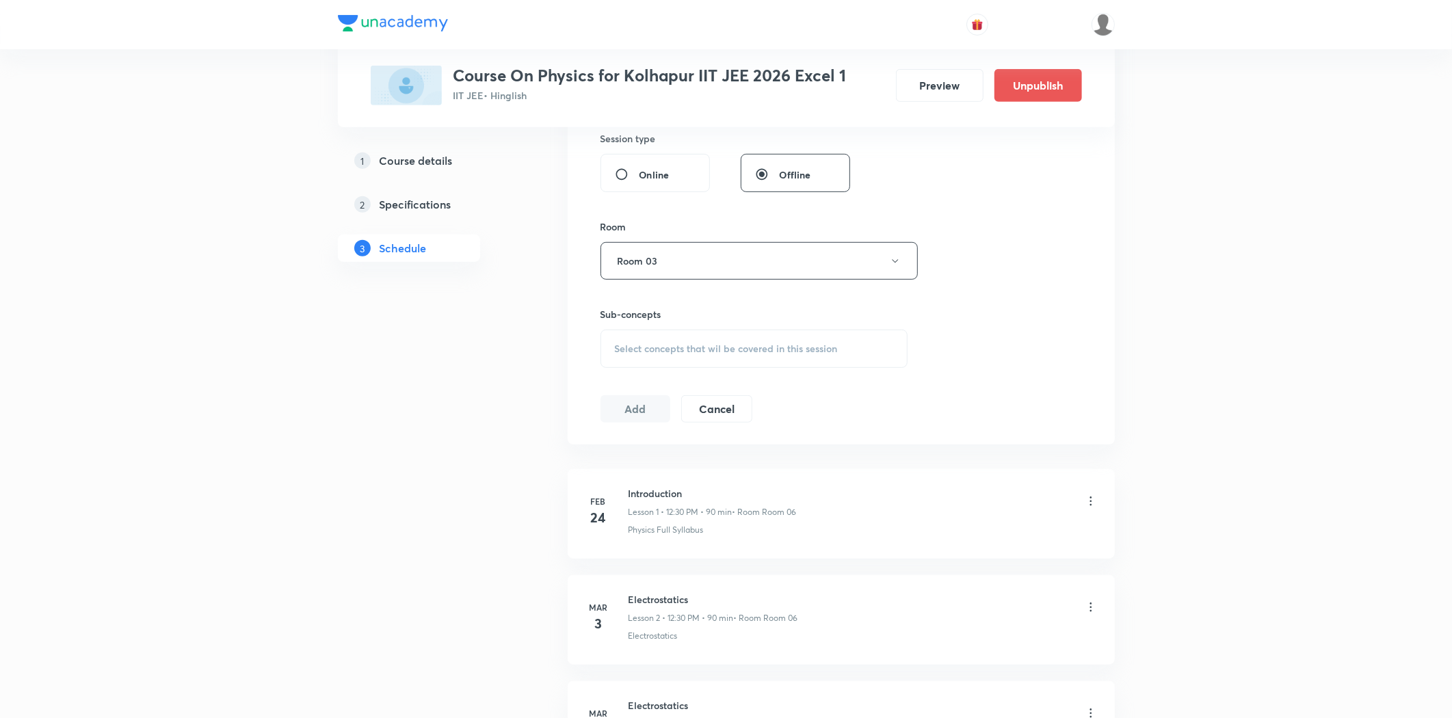
scroll to position [607, 0]
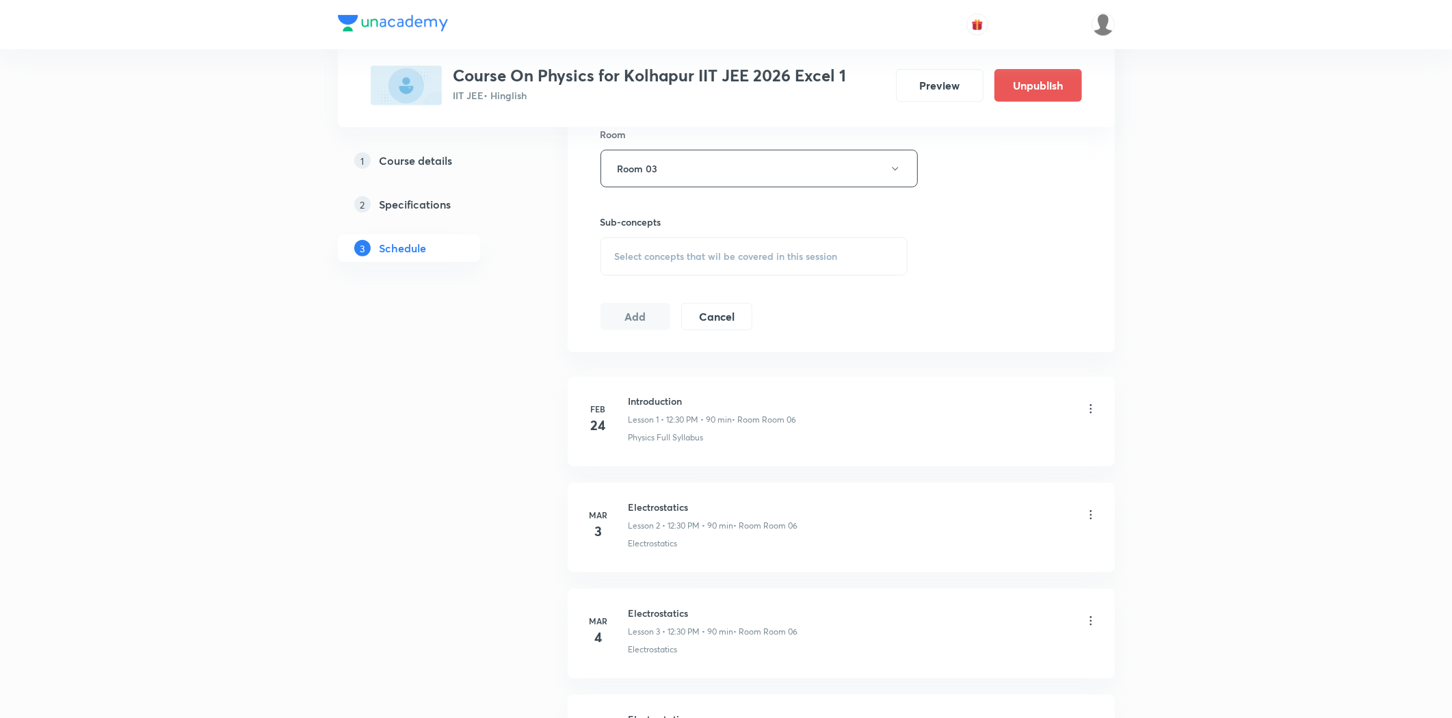
click at [713, 254] on span "Select concepts that wil be covered in this session" at bounding box center [726, 256] width 223 height 11
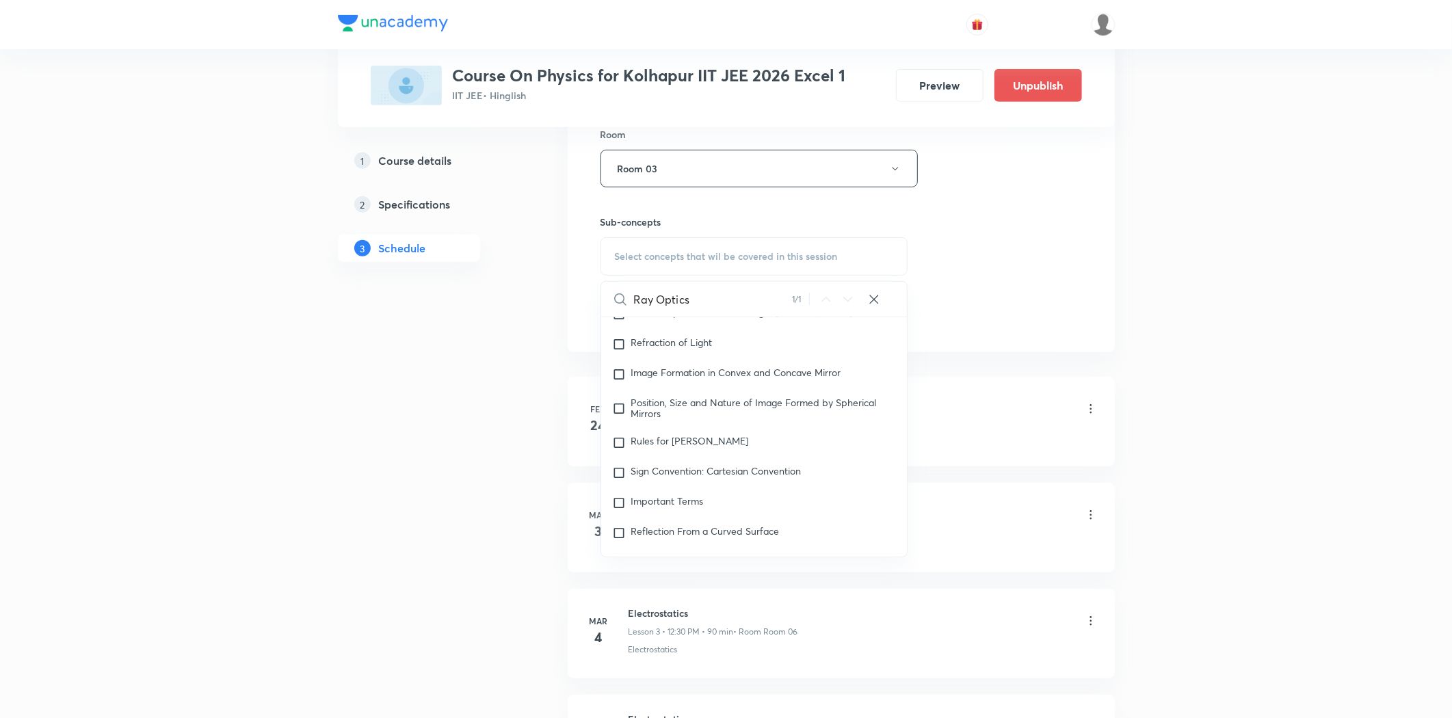
scroll to position [11455, 0]
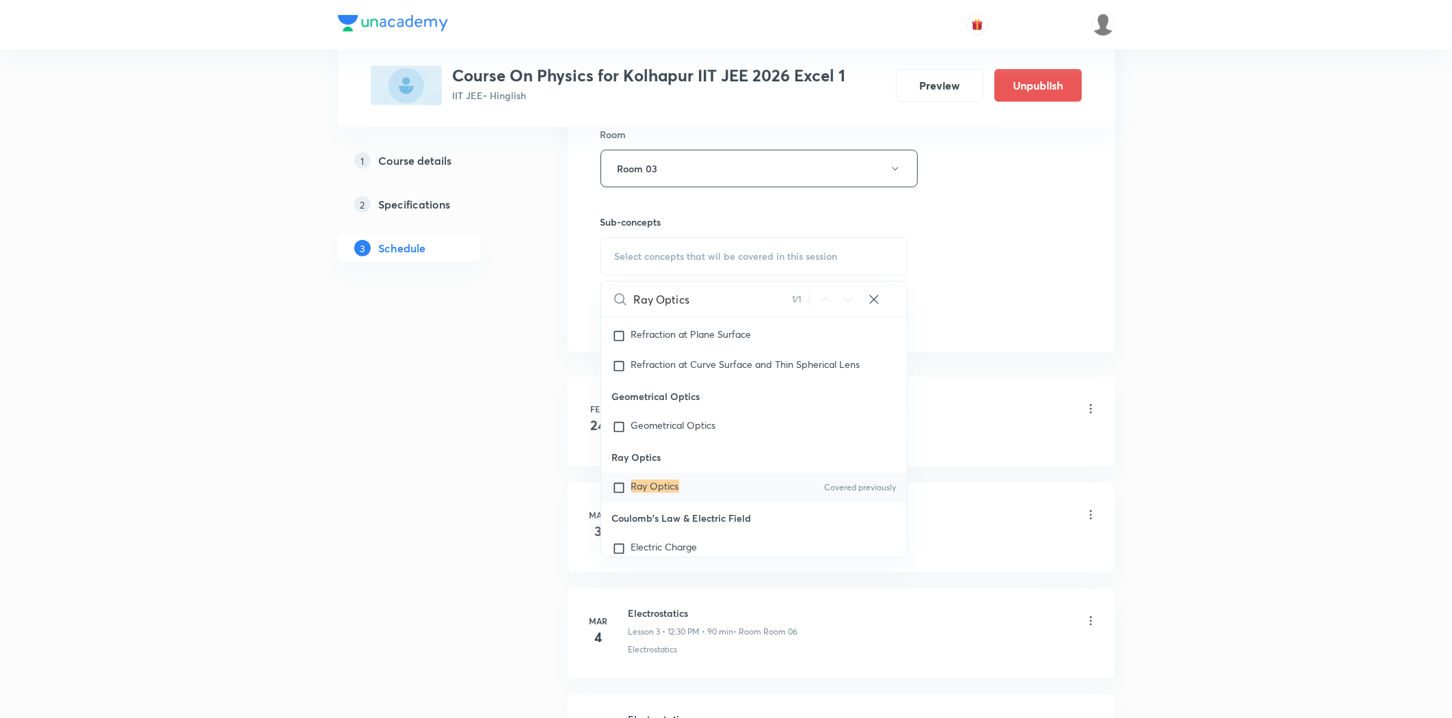
type input "Ray Optics"
click at [671, 490] on mark "Ray Optics" at bounding box center [655, 486] width 48 height 13
checkbox input "true"
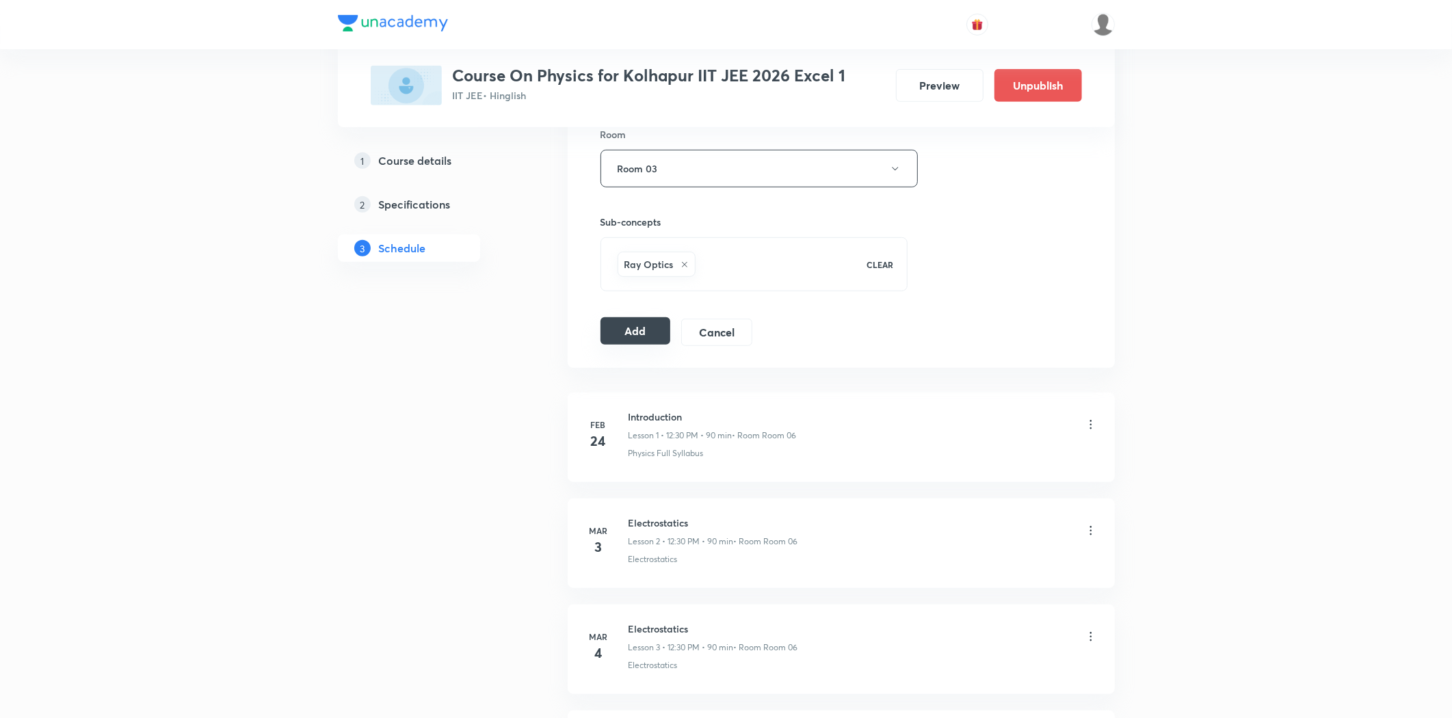
click at [636, 335] on button "Add" at bounding box center [636, 330] width 70 height 27
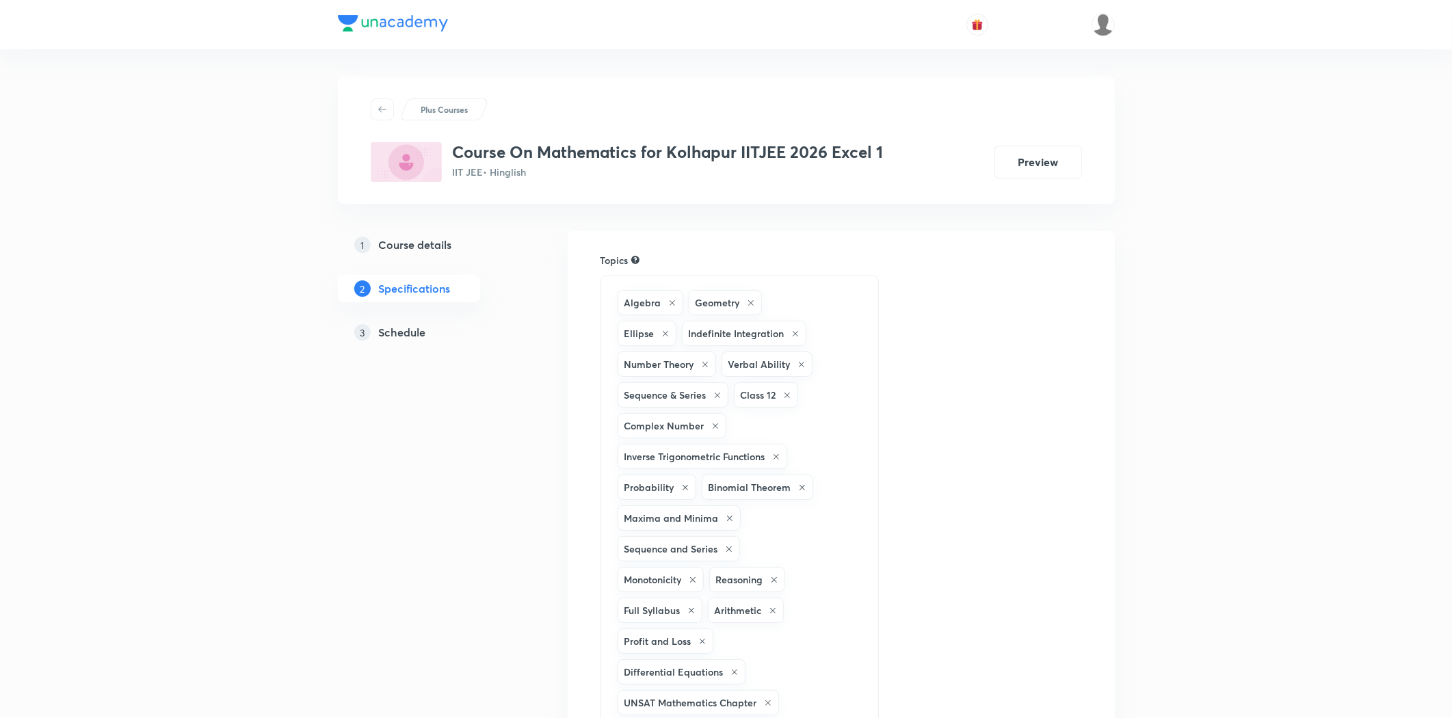
click at [399, 335] on h5 "Schedule" at bounding box center [402, 332] width 47 height 16
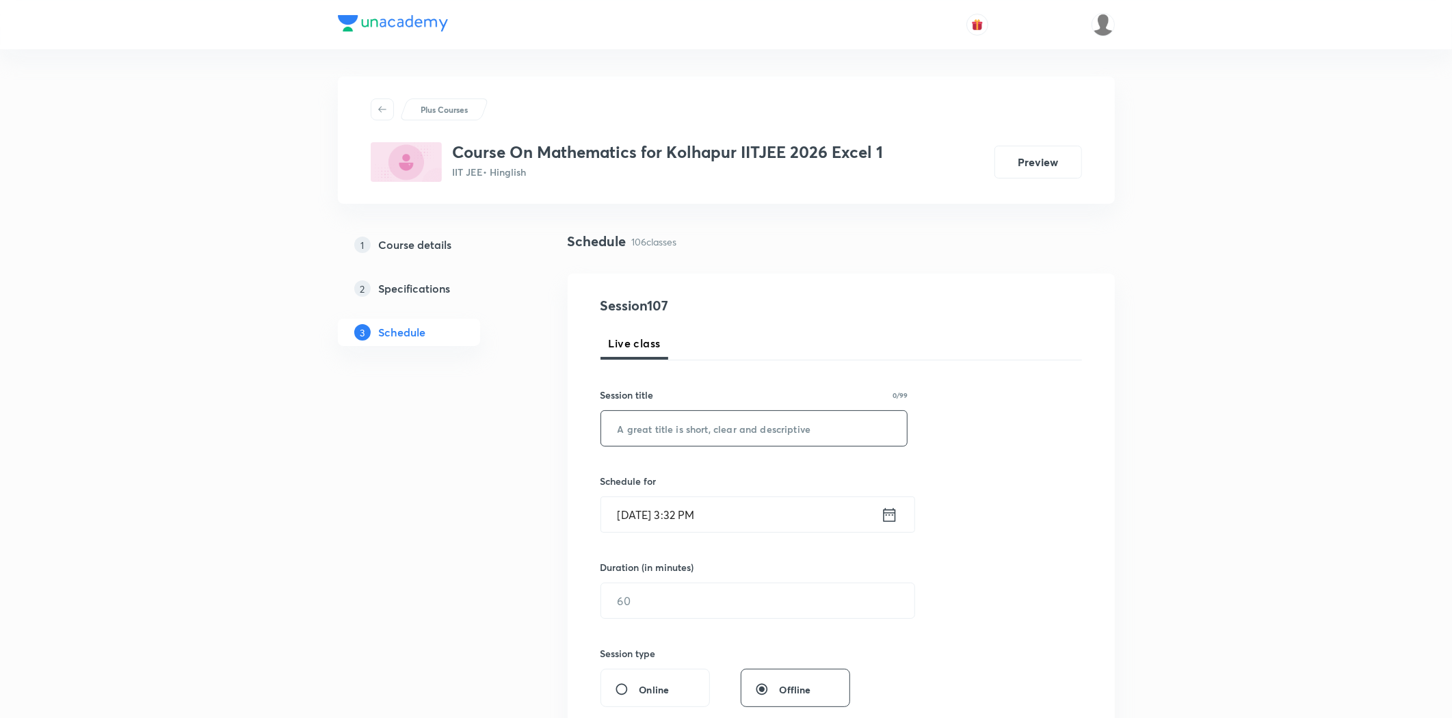
click at [645, 438] on input "text" at bounding box center [754, 428] width 306 height 35
drag, startPoint x: 657, startPoint y: 432, endPoint x: 620, endPoint y: 434, distance: 37.0
click at [620, 434] on input "Differential Equation" at bounding box center [754, 428] width 306 height 35
type input "Differential Equation"
click at [674, 521] on input "[DATE] 3:32 PM" at bounding box center [741, 514] width 280 height 35
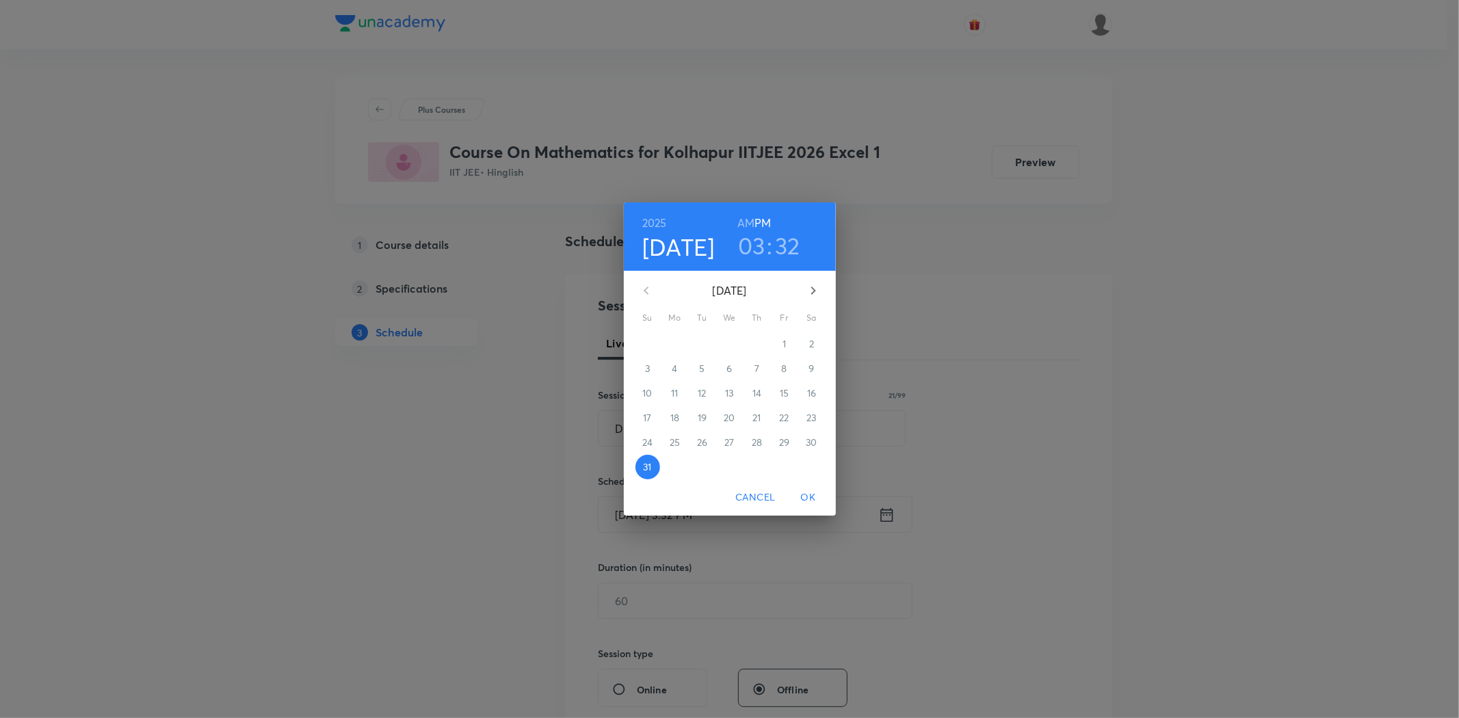
click at [822, 289] on button "button" at bounding box center [813, 290] width 33 height 33
click at [674, 344] on p "1" at bounding box center [674, 344] width 3 height 14
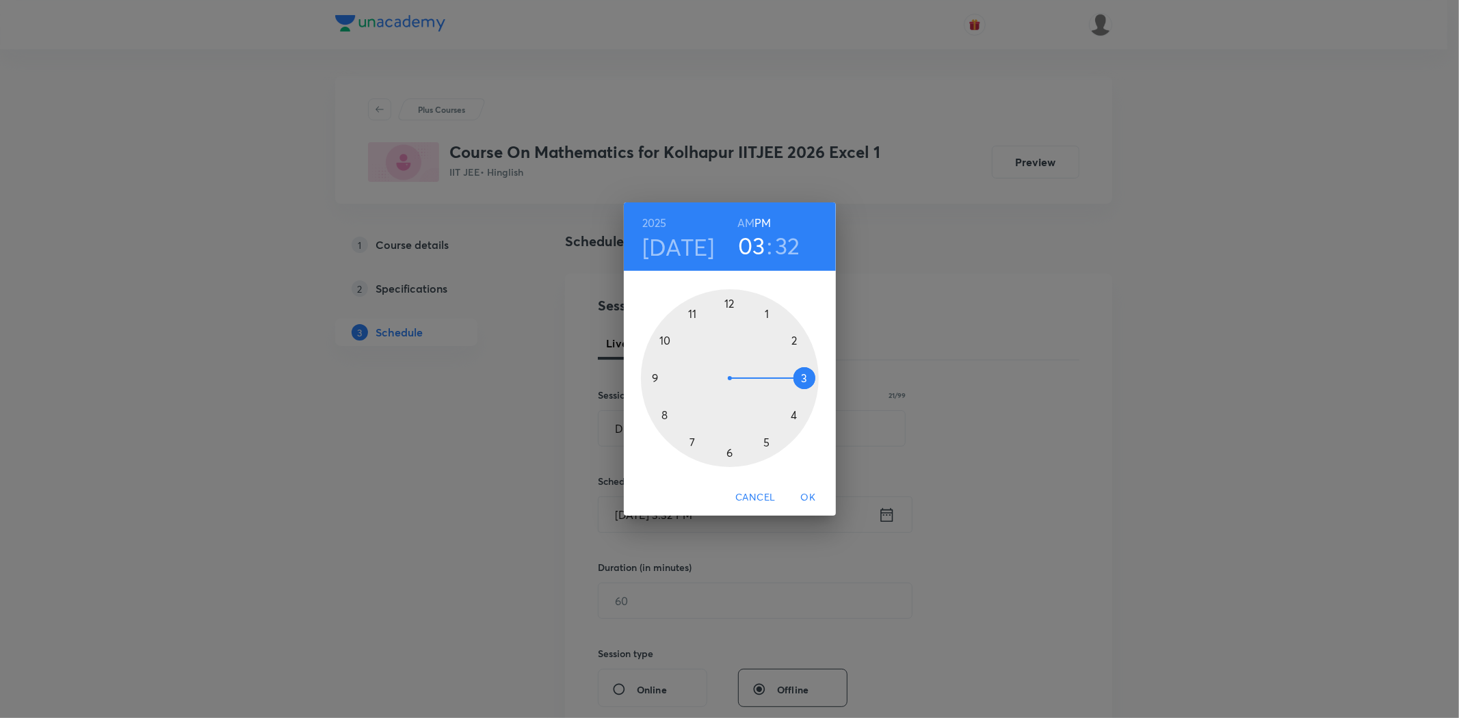
click at [652, 379] on div at bounding box center [730, 378] width 178 height 178
click at [743, 221] on h6 "AM" at bounding box center [745, 222] width 17 height 19
click at [655, 380] on div at bounding box center [730, 378] width 178 height 178
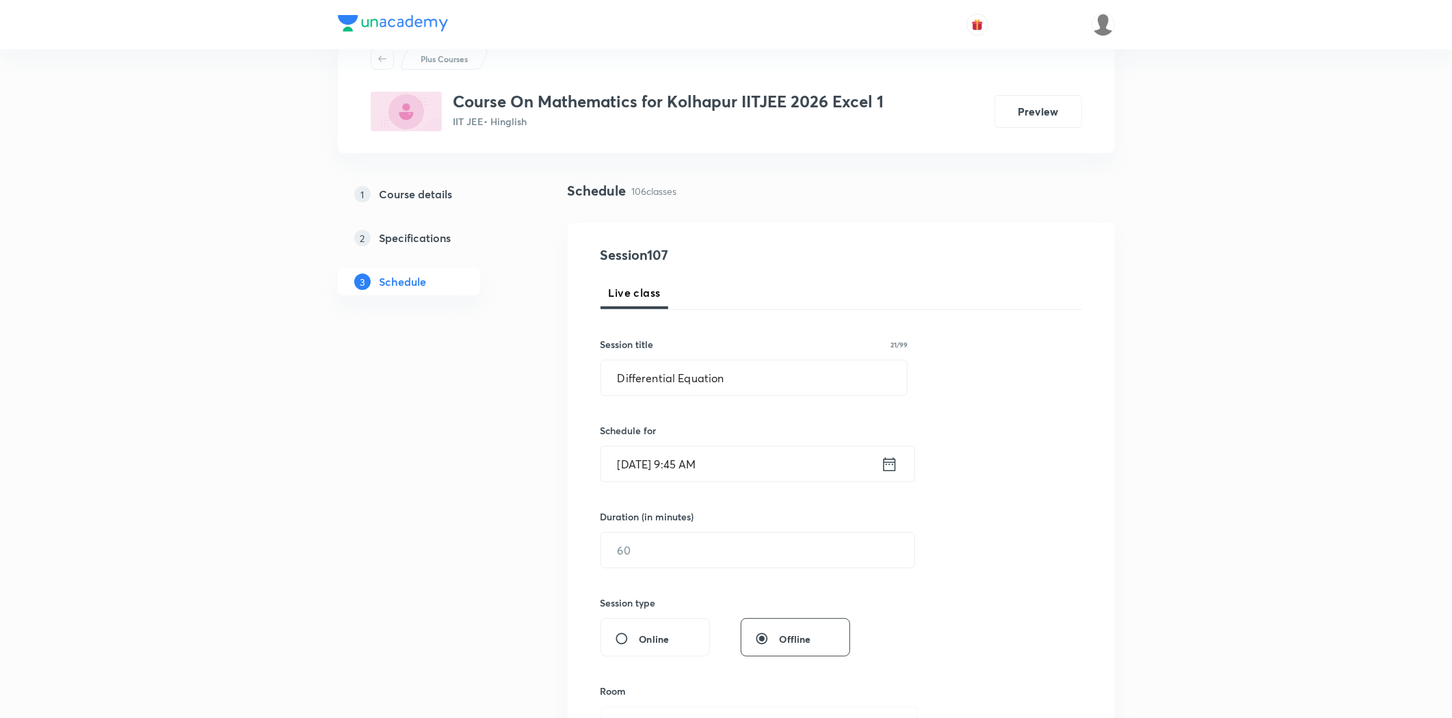
scroll to position [76, 0]
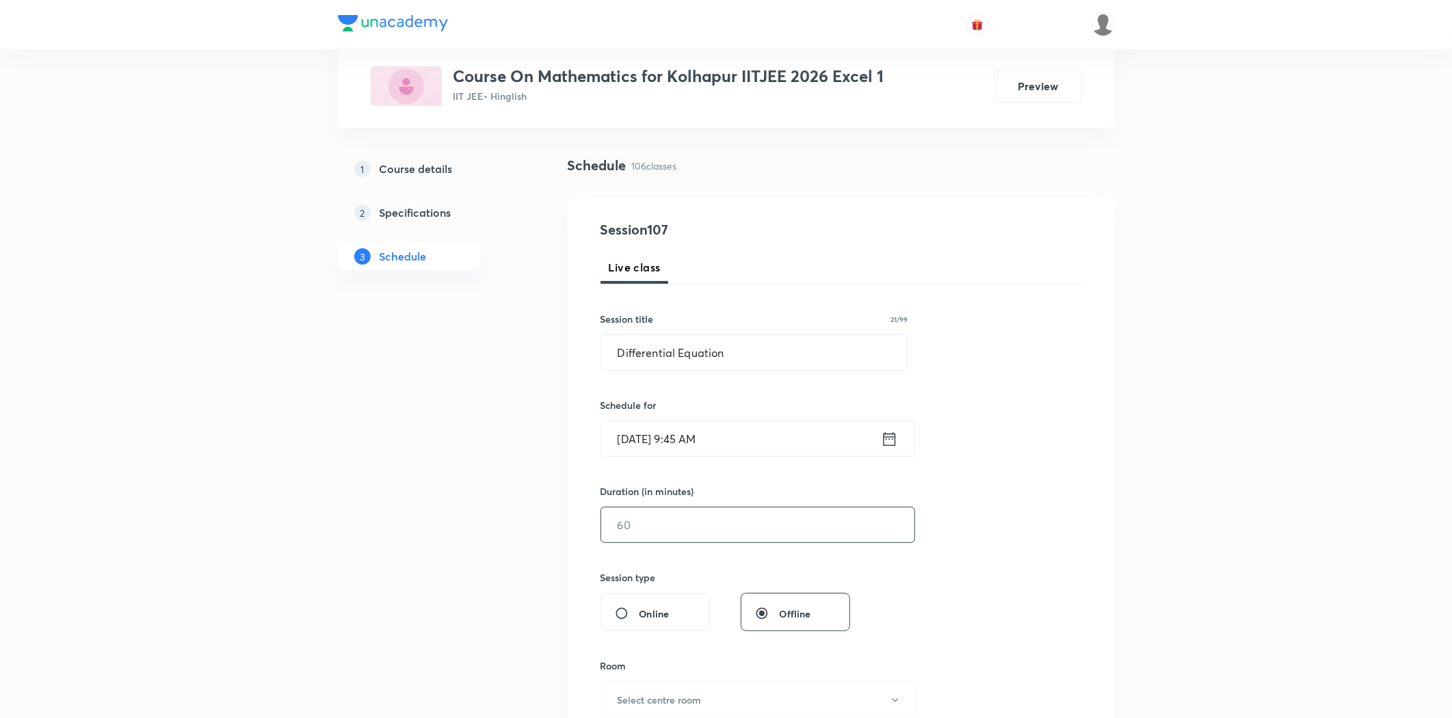
click at [723, 517] on input "text" at bounding box center [757, 525] width 313 height 35
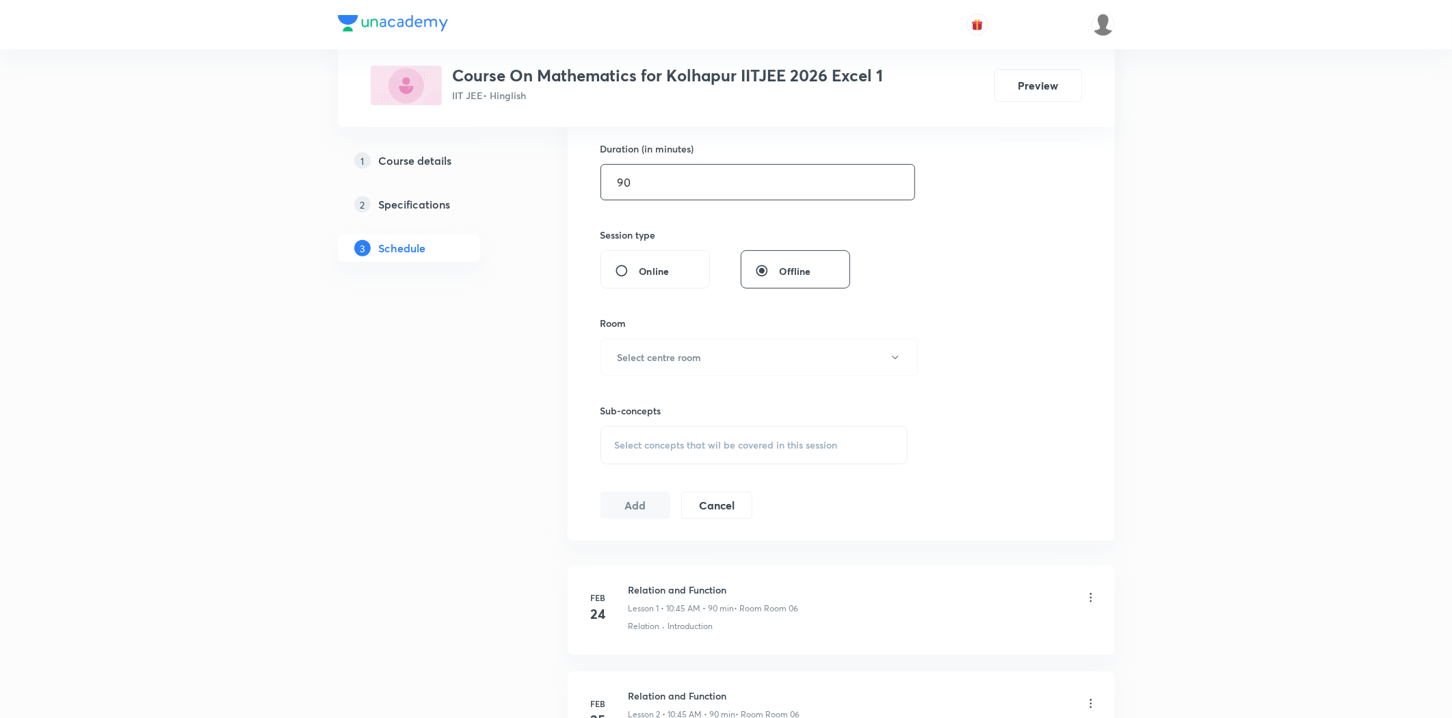
scroll to position [531, 0]
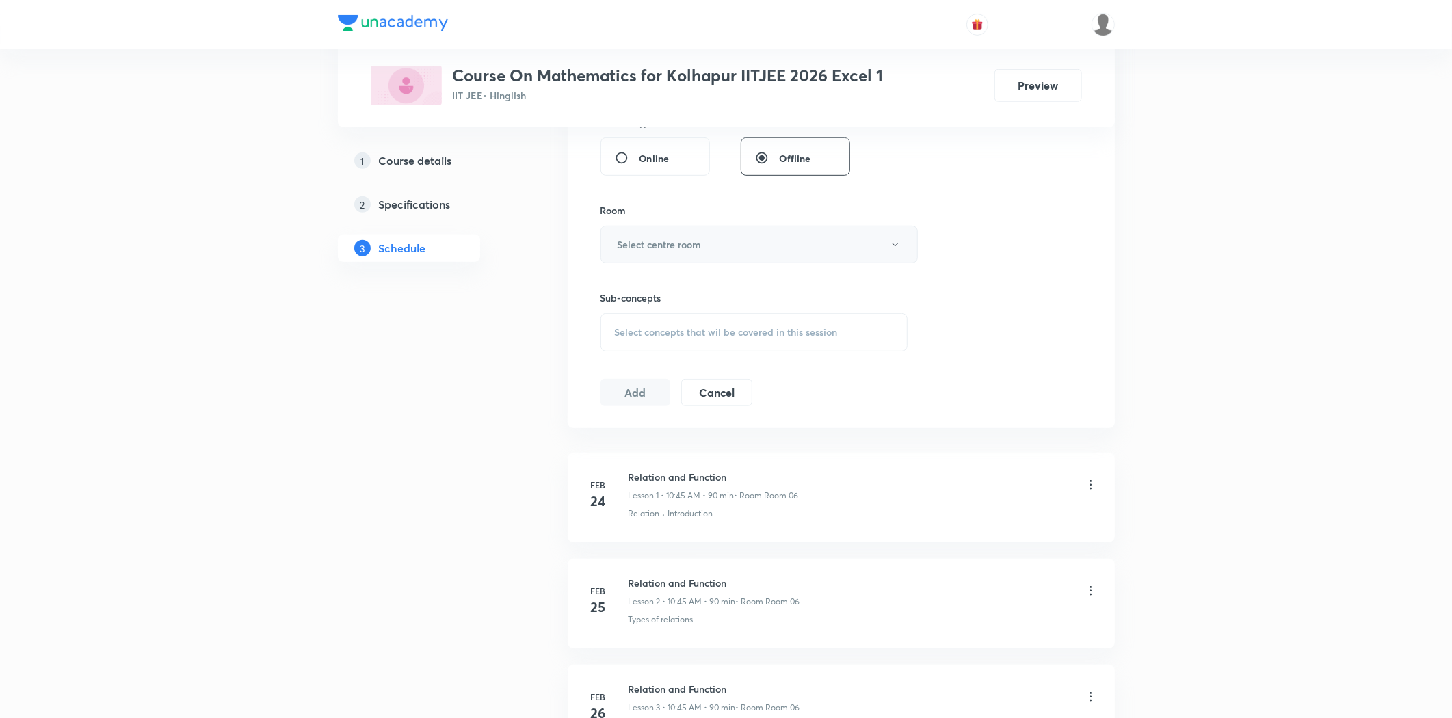
type input "90"
click at [719, 258] on button "Select centre room" at bounding box center [759, 245] width 317 height 38
click at [626, 339] on span "Room 03" at bounding box center [757, 339] width 300 height 14
click at [638, 327] on span "Select concepts that wil be covered in this session" at bounding box center [726, 332] width 223 height 11
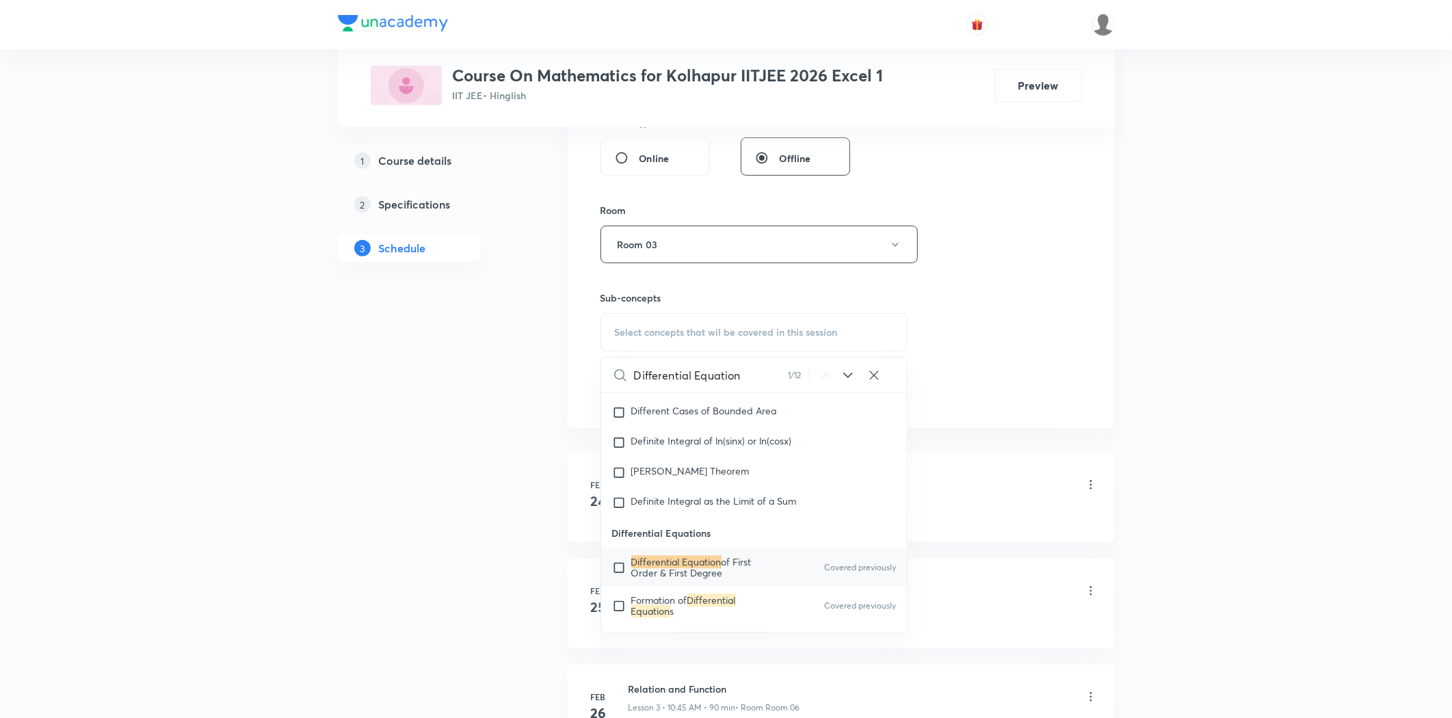
scroll to position [12233, 0]
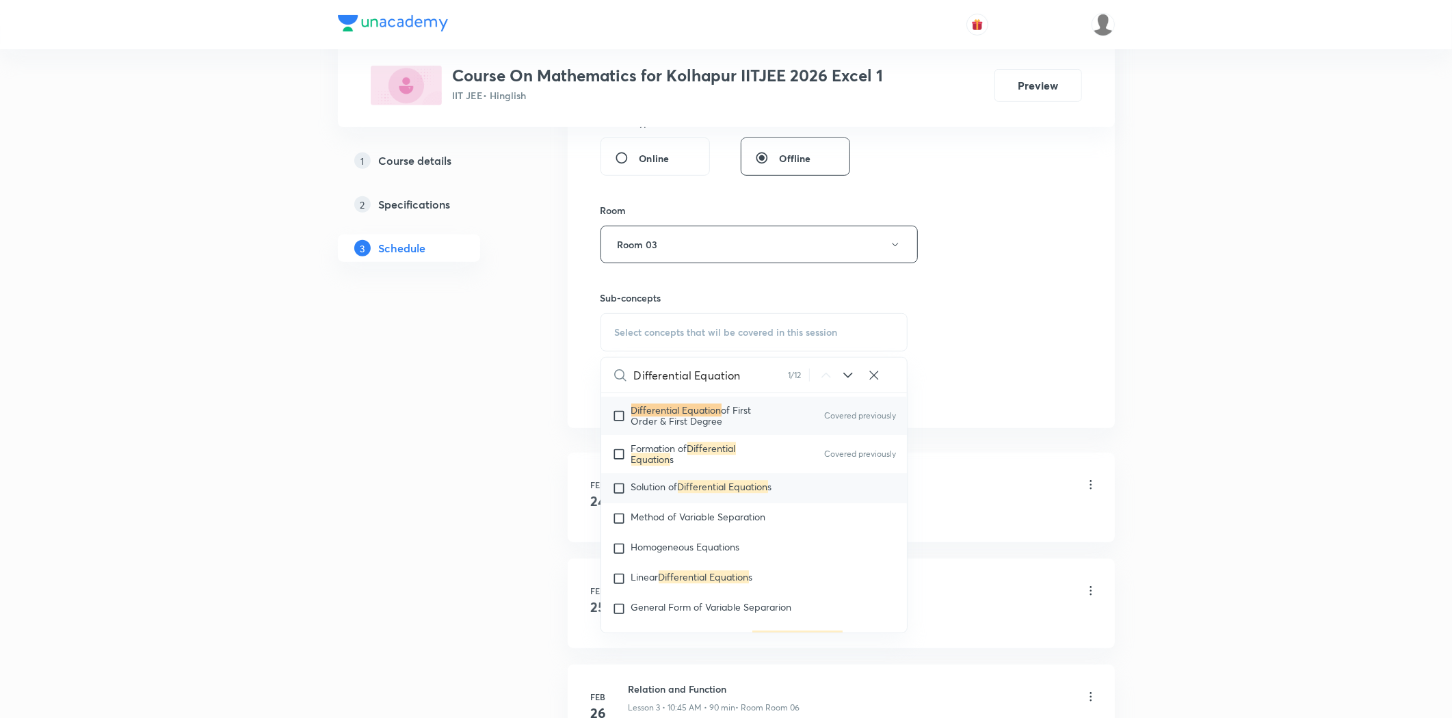
type input "Differential Equation"
click at [700, 489] on mark "Differential Equation" at bounding box center [723, 486] width 90 height 13
checkbox input "true"
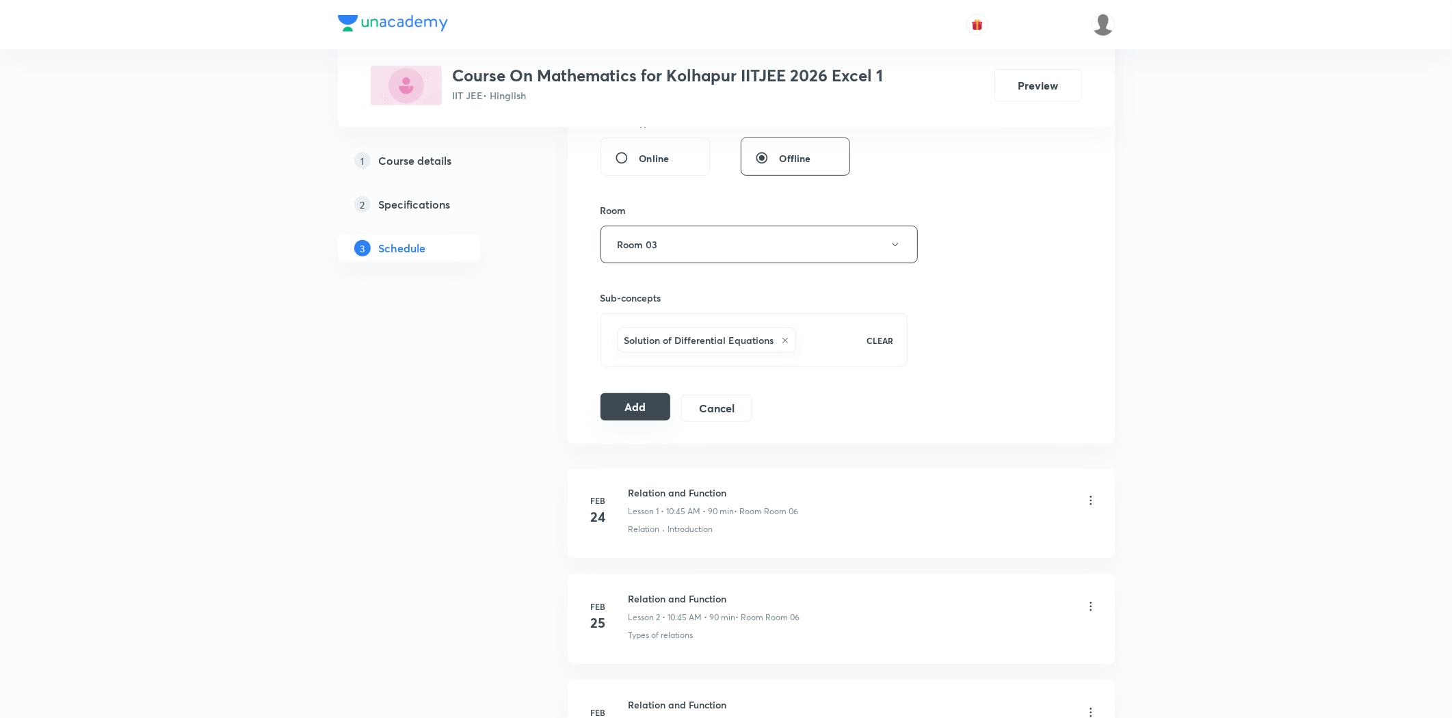
click at [629, 412] on button "Add" at bounding box center [636, 406] width 70 height 27
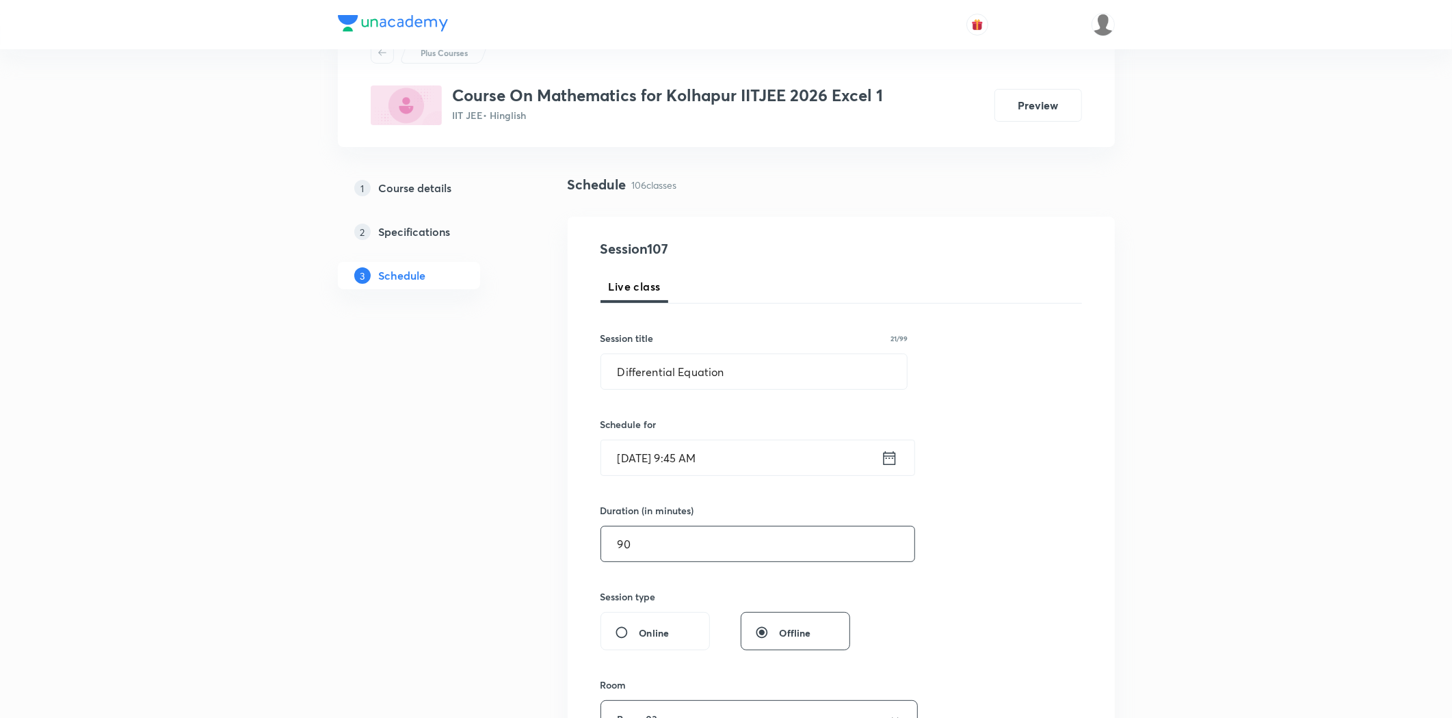
scroll to position [0, 0]
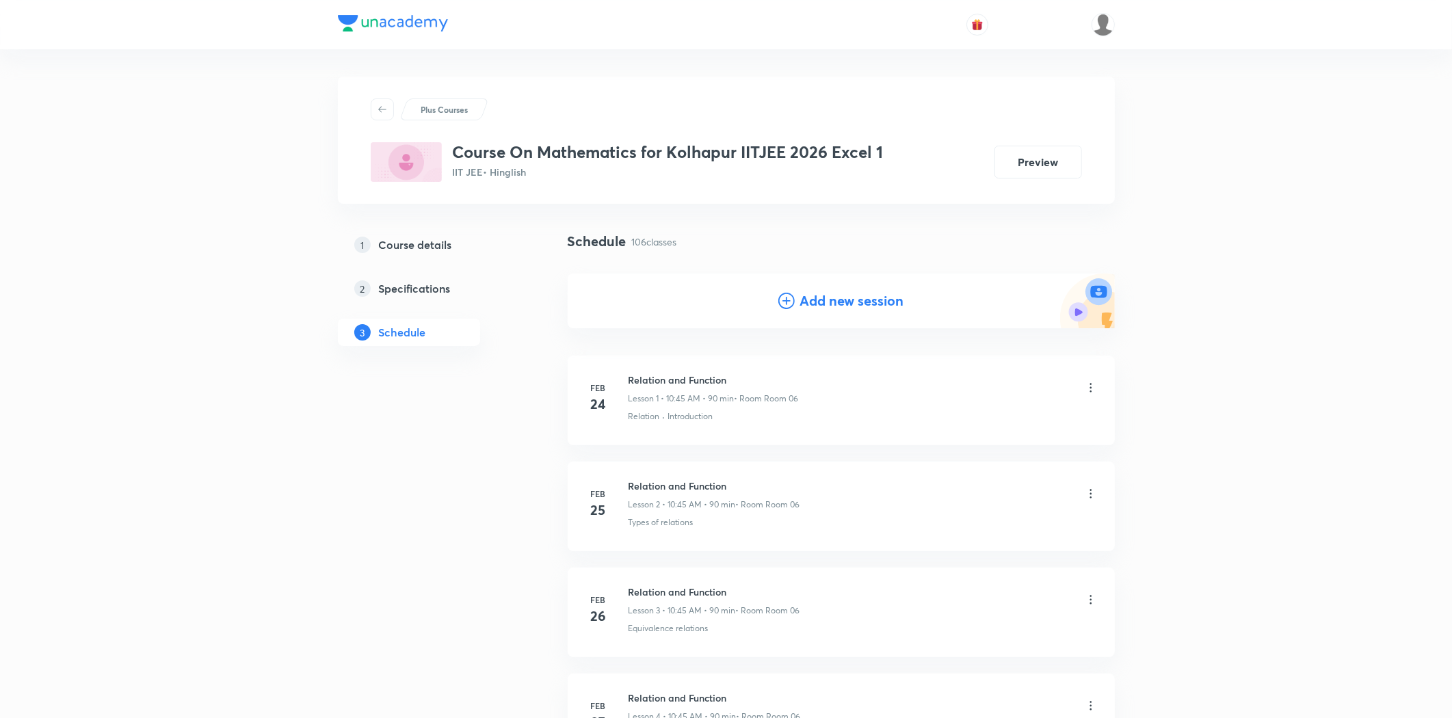
click at [791, 298] on icon at bounding box center [786, 301] width 16 height 16
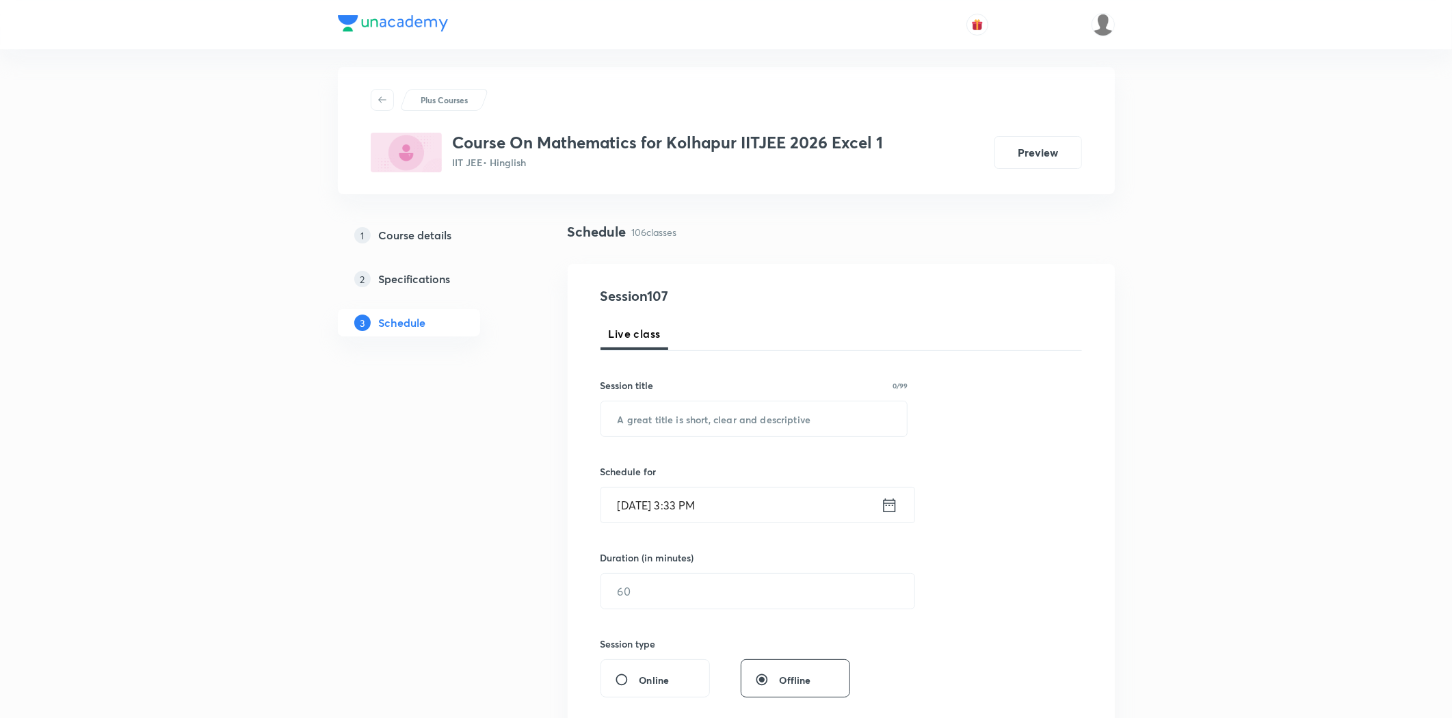
scroll to position [76, 0]
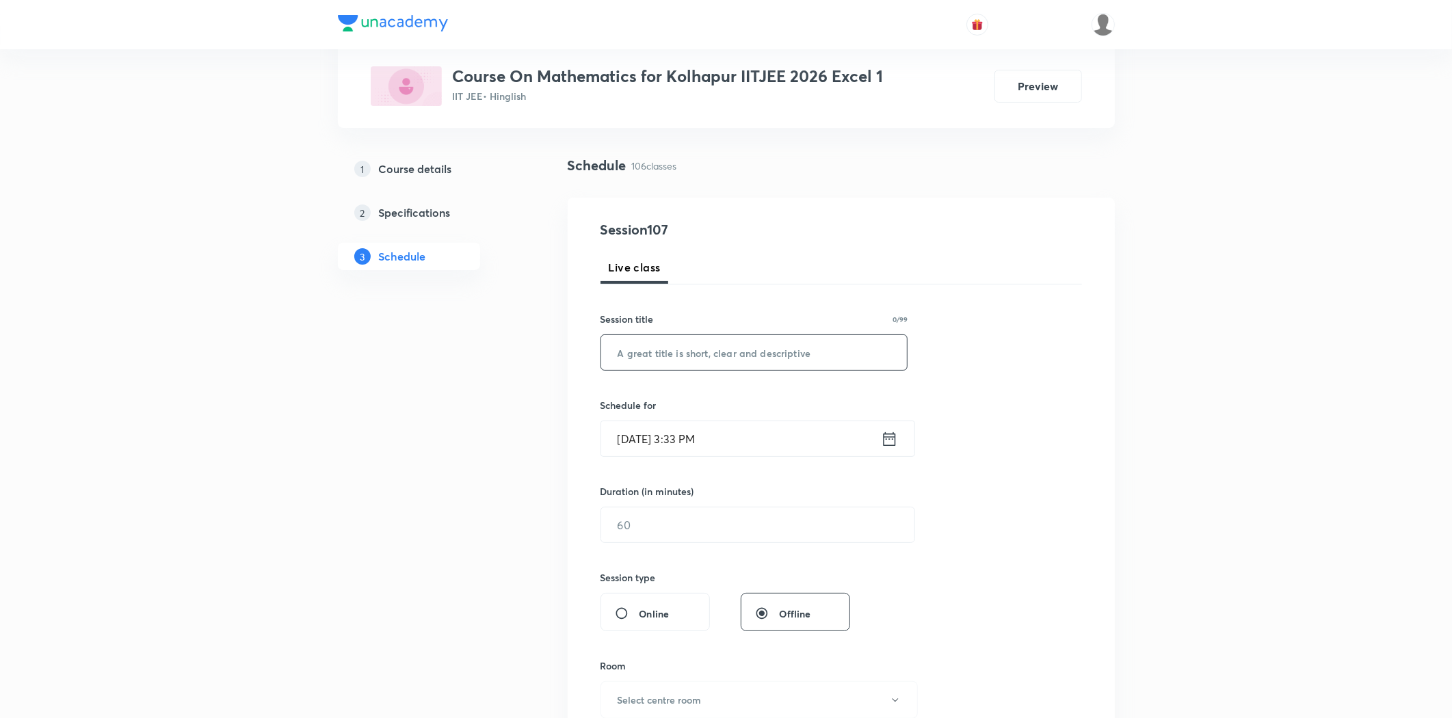
click at [679, 338] on input "text" at bounding box center [754, 352] width 306 height 35
paste input "Differential Equation"
type input "Differential Equation"
click at [665, 438] on input "[DATE] 3:33 PM" at bounding box center [741, 438] width 280 height 35
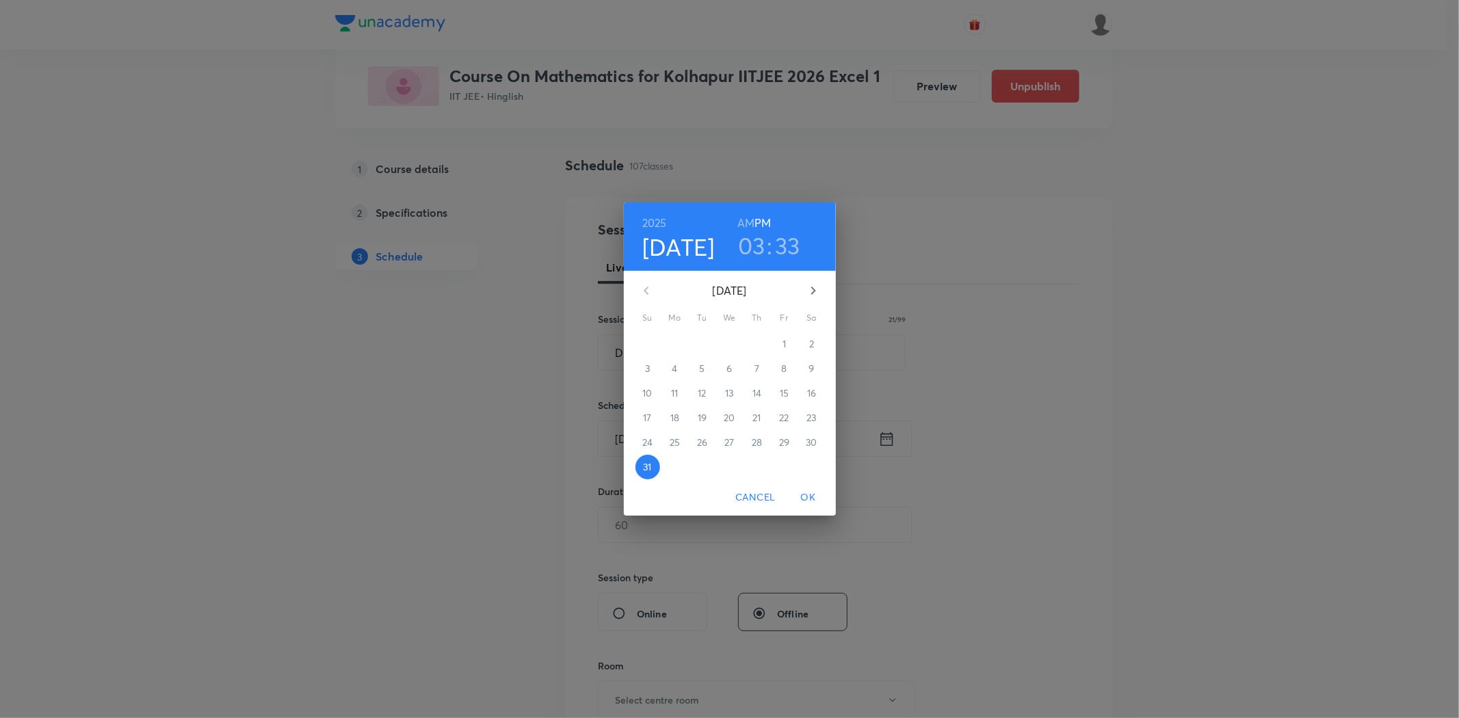
click at [815, 290] on icon "button" at bounding box center [813, 291] width 5 height 8
click at [696, 343] on span "2" at bounding box center [702, 344] width 25 height 14
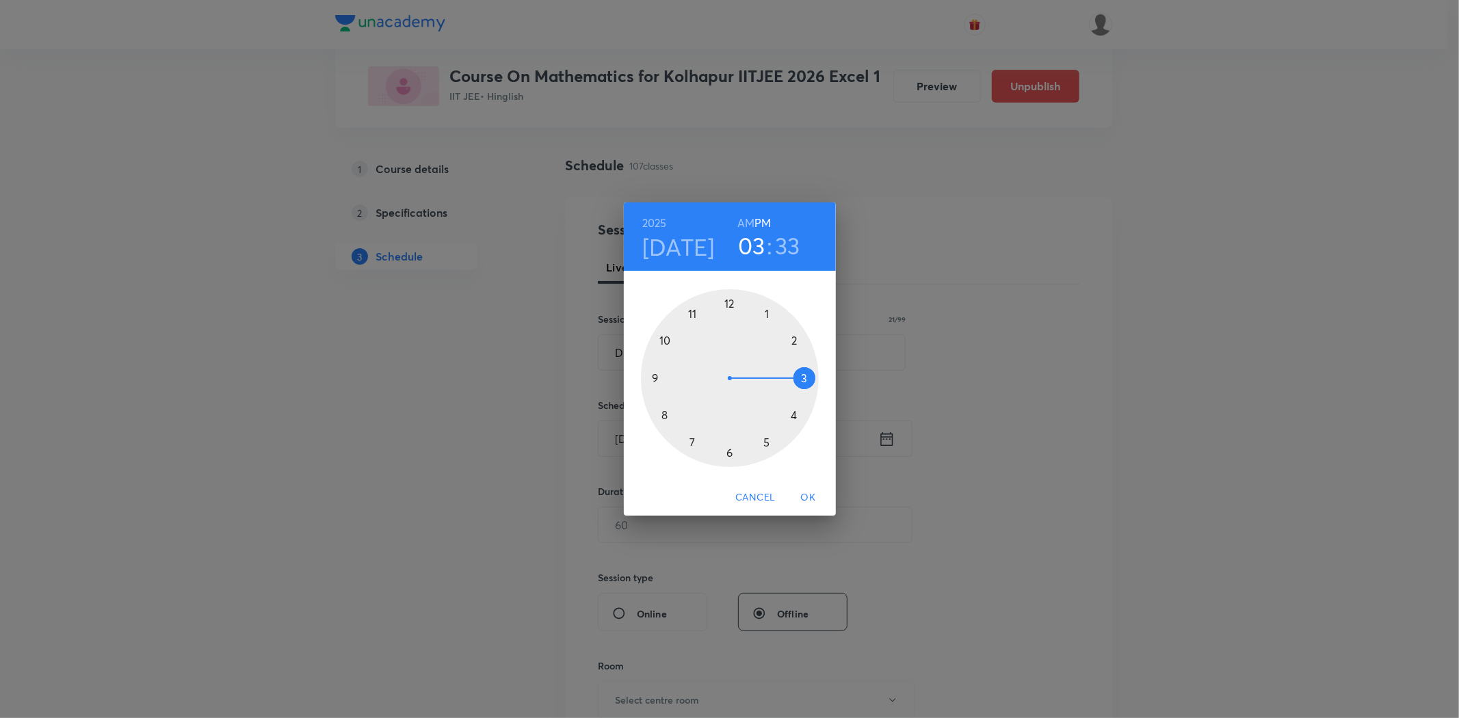
click at [650, 377] on div at bounding box center [730, 378] width 178 height 178
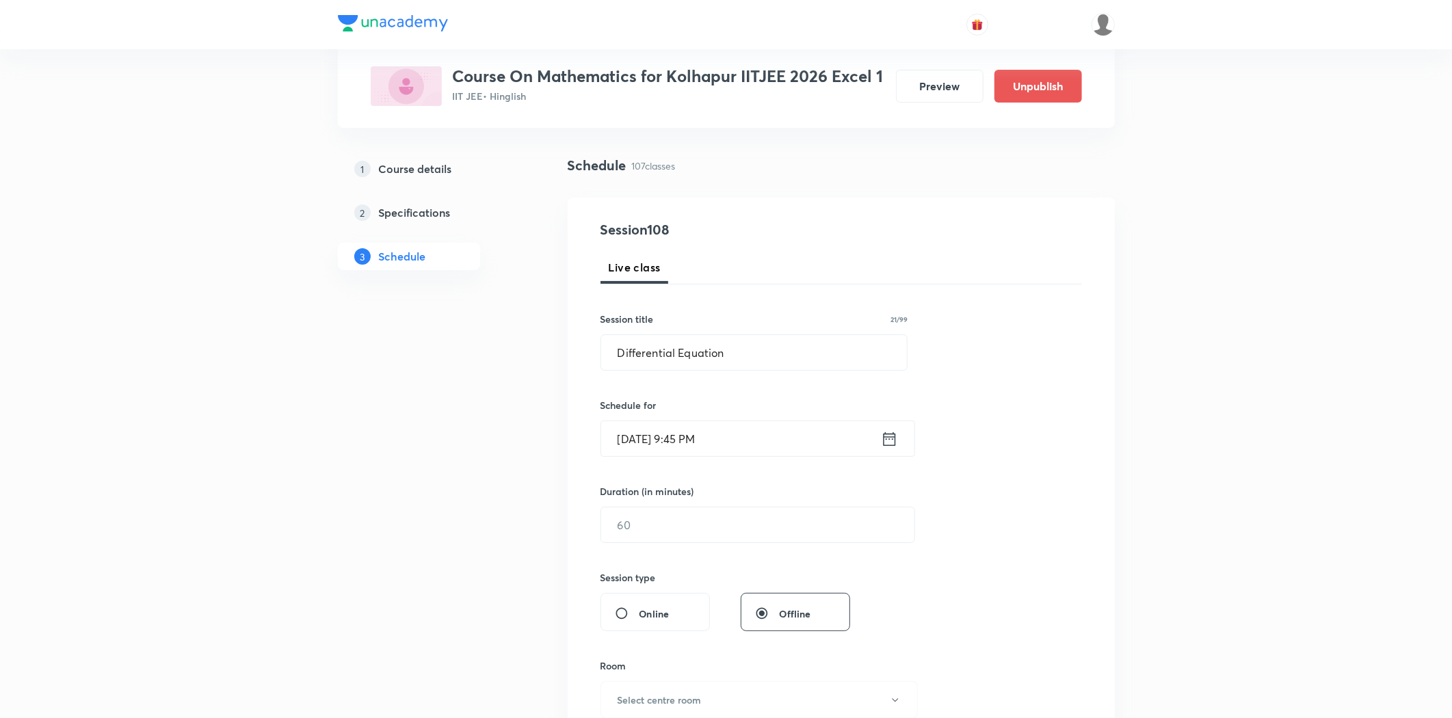
click at [708, 446] on input "[DATE] 9:45 PM" at bounding box center [741, 438] width 280 height 35
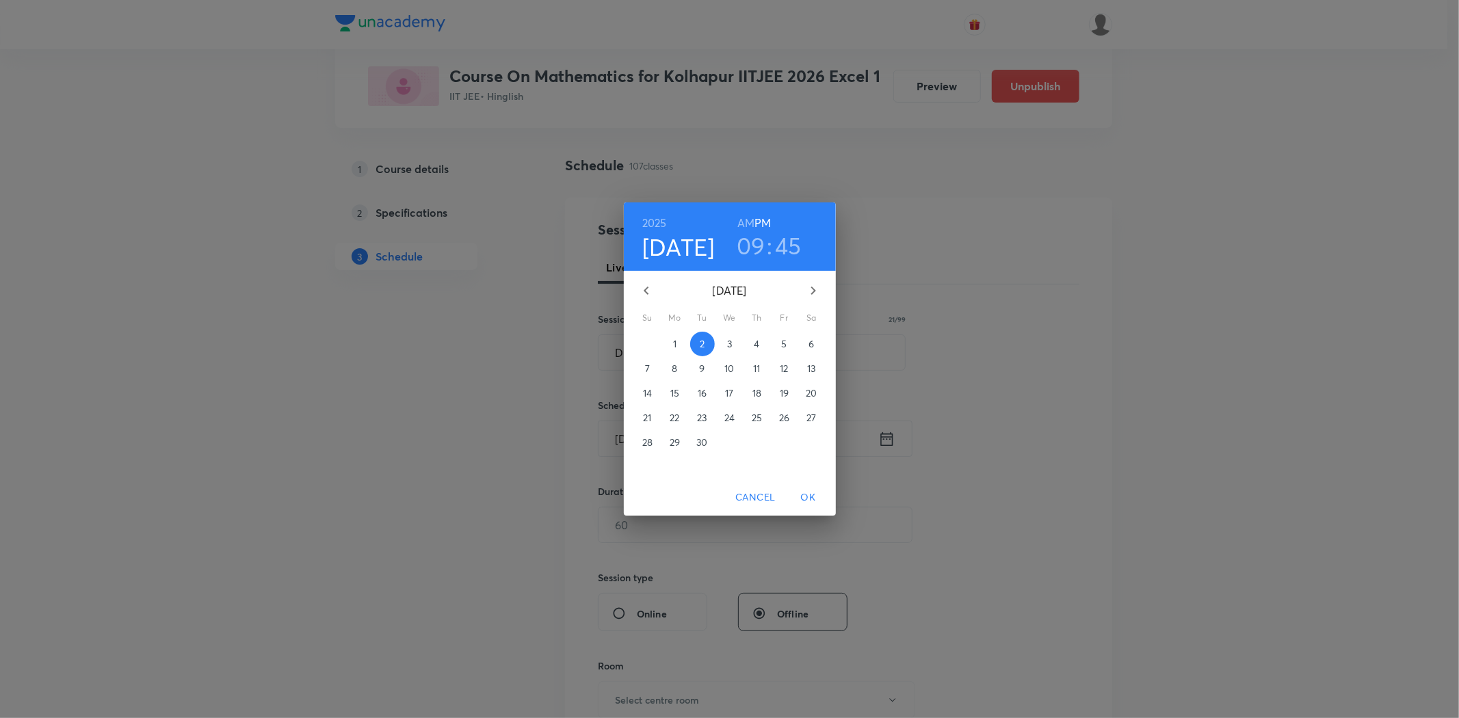
click at [748, 220] on h6 "AM" at bounding box center [745, 222] width 17 height 19
click at [804, 495] on span "OK" at bounding box center [808, 497] width 33 height 17
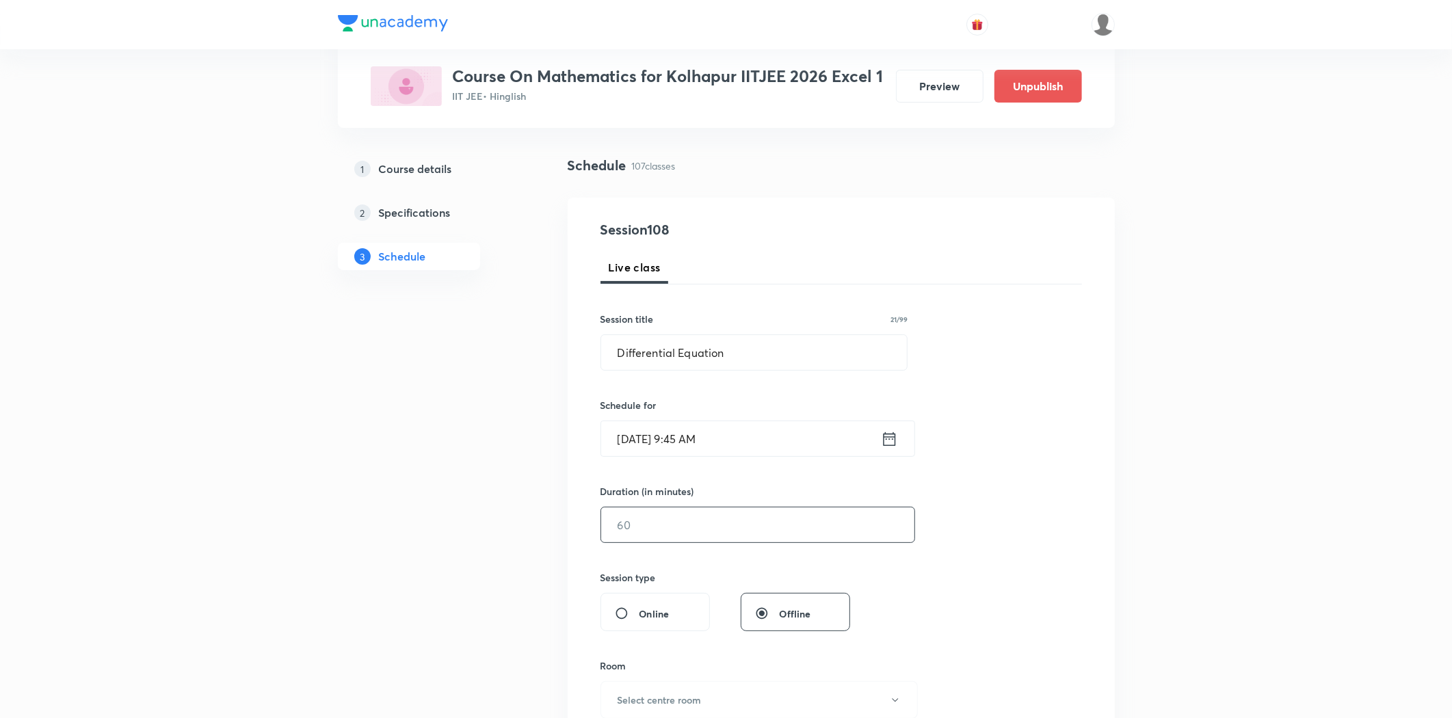
click at [696, 531] on input "text" at bounding box center [757, 525] width 313 height 35
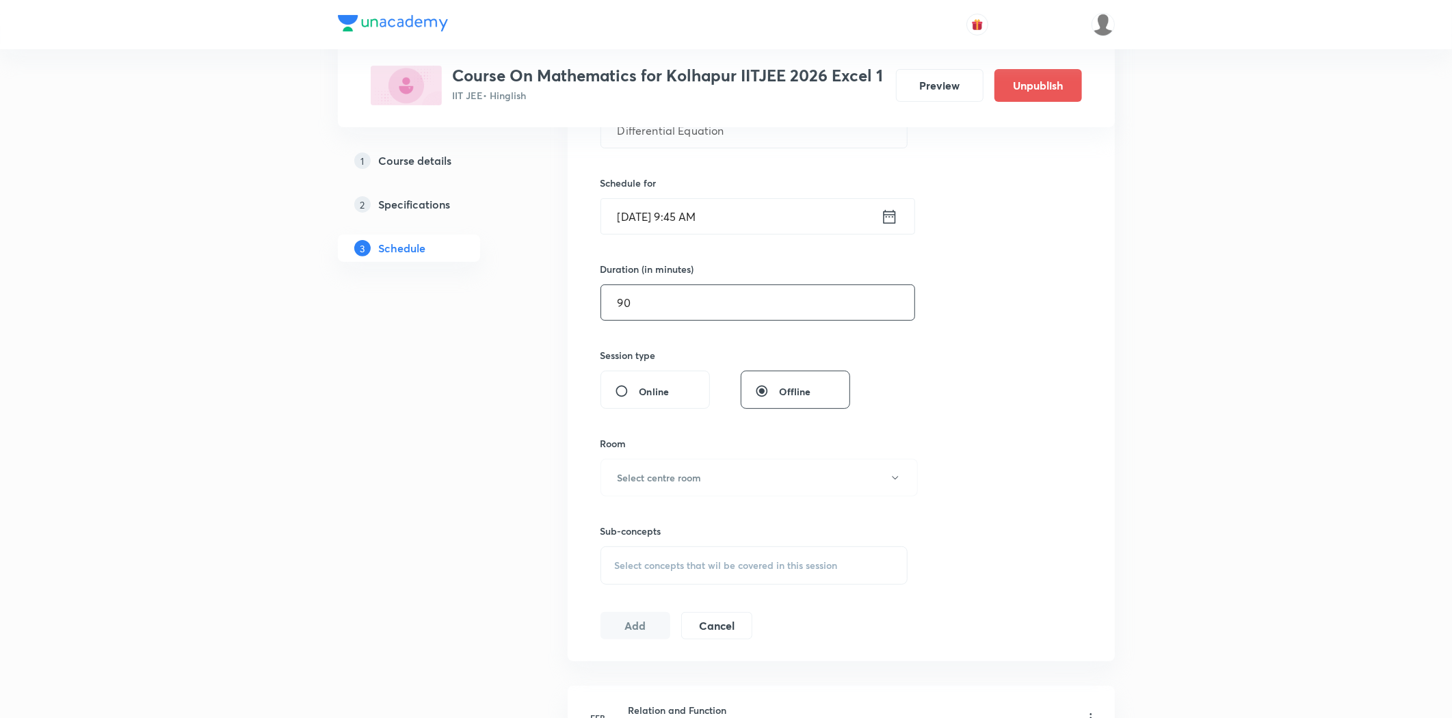
scroll to position [456, 0]
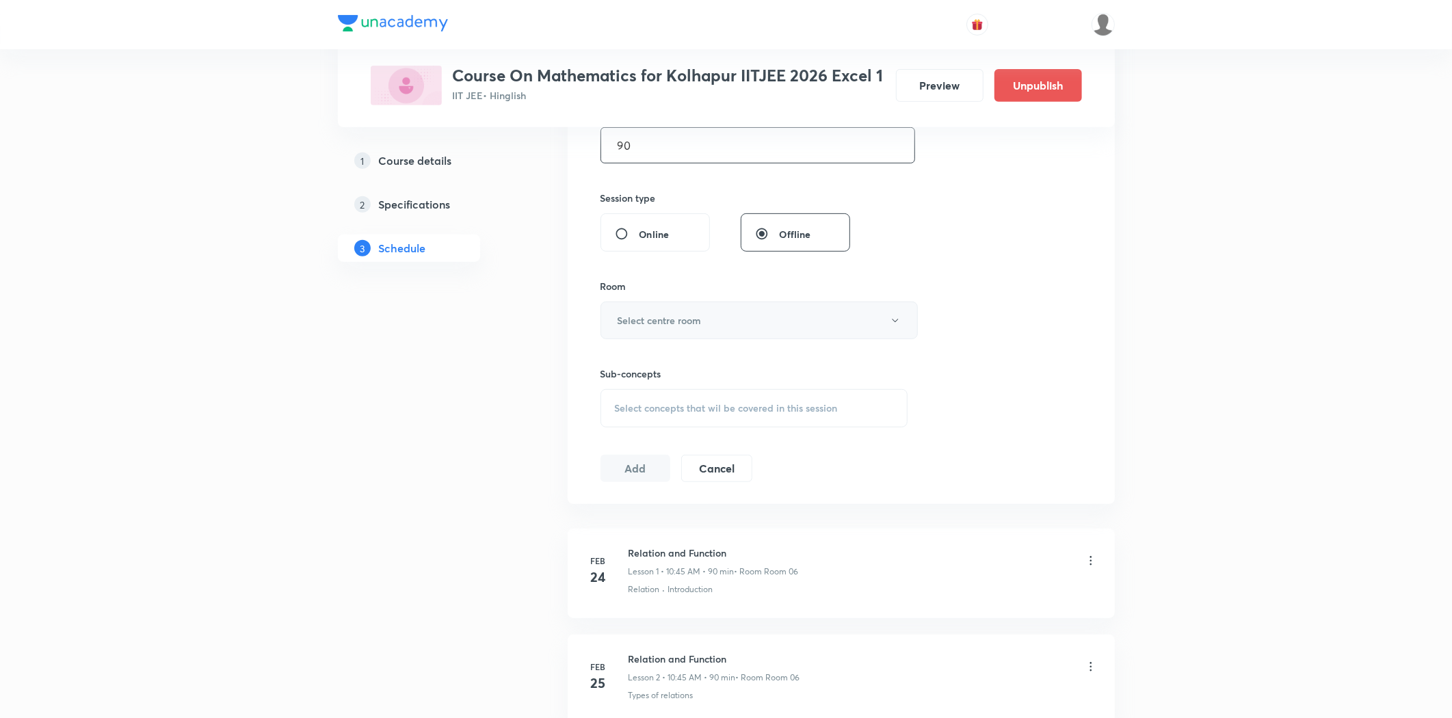
type input "90"
click at [686, 326] on h6 "Select centre room" at bounding box center [660, 320] width 84 height 14
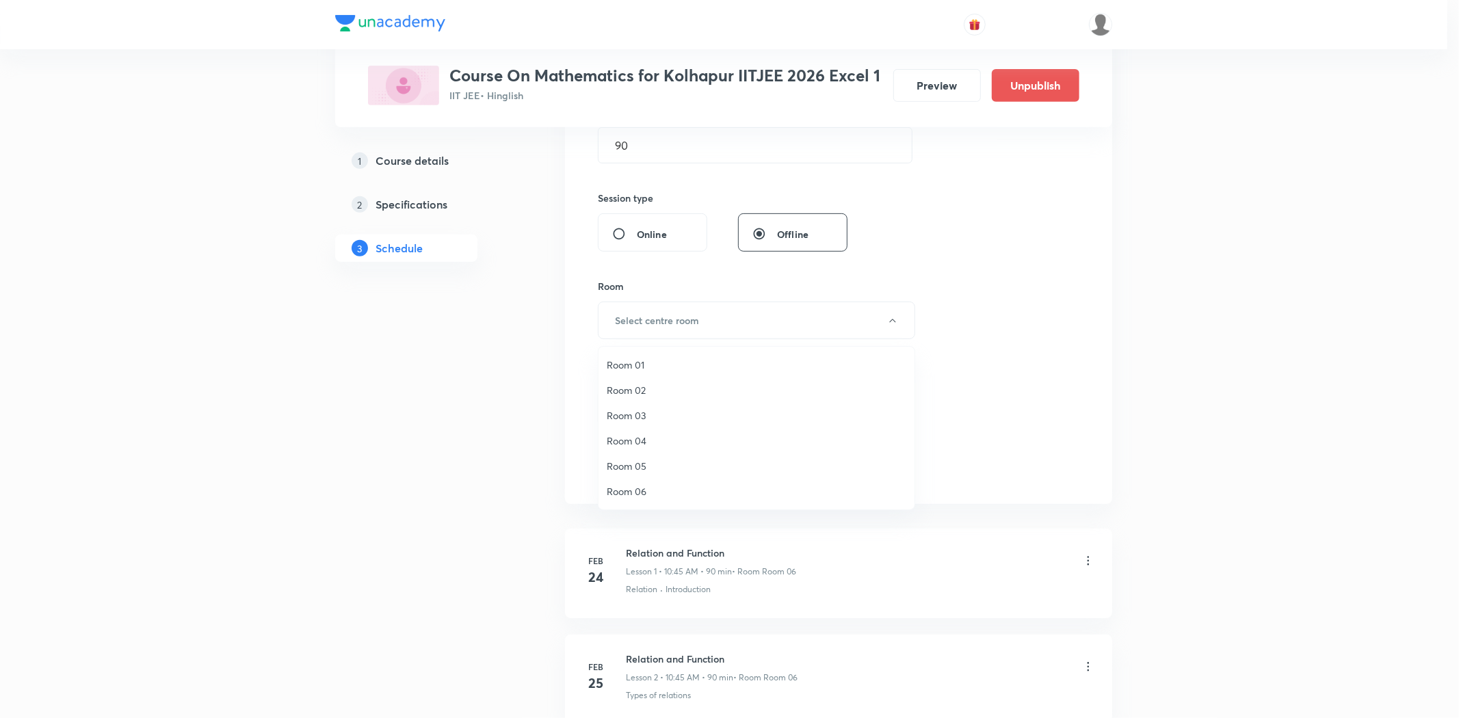
click at [668, 414] on span "Room 03" at bounding box center [757, 415] width 300 height 14
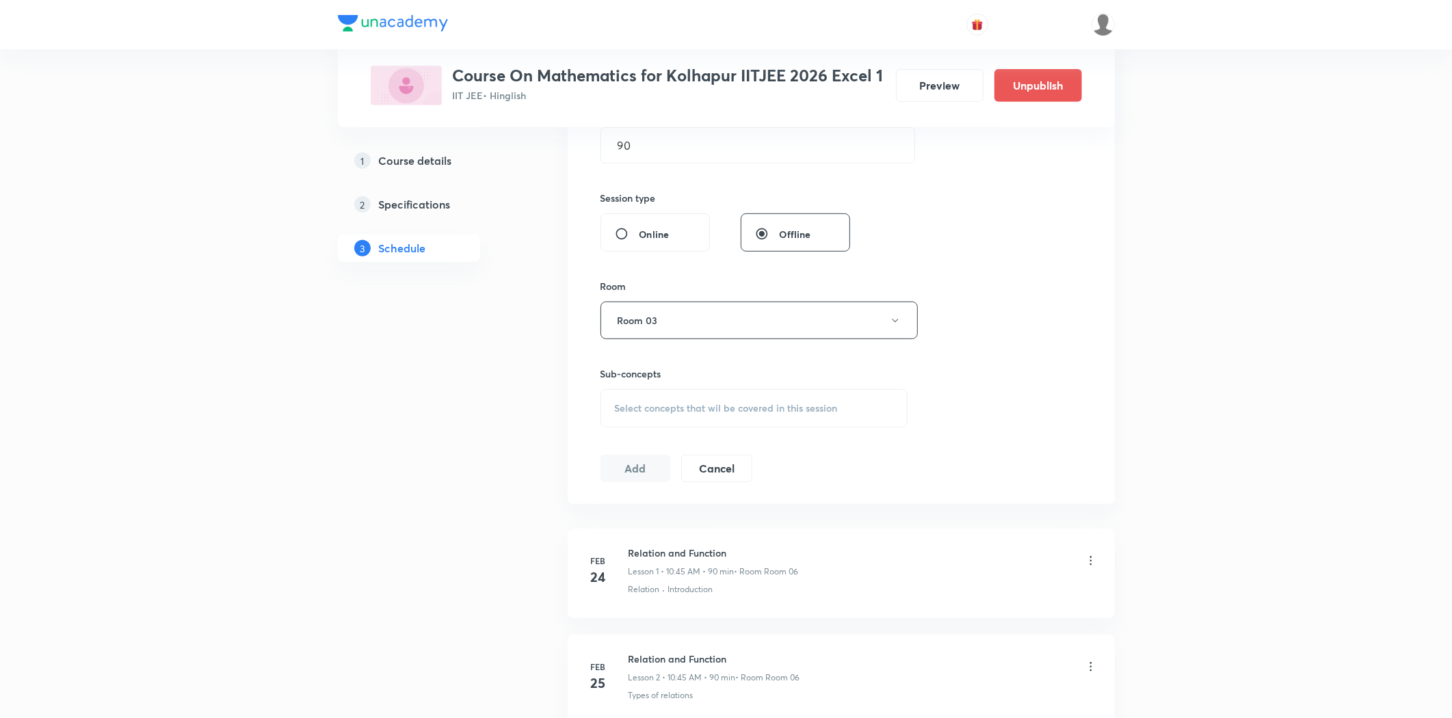
click at [698, 426] on div "Select concepts that wil be covered in this session" at bounding box center [755, 408] width 308 height 38
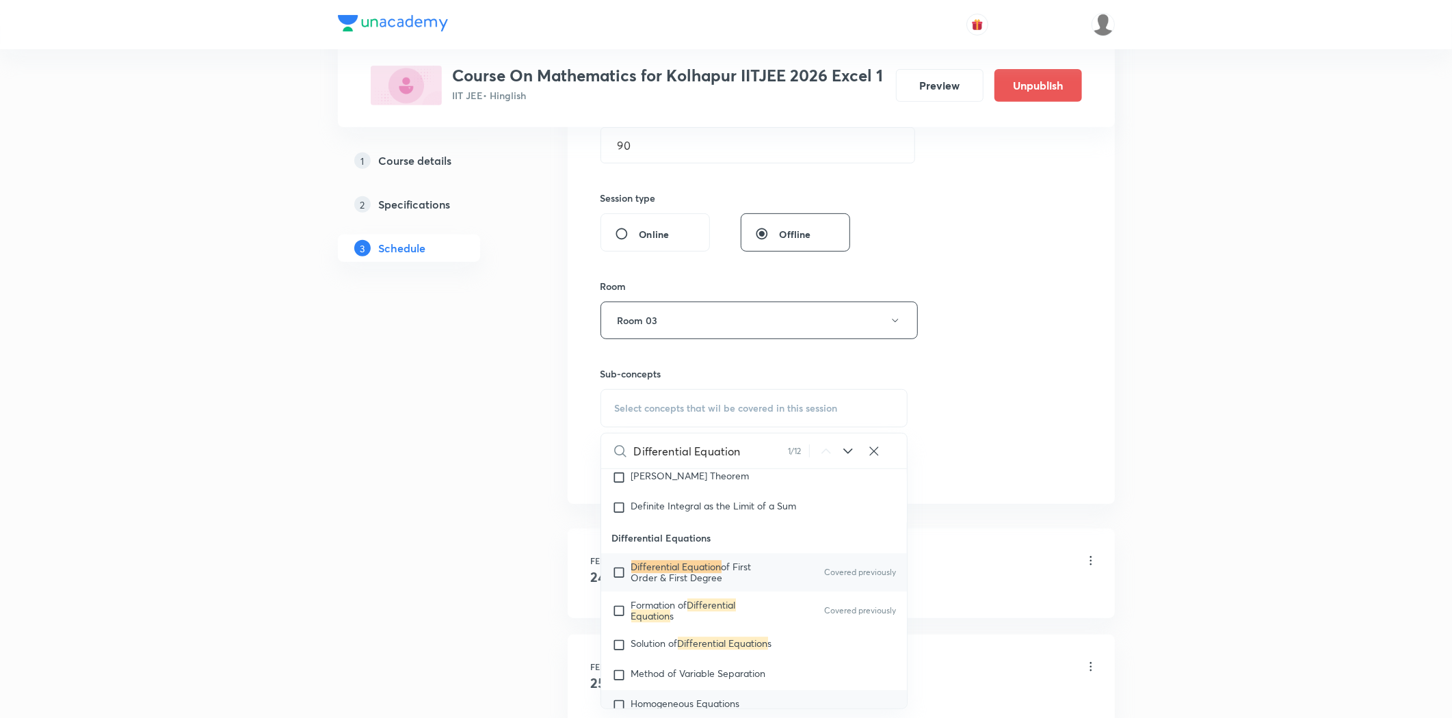
scroll to position [12233, 0]
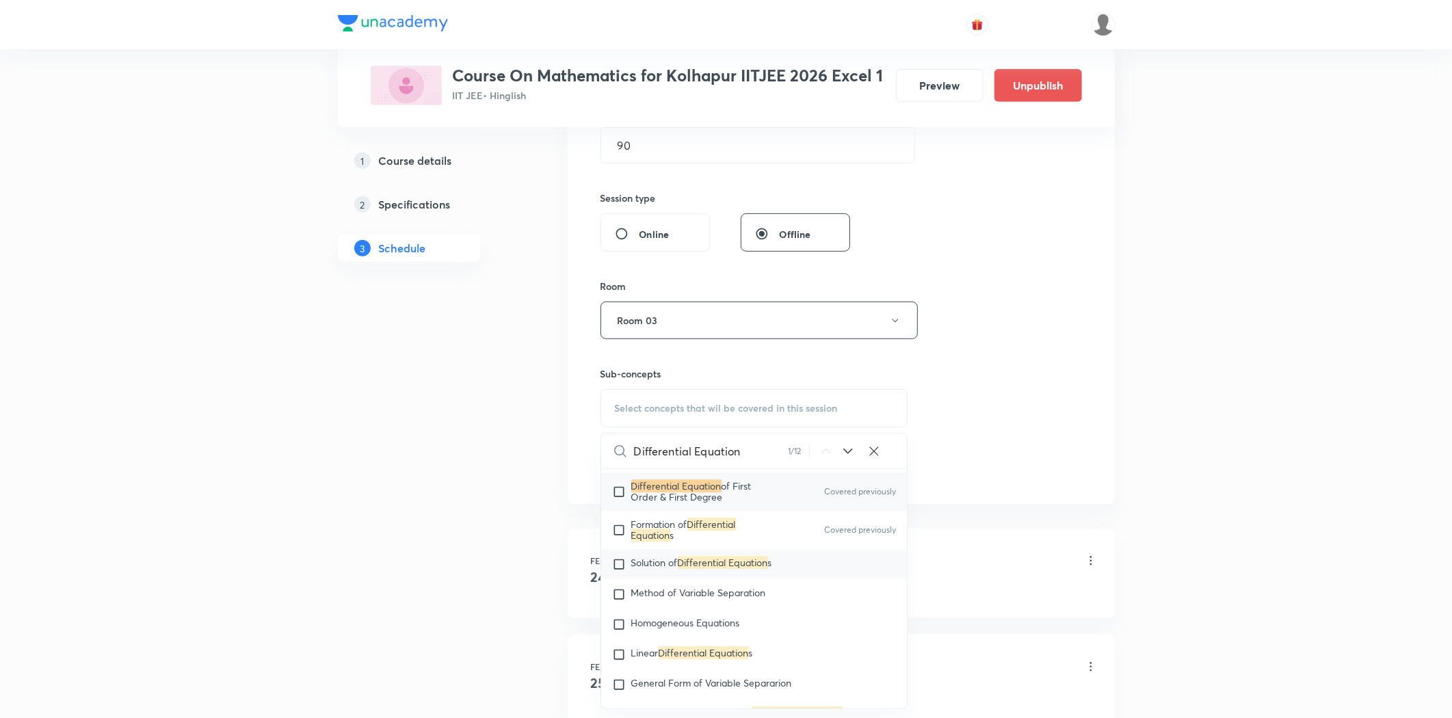
type input "Differential Equation"
click at [674, 568] on span "Solution of" at bounding box center [654, 562] width 47 height 13
checkbox input "true"
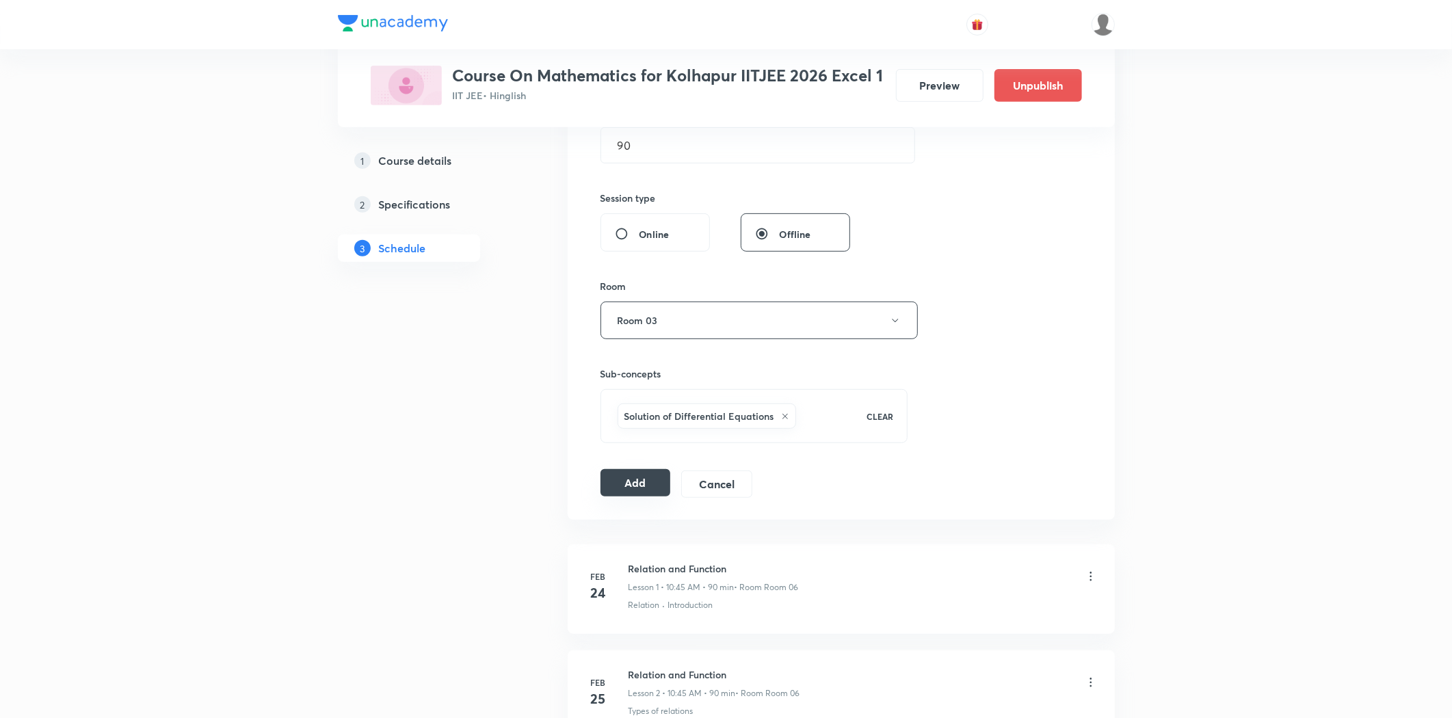
click at [633, 495] on button "Add" at bounding box center [636, 482] width 70 height 27
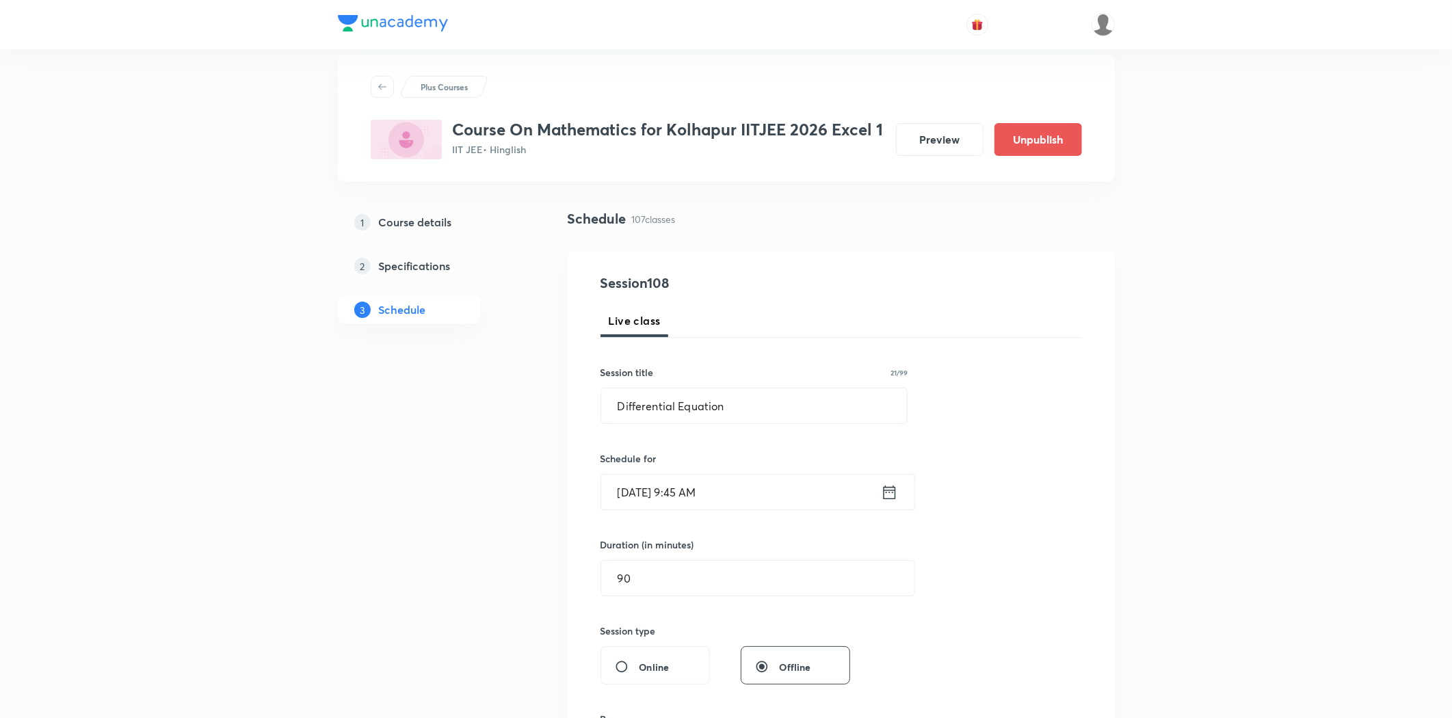
scroll to position [0, 0]
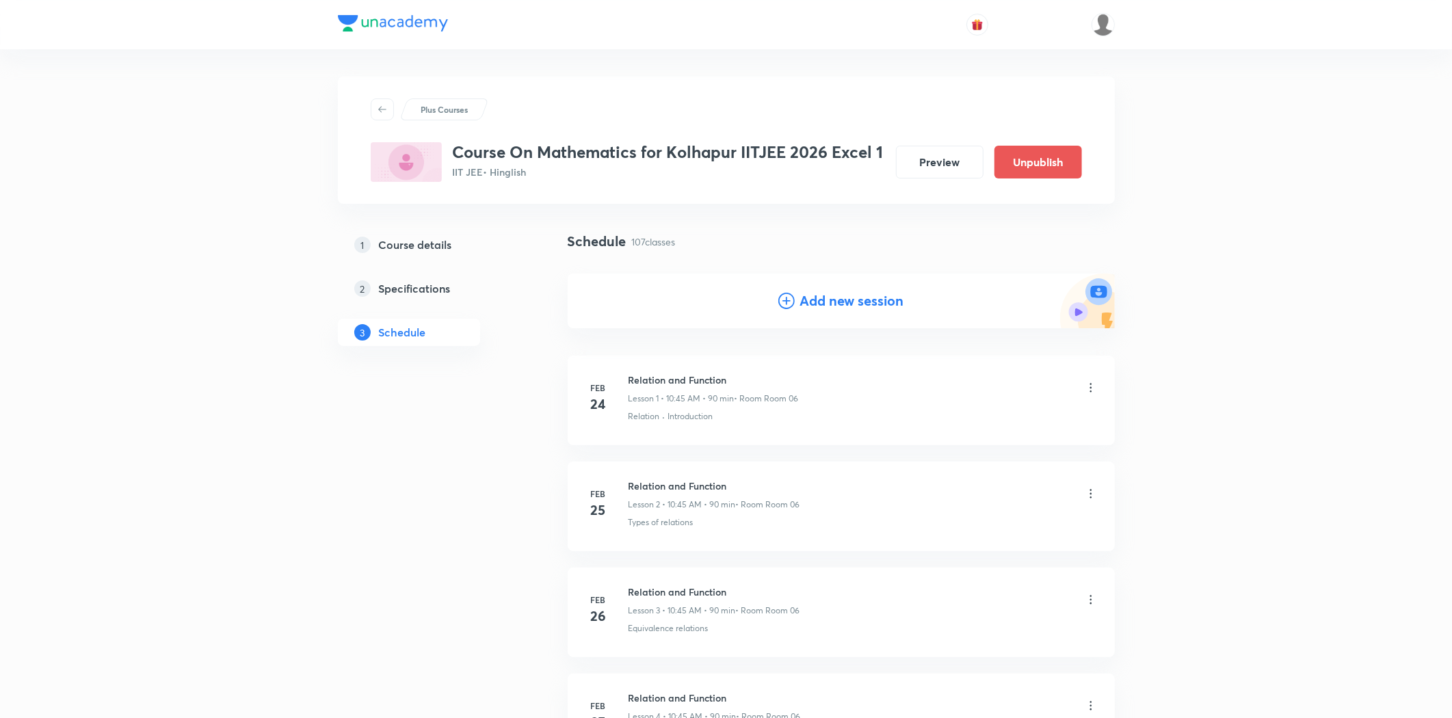
click at [804, 296] on h4 "Add new session" at bounding box center [852, 301] width 104 height 21
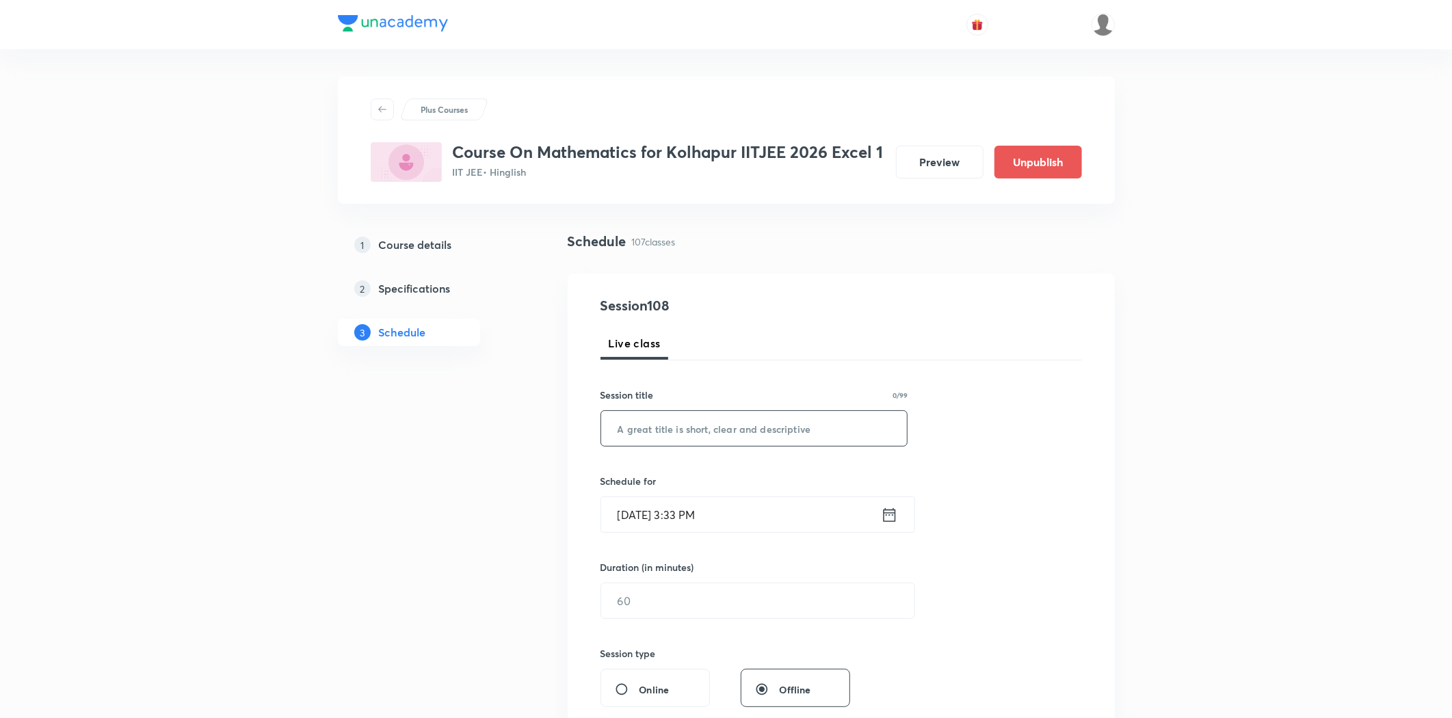
click at [668, 427] on input "text" at bounding box center [754, 428] width 306 height 35
drag, startPoint x: 673, startPoint y: 432, endPoint x: 599, endPoint y: 426, distance: 74.1
click at [601, 426] on div "Probability ​" at bounding box center [755, 428] width 308 height 36
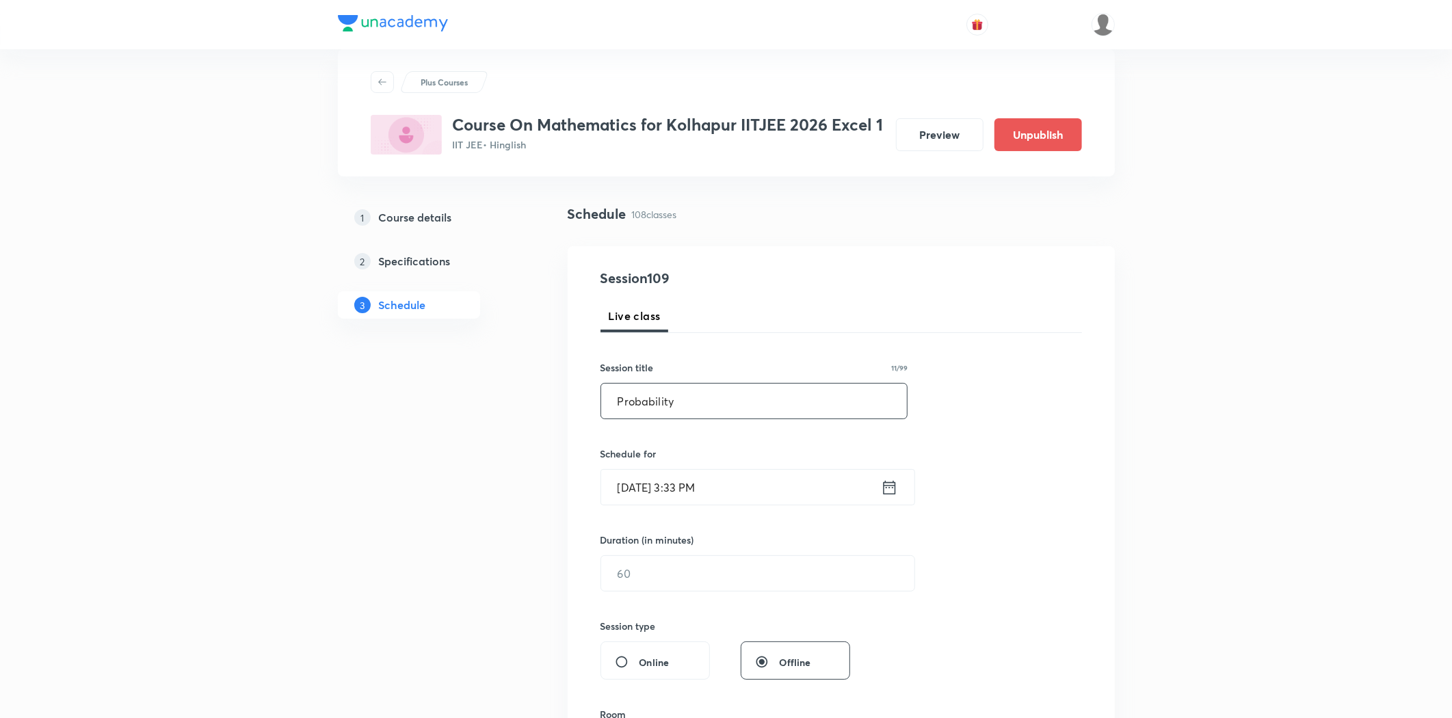
scroll to position [76, 0]
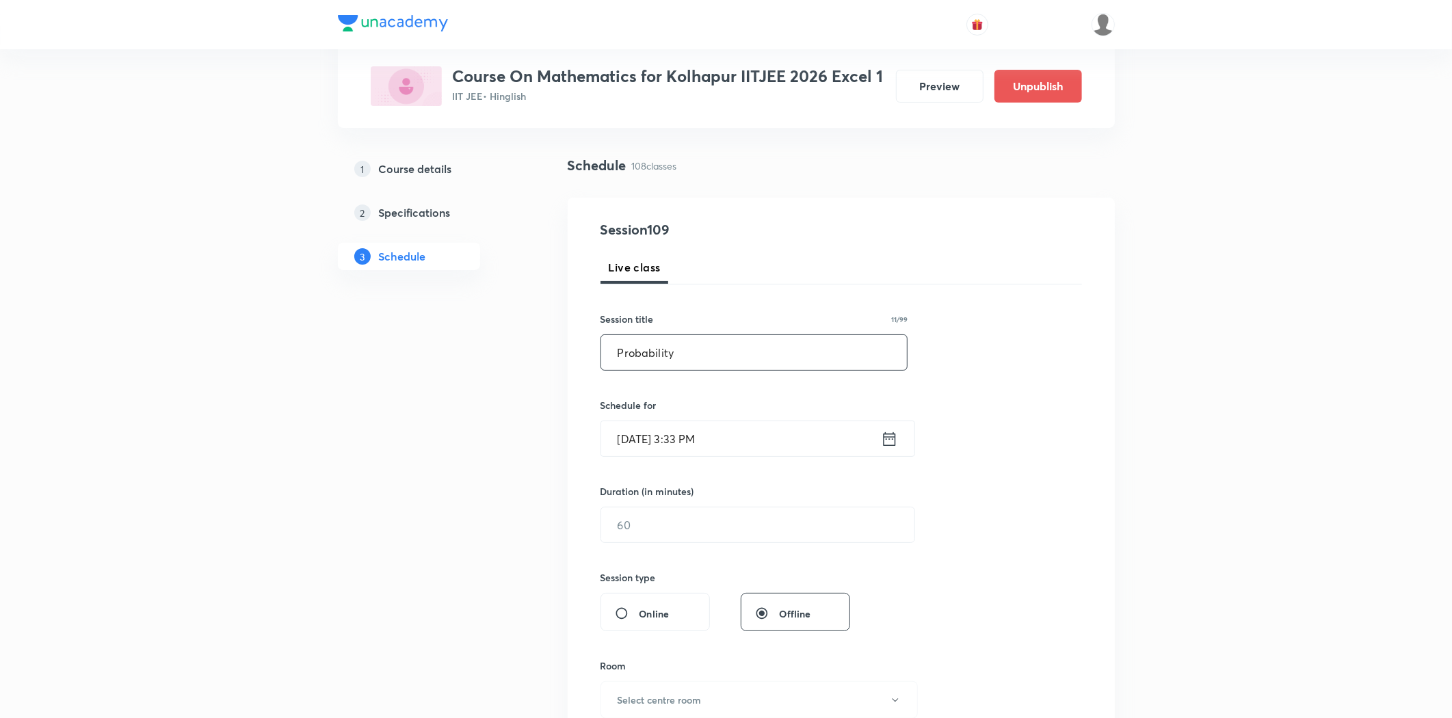
type input "Probability"
click at [680, 439] on input "[DATE] 3:33 PM" at bounding box center [741, 438] width 280 height 35
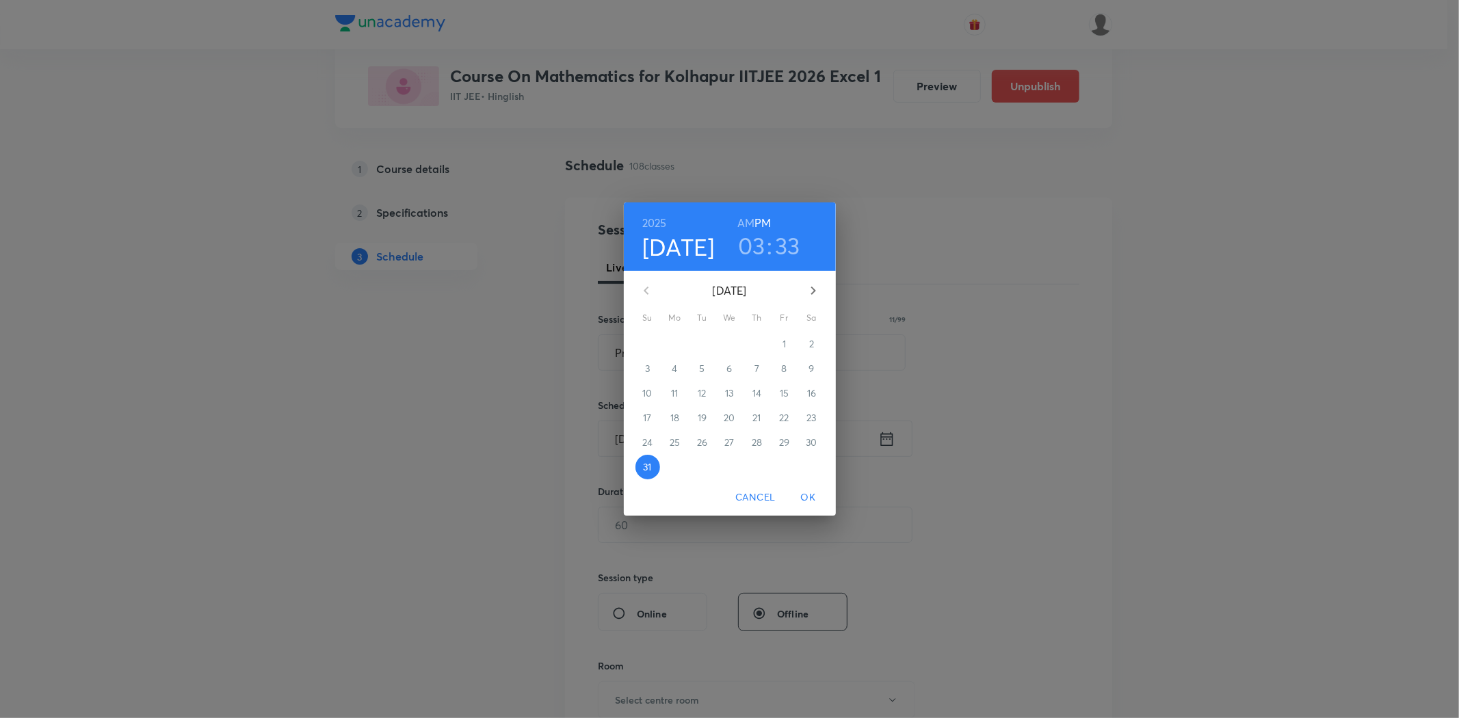
click at [806, 291] on icon "button" at bounding box center [813, 290] width 16 height 16
click at [735, 347] on span "3" at bounding box center [730, 344] width 25 height 14
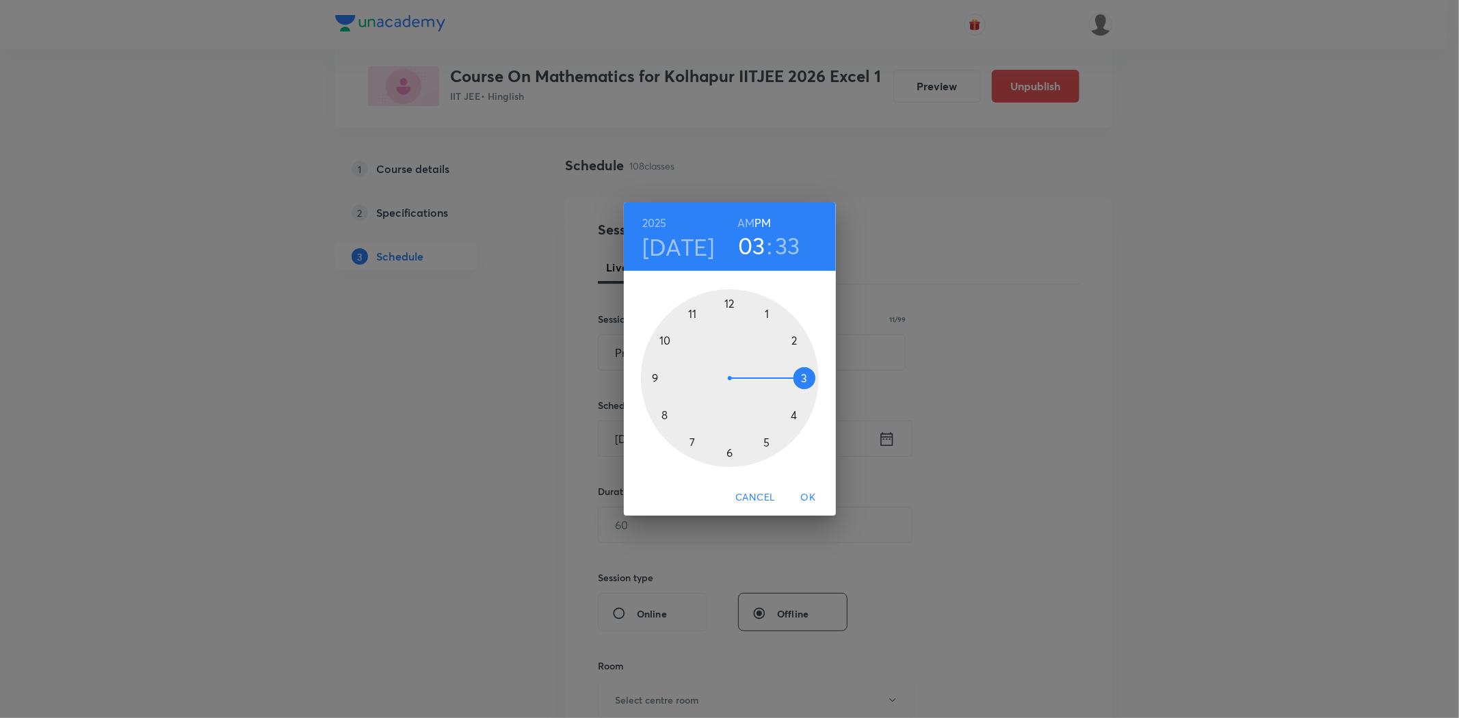
click at [650, 371] on div at bounding box center [730, 378] width 178 height 178
click at [748, 220] on h6 "AM" at bounding box center [745, 222] width 17 height 19
click at [657, 377] on div at bounding box center [730, 378] width 178 height 178
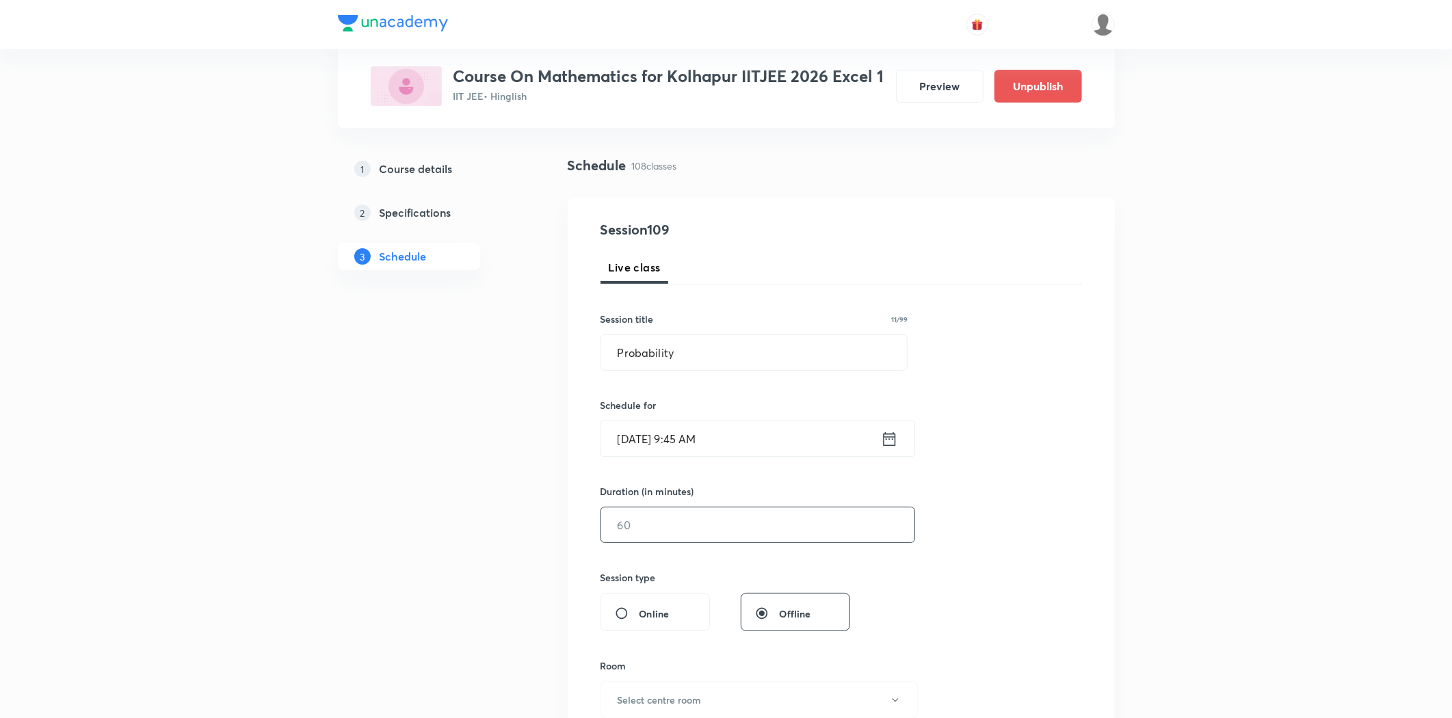
click at [694, 523] on input "text" at bounding box center [757, 525] width 313 height 35
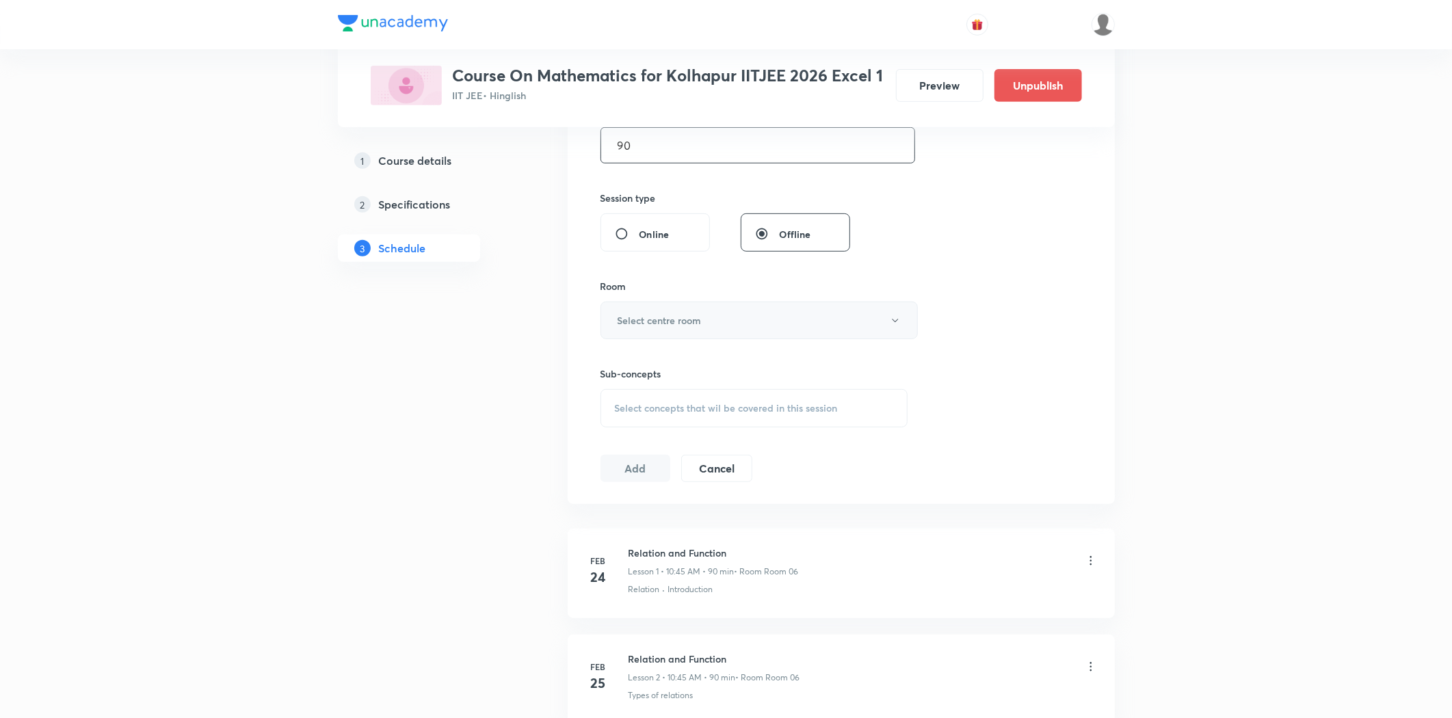
type input "90"
click at [676, 323] on h6 "Select centre room" at bounding box center [660, 320] width 84 height 14
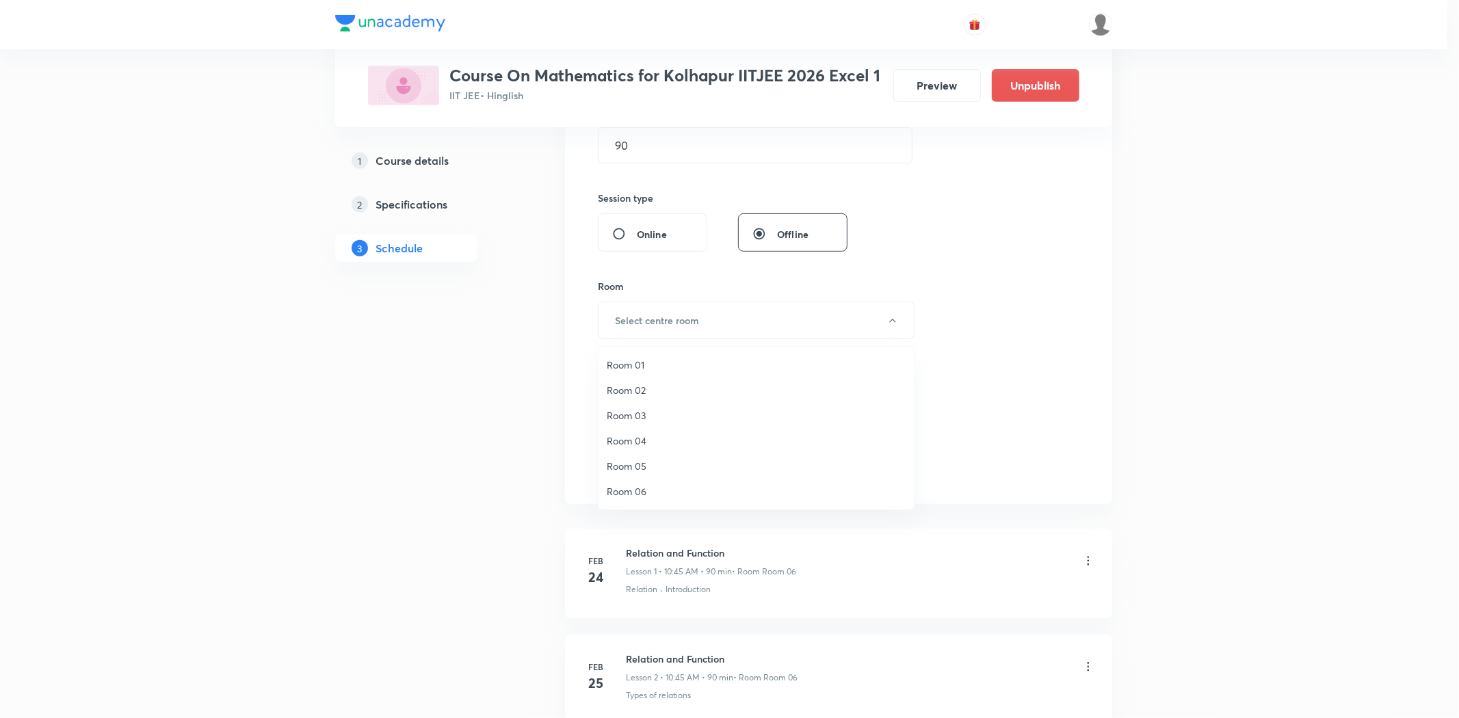
click at [657, 415] on span "Room 03" at bounding box center [757, 415] width 300 height 14
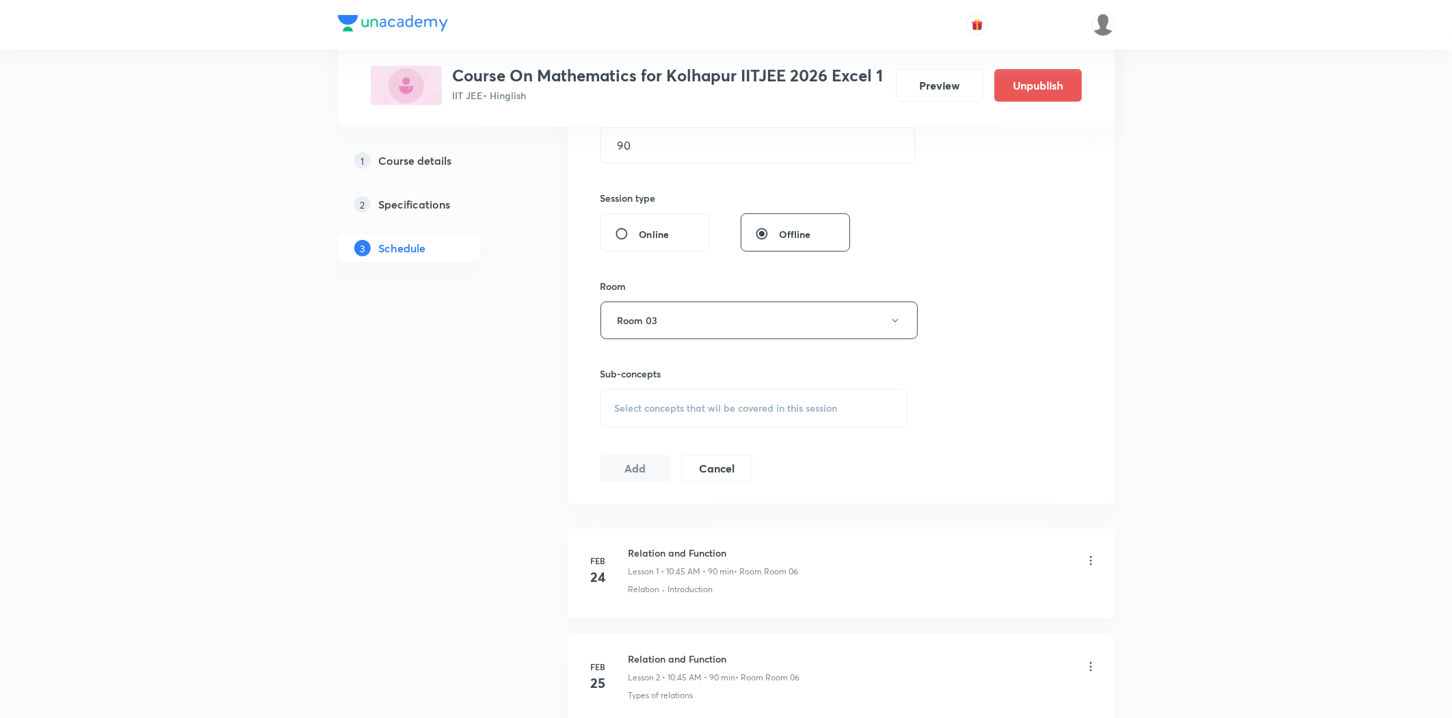
click at [657, 404] on span "Select concepts that wil be covered in this session" at bounding box center [726, 408] width 223 height 11
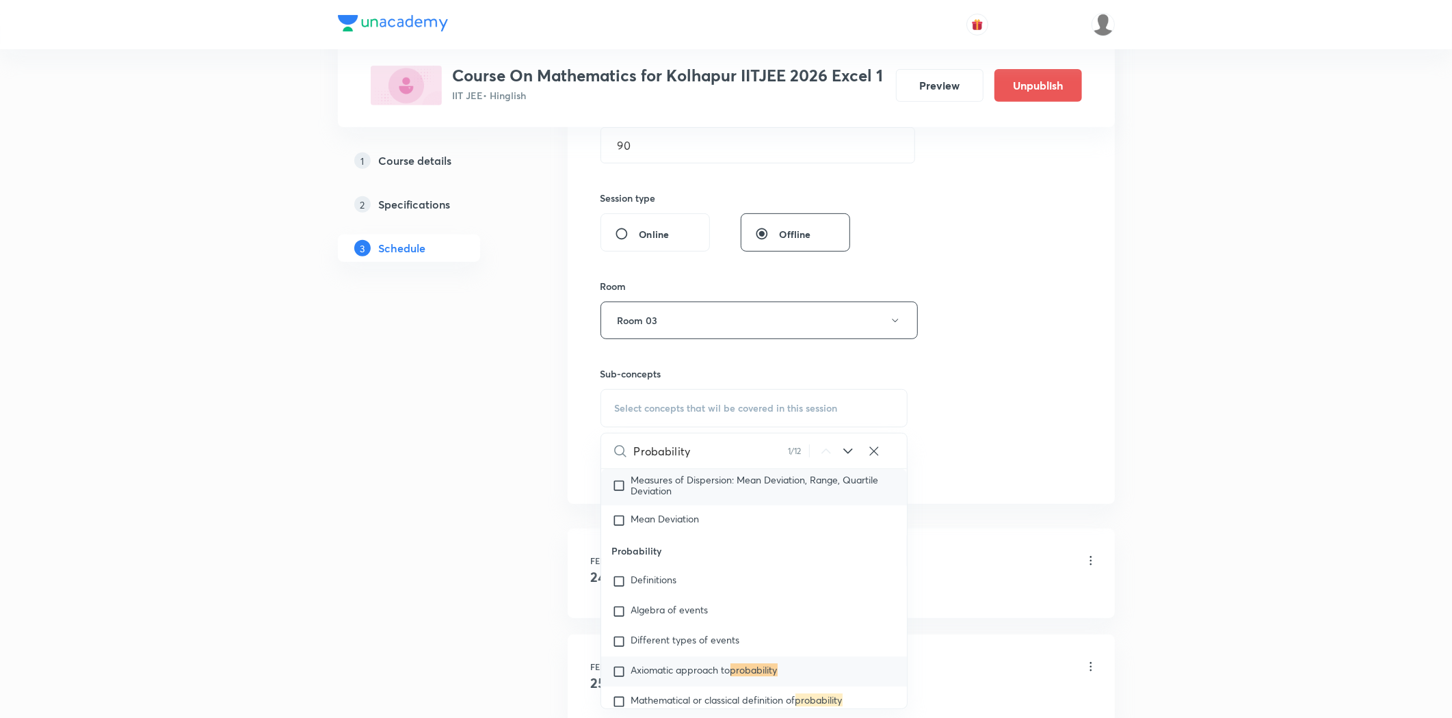
scroll to position [3603, 0]
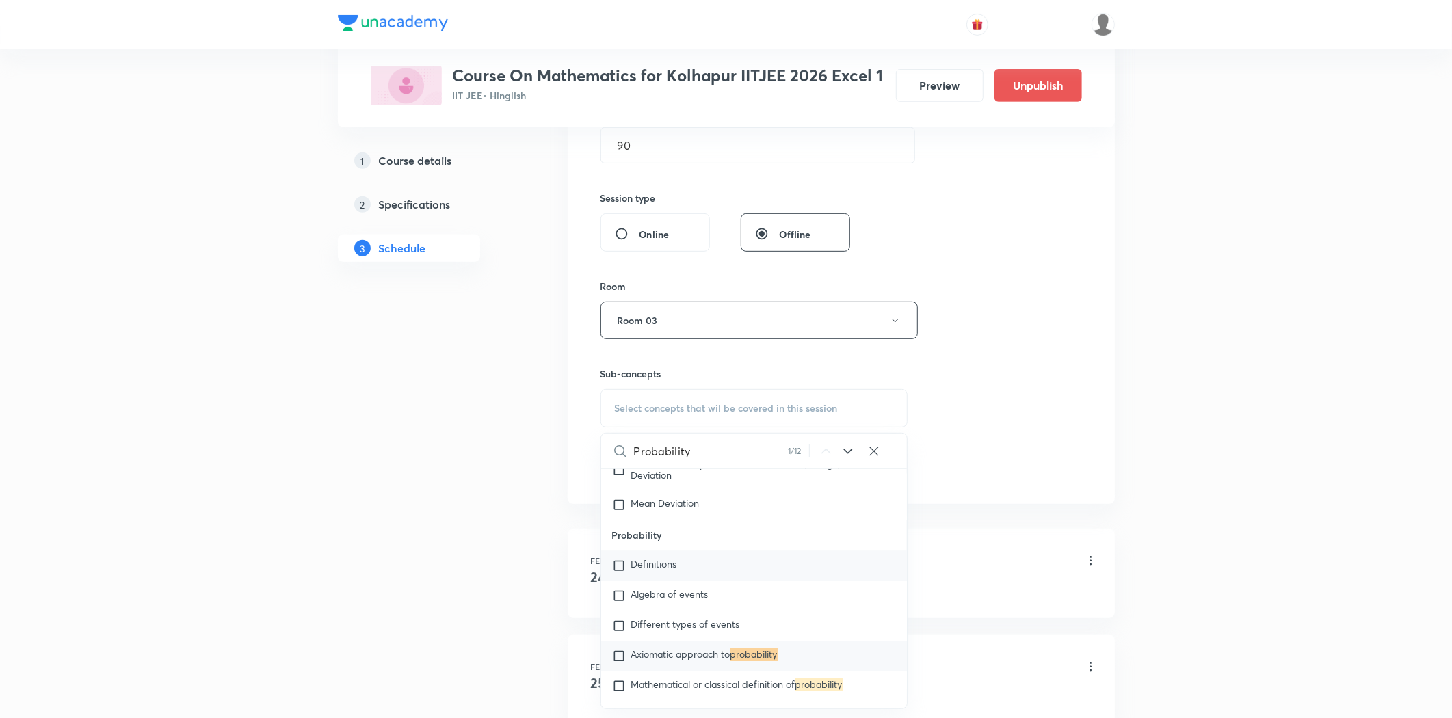
type input "Probability"
click at [655, 557] on span "Definitions" at bounding box center [654, 563] width 46 height 13
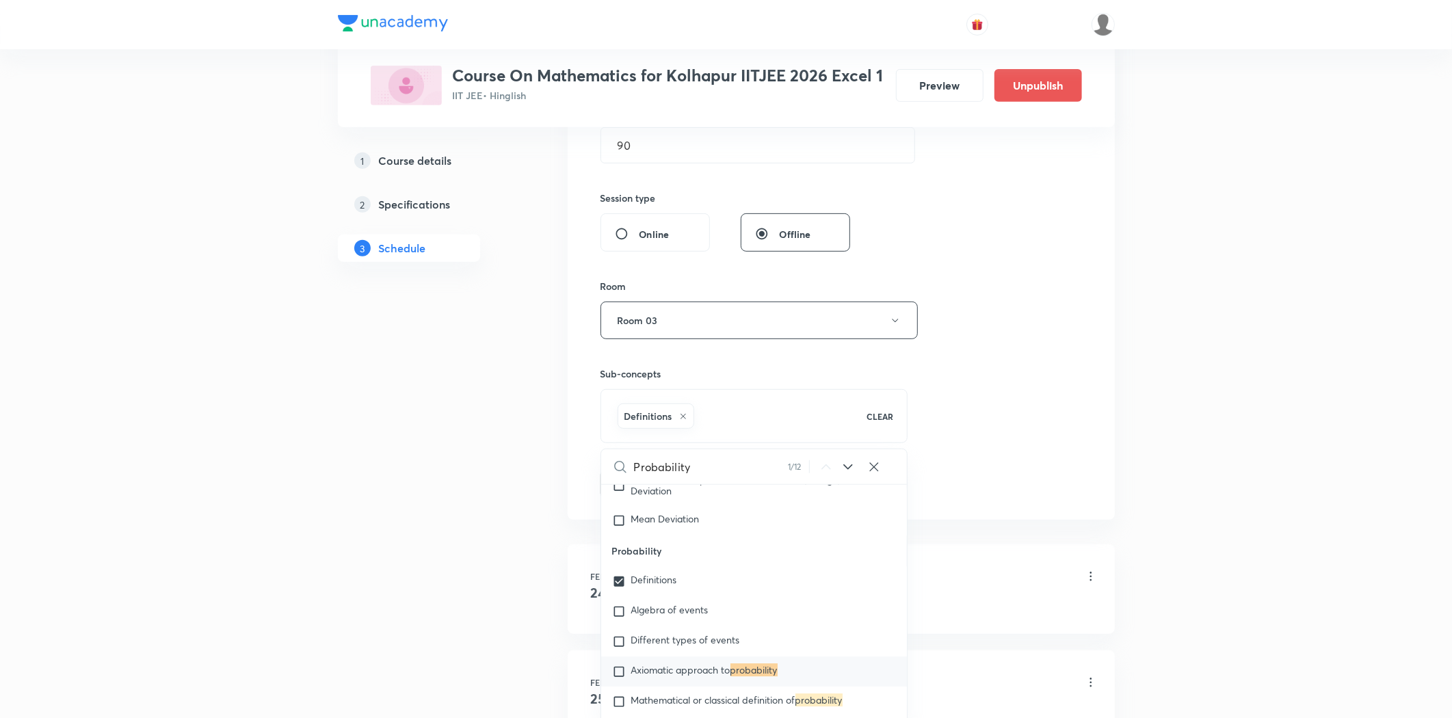
drag, startPoint x: 647, startPoint y: 603, endPoint x: 521, endPoint y: 589, distance: 127.4
click at [643, 603] on span "Algebra of events" at bounding box center [669, 609] width 77 height 13
checkbox input "true"
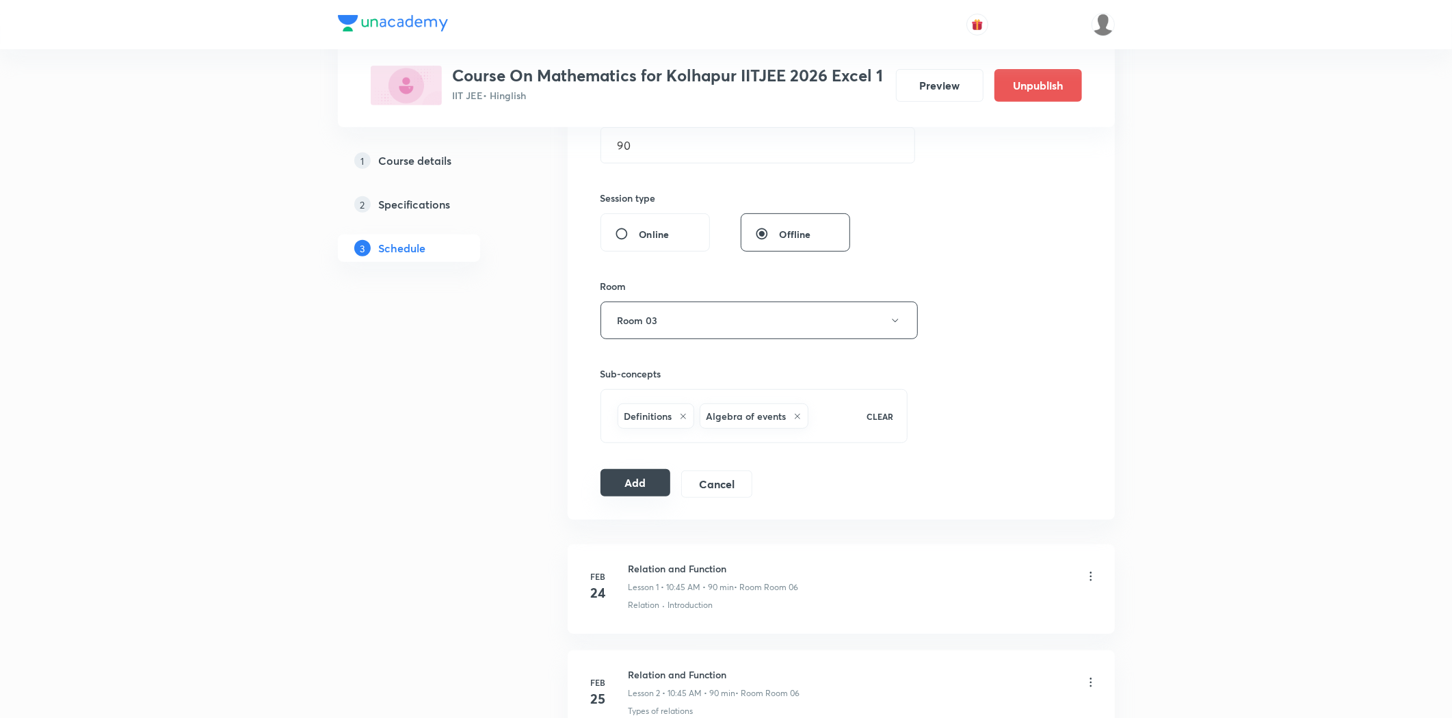
click at [614, 474] on button "Add" at bounding box center [636, 482] width 70 height 27
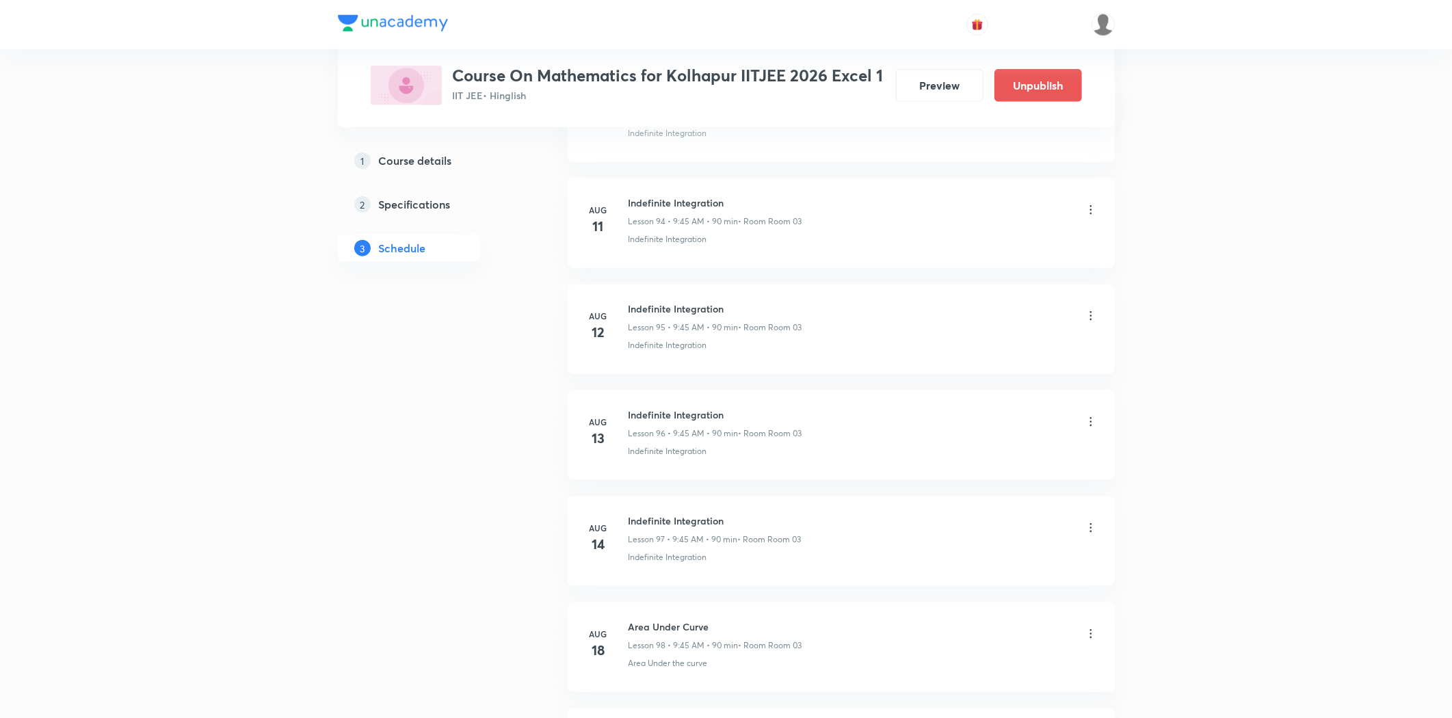
scroll to position [11213, 0]
click at [1092, 534] on icon at bounding box center [1091, 532] width 14 height 14
click at [997, 572] on li "Edit" at bounding box center [1020, 566] width 150 height 25
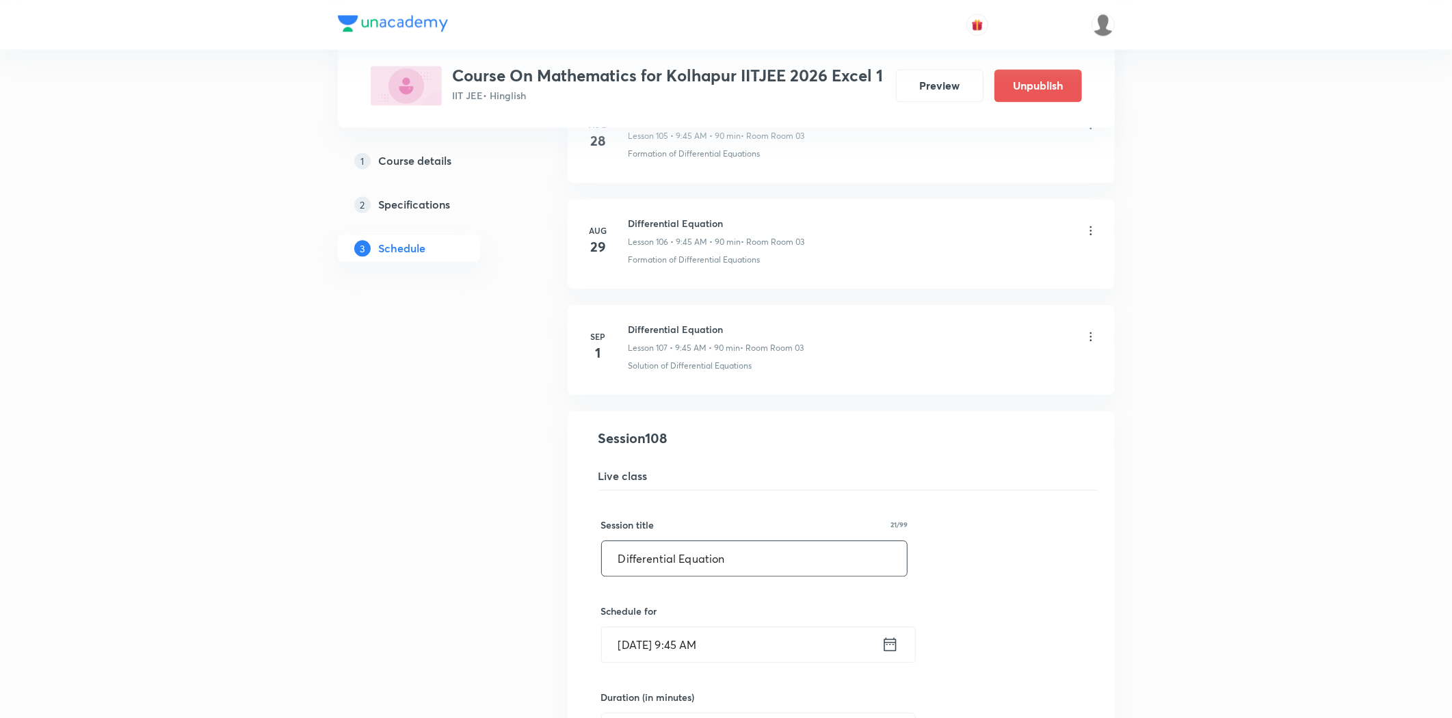
click at [675, 576] on input "Differential Equation" at bounding box center [755, 558] width 306 height 35
drag, startPoint x: 759, startPoint y: 575, endPoint x: 577, endPoint y: 569, distance: 182.7
paste input "Probability"
type input "Probability"
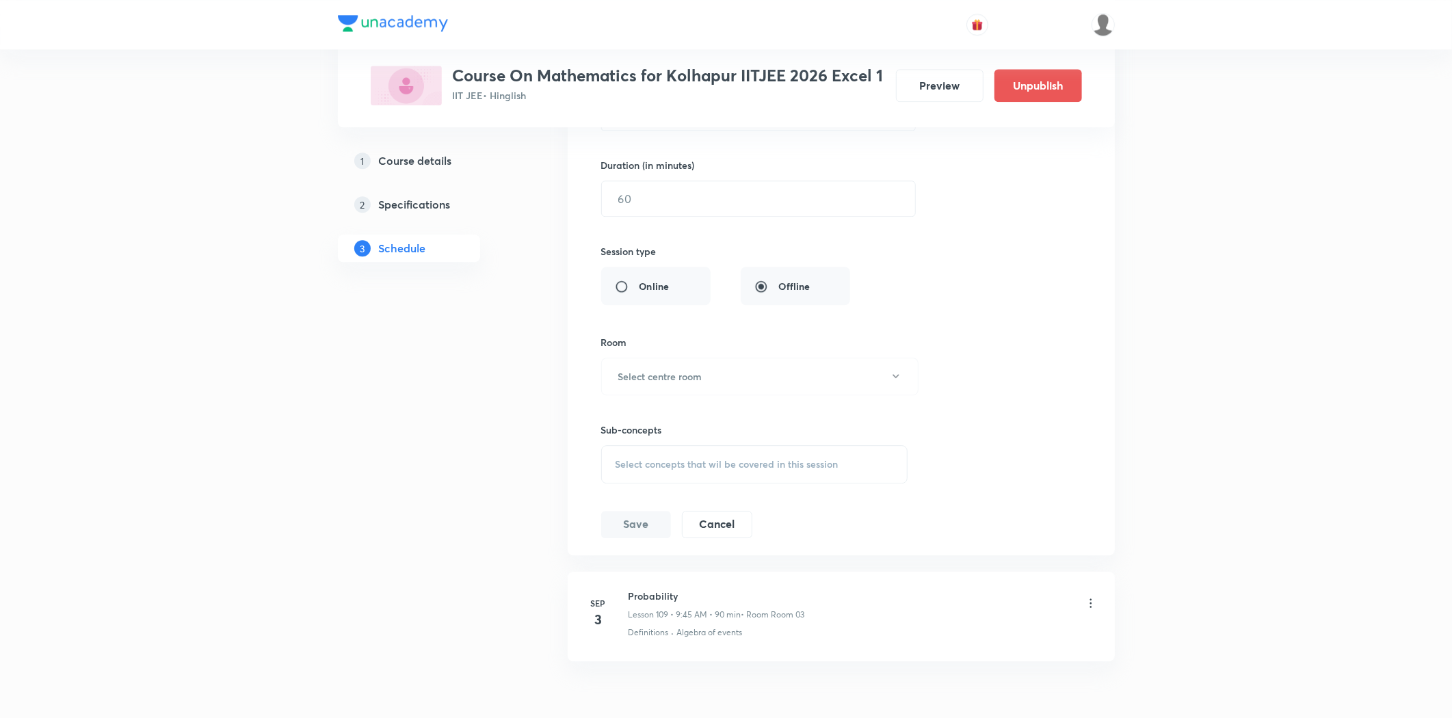
click at [713, 538] on button "Cancel" at bounding box center [717, 524] width 70 height 27
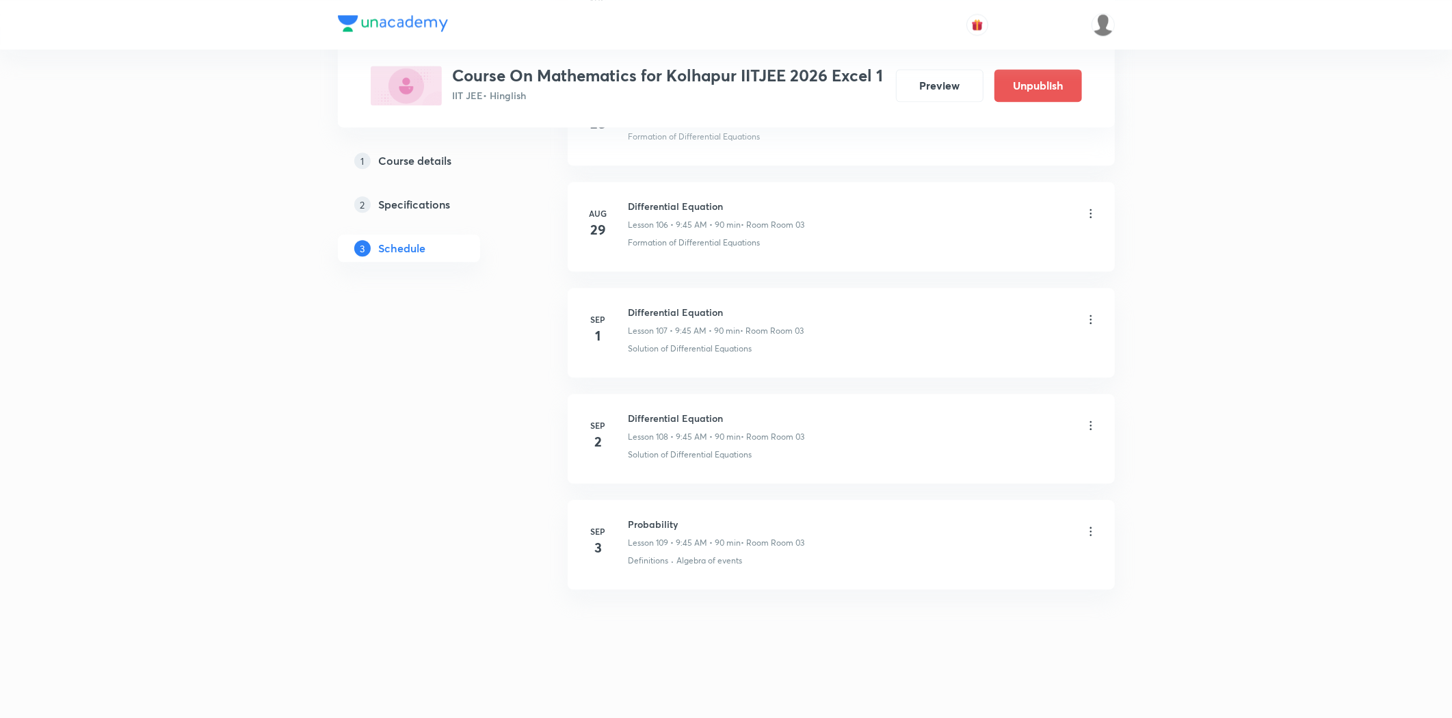
scroll to position [11320, 0]
click at [1098, 427] on li "[DATE] Differential Equation Lesson 108 • 9:45 AM • 90 min • Room Room 03 Solut…" at bounding box center [841, 439] width 547 height 90
click at [1088, 427] on icon at bounding box center [1091, 426] width 14 height 14
click at [969, 463] on p "Edit" at bounding box center [964, 460] width 17 height 14
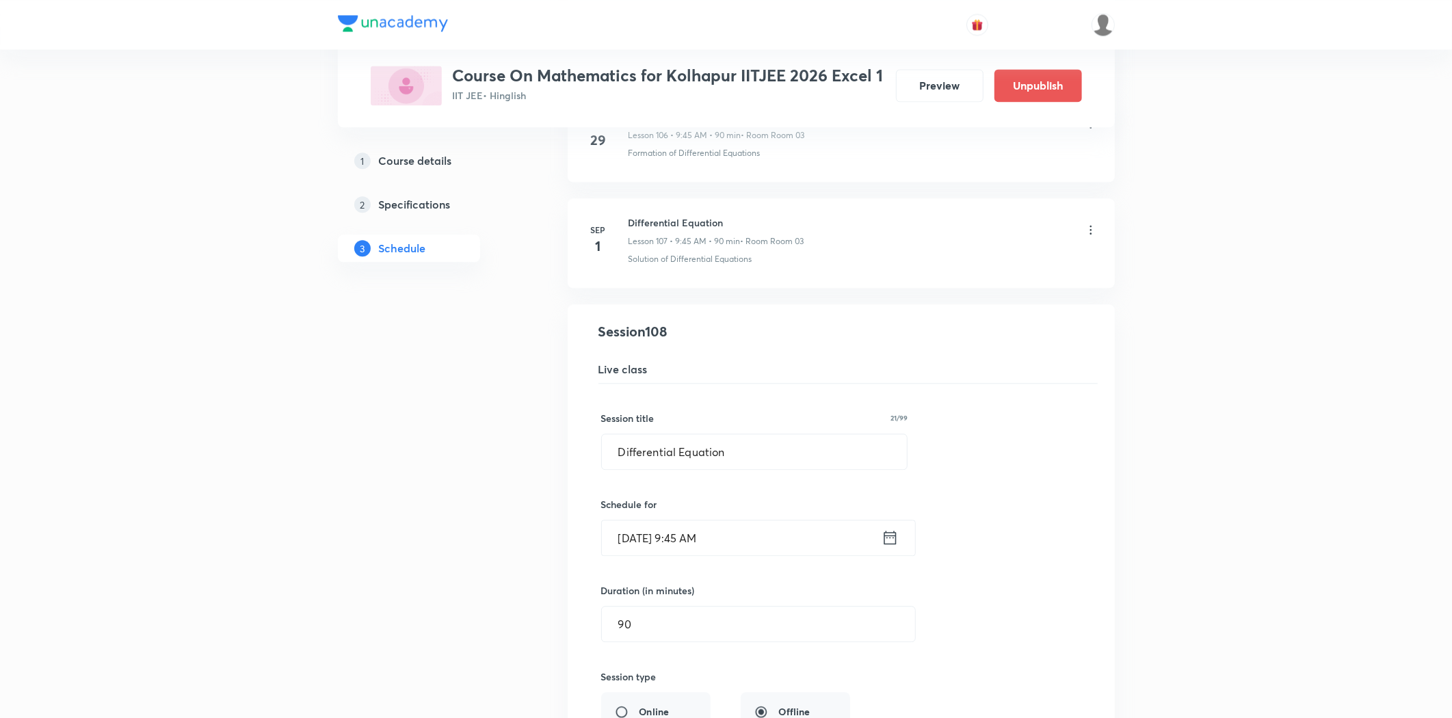
scroll to position [11700, 0]
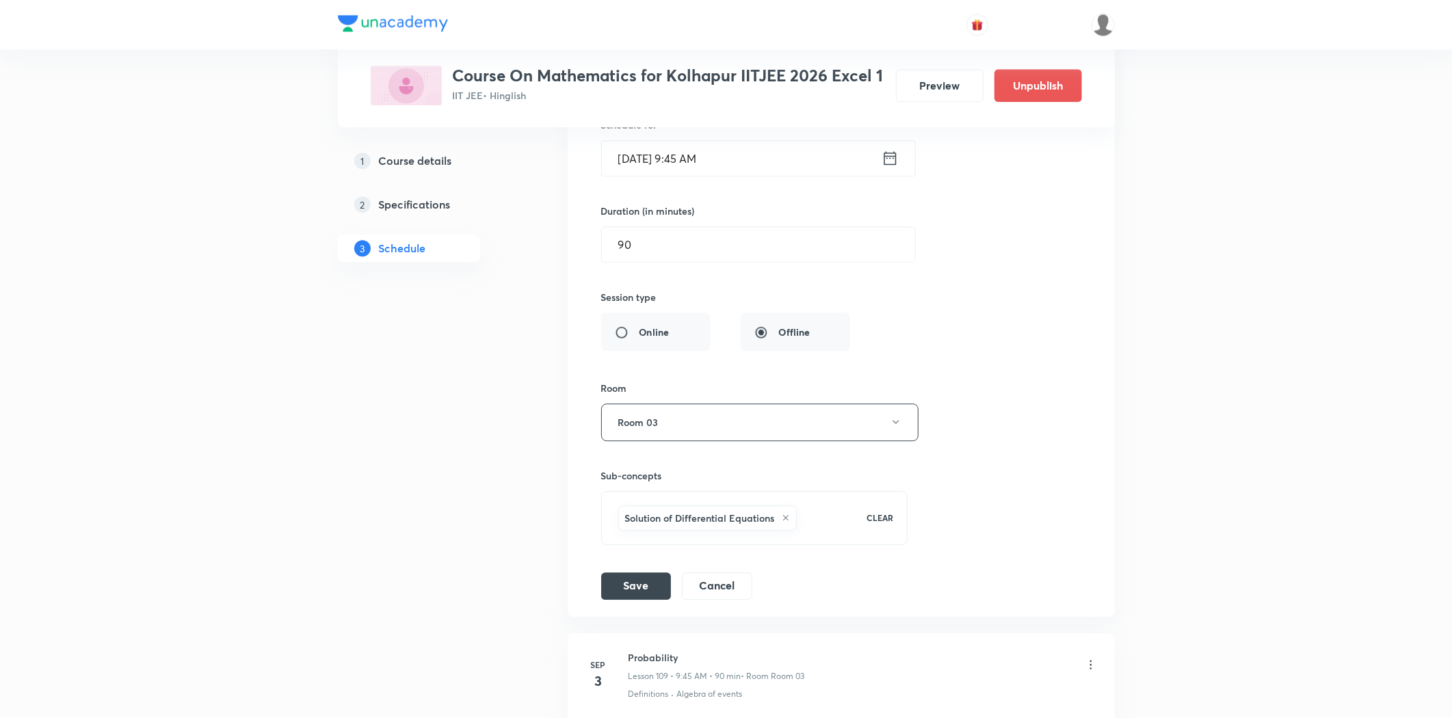
click at [787, 522] on icon at bounding box center [786, 518] width 8 height 8
click at [703, 516] on span "Select concepts that wil be covered in this session" at bounding box center [727, 510] width 223 height 11
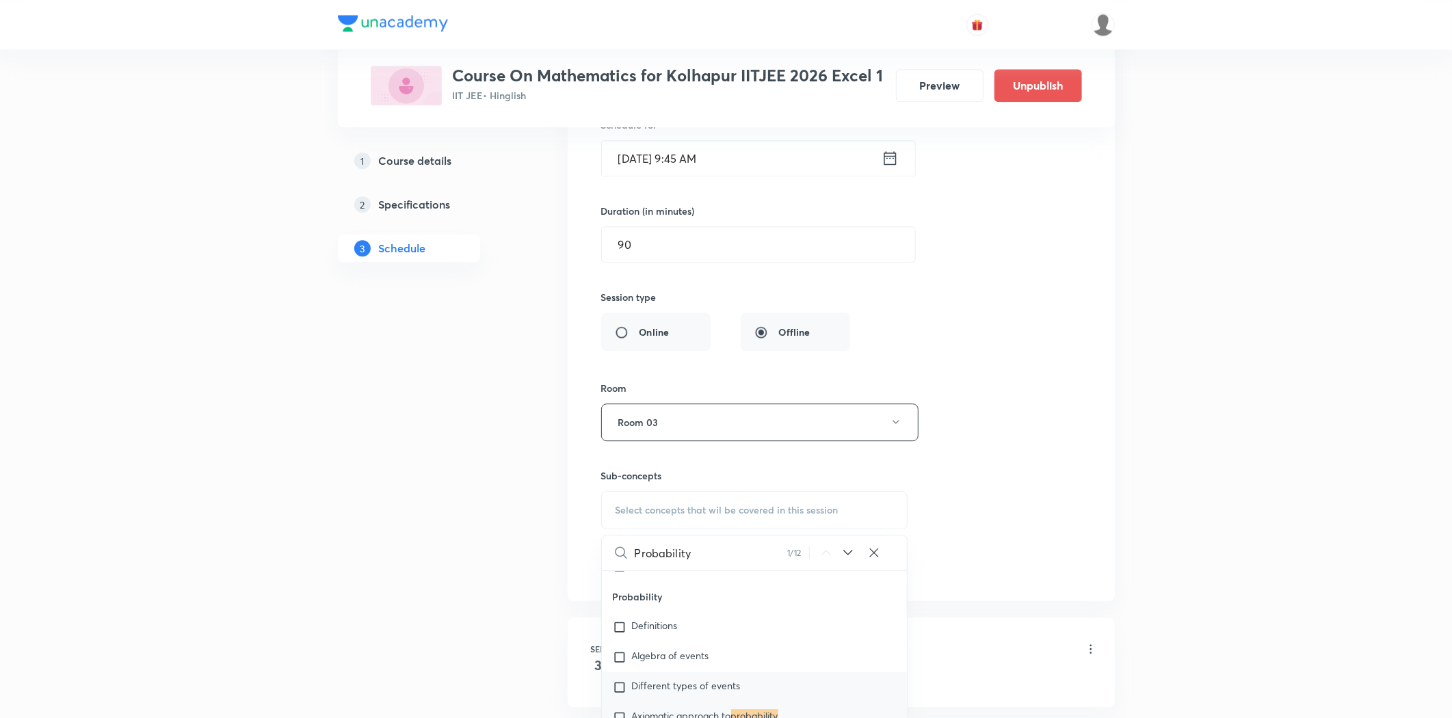
scroll to position [3680, 0]
type input "Probability"
click at [661, 592] on span "Definitions" at bounding box center [655, 588] width 46 height 13
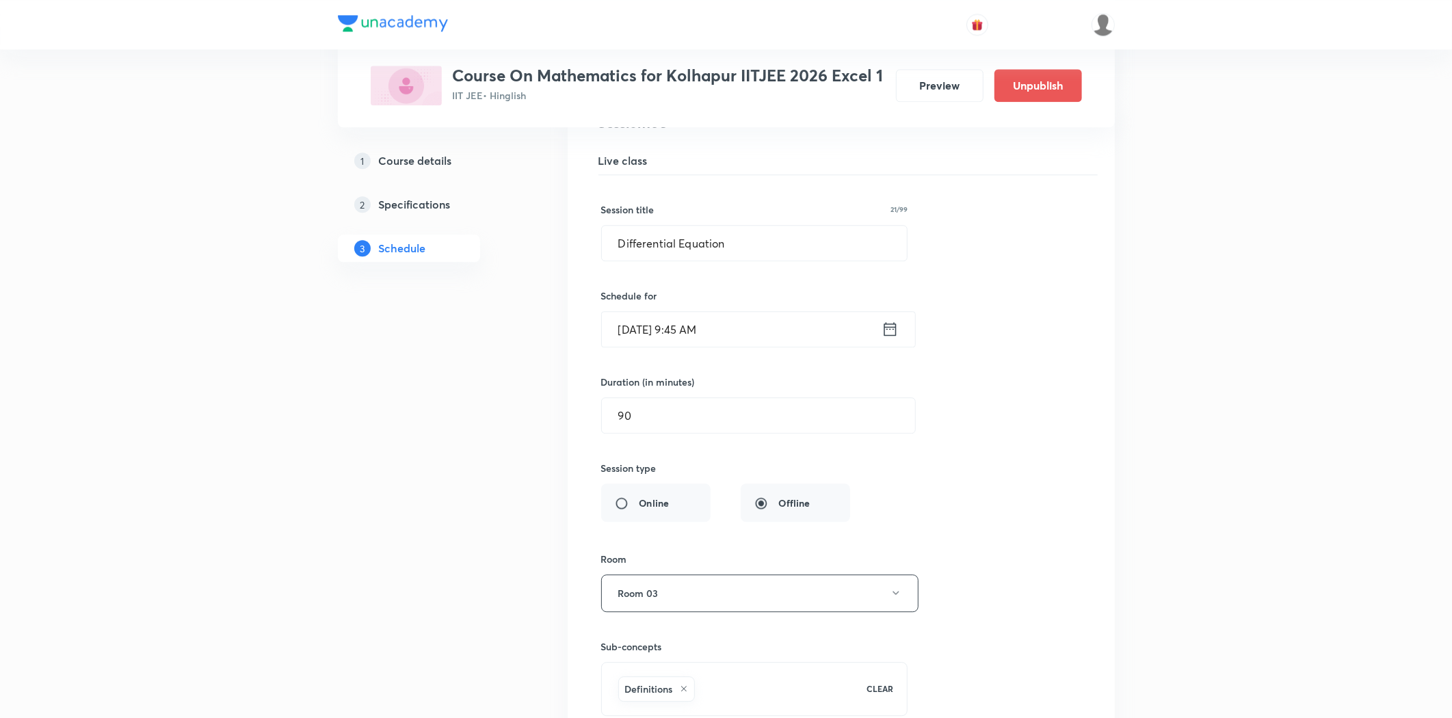
scroll to position [11396, 0]
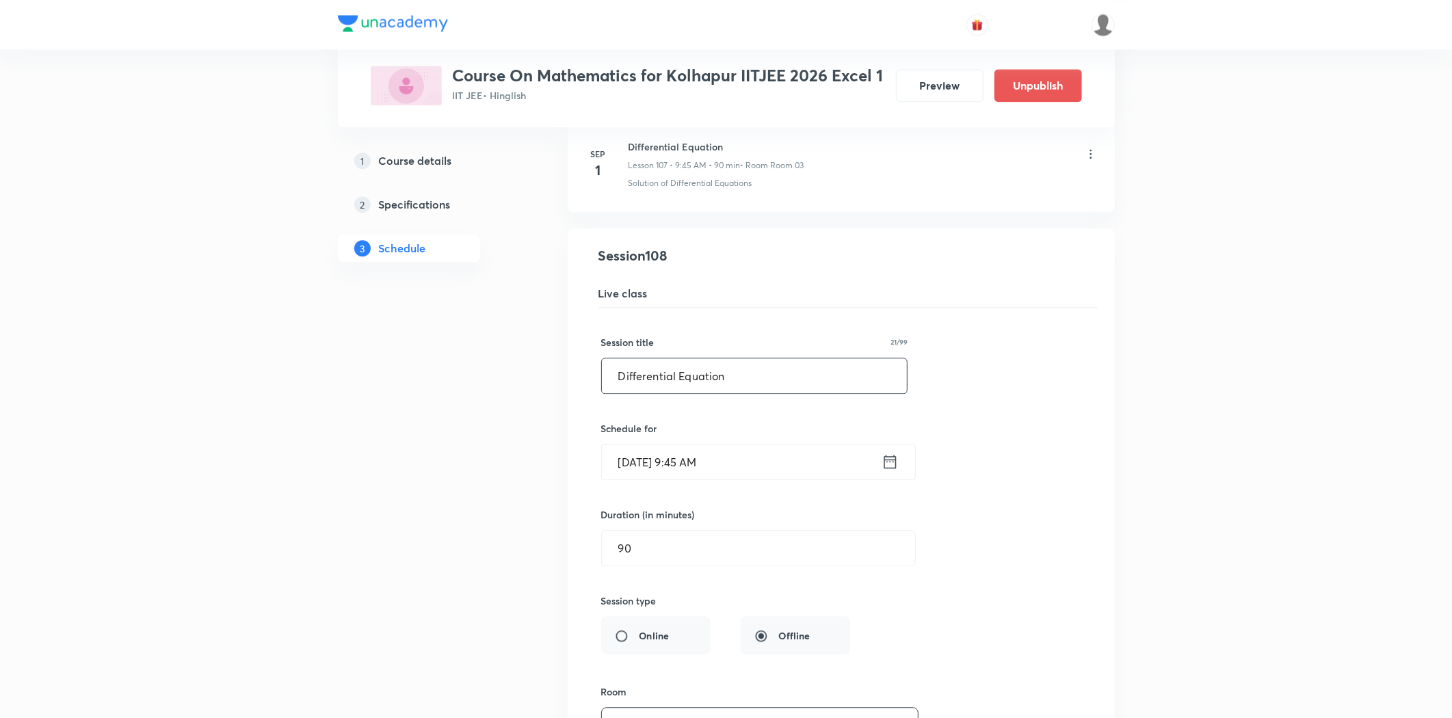
drag, startPoint x: 733, startPoint y: 391, endPoint x: 603, endPoint y: 395, distance: 130.0
click at [603, 393] on input "Differential Equation" at bounding box center [755, 375] width 306 height 35
paste input "Probability"
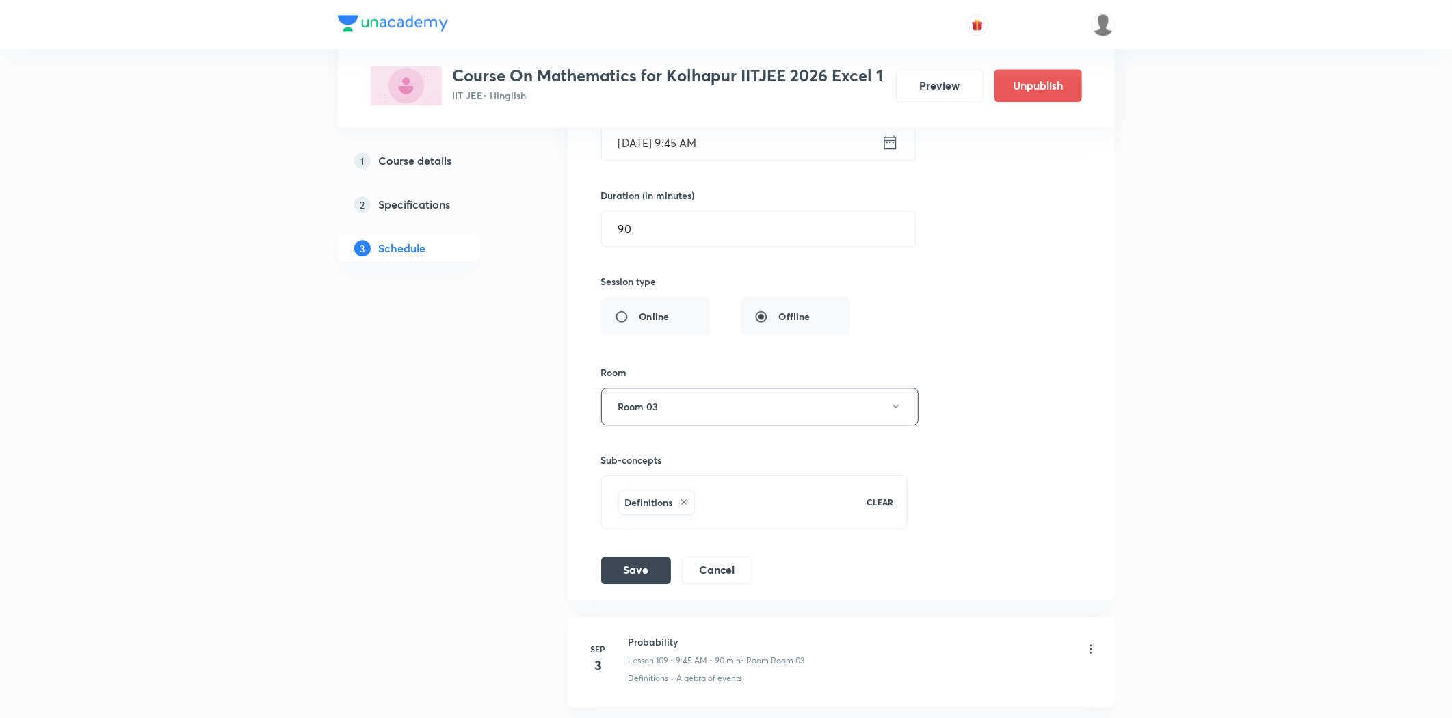
scroll to position [11776, 0]
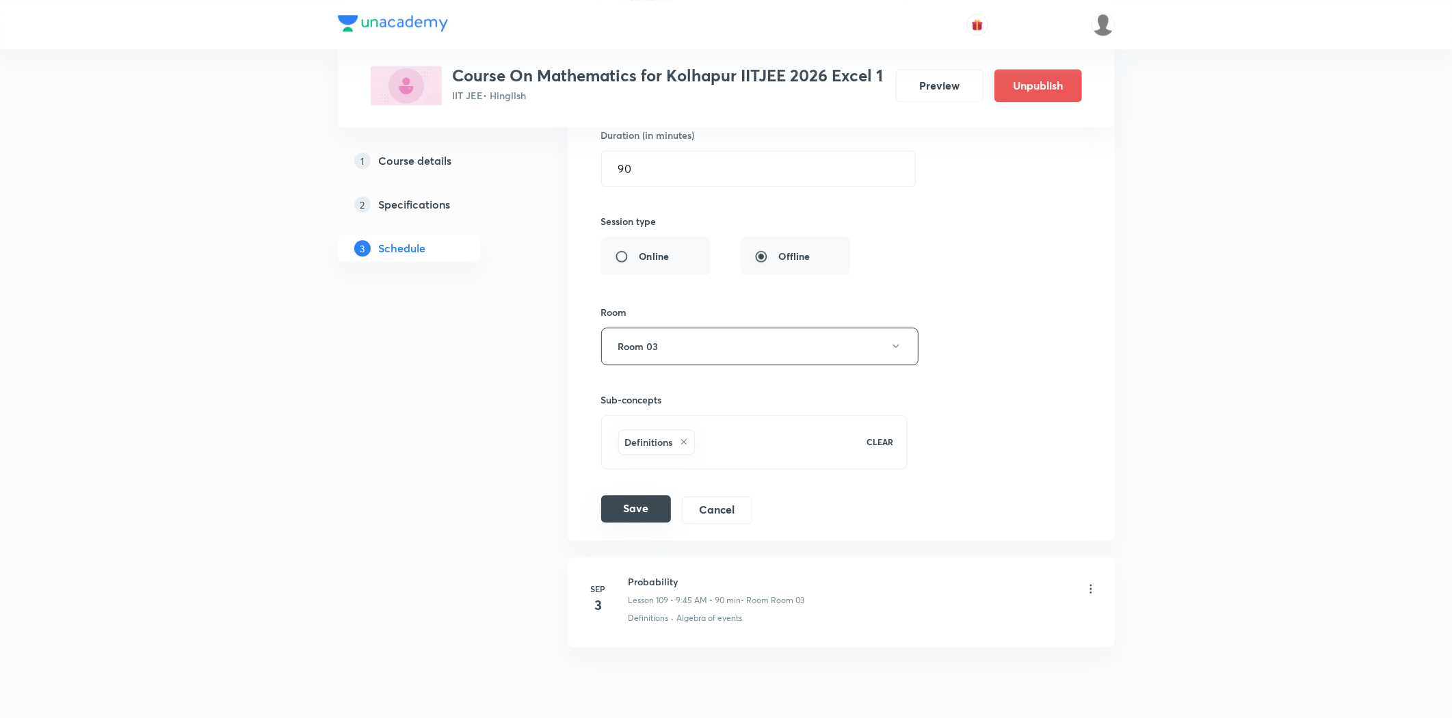
type input "Probability"
click at [627, 522] on button "Save" at bounding box center [636, 508] width 70 height 27
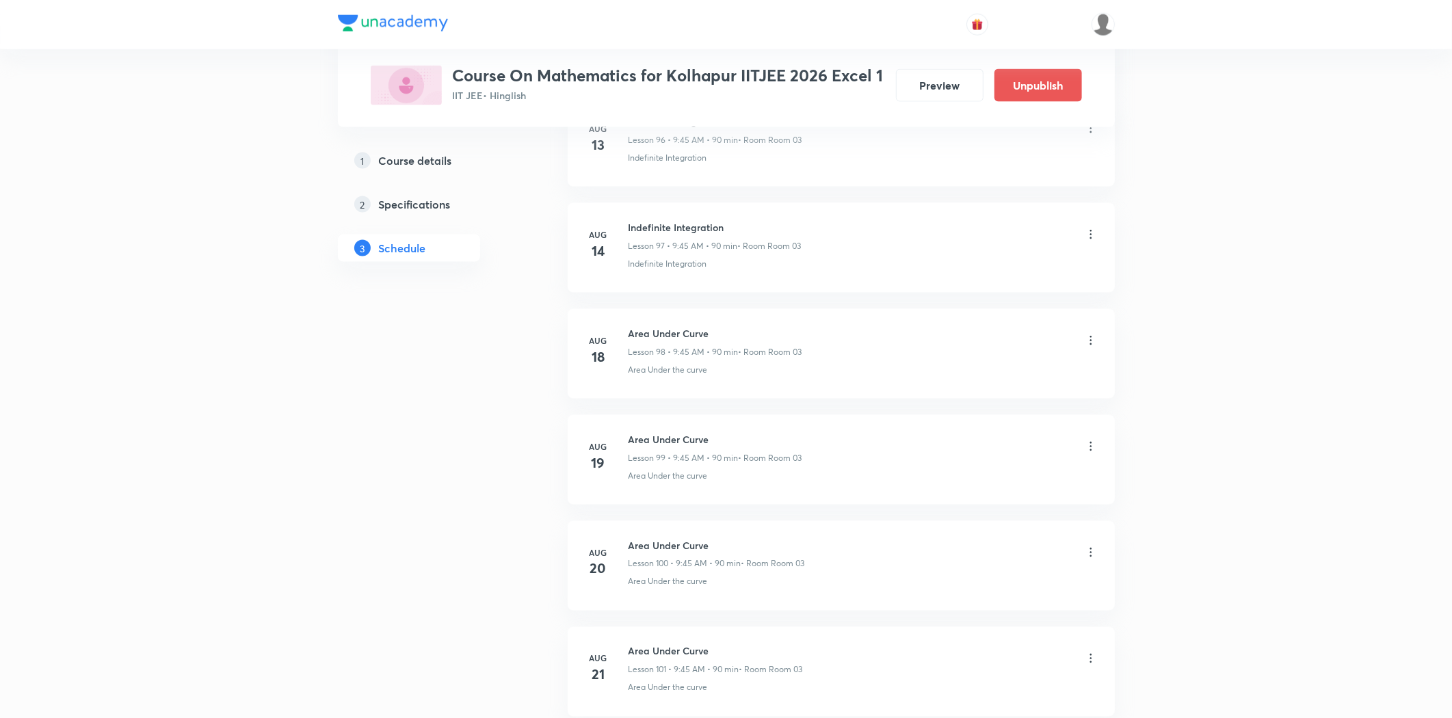
scroll to position [0, 0]
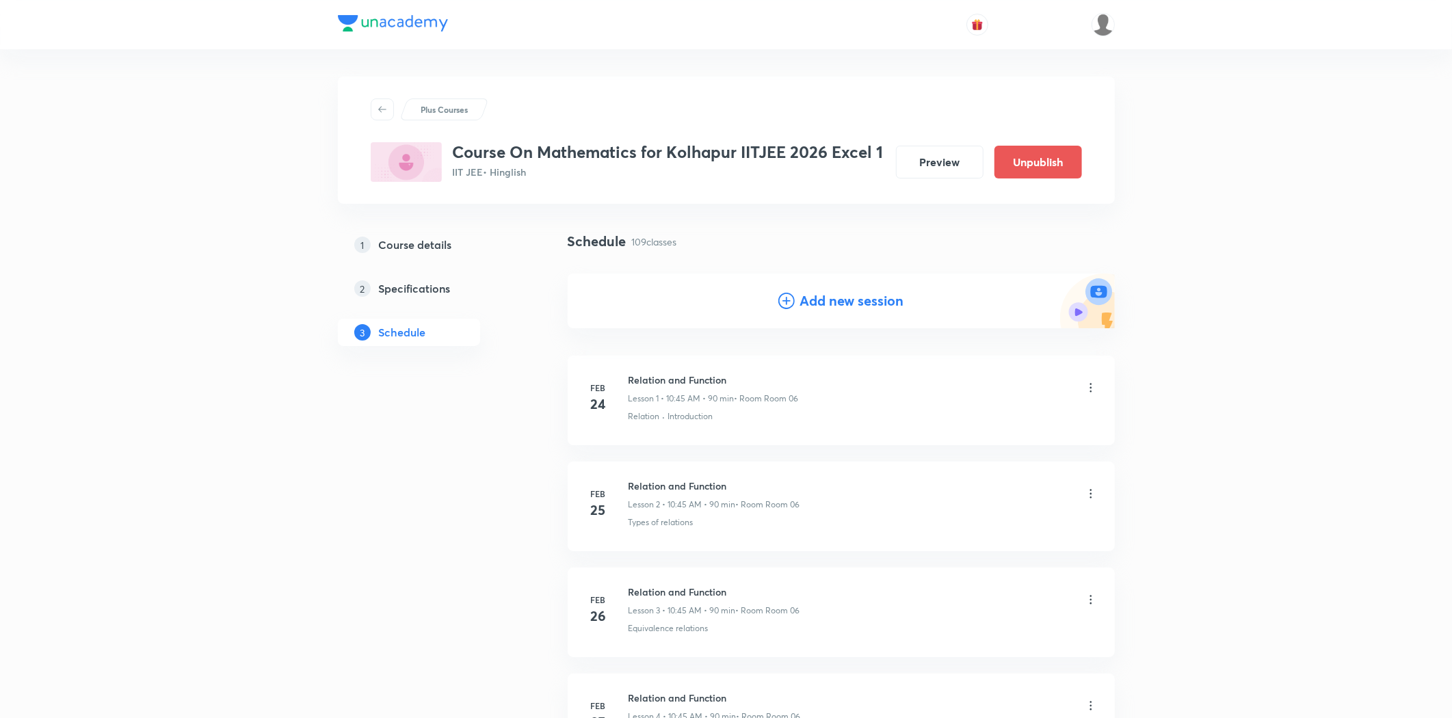
click at [804, 298] on h4 "Add new session" at bounding box center [852, 301] width 104 height 21
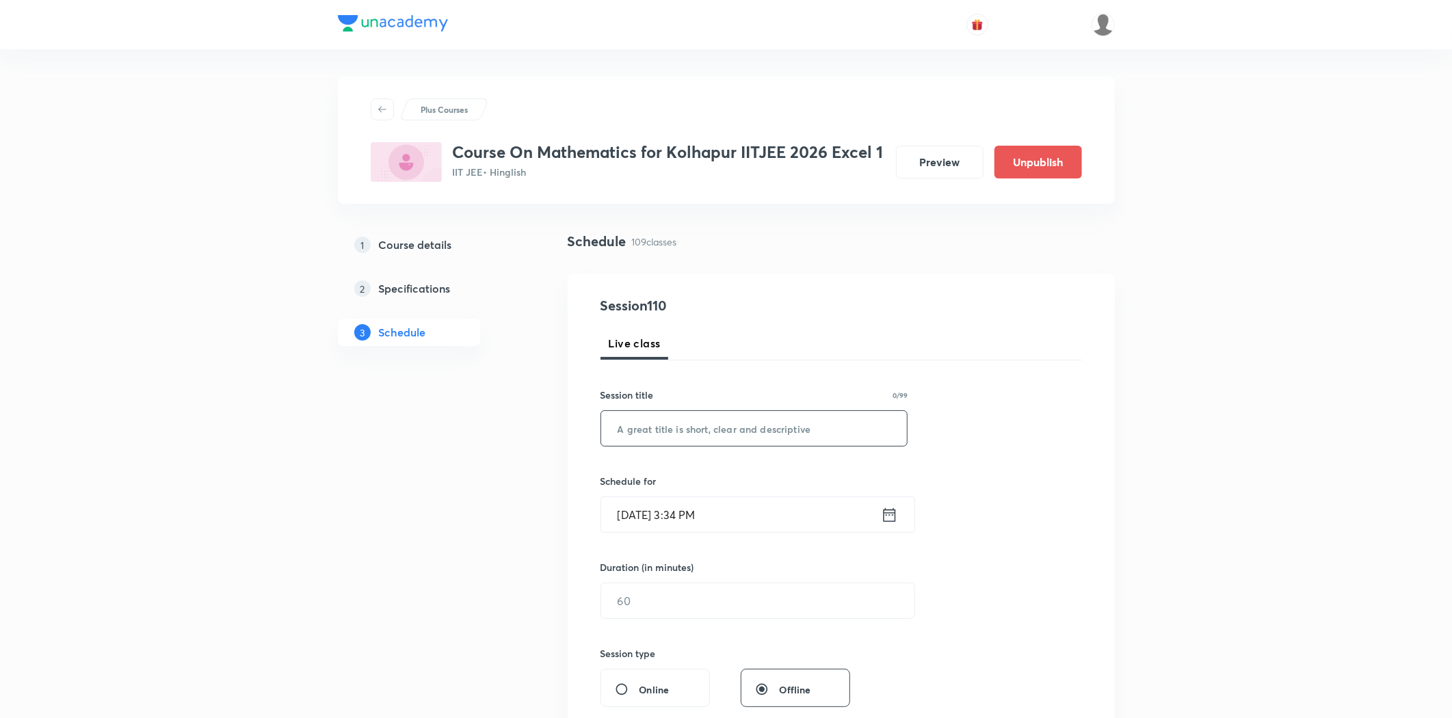
click at [676, 429] on input "text" at bounding box center [754, 428] width 306 height 35
paste input "Probability"
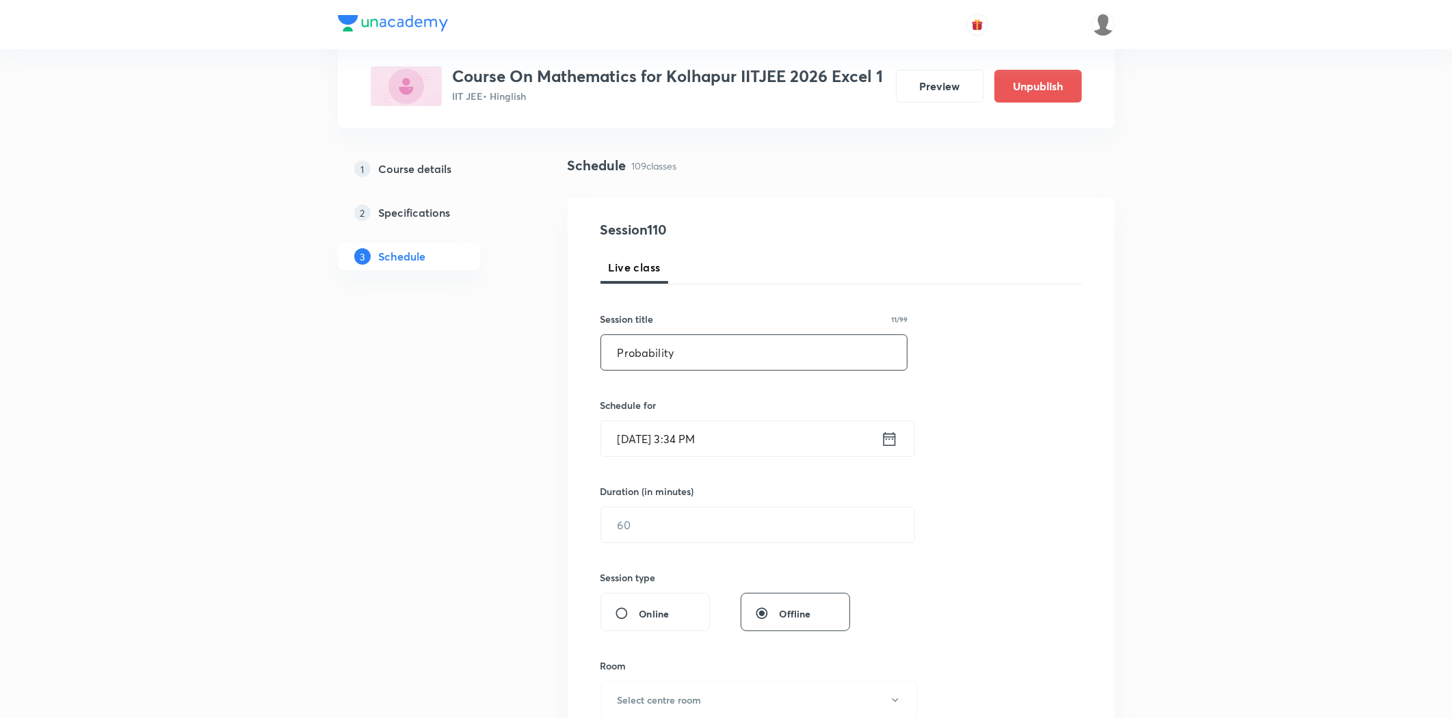
type input "Probability"
click at [675, 430] on input "[DATE] 3:34 PM" at bounding box center [741, 438] width 280 height 35
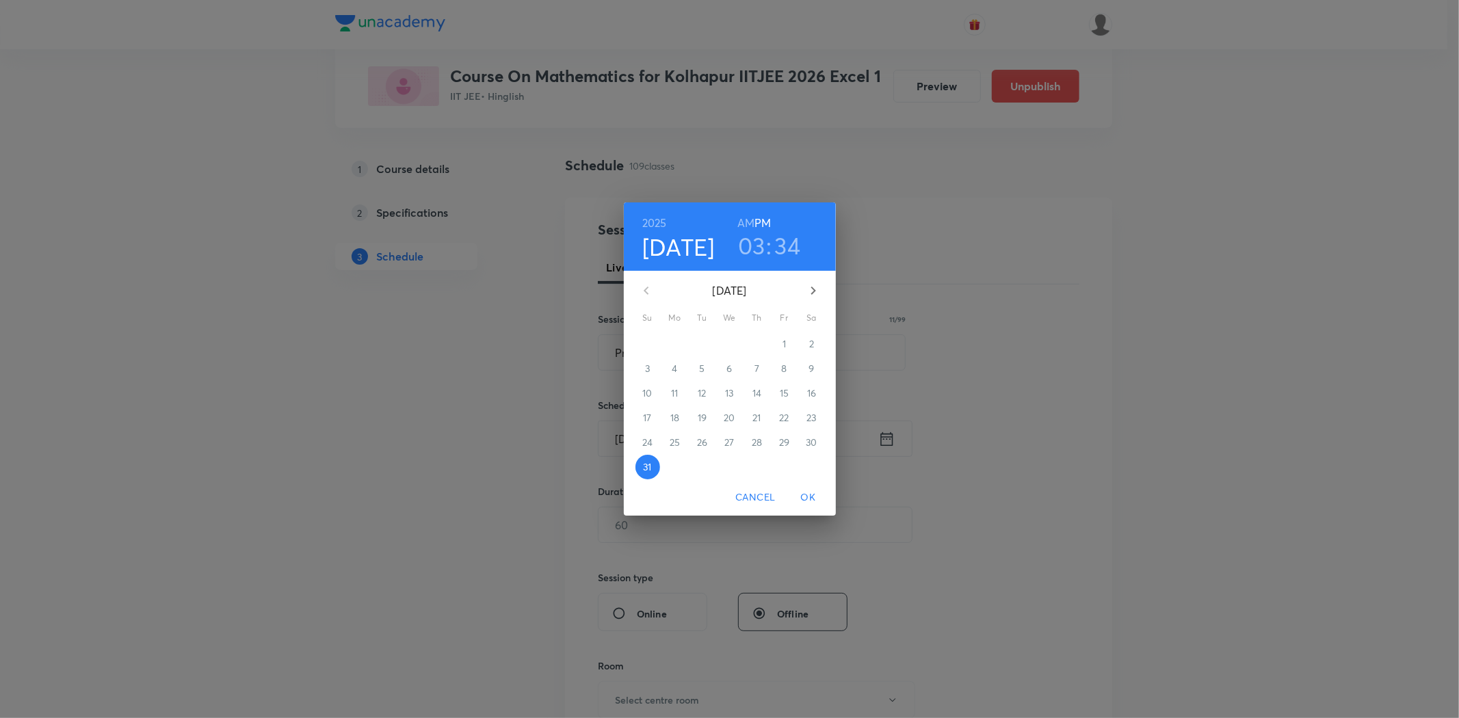
click at [813, 291] on icon "button" at bounding box center [813, 290] width 16 height 16
click at [754, 349] on p "4" at bounding box center [756, 344] width 5 height 14
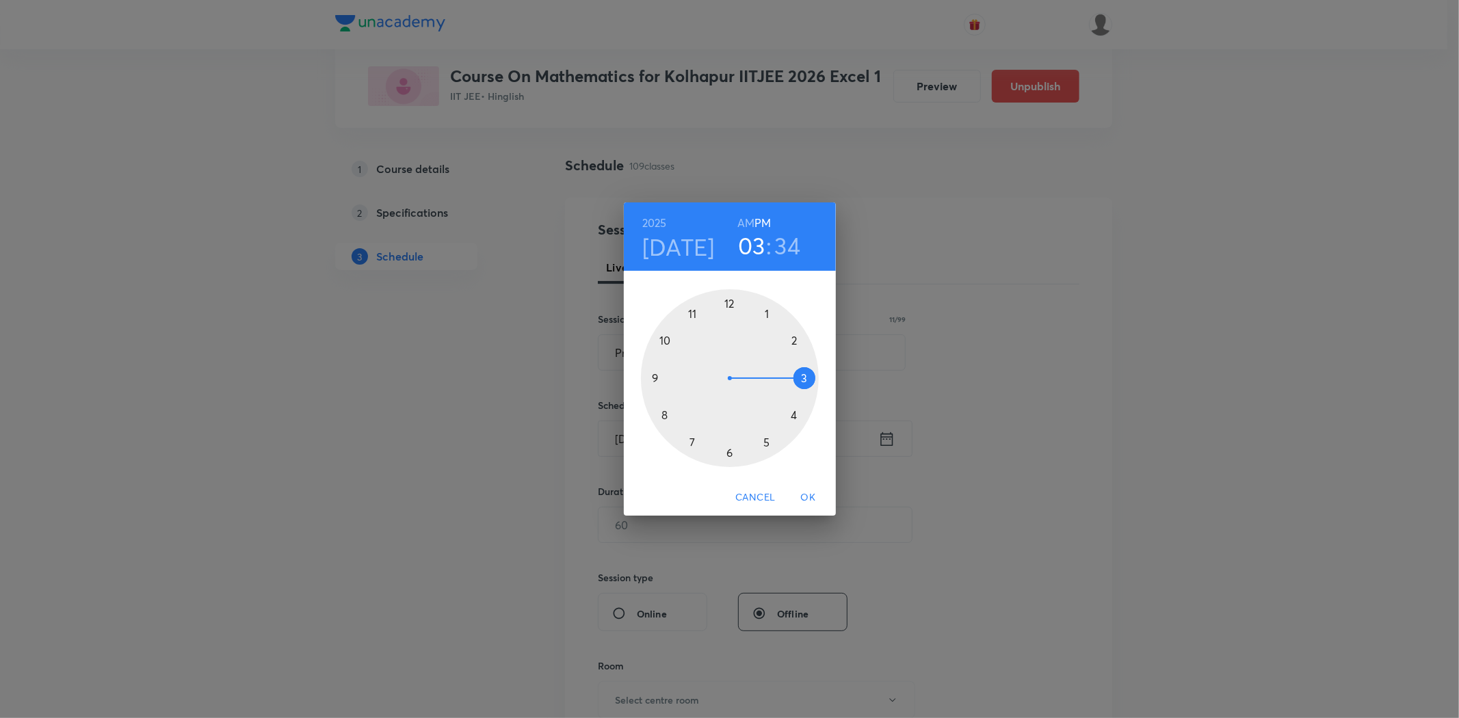
click at [650, 378] on div at bounding box center [730, 378] width 178 height 178
click at [747, 217] on h6 "AM" at bounding box center [745, 222] width 17 height 19
click at [655, 380] on div at bounding box center [730, 378] width 178 height 178
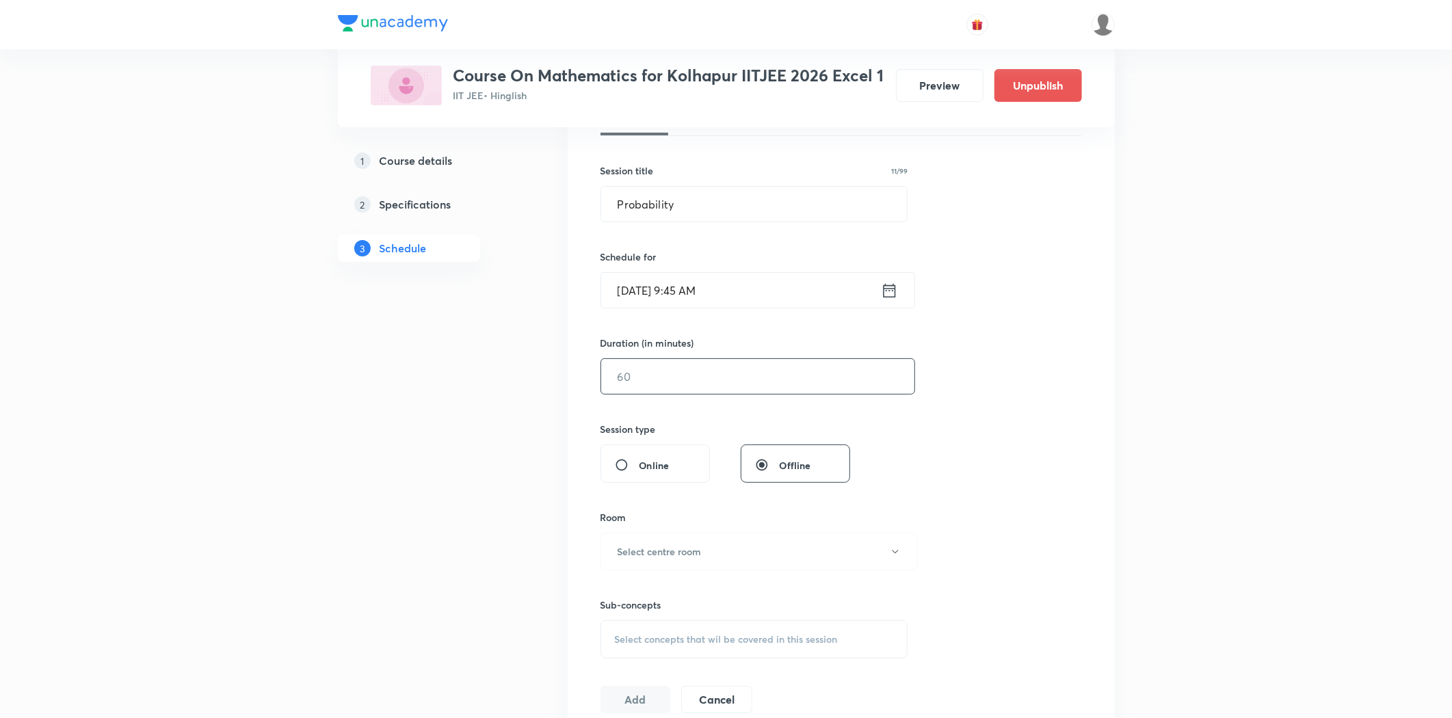
scroll to position [228, 0]
click at [698, 373] on input "text" at bounding box center [757, 373] width 313 height 35
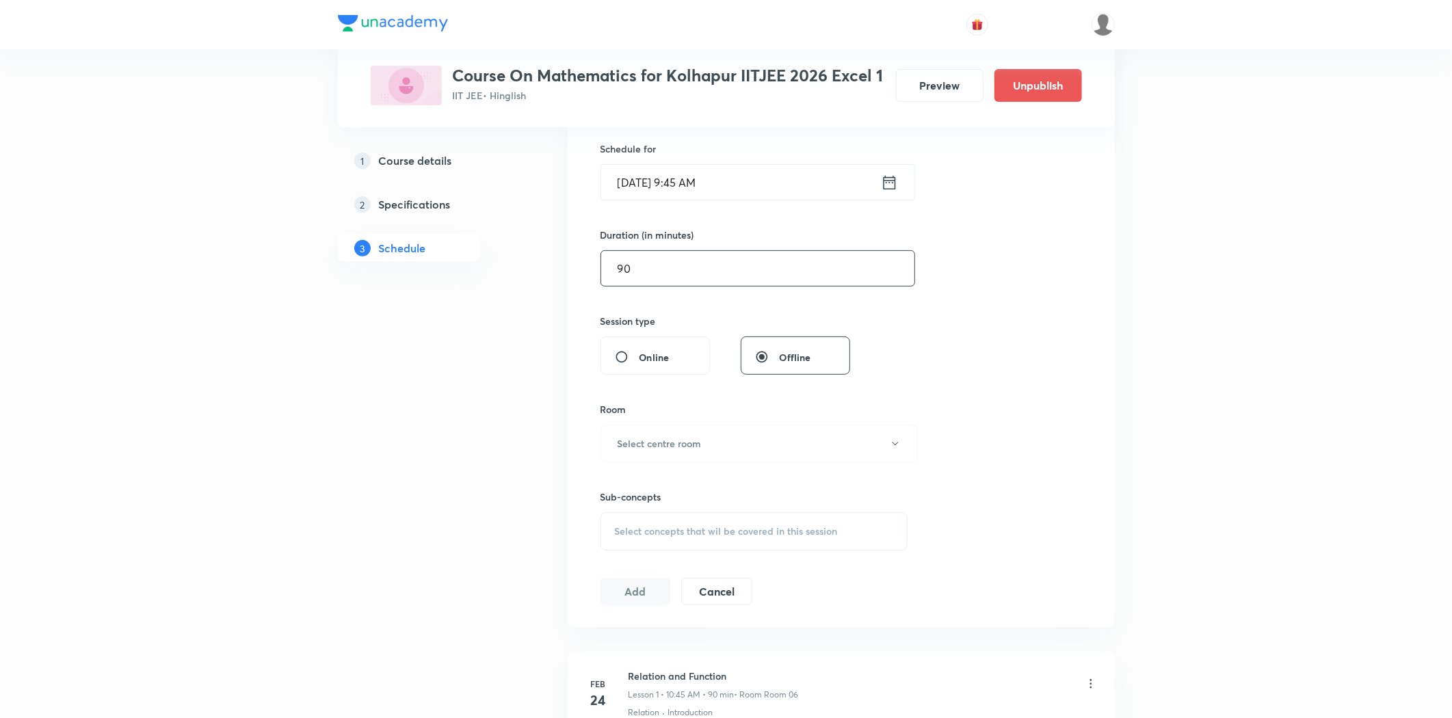
scroll to position [456, 0]
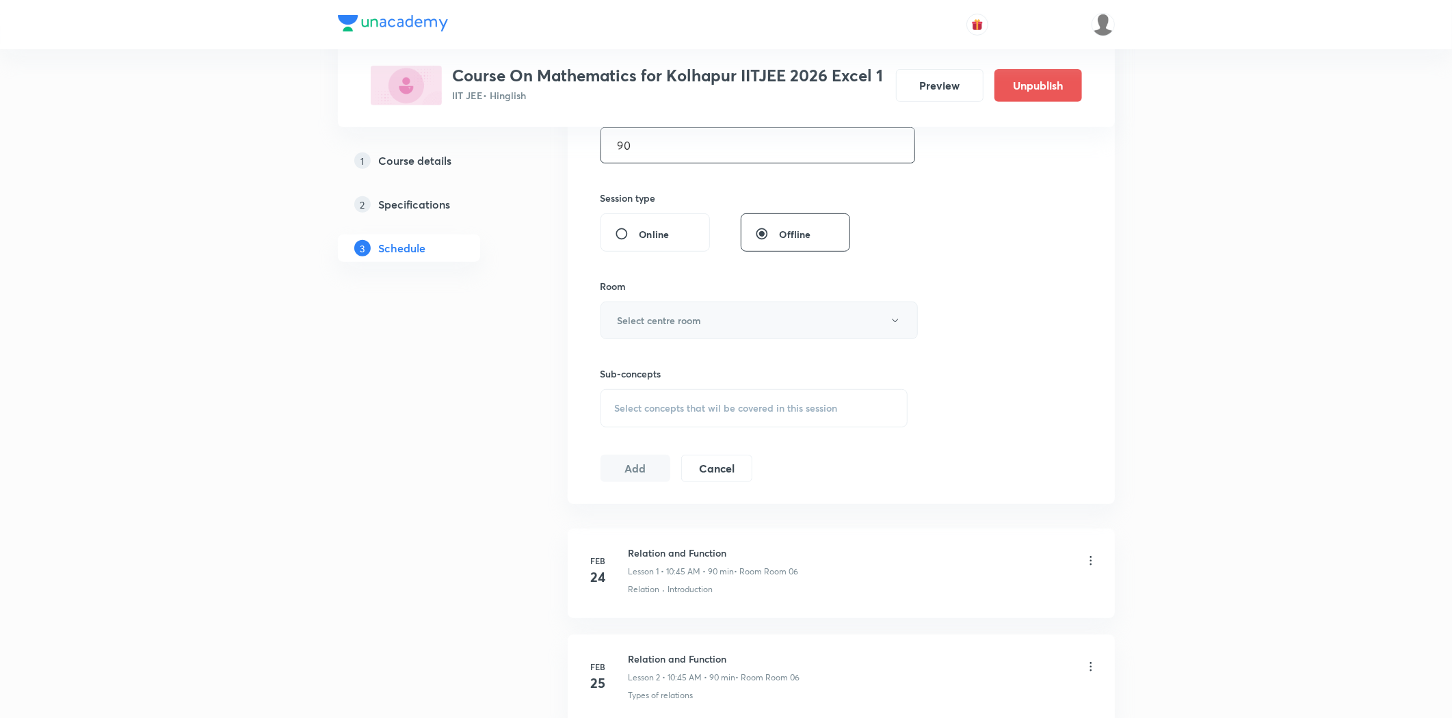
type input "90"
click at [672, 331] on button "Select centre room" at bounding box center [759, 321] width 317 height 38
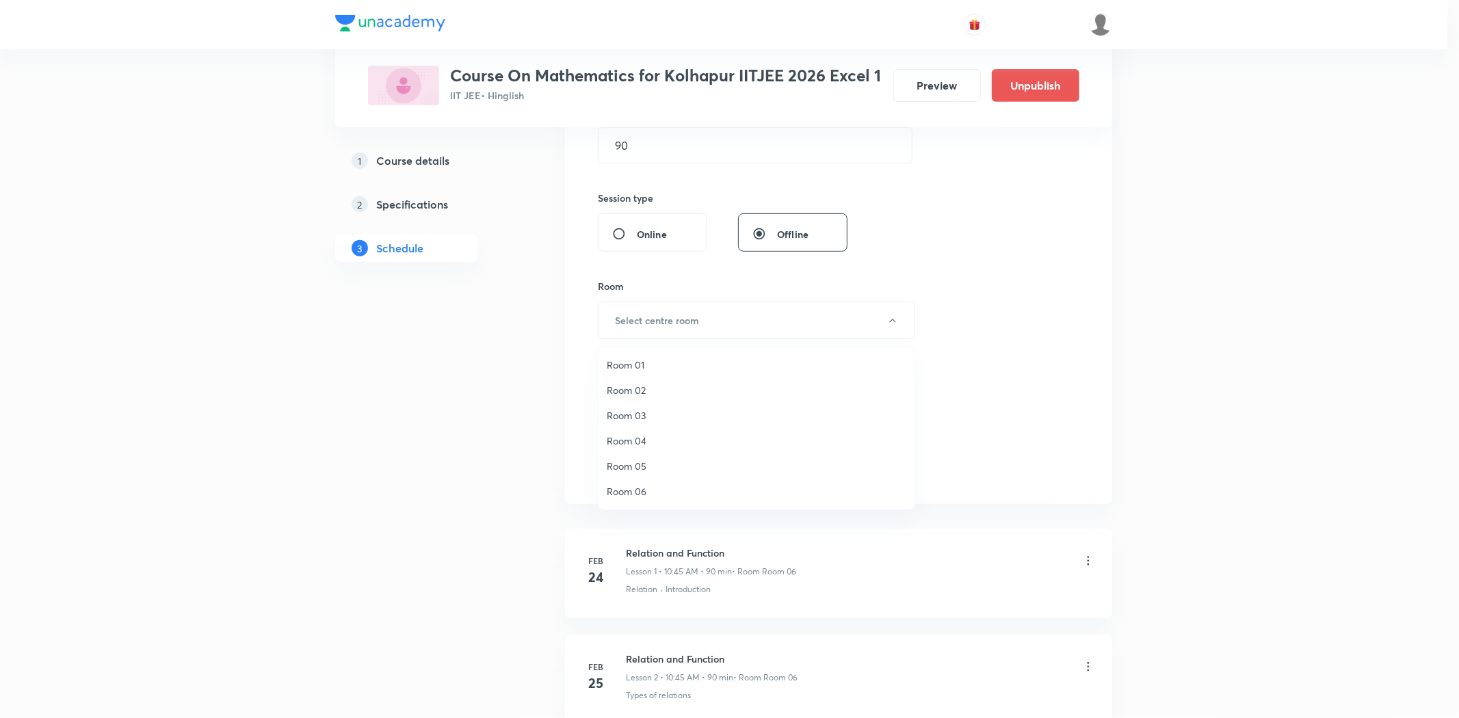
click at [627, 408] on span "Room 03" at bounding box center [757, 415] width 300 height 14
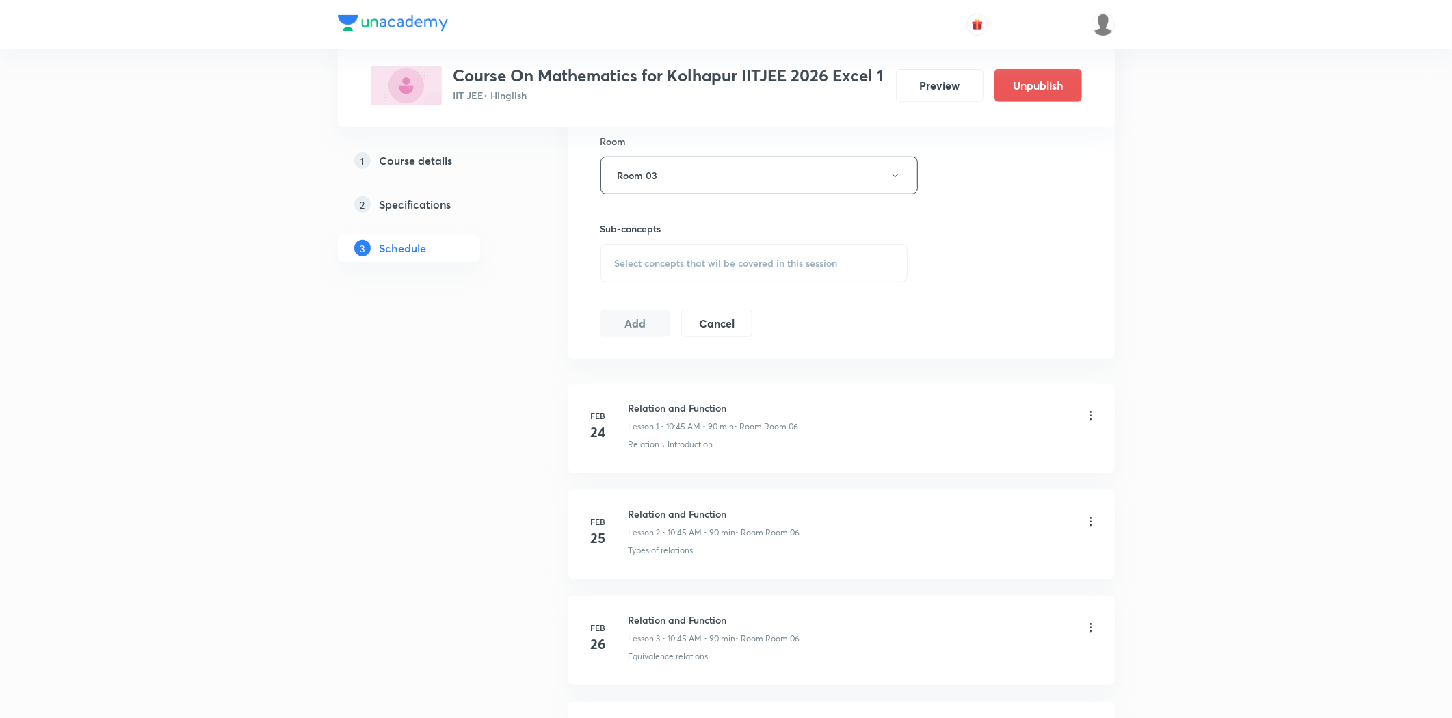
scroll to position [607, 0]
click at [687, 265] on div "Select concepts that wil be covered in this session" at bounding box center [755, 256] width 308 height 38
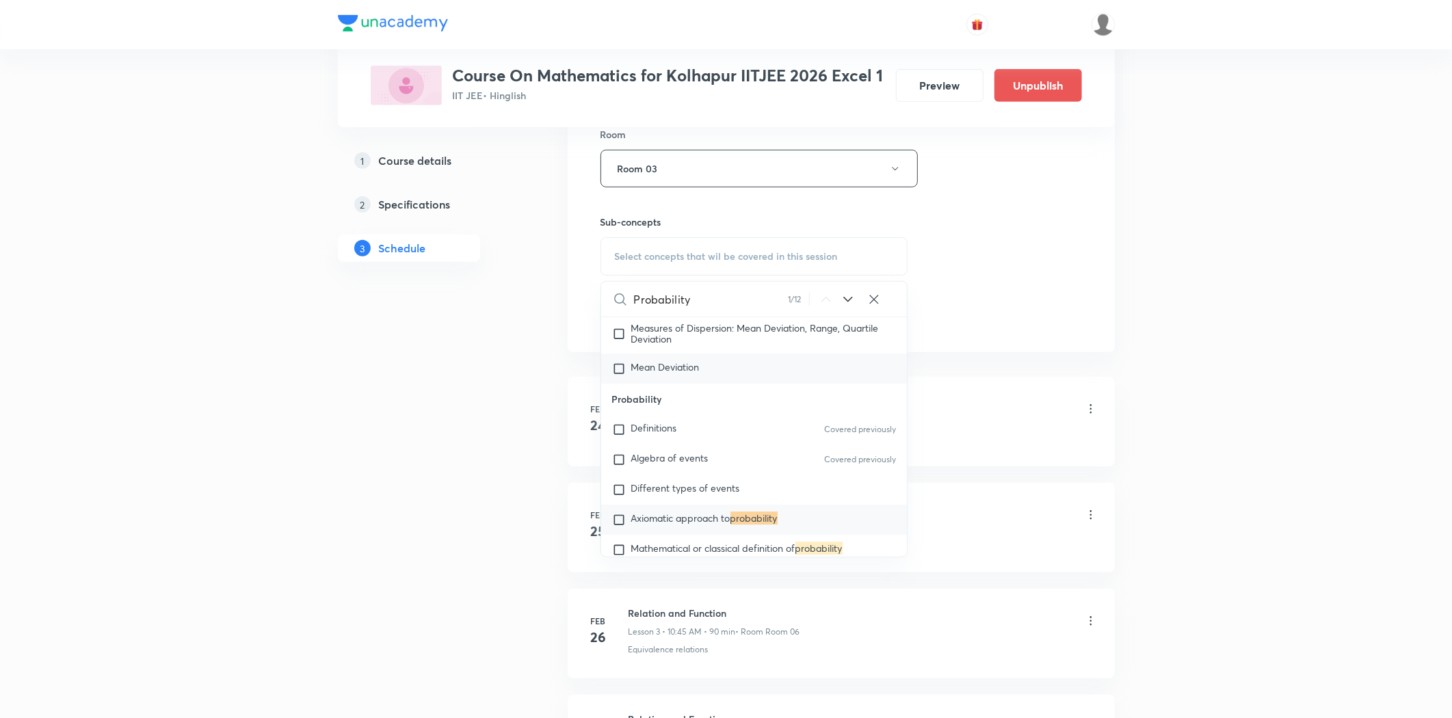
scroll to position [3603, 0]
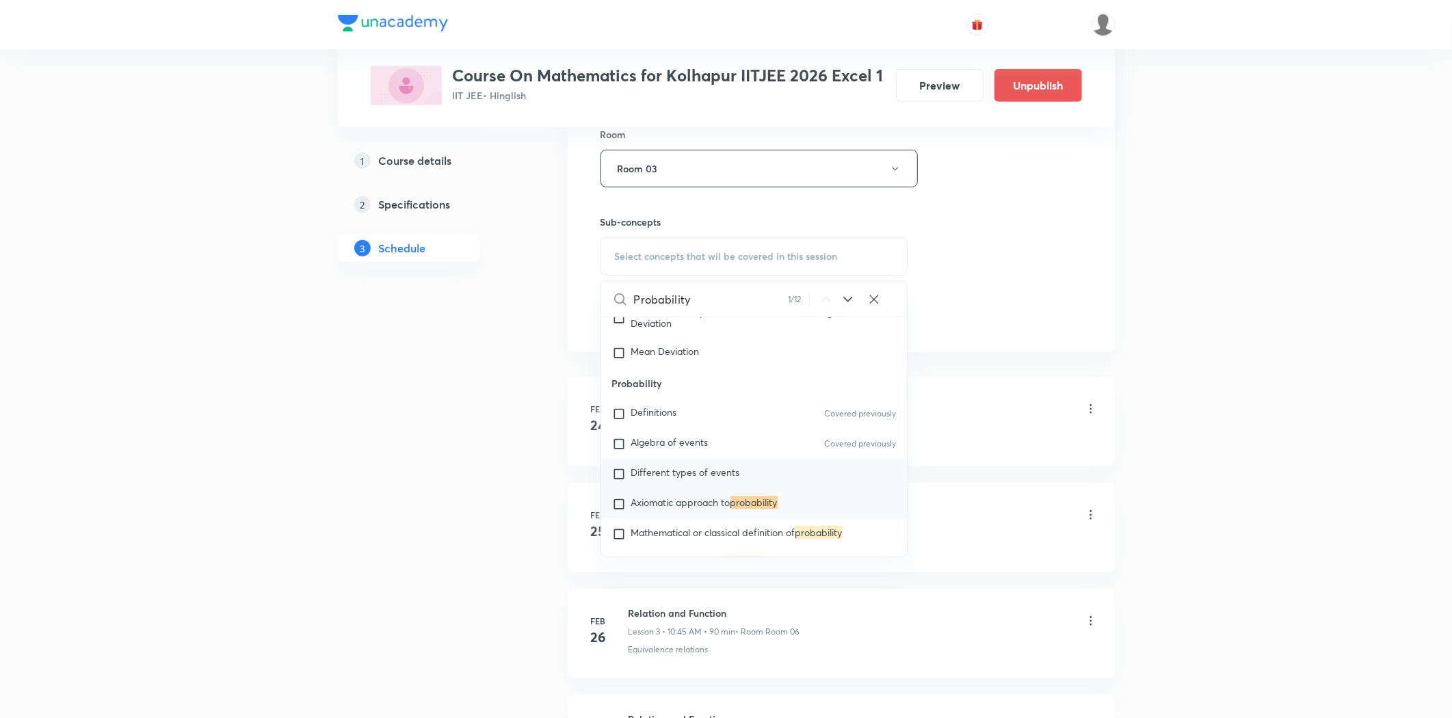
type input "Probability"
click at [684, 468] on span "Different types of events" at bounding box center [685, 472] width 109 height 13
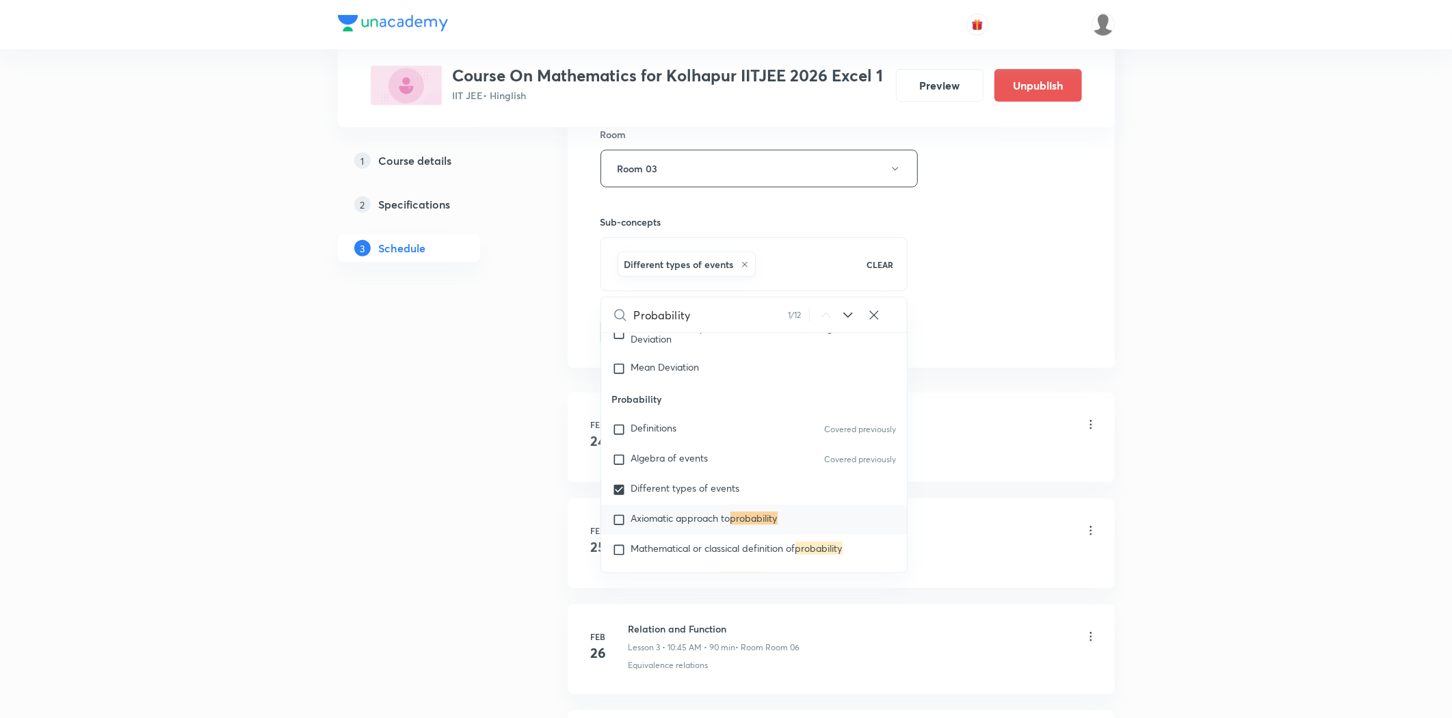
click at [666, 512] on span "Axiomatic approach to" at bounding box center [680, 518] width 99 height 13
checkbox input "true"
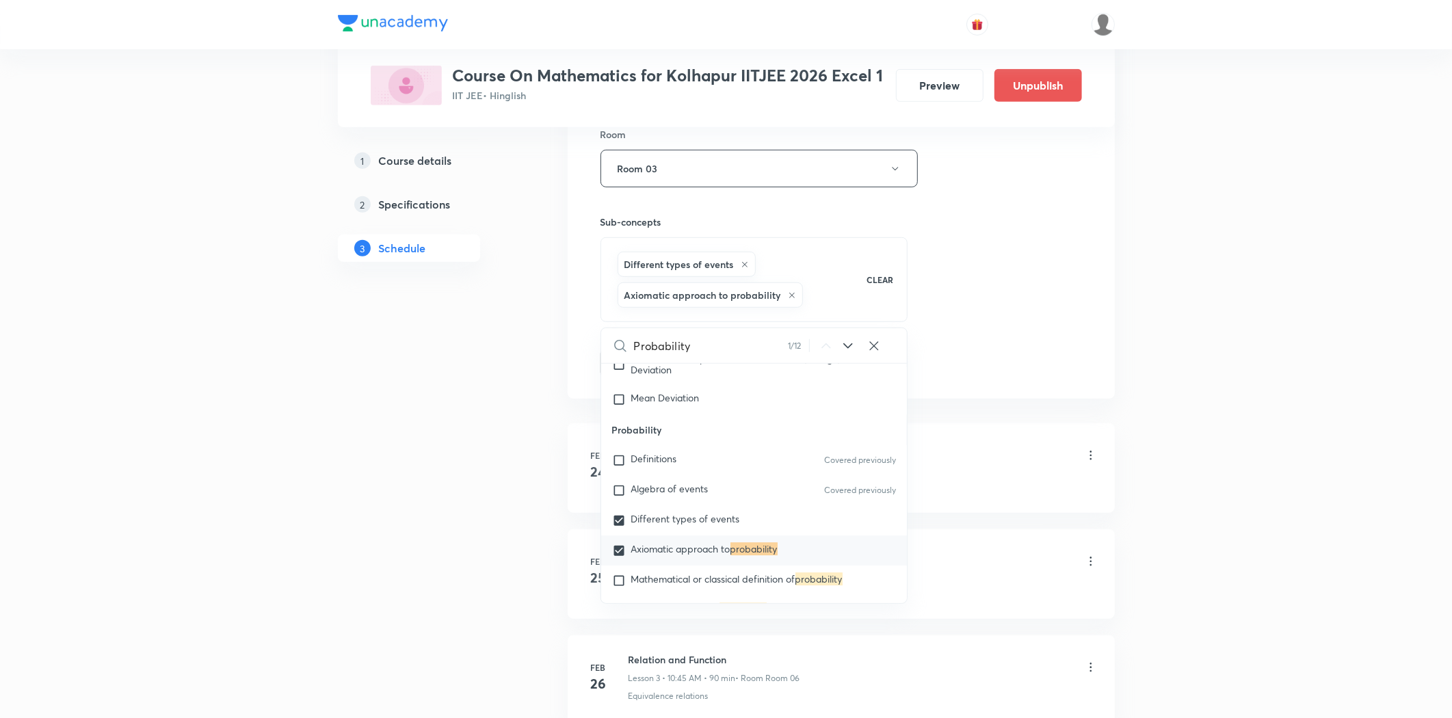
drag, startPoint x: 518, startPoint y: 502, endPoint x: 596, endPoint y: 398, distance: 129.5
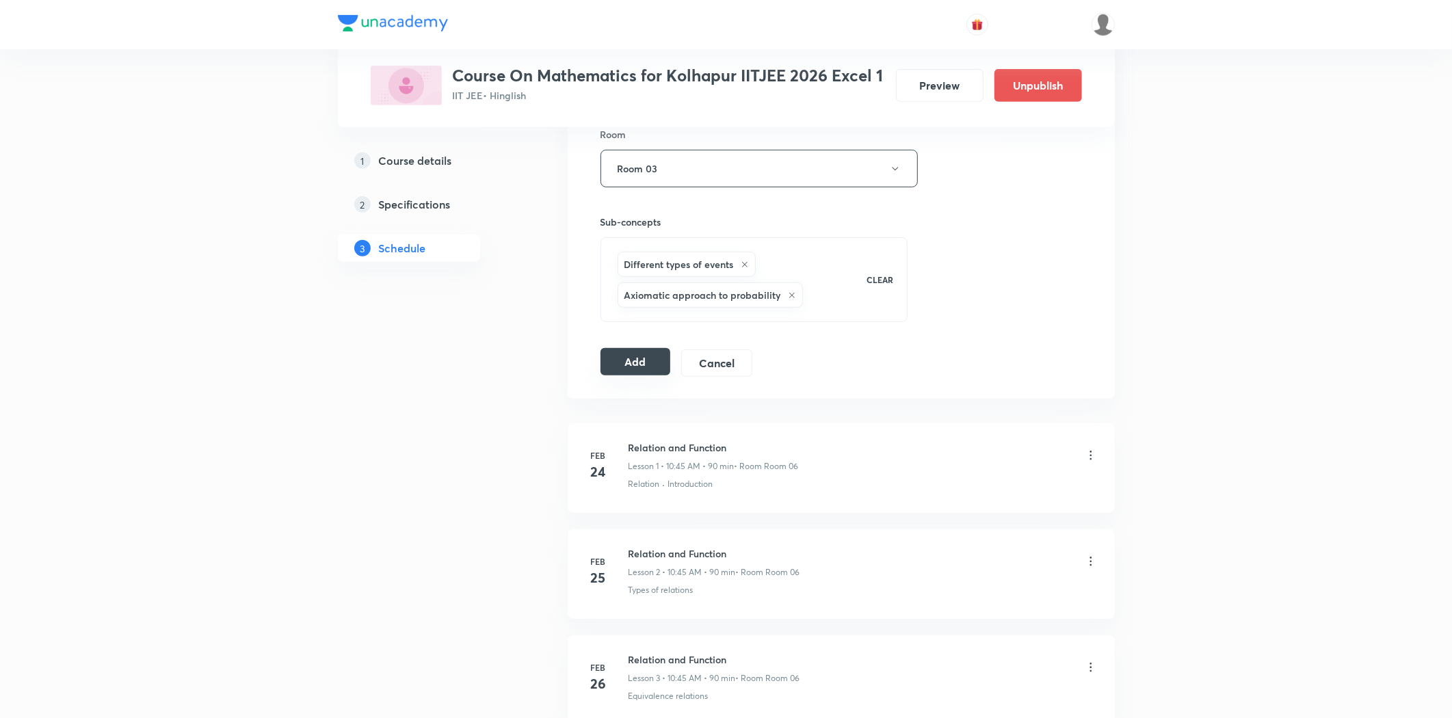
click at [623, 358] on button "Add" at bounding box center [636, 361] width 70 height 27
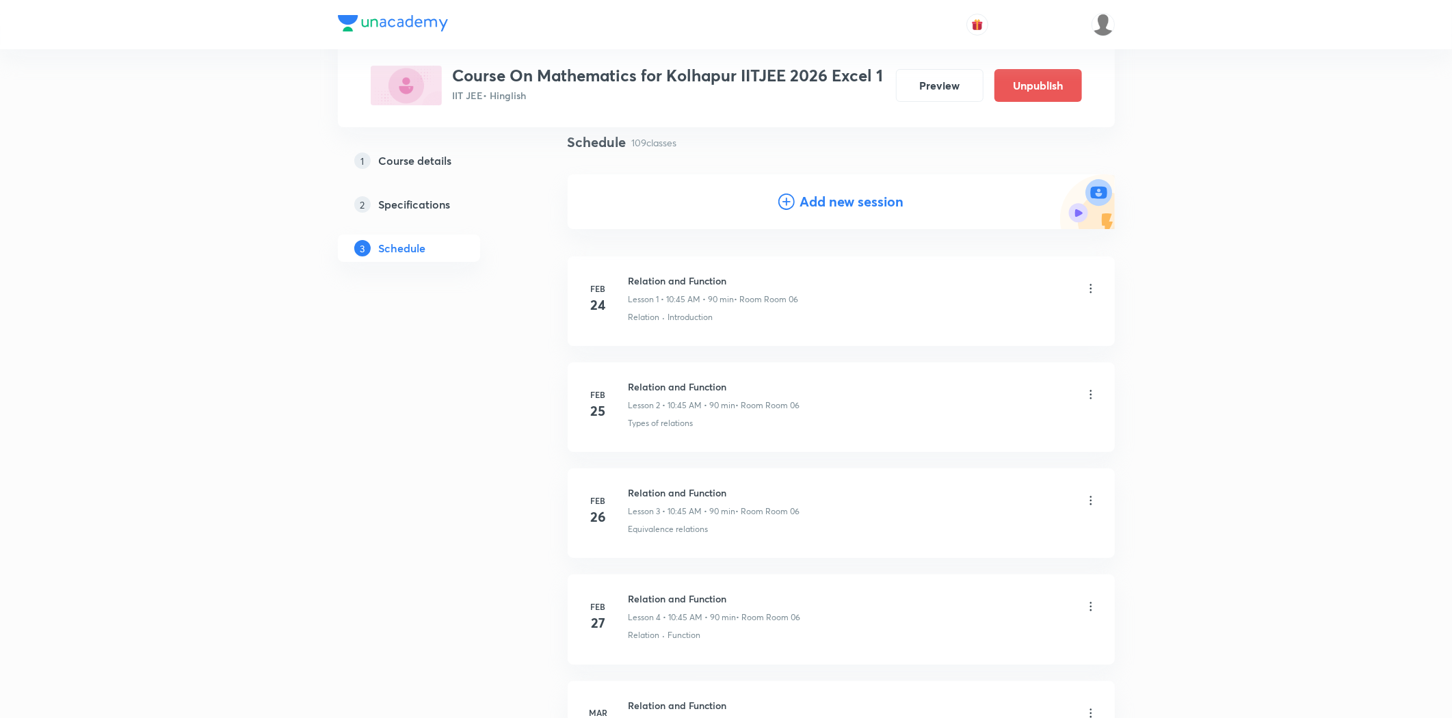
scroll to position [0, 0]
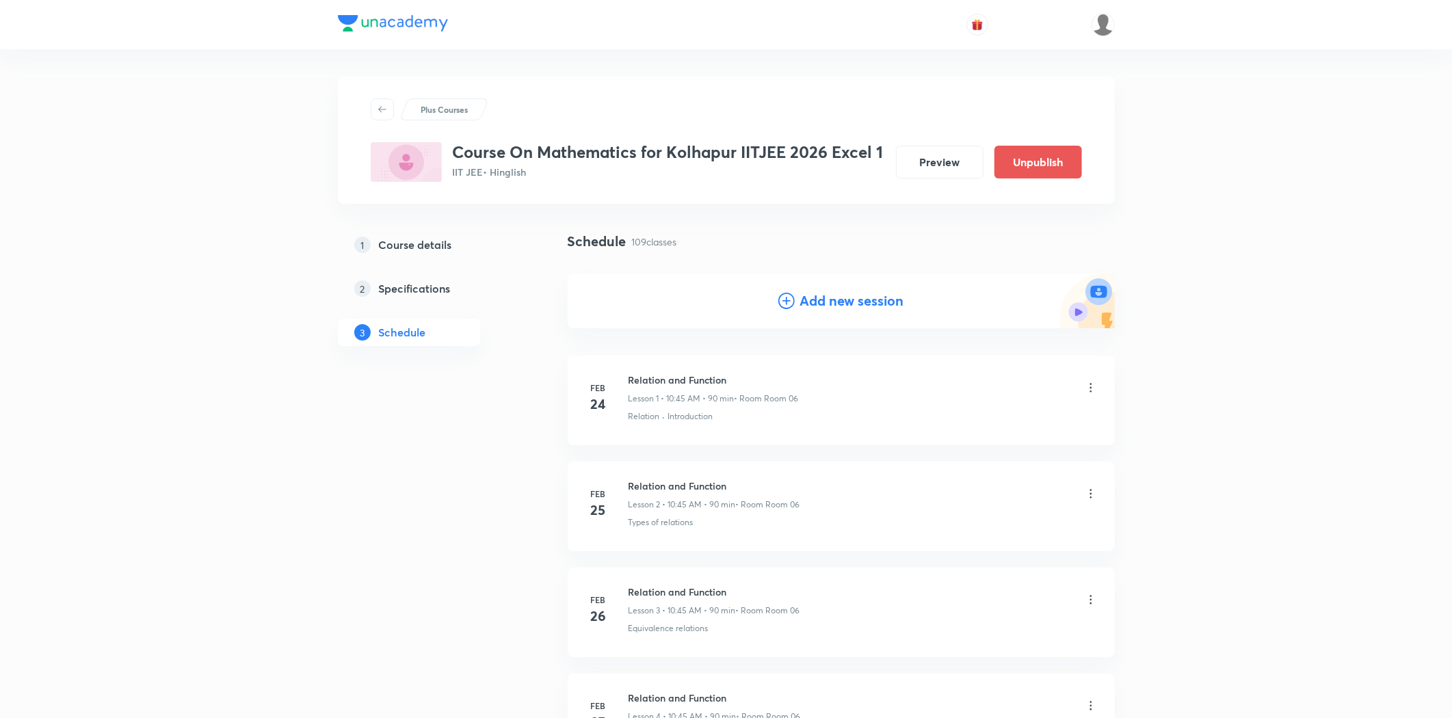
click at [791, 308] on icon at bounding box center [786, 301] width 16 height 16
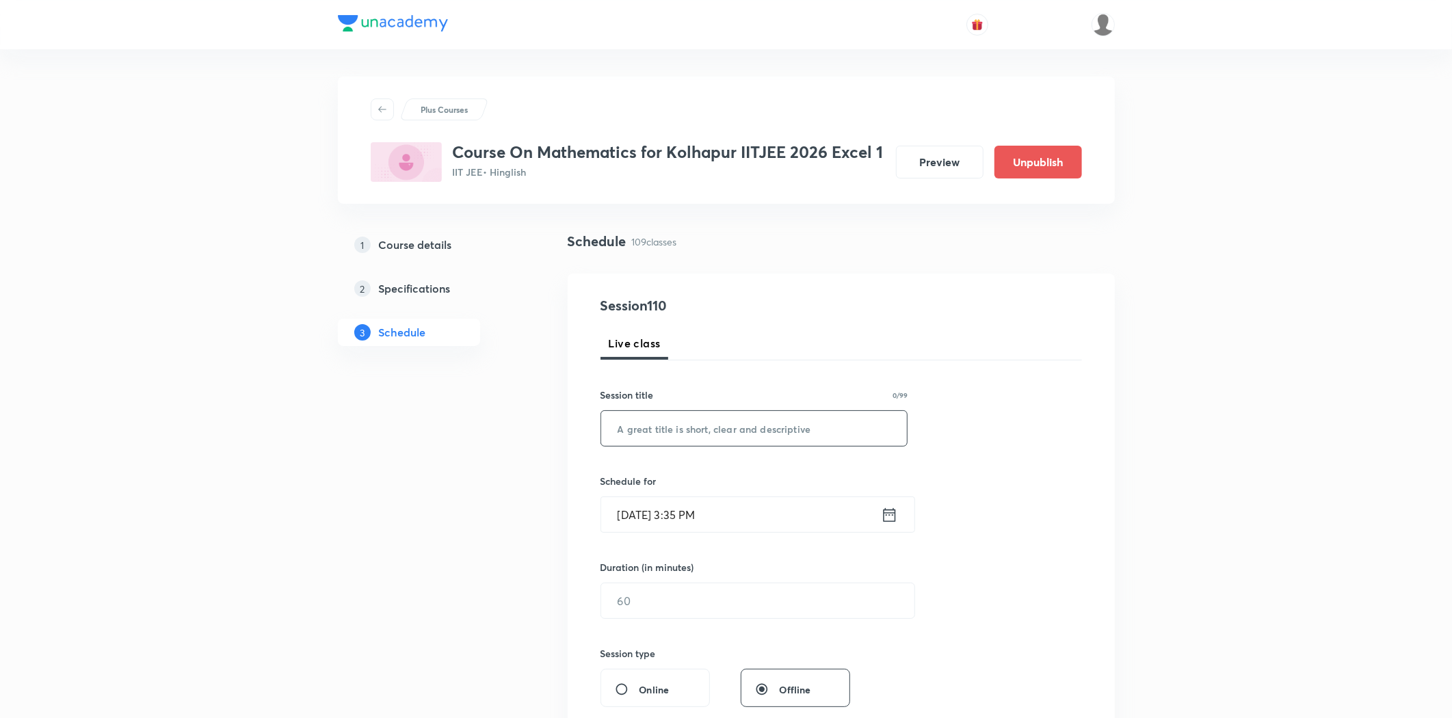
click at [722, 445] on input "text" at bounding box center [754, 428] width 306 height 35
paste input "Probability"
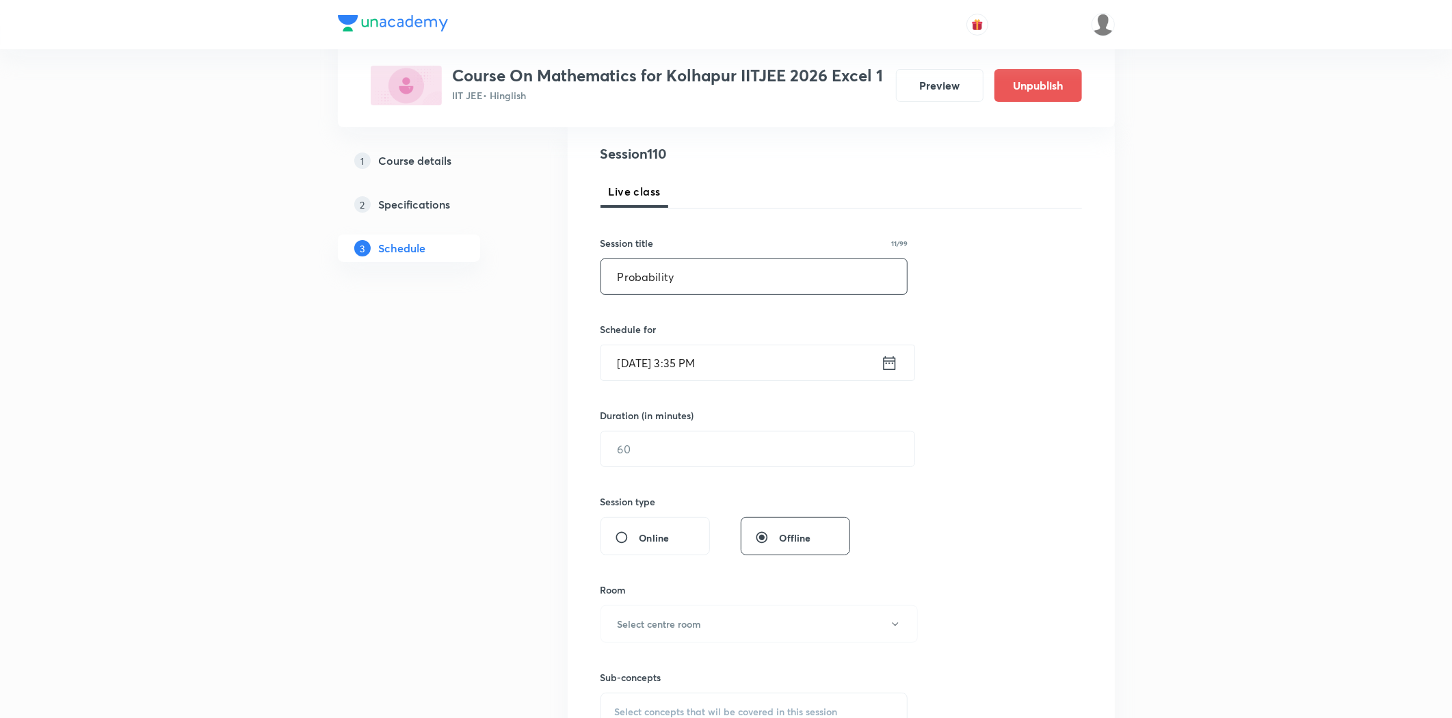
type input "Probability"
click at [736, 366] on input "[DATE] 3:35 PM" at bounding box center [741, 362] width 280 height 35
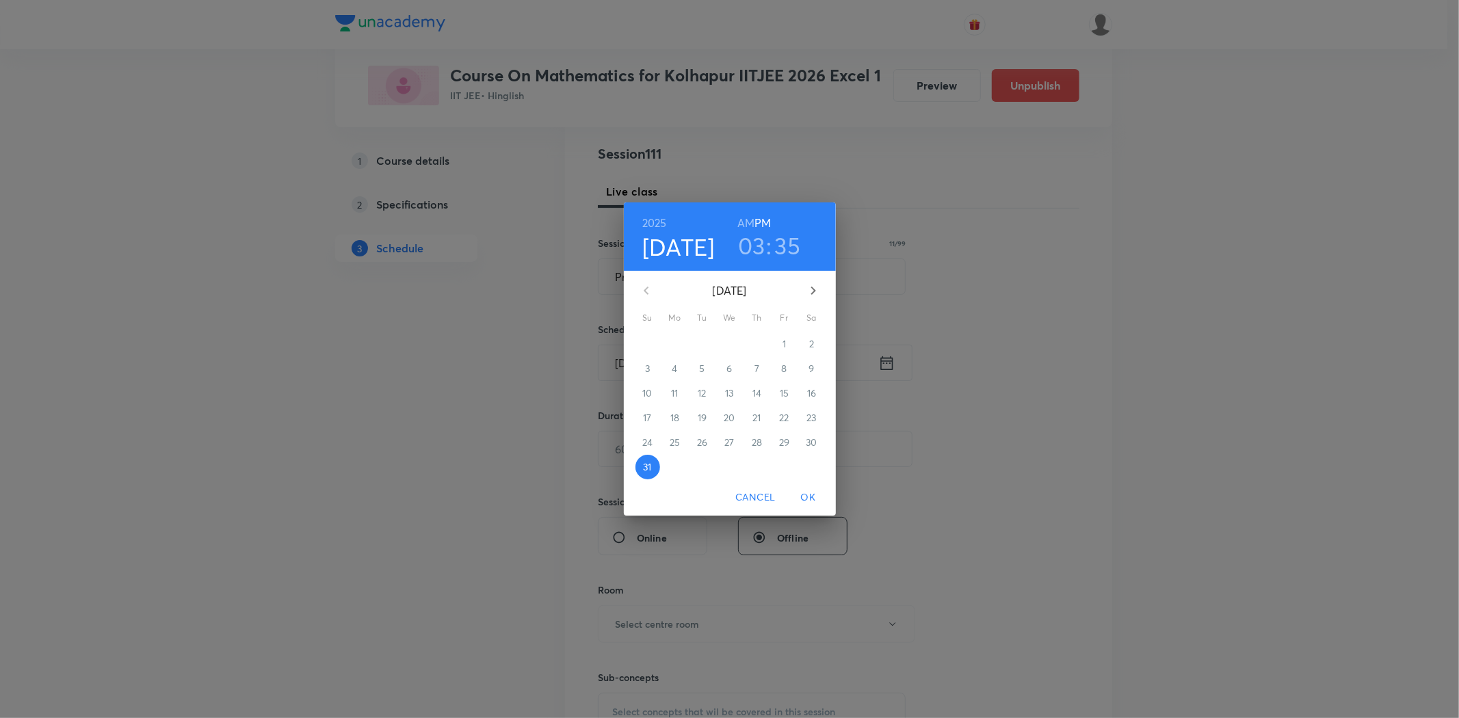
click at [812, 298] on icon "button" at bounding box center [813, 290] width 16 height 16
click at [784, 341] on p "5" at bounding box center [783, 344] width 5 height 14
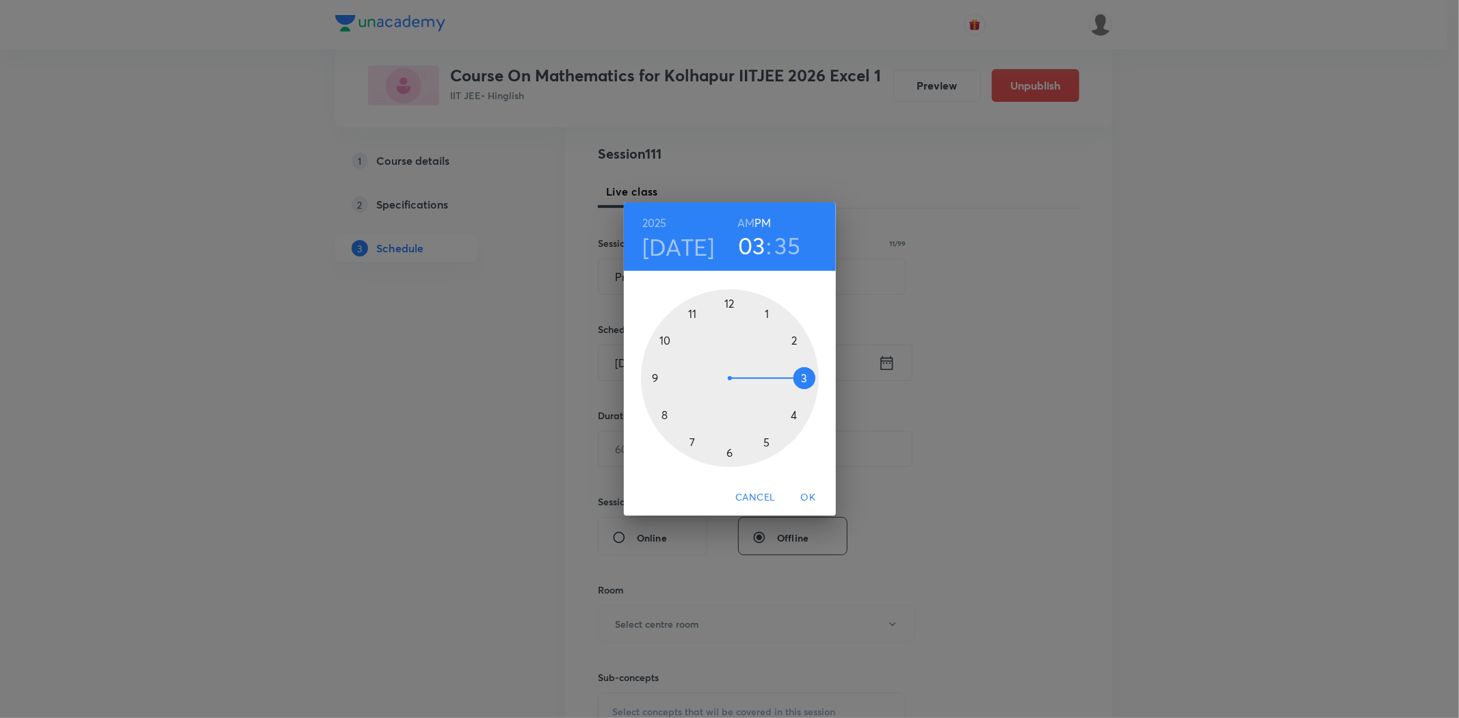
click at [655, 377] on div at bounding box center [730, 378] width 178 height 178
click at [744, 222] on h6 "AM" at bounding box center [745, 222] width 17 height 19
click at [653, 378] on div at bounding box center [730, 378] width 178 height 178
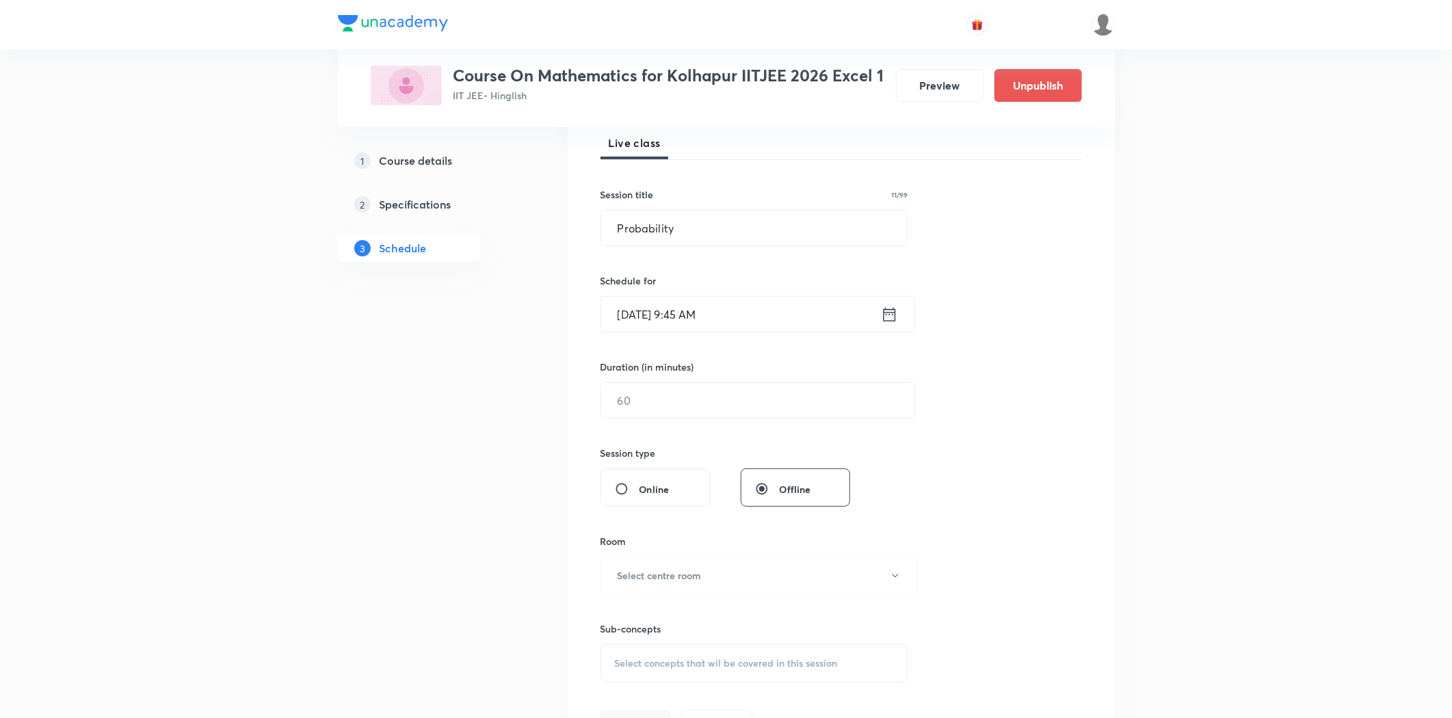
scroll to position [228, 0]
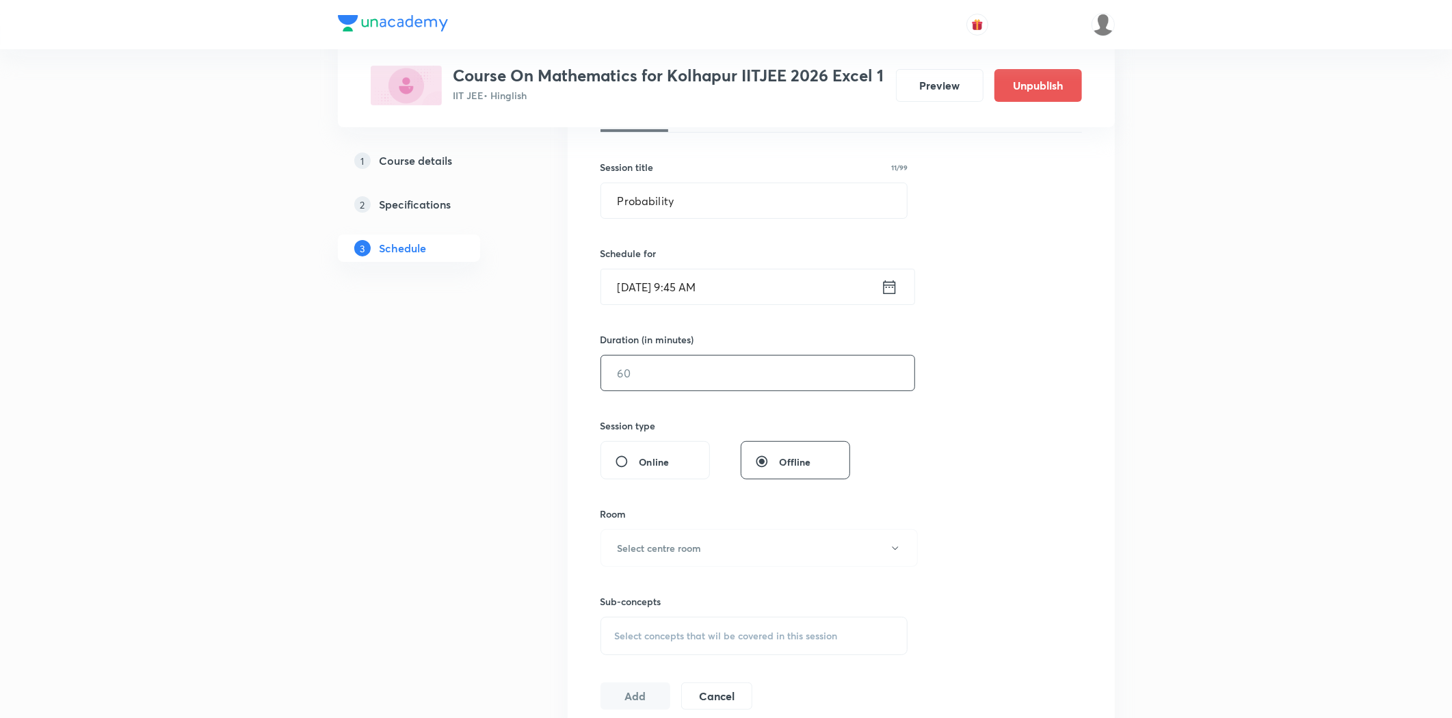
click at [687, 378] on input "text" at bounding box center [757, 373] width 313 height 35
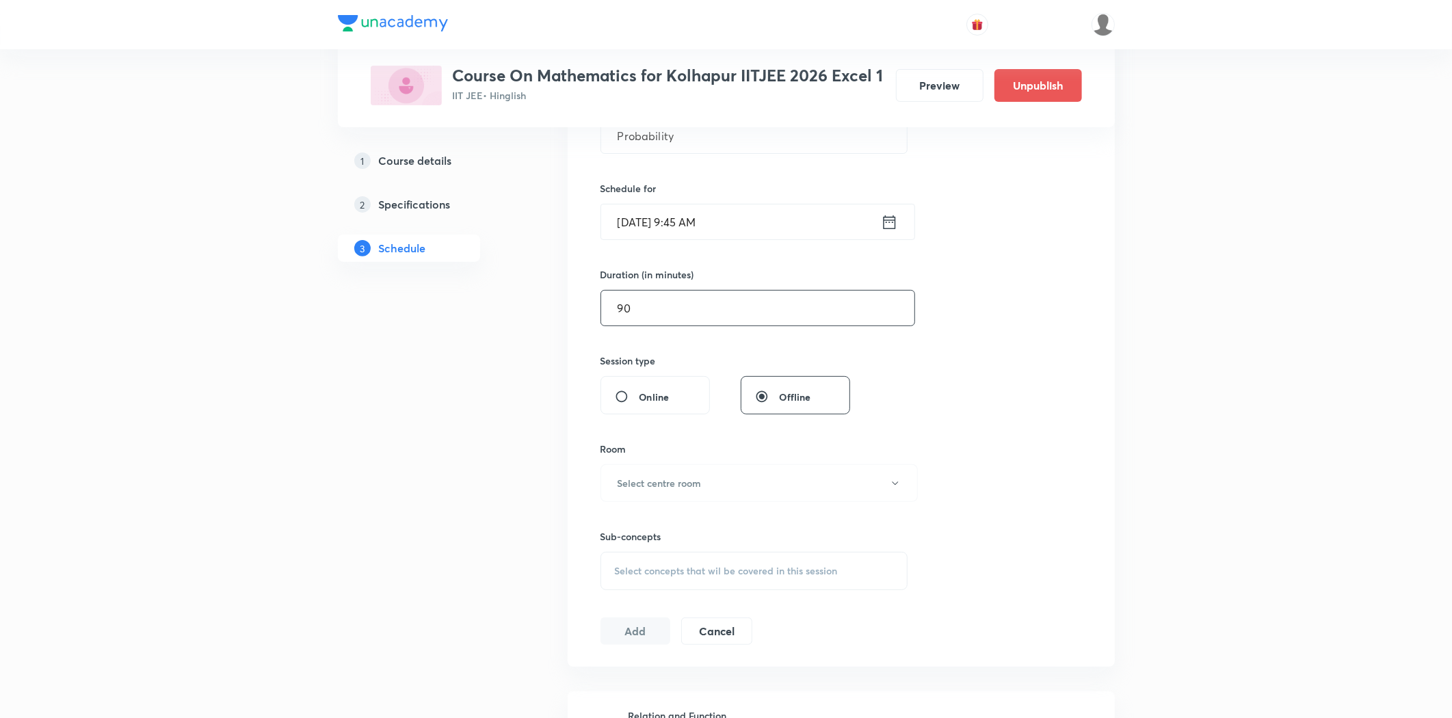
scroll to position [380, 0]
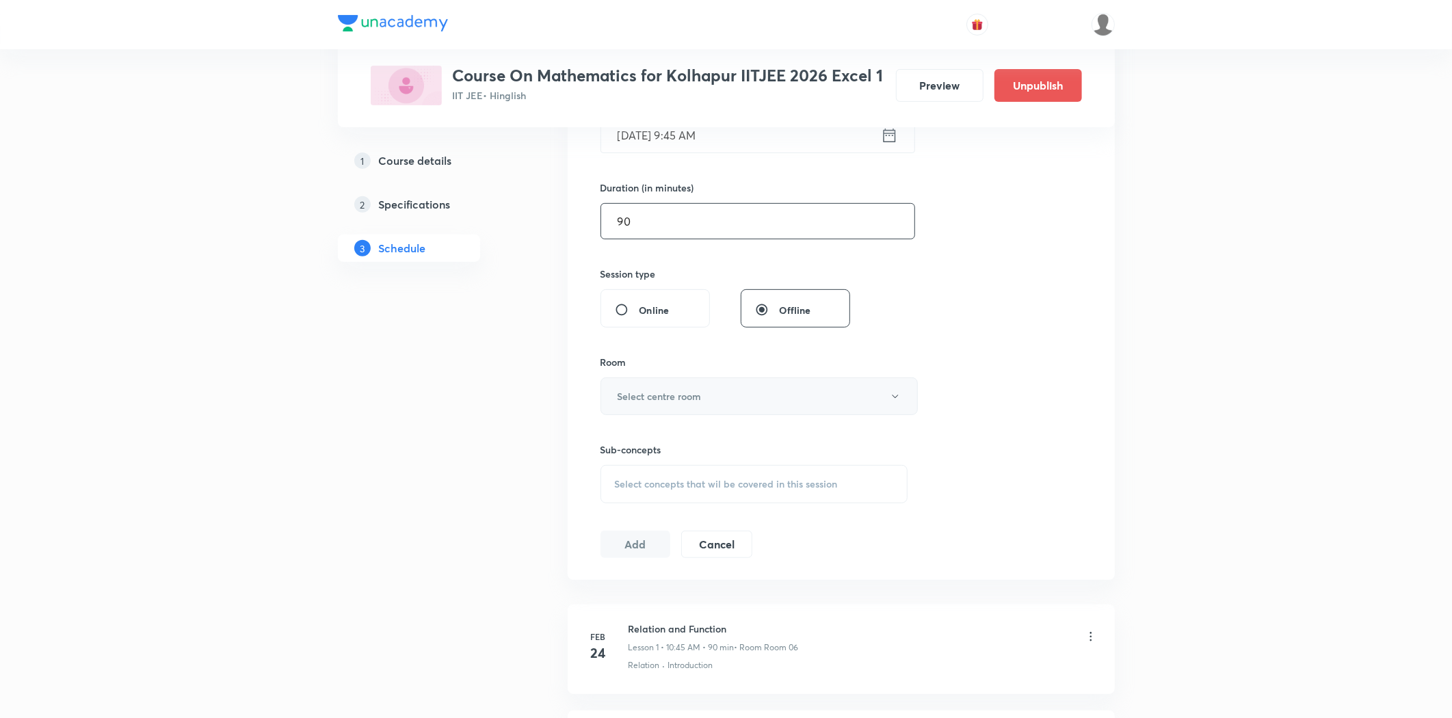
type input "90"
click at [679, 391] on h6 "Select centre room" at bounding box center [660, 396] width 84 height 14
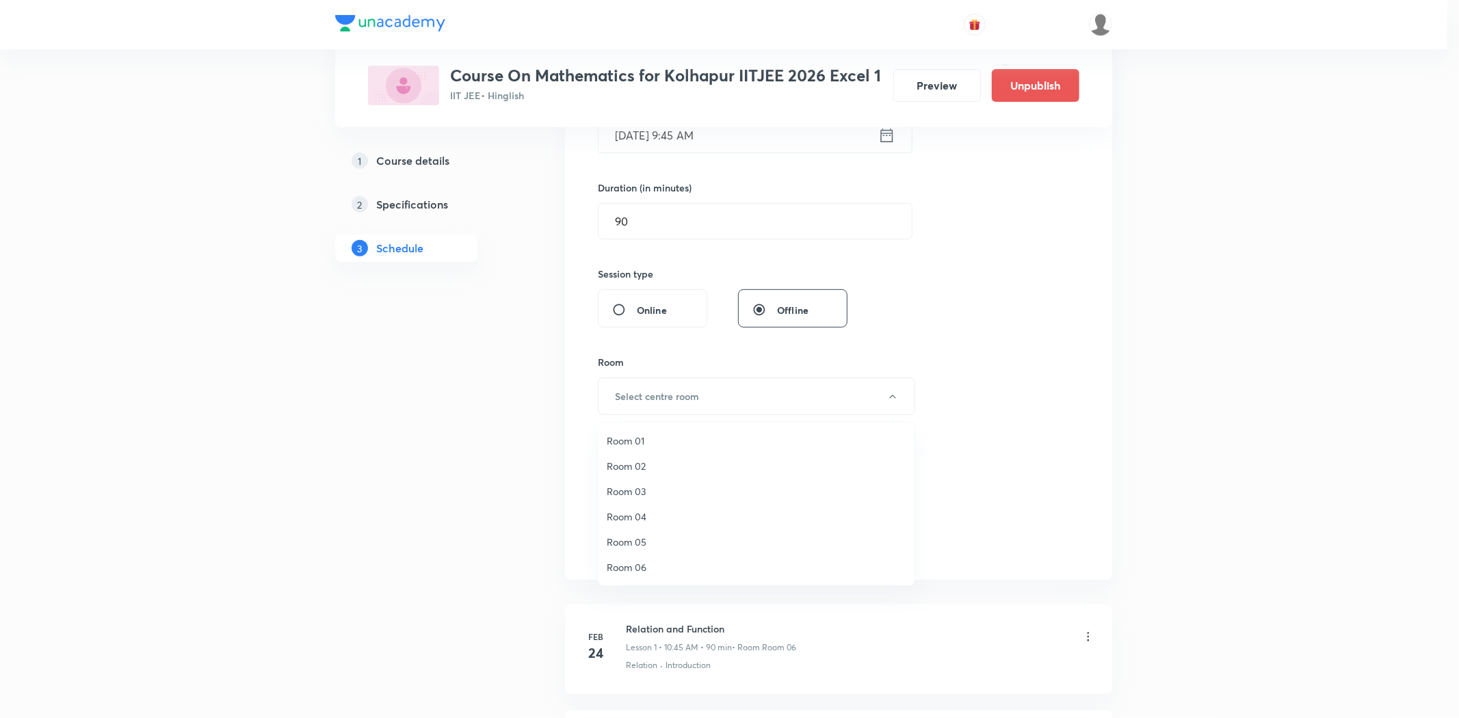
click at [637, 548] on span "Room 05" at bounding box center [757, 542] width 300 height 14
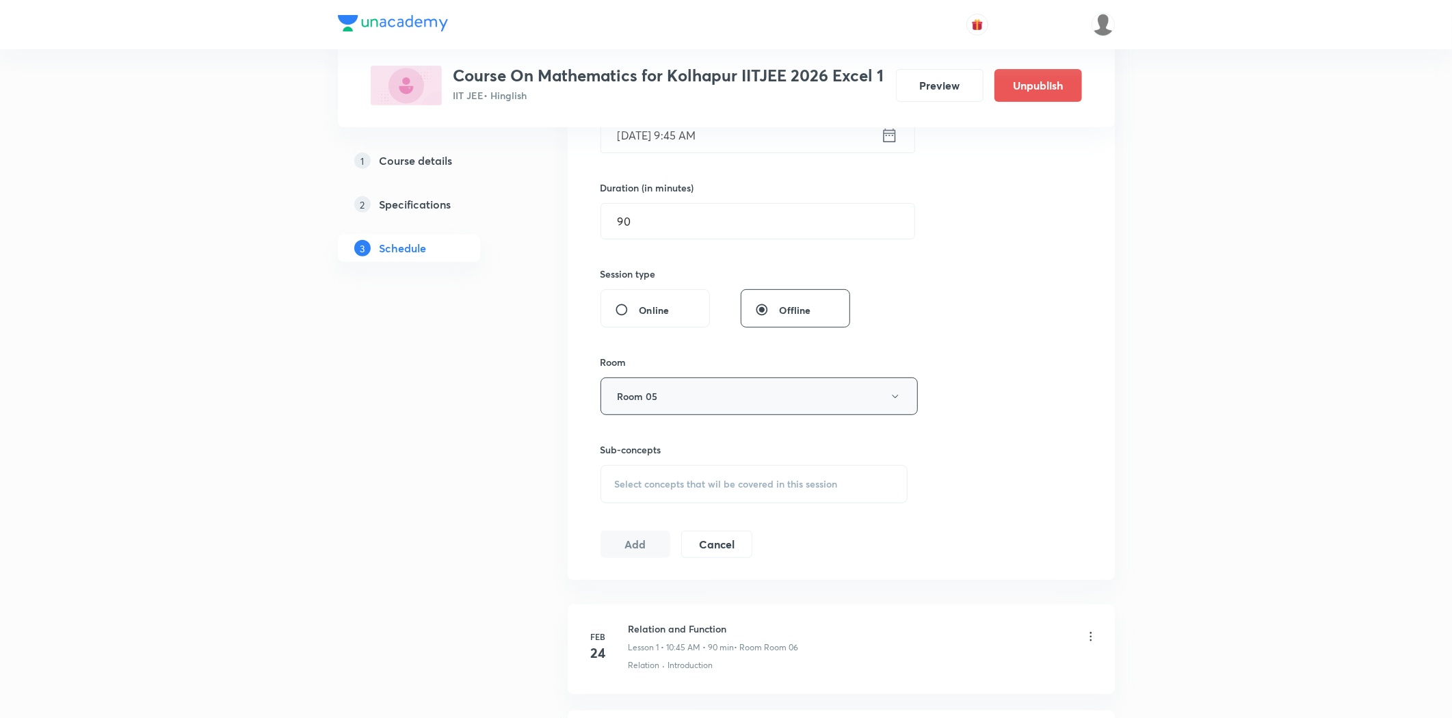
click at [661, 397] on button "Room 05" at bounding box center [759, 397] width 317 height 38
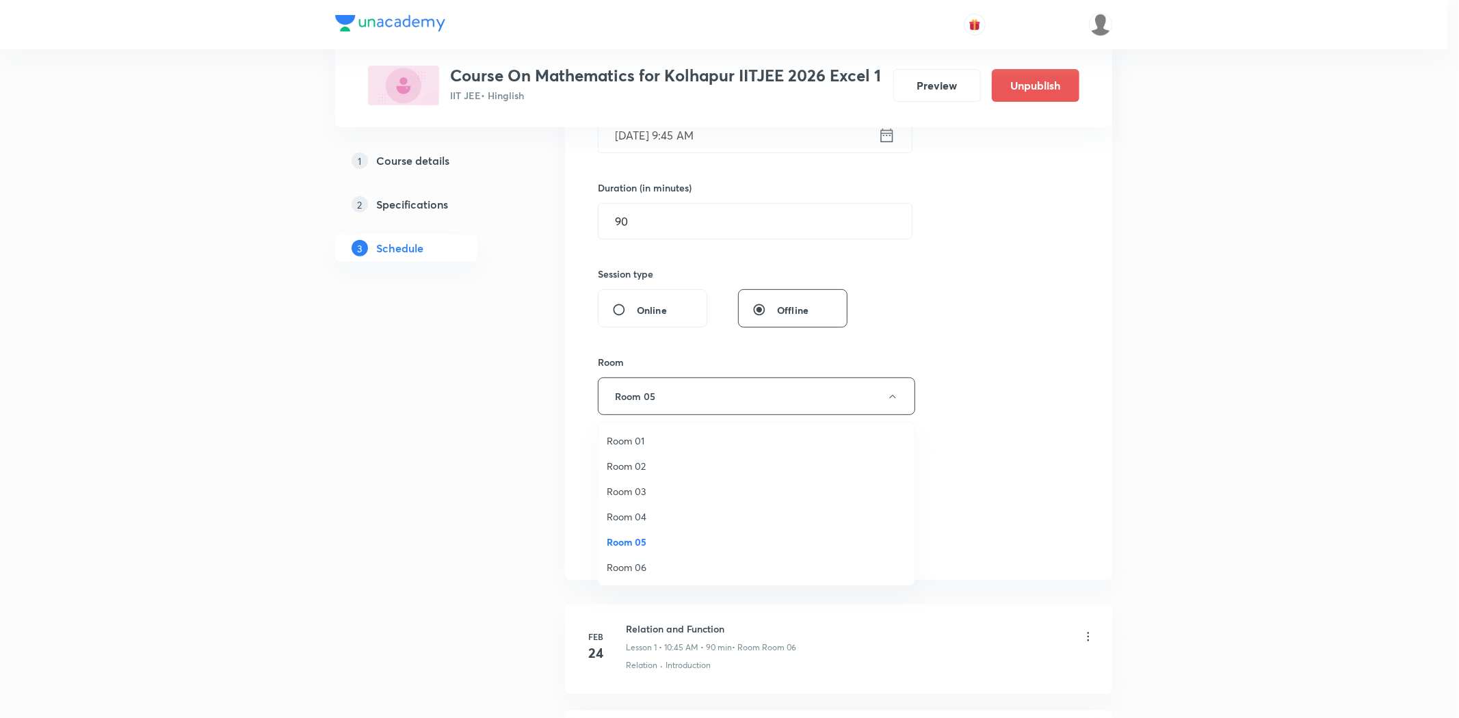
click at [645, 494] on span "Room 03" at bounding box center [757, 491] width 300 height 14
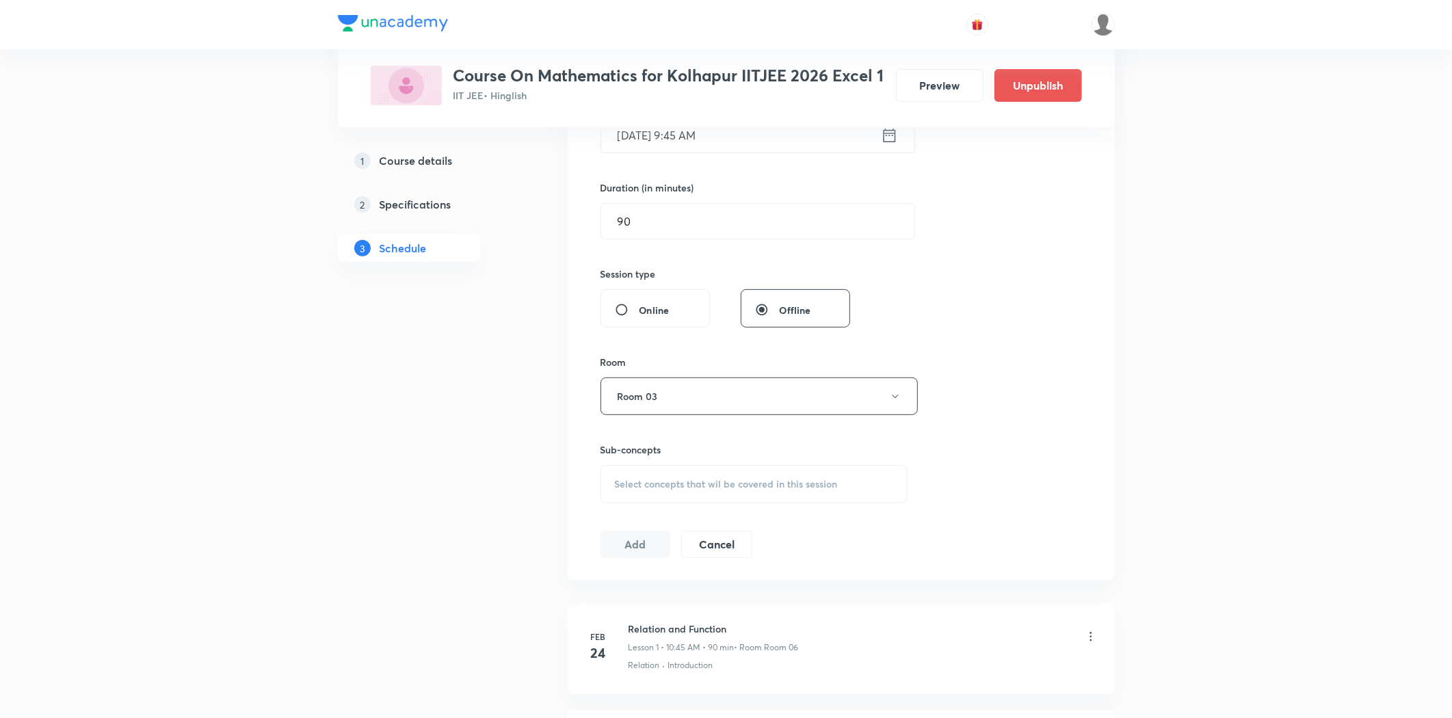
click at [662, 497] on div "Select concepts that wil be covered in this session" at bounding box center [755, 484] width 308 height 38
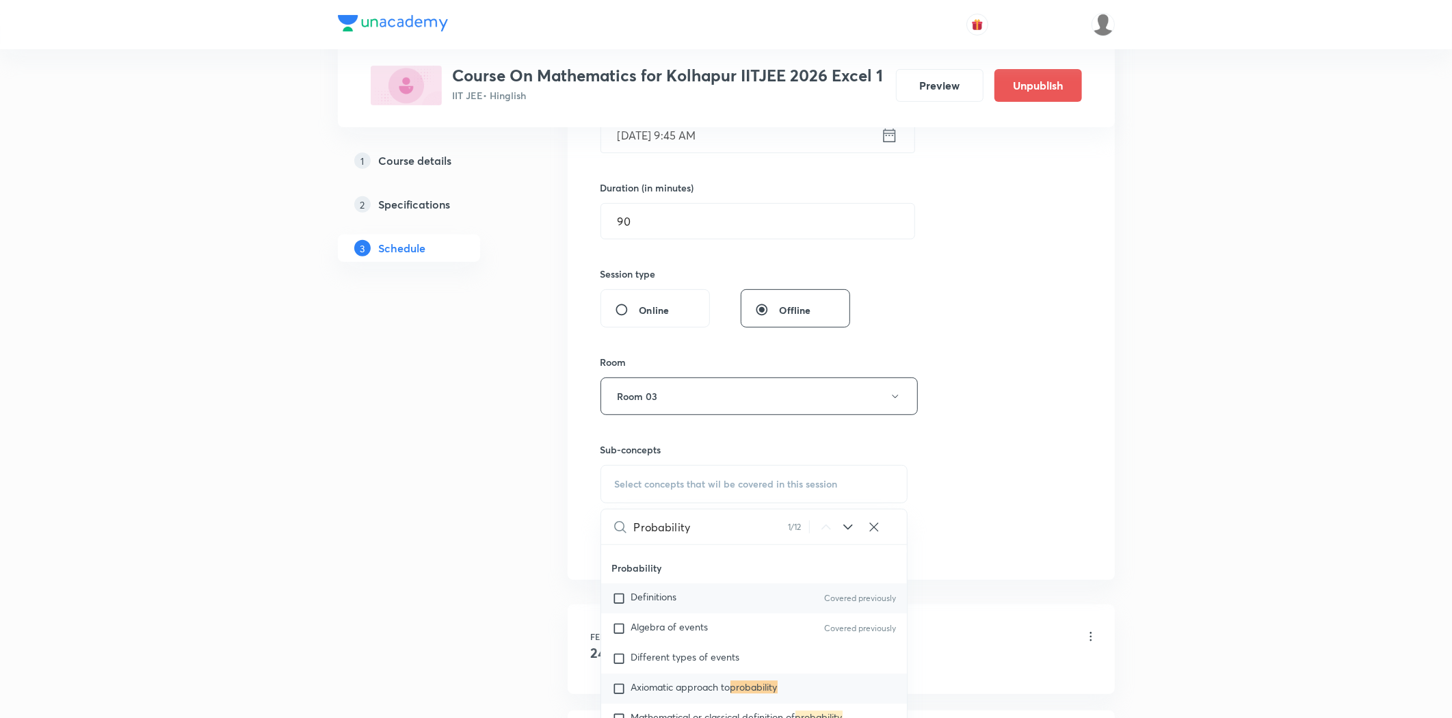
scroll to position [3680, 0]
type input "Probability"
click at [666, 677] on span "Mathematical or classical definition of" at bounding box center [713, 683] width 164 height 13
checkbox input "true"
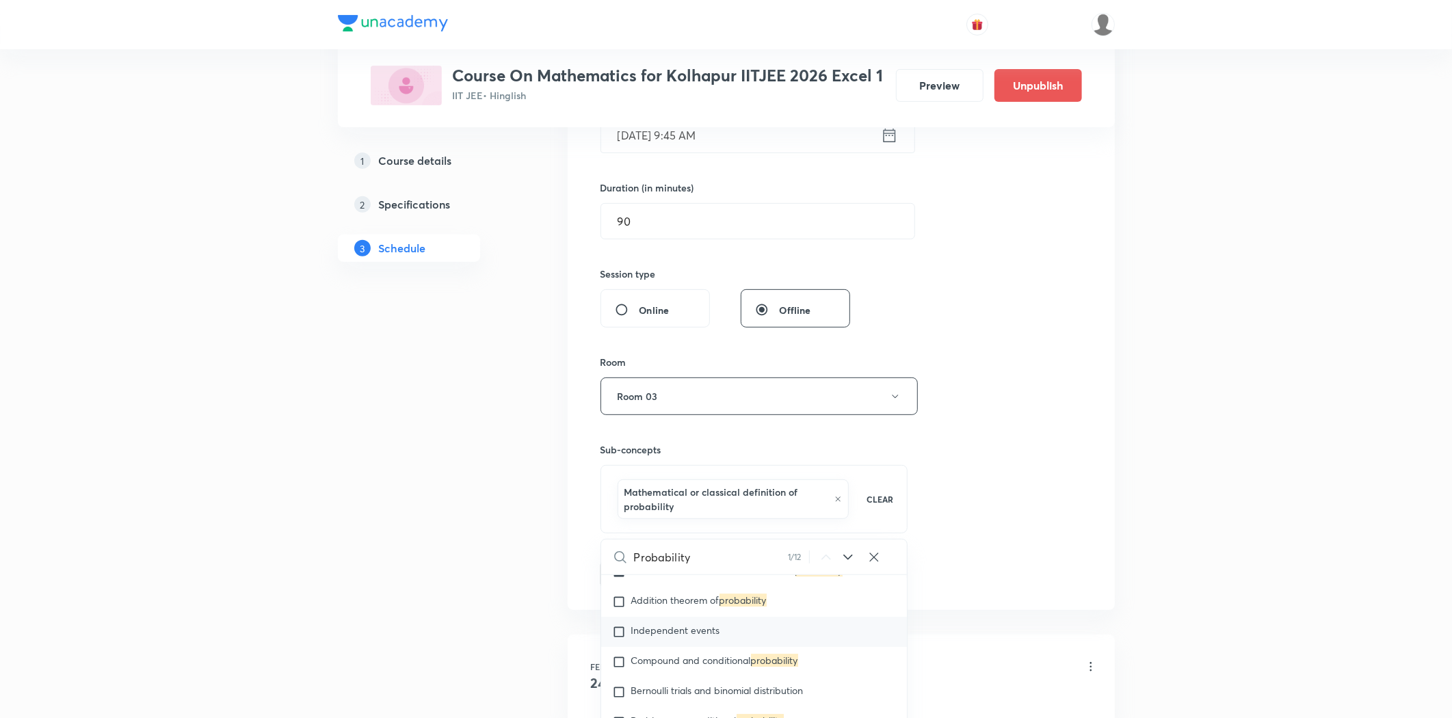
scroll to position [3756, 0]
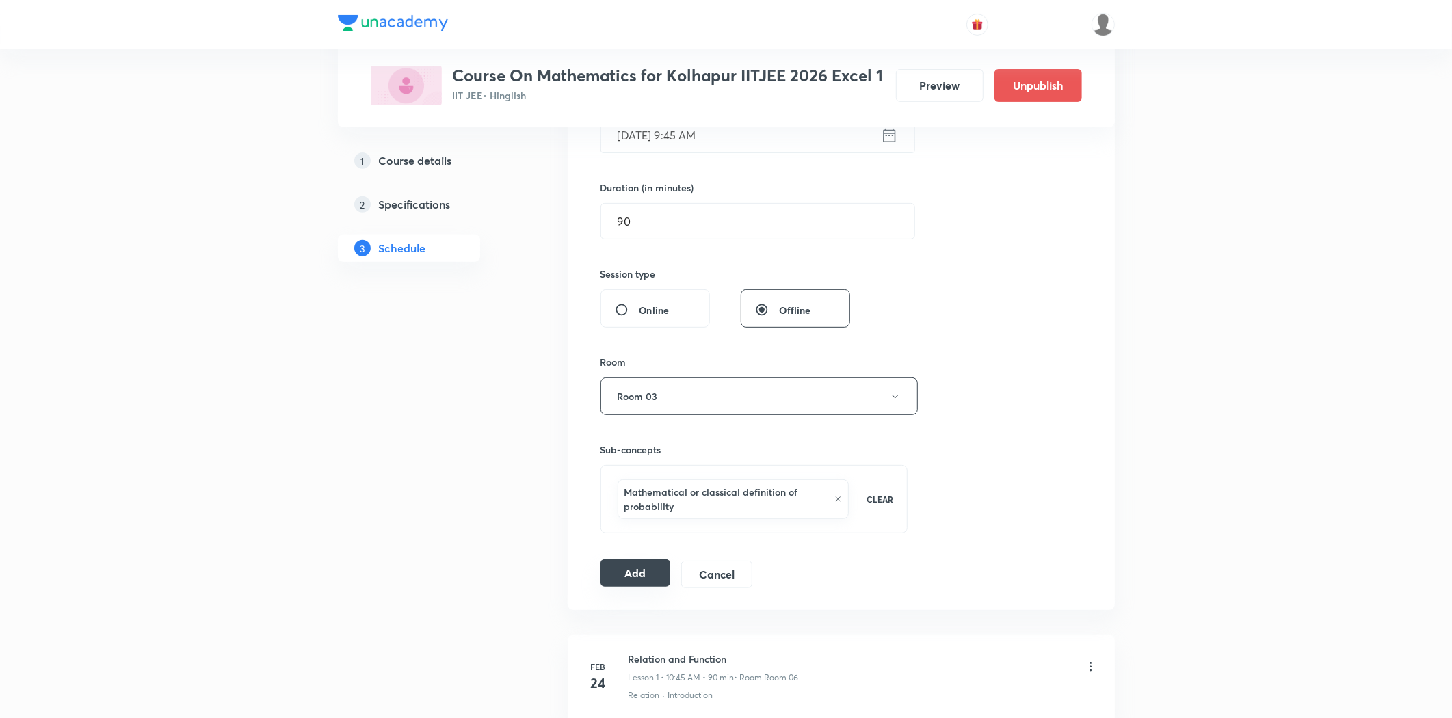
click at [611, 572] on button "Add" at bounding box center [636, 573] width 70 height 27
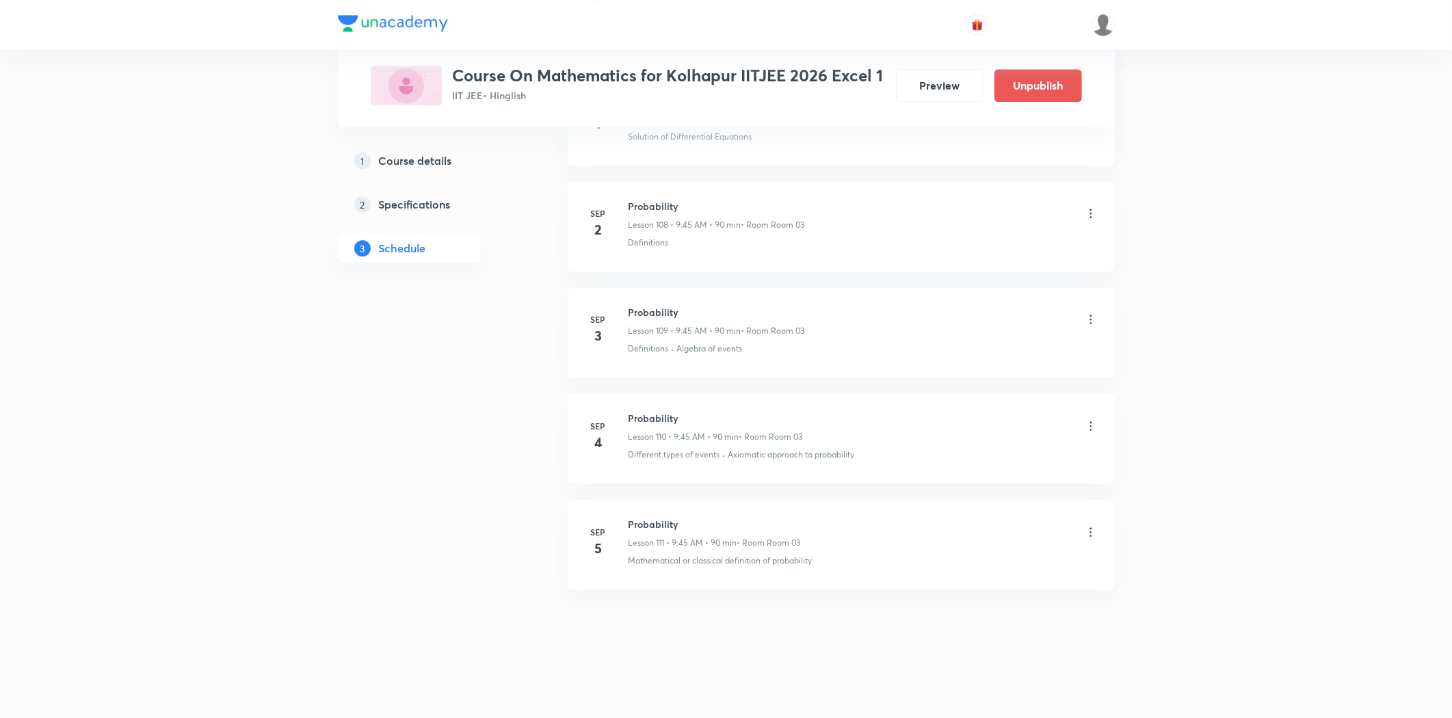
scroll to position [11493, 0]
